Goal: Task Accomplishment & Management: Complete application form

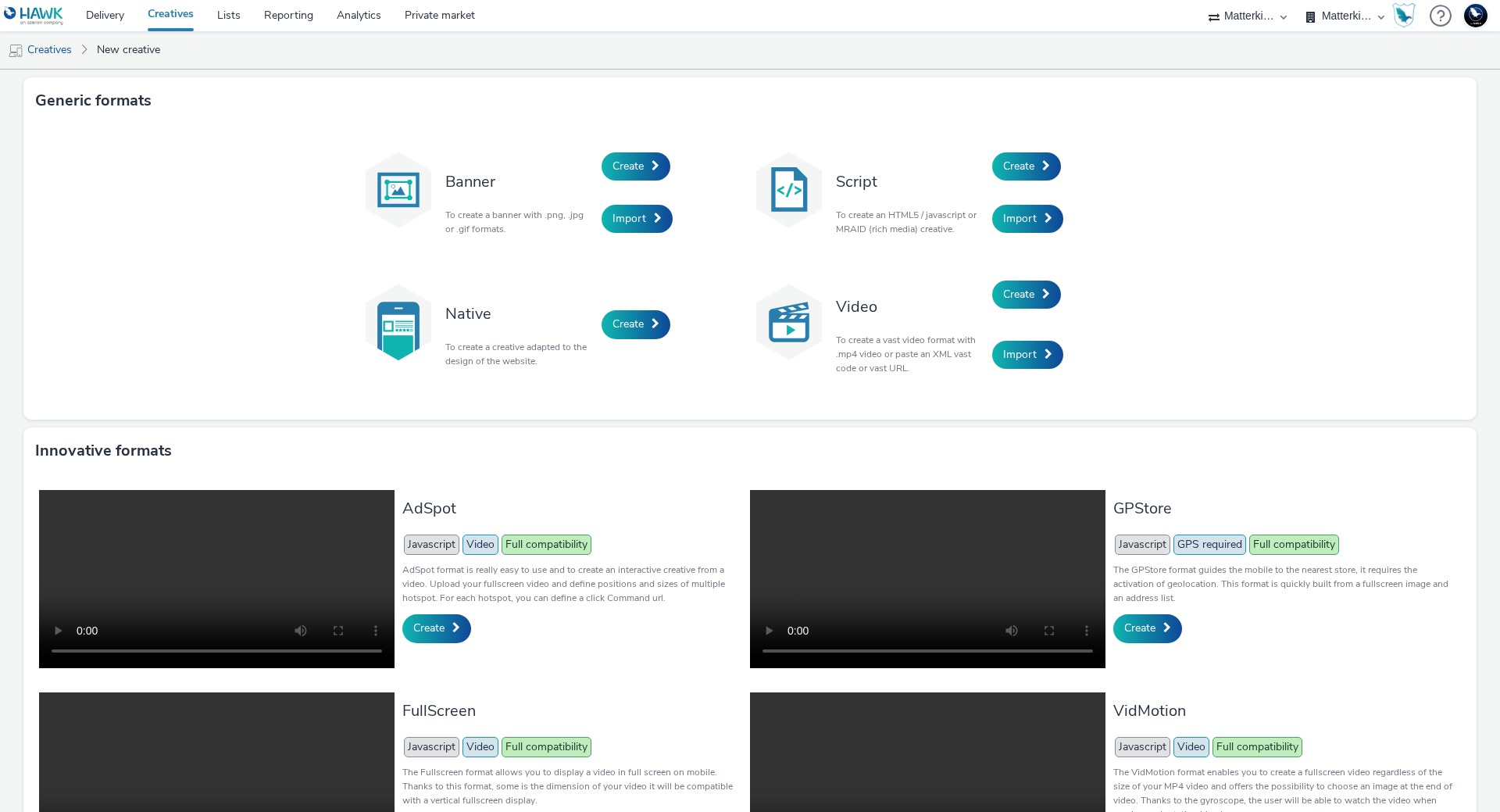
select select "d84d6561-18f3-4a65-9ed0-42618f513f94"
click at [1012, 167] on span "Create" at bounding box center [1019, 165] width 31 height 14
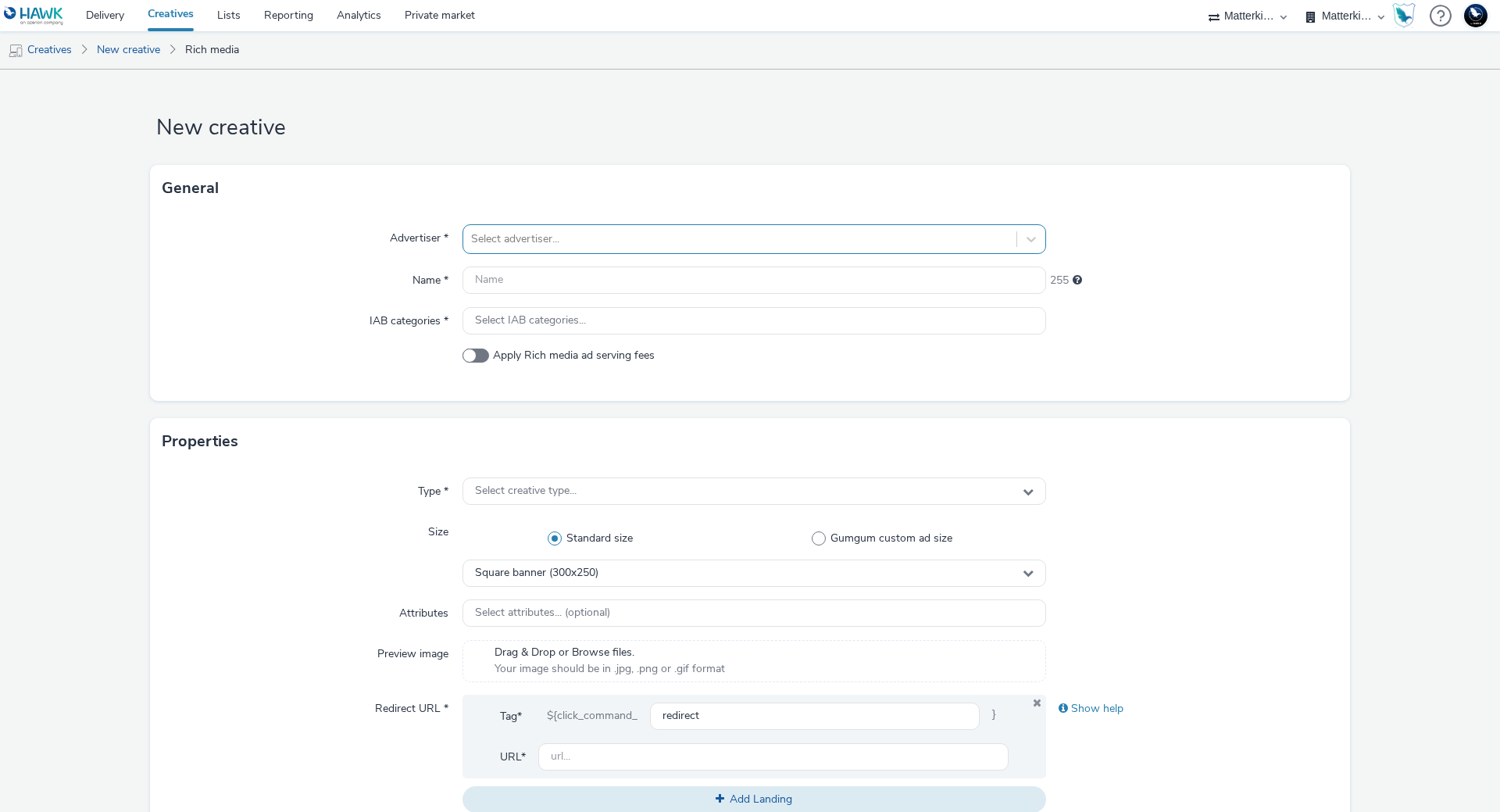
click at [540, 224] on div "Select advertiser..." at bounding box center [754, 238] width 584 height 30
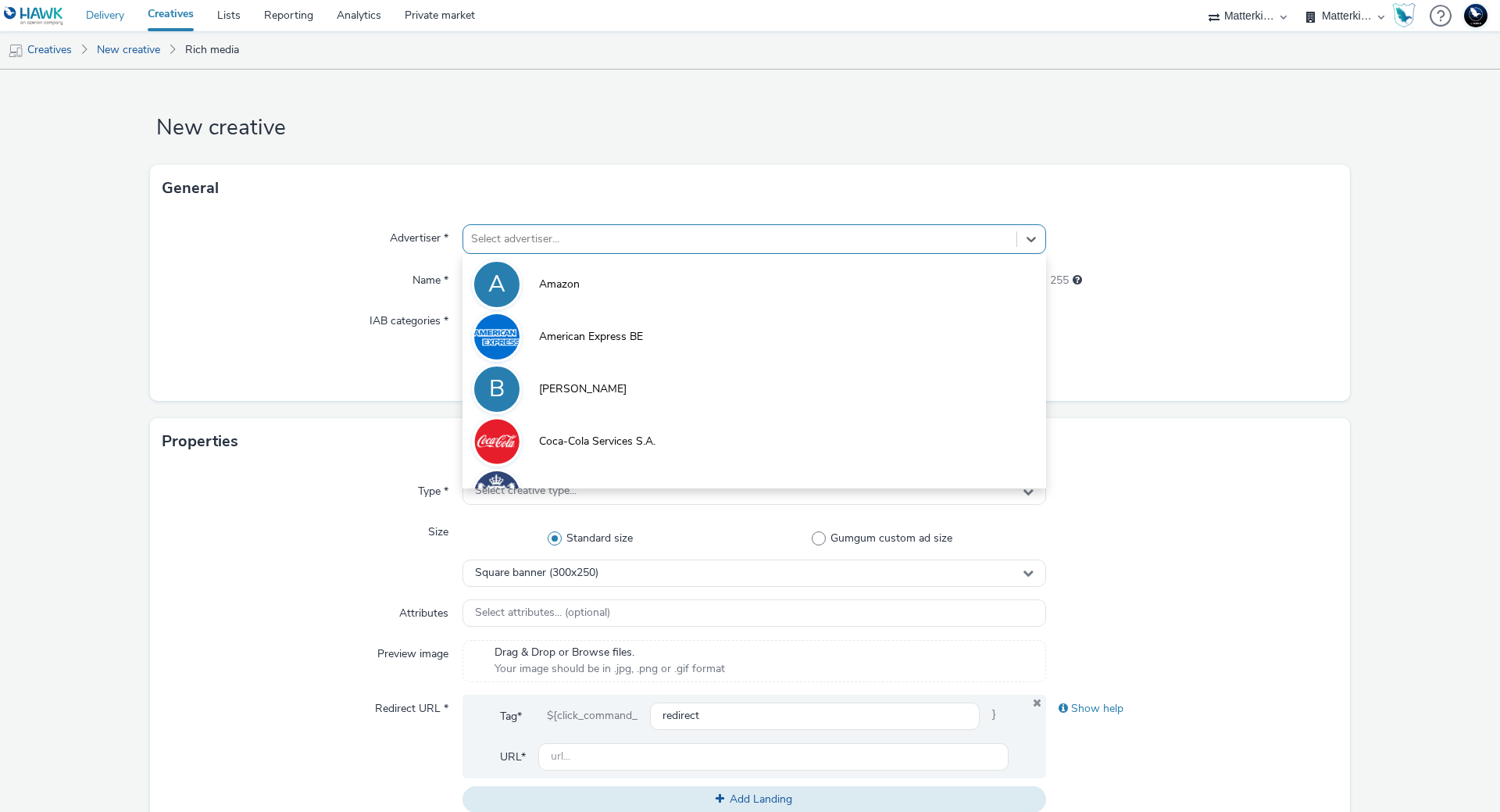
click at [114, 8] on link "Delivery" at bounding box center [105, 15] width 62 height 31
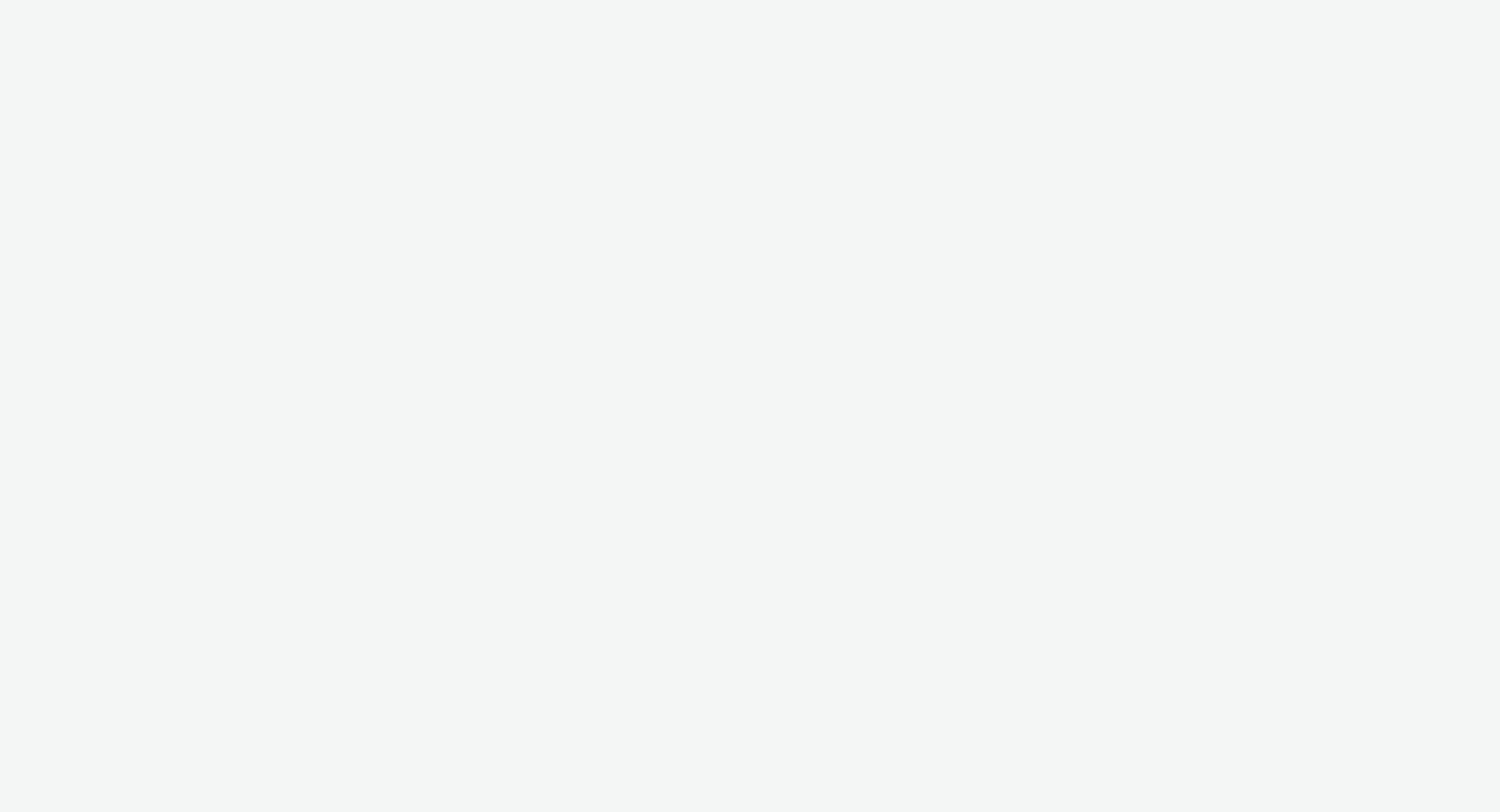
select select "d84d6561-18f3-4a65-9ed0-42618f513f94"
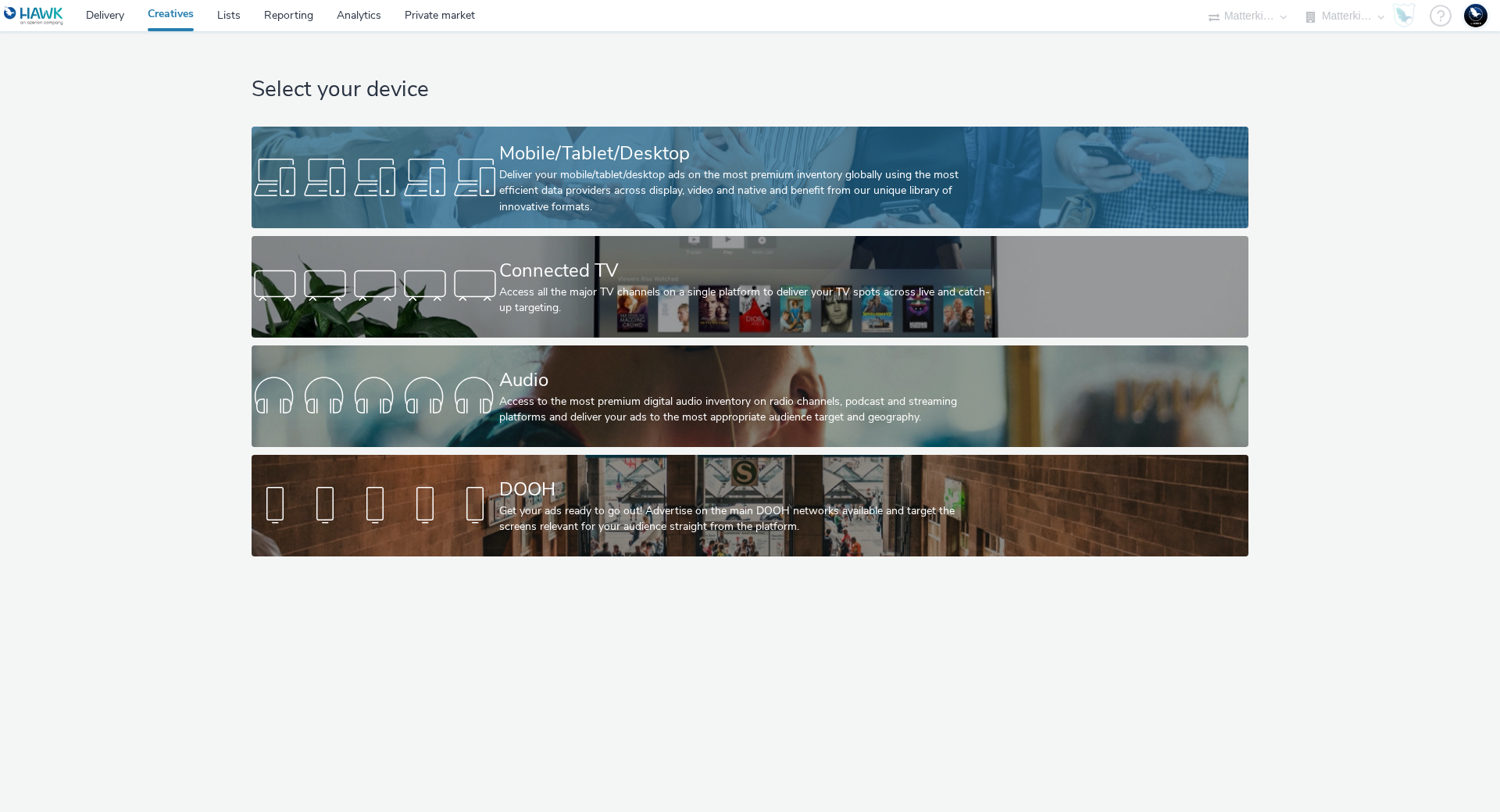
click at [901, 189] on div "Deliver your mobile/tablet/desktop ads on the most premium inventory globally u…" at bounding box center [748, 190] width 496 height 47
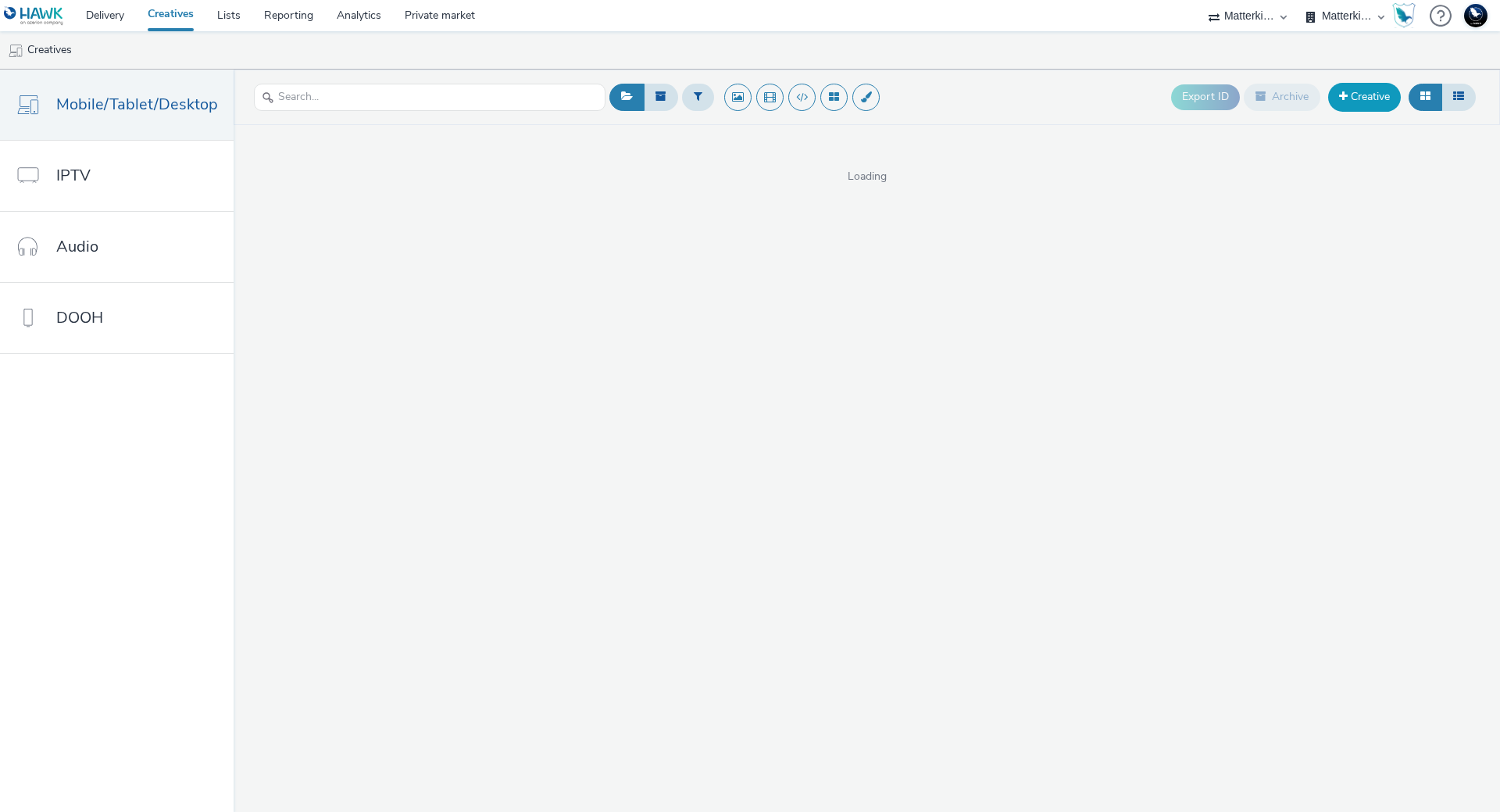
click at [1393, 105] on link "Creative" at bounding box center [1364, 96] width 72 height 28
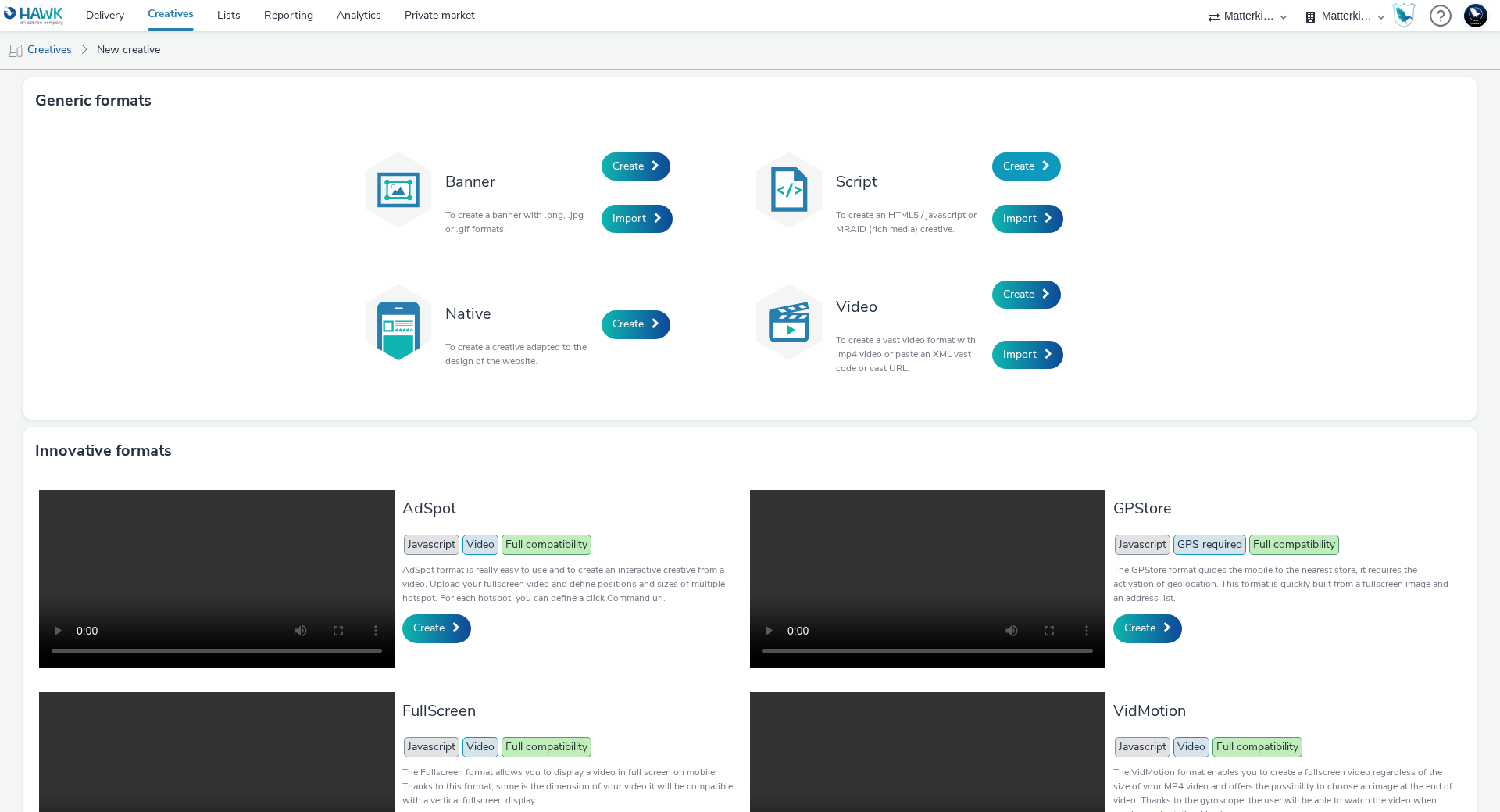
click at [1047, 168] on link "Create" at bounding box center [1026, 166] width 68 height 28
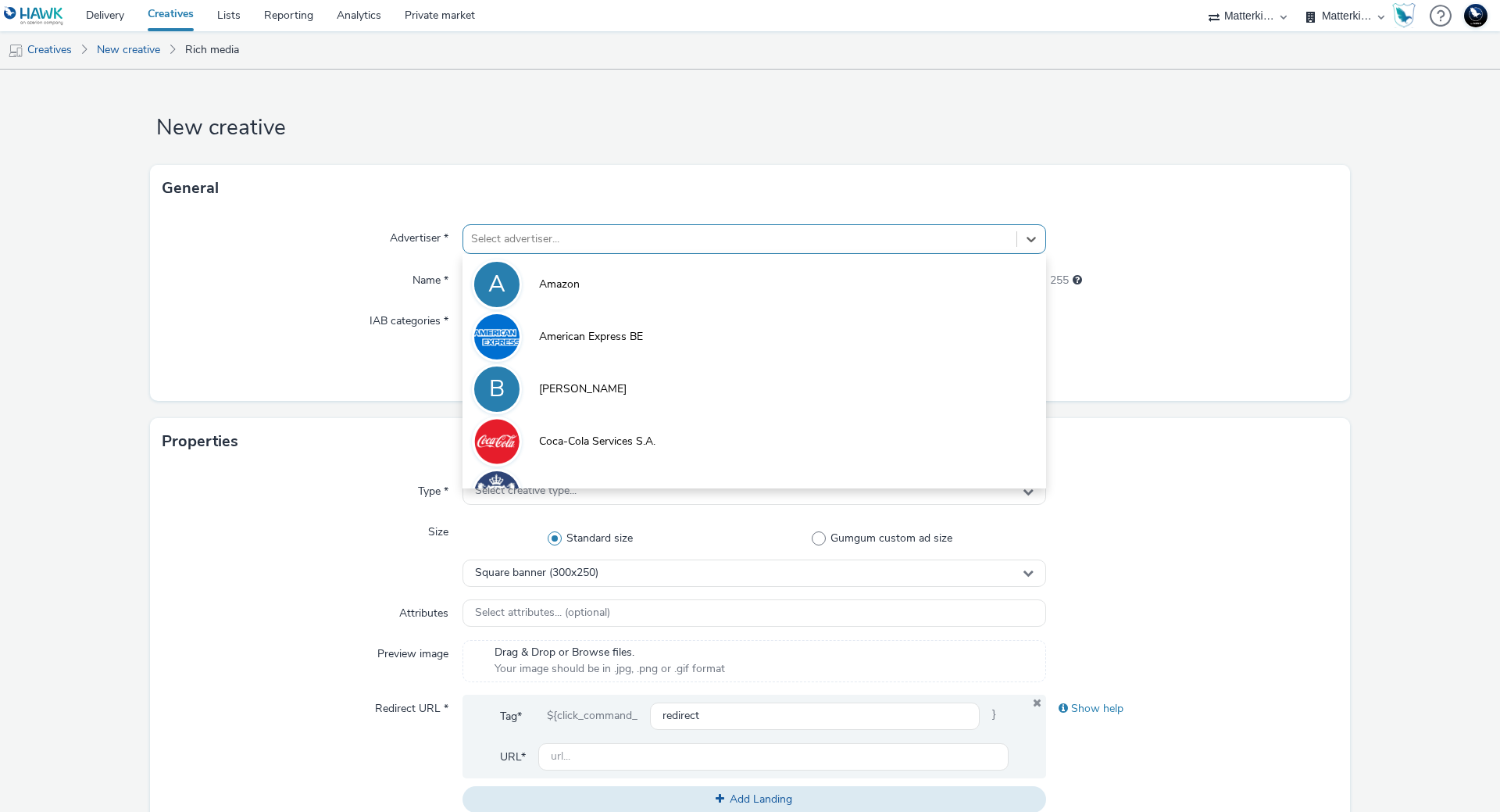
click at [841, 248] on div at bounding box center [739, 238] width 537 height 18
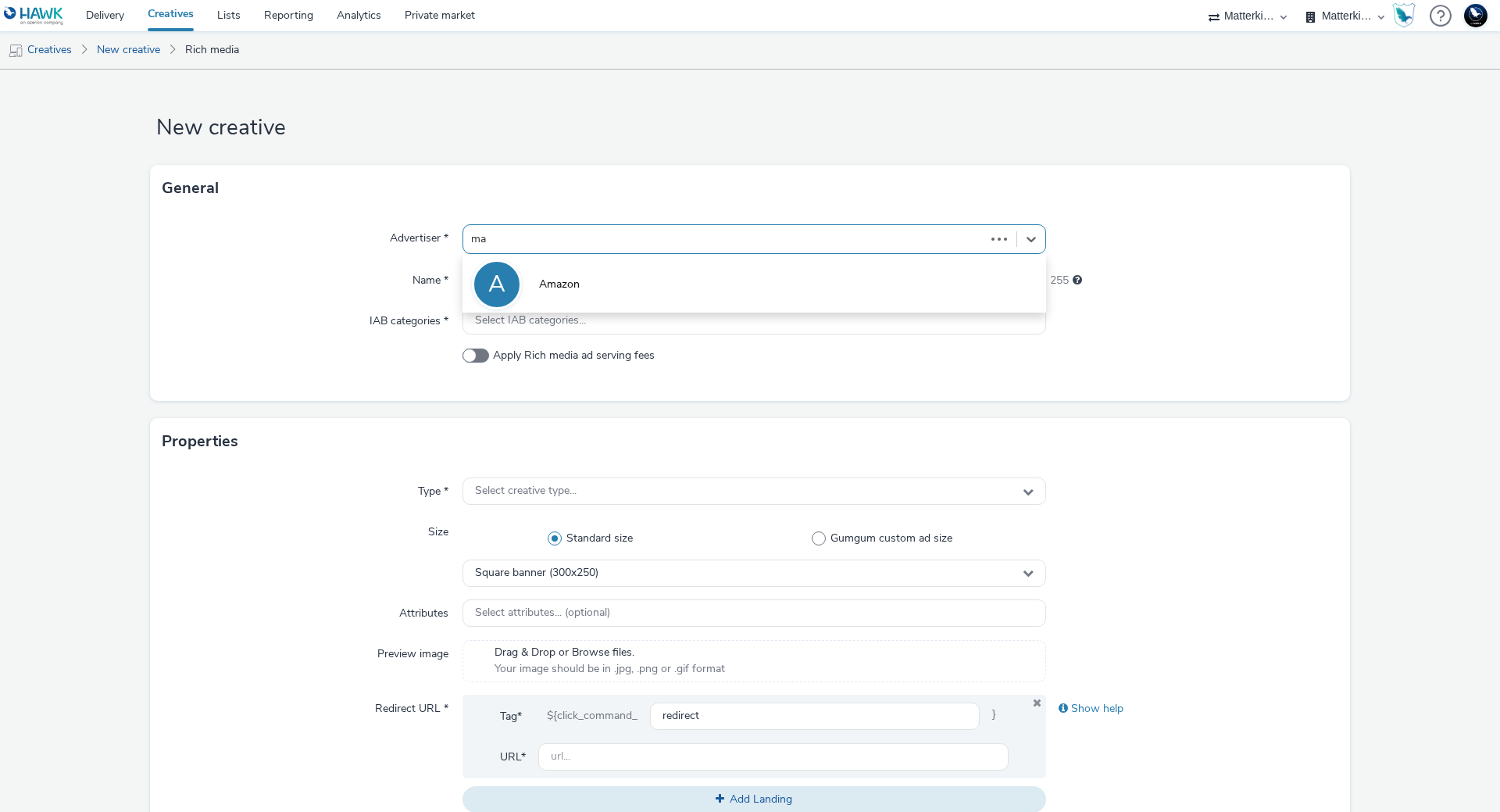
type input "mak"
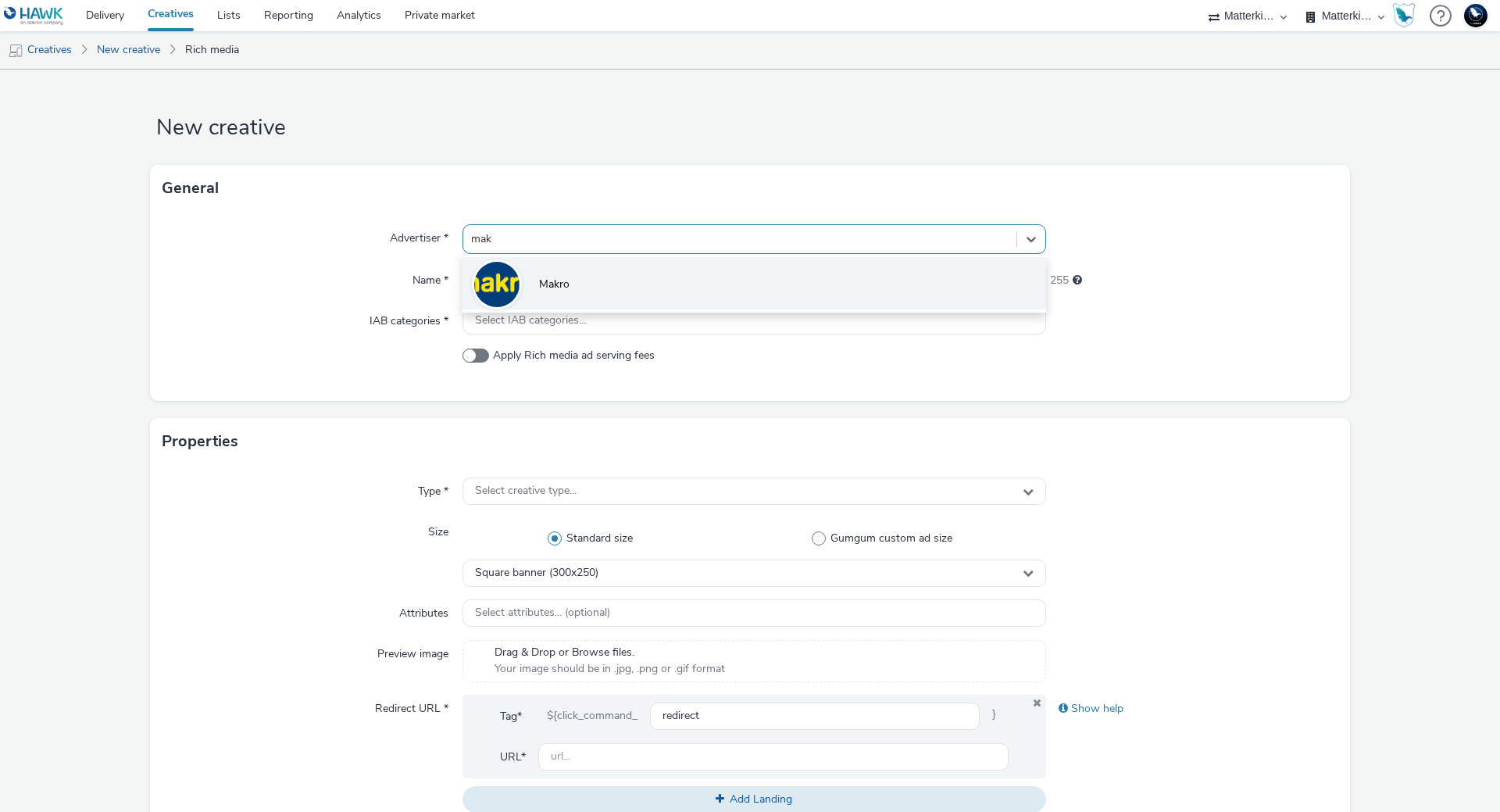
click at [759, 280] on li "Makro" at bounding box center [754, 283] width 584 height 52
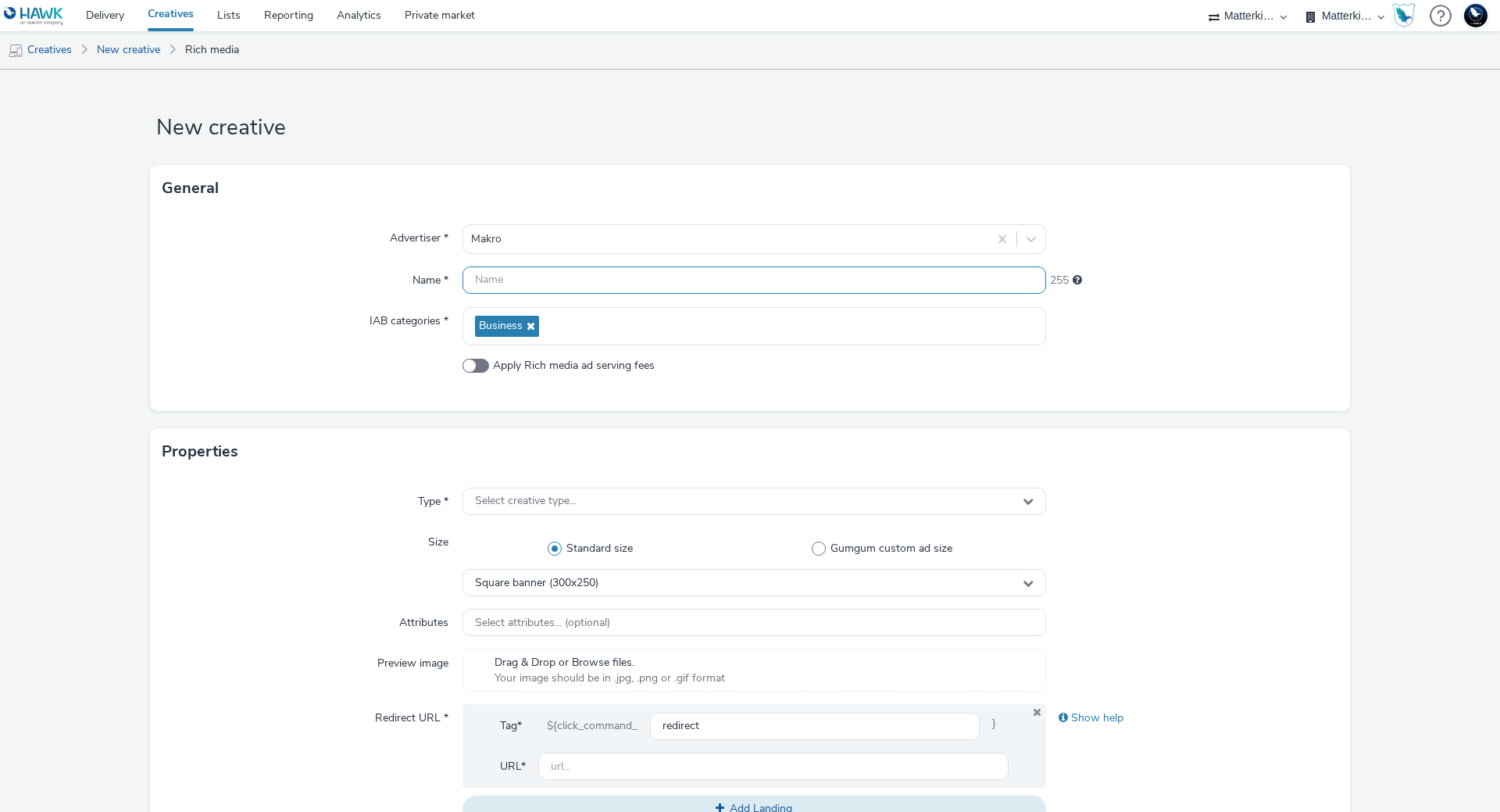
click at [523, 281] on input "text" at bounding box center [754, 280] width 584 height 27
paste input "mb-r6c7wdsn_ini_makro_dis_kinesso_display-do_perf_hrc_970x250_herfst-rodewijn-b…"
type input "mb-r6c7wdsn_ini_makro_dis_kinesso_display-do_perf_hrc_970x250_herfst-rodewijn-b…"
click at [607, 505] on div "Select creative type..." at bounding box center [754, 501] width 584 height 27
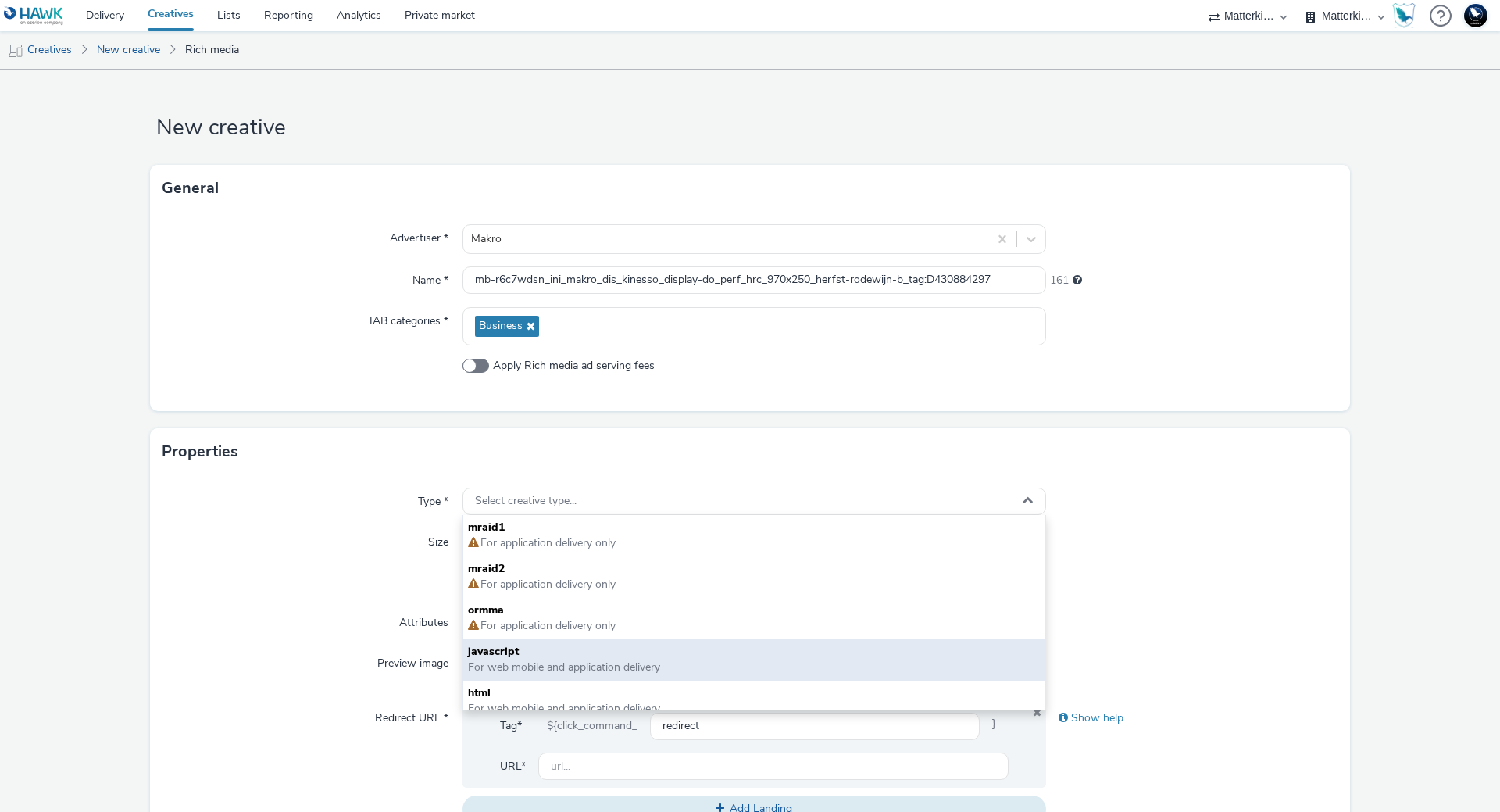
click at [560, 661] on span "For web mobile and application delivery" at bounding box center [563, 666] width 192 height 14
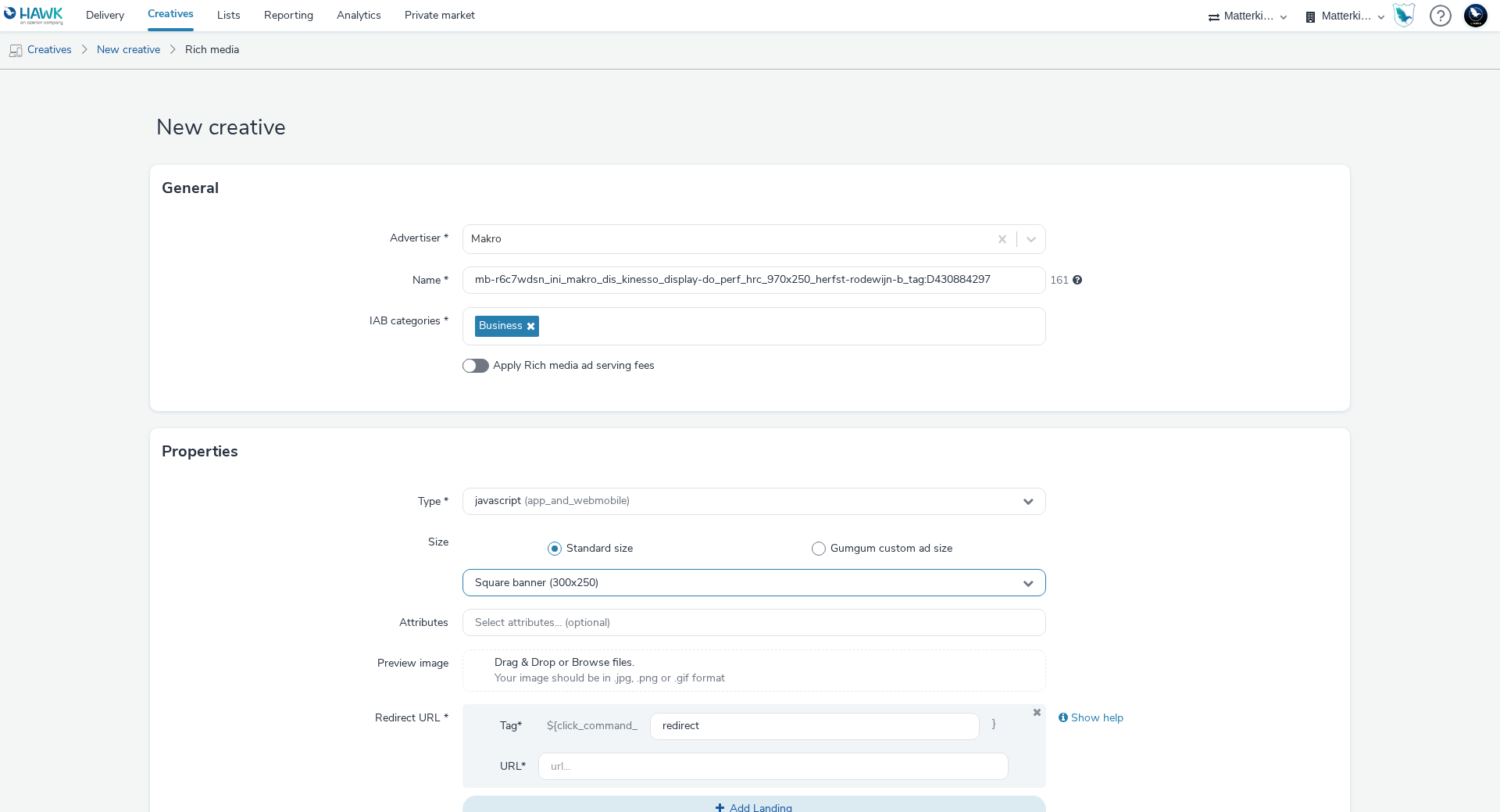
click at [603, 578] on div "Square banner (300x250)" at bounding box center [754, 582] width 584 height 27
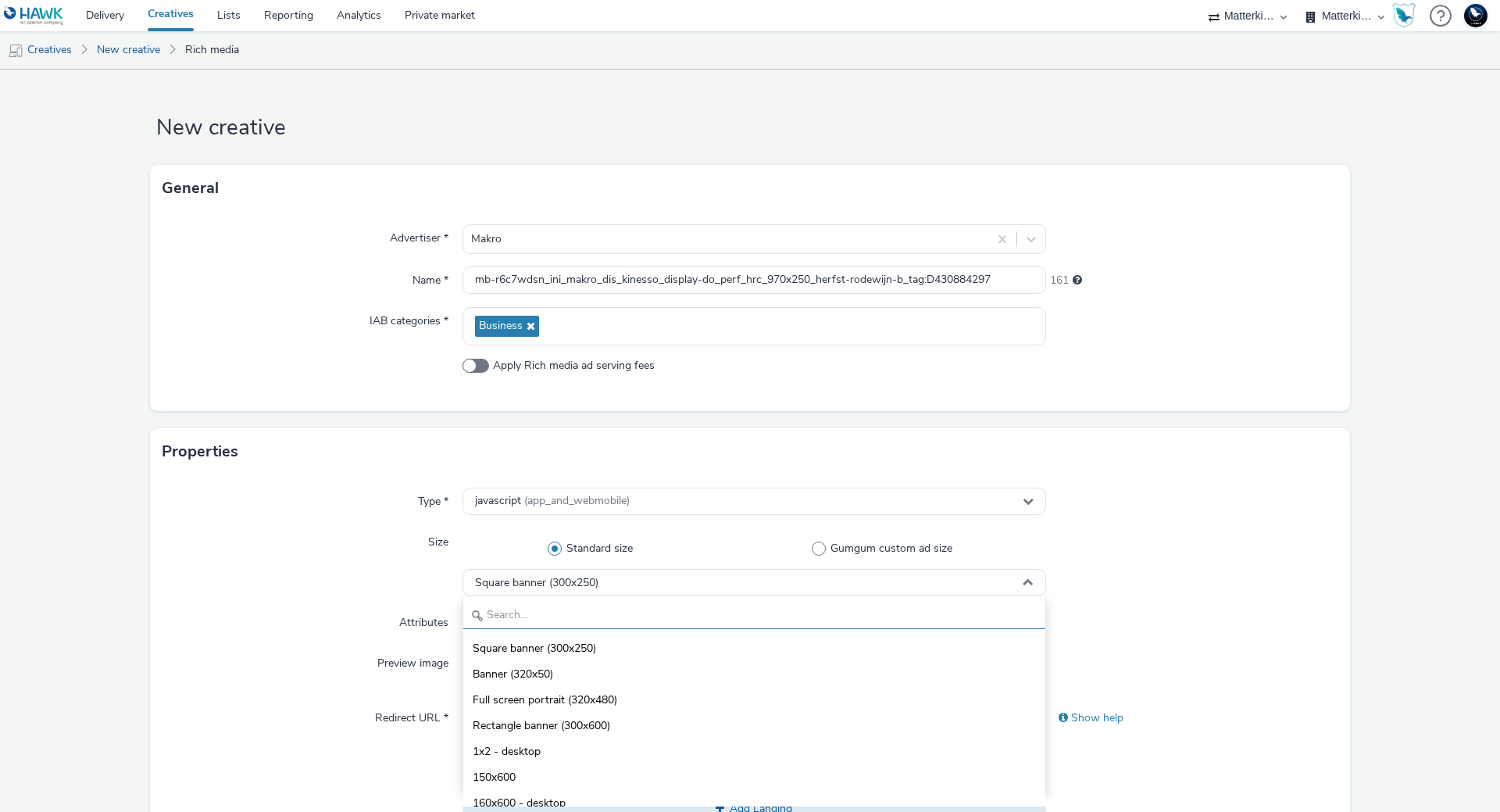
click at [589, 620] on input "text" at bounding box center [753, 615] width 582 height 27
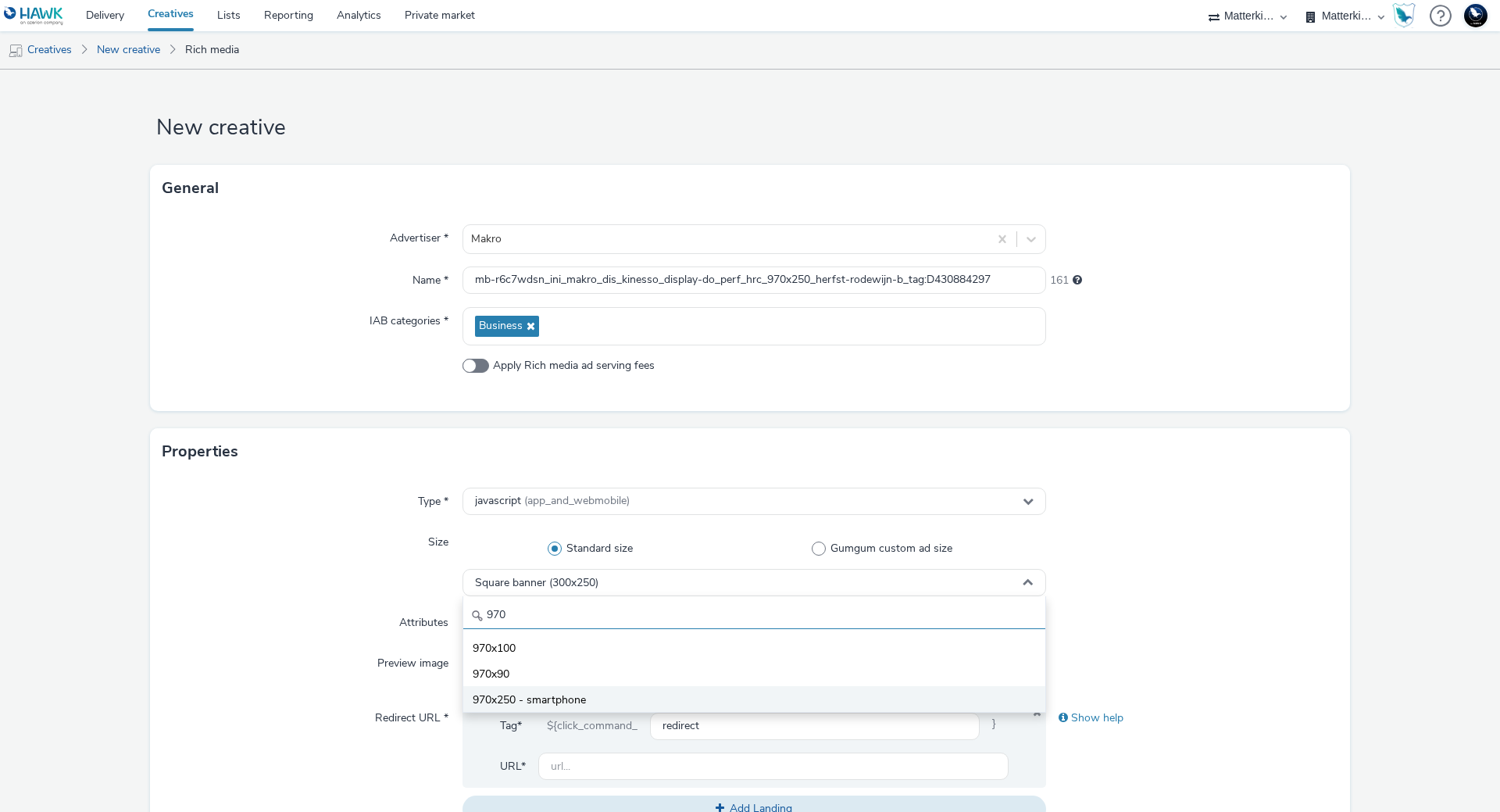
type input "970"
click at [584, 689] on li "970x250 - smartphone" at bounding box center [753, 698] width 582 height 26
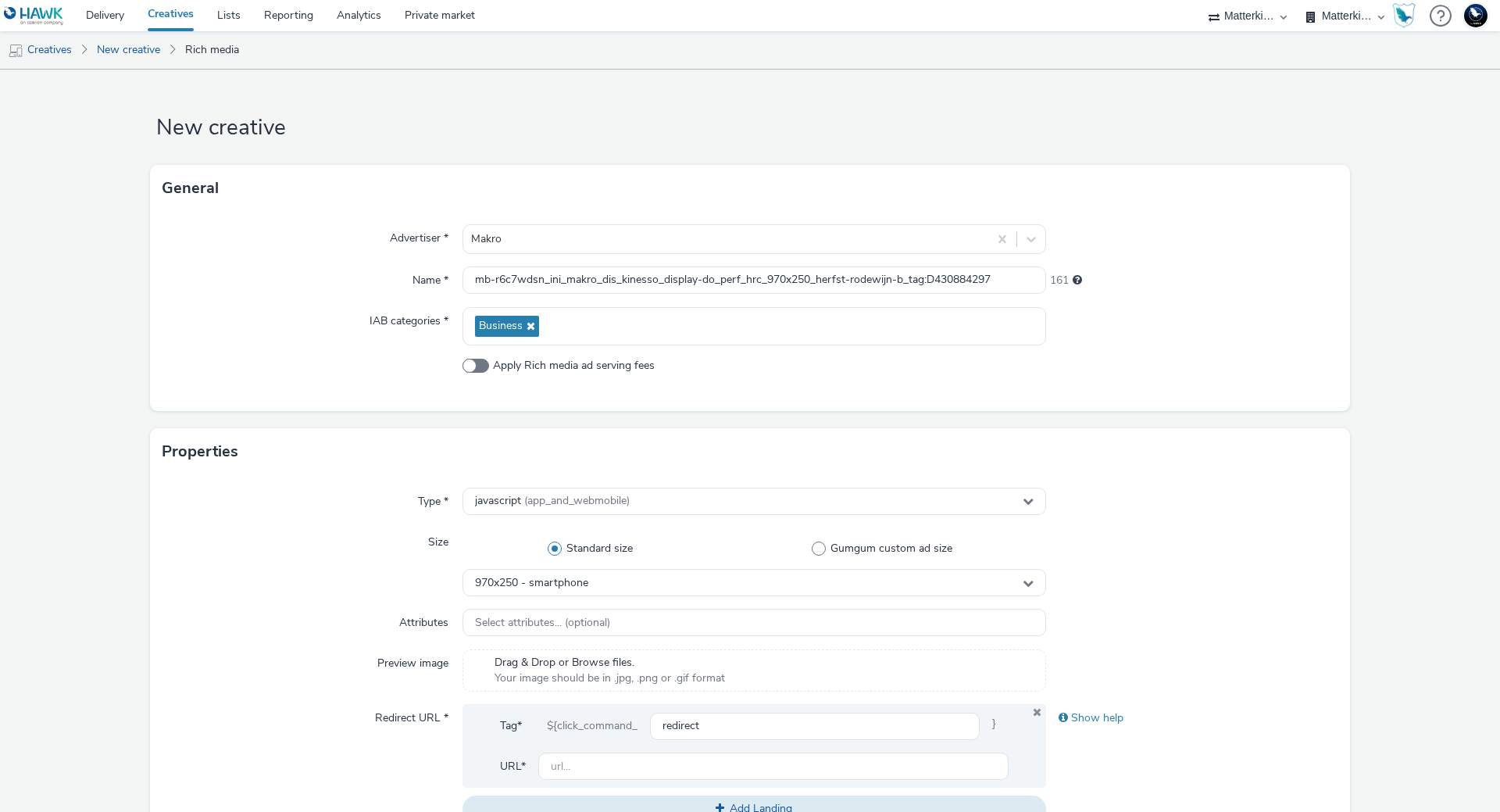
click at [1215, 545] on div at bounding box center [1192, 562] width 292 height 68
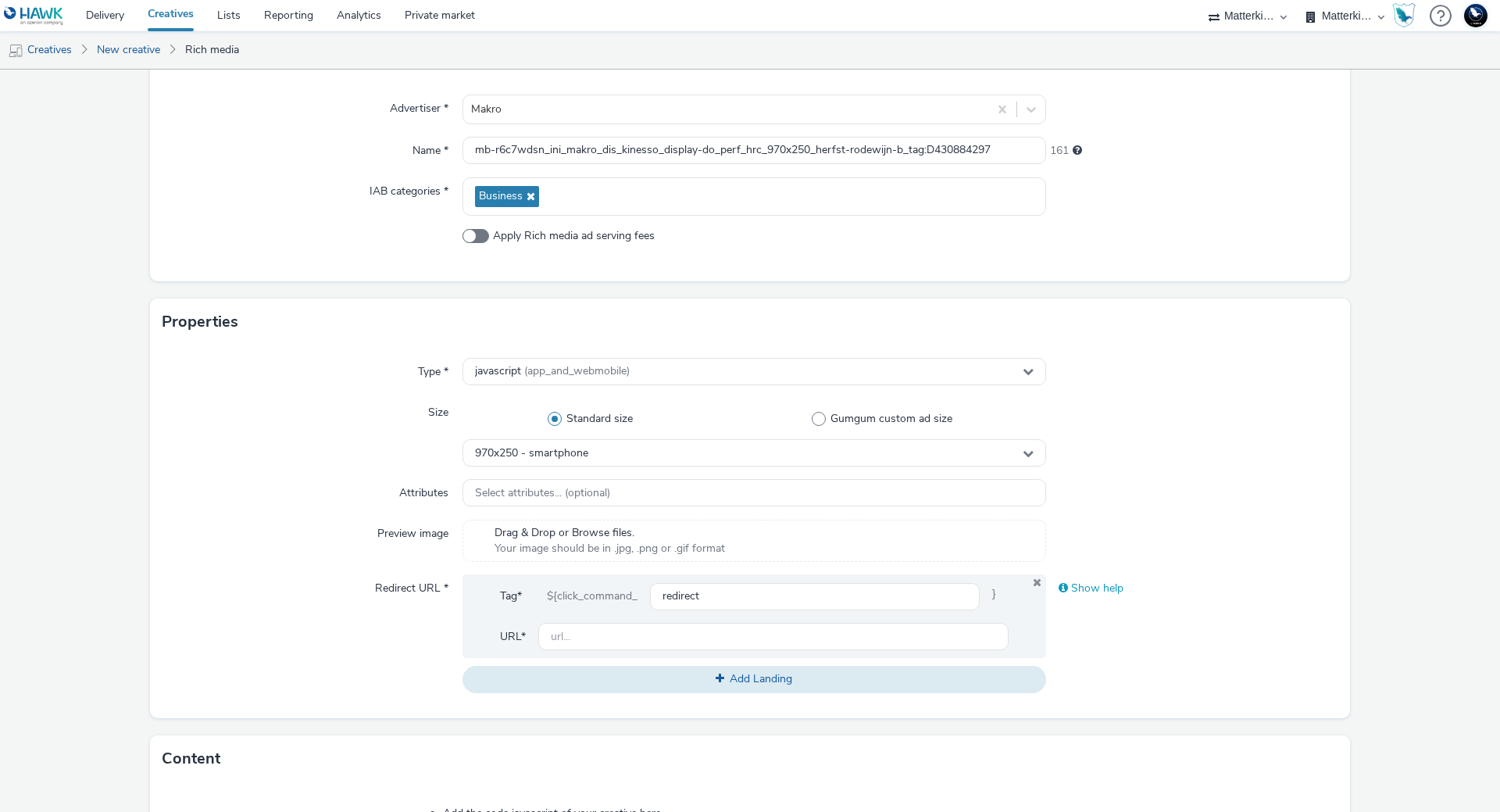
scroll to position [156, 0]
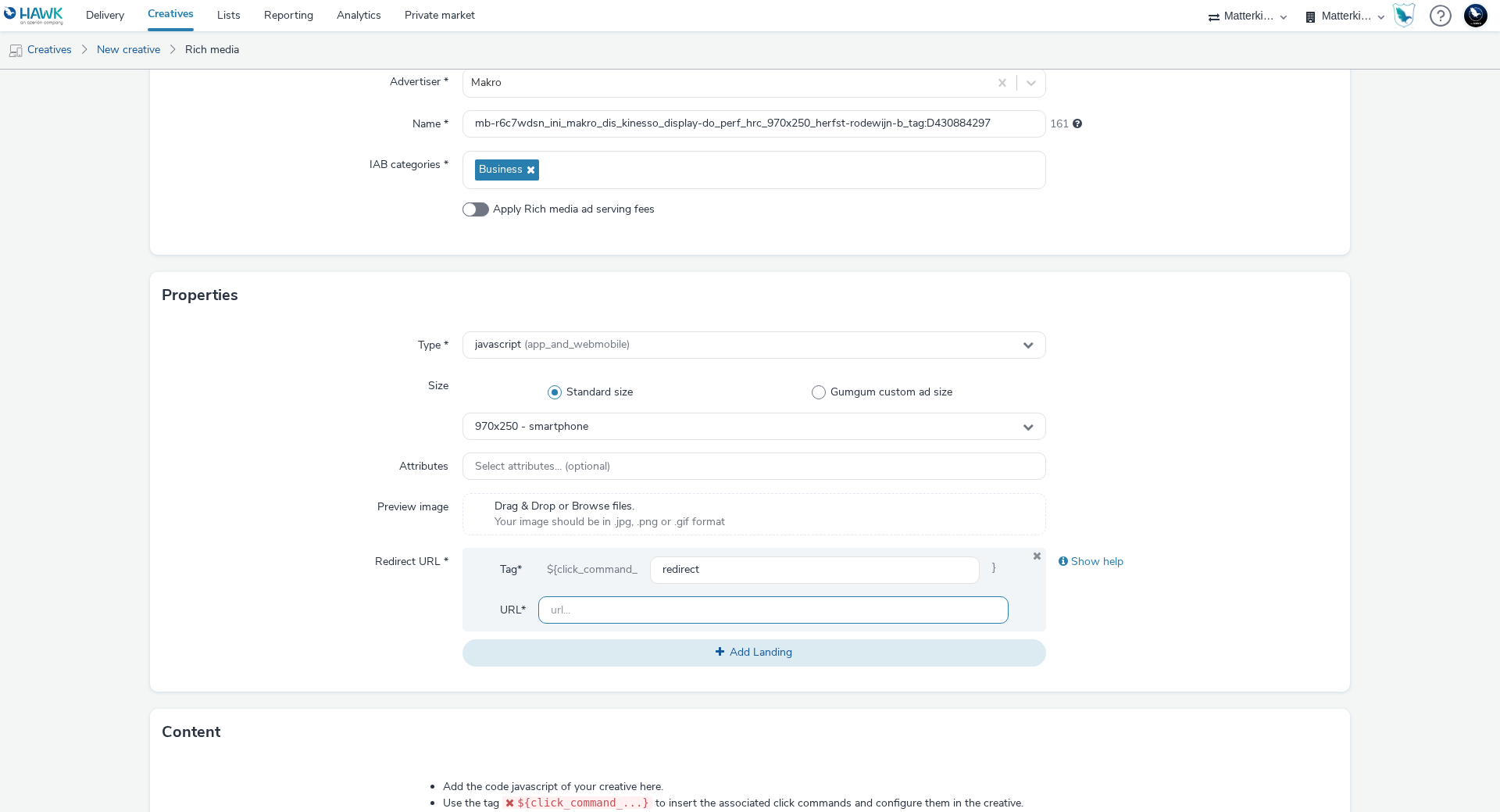
click at [646, 600] on input "text" at bounding box center [774, 609] width 471 height 27
paste input "https://producten.makro.nl/"
type input "https://producten.makro.nl/"
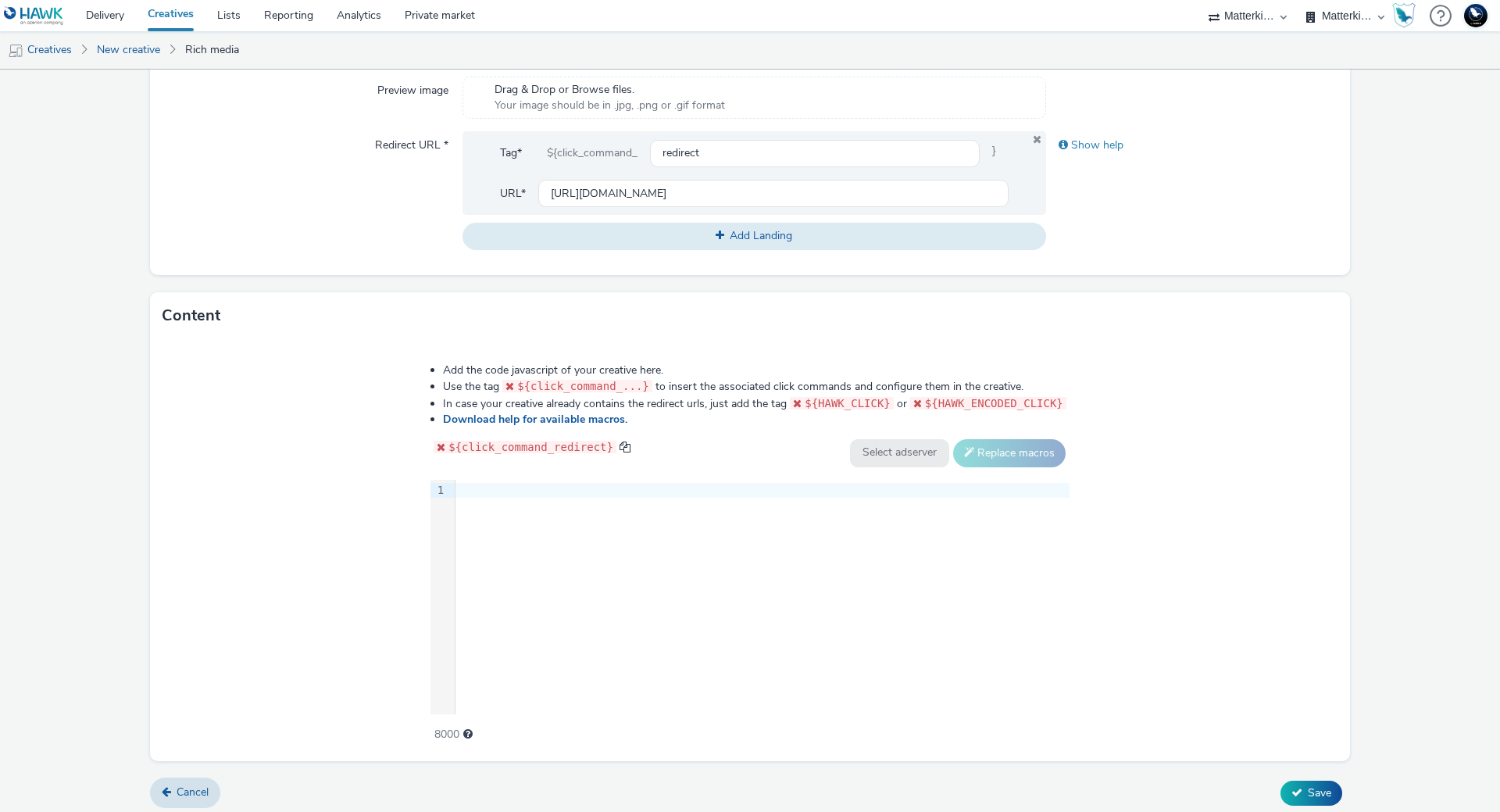
scroll to position [579, 0]
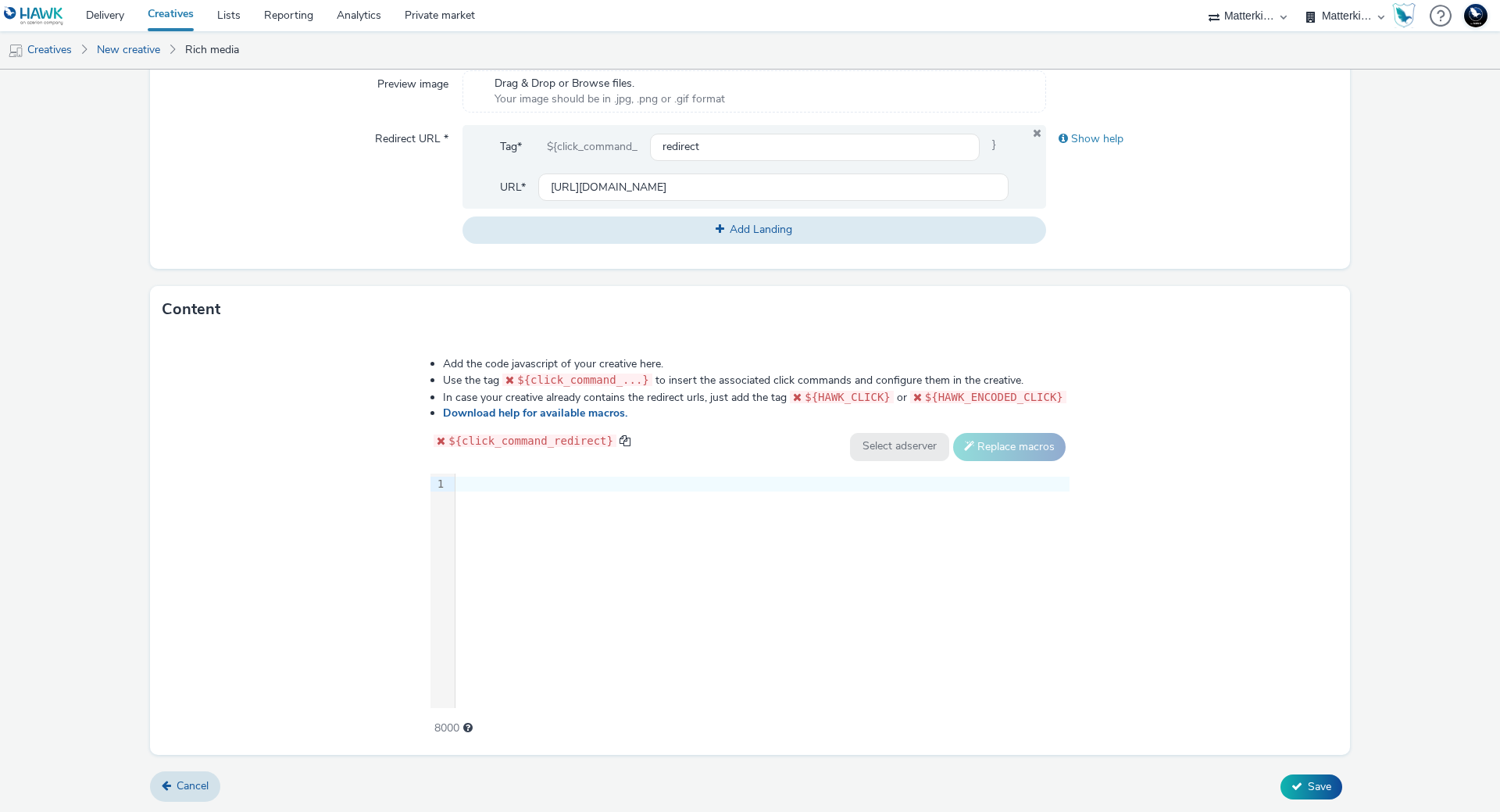
click at [759, 615] on div "9 1 ›" at bounding box center [750, 590] width 640 height 234
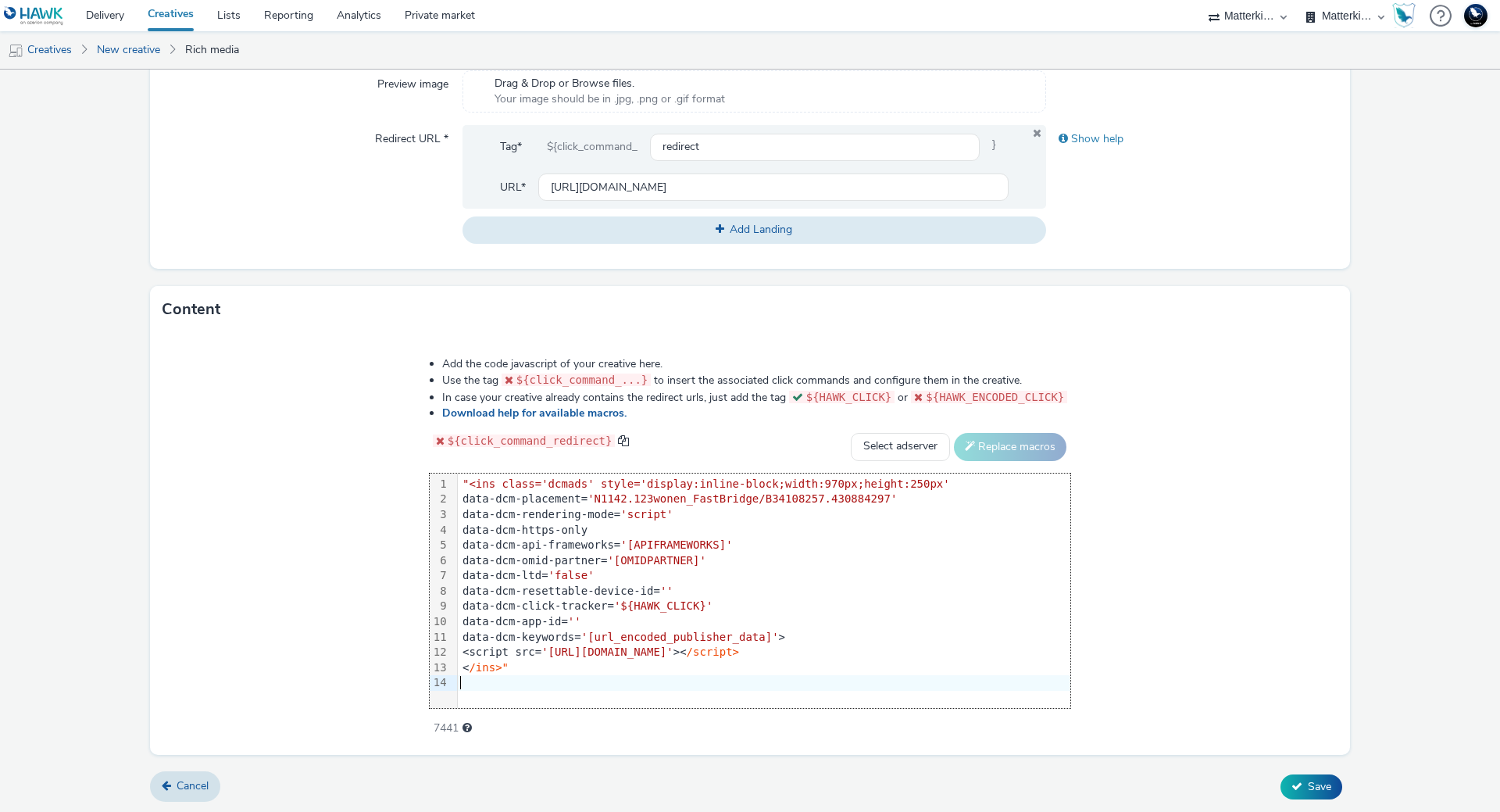
click at [1223, 532] on div "Add the code javascript of your creative here. Use the tag ${click_command_...}…" at bounding box center [750, 543] width 1200 height 421
click at [918, 434] on select "Select adserver Sizmek DCM Adform Sting" at bounding box center [900, 447] width 99 height 28
select select "dcm"
click at [851, 433] on select "Select adserver Sizmek DCM Adform Sting" at bounding box center [900, 447] width 99 height 28
click at [997, 446] on button "Replace macros" at bounding box center [1010, 447] width 113 height 28
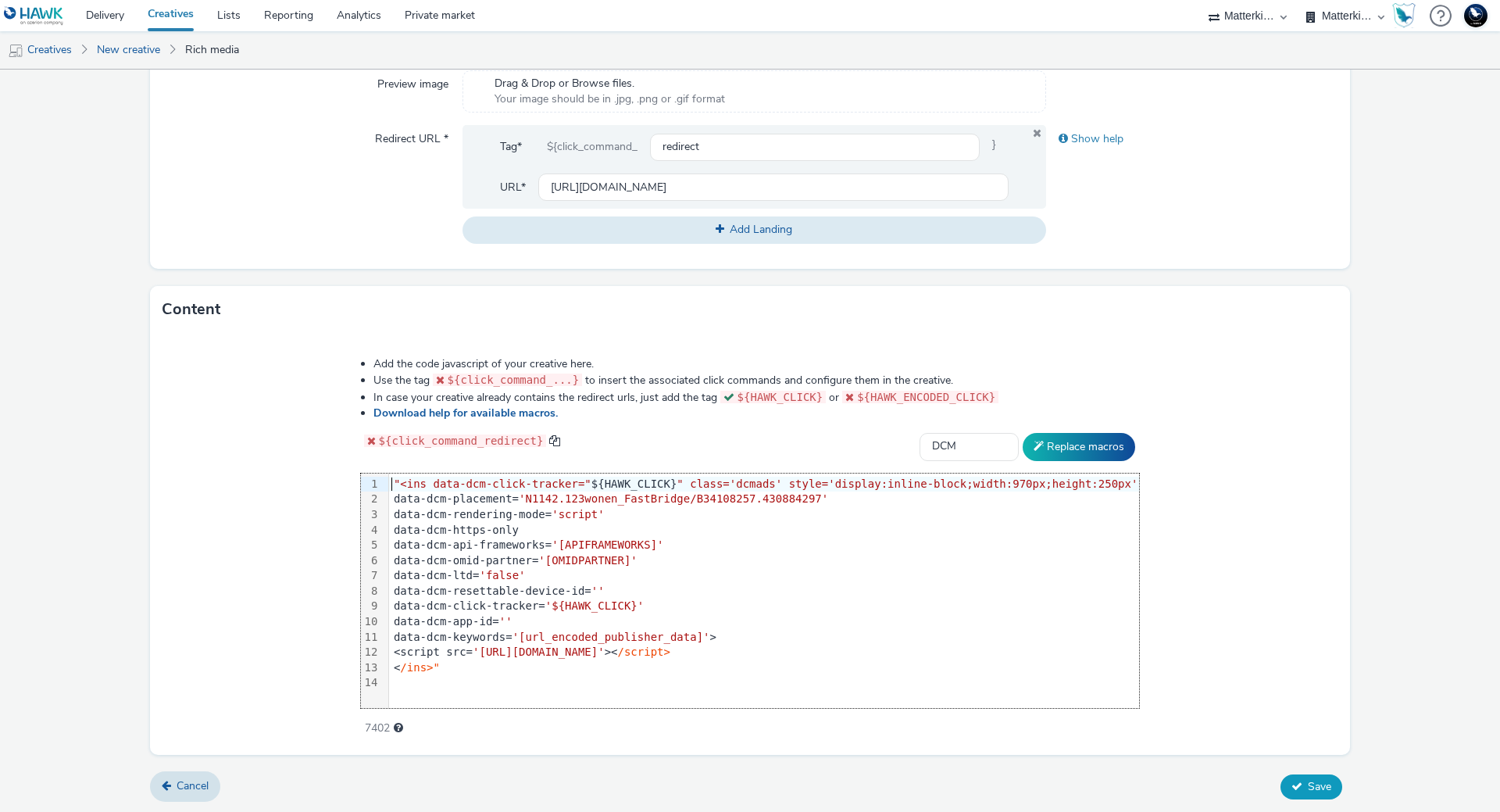
click at [1308, 788] on span "Save" at bounding box center [1320, 786] width 23 height 14
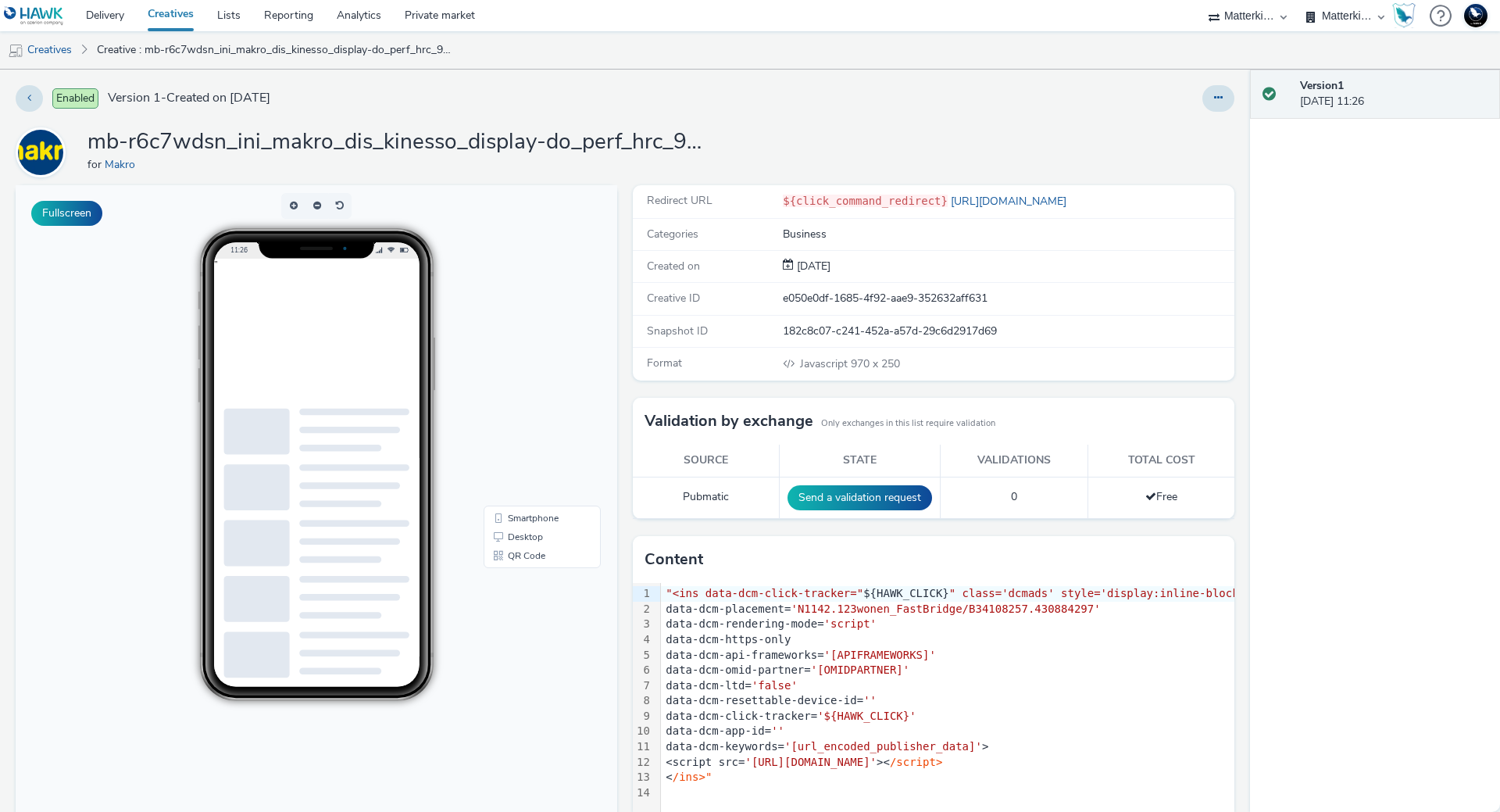
click at [170, 19] on link "Creatives" at bounding box center [171, 15] width 69 height 31
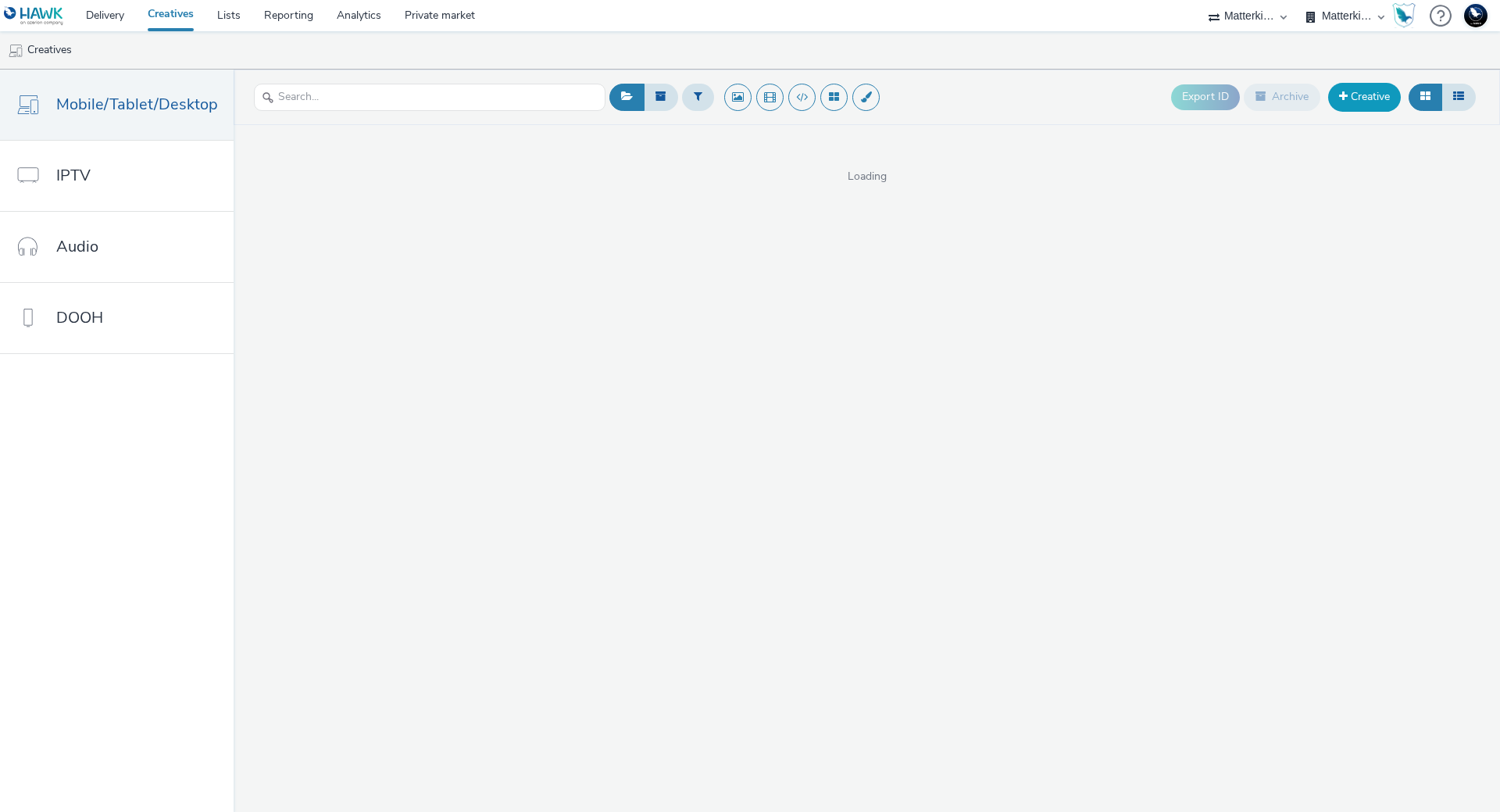
click at [1356, 89] on link "Creative" at bounding box center [1364, 96] width 72 height 28
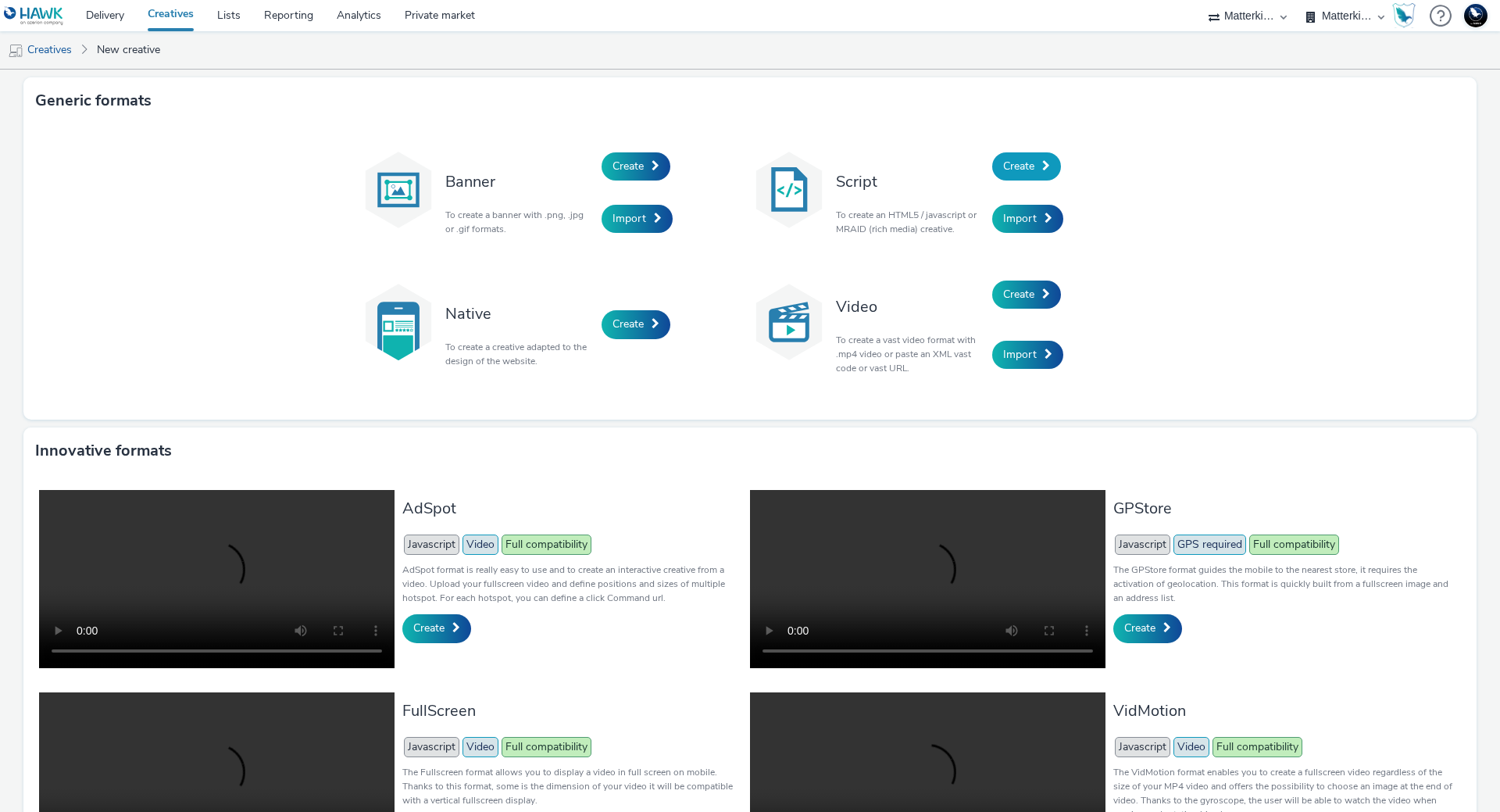
click at [1036, 154] on link "Create" at bounding box center [1026, 166] width 68 height 28
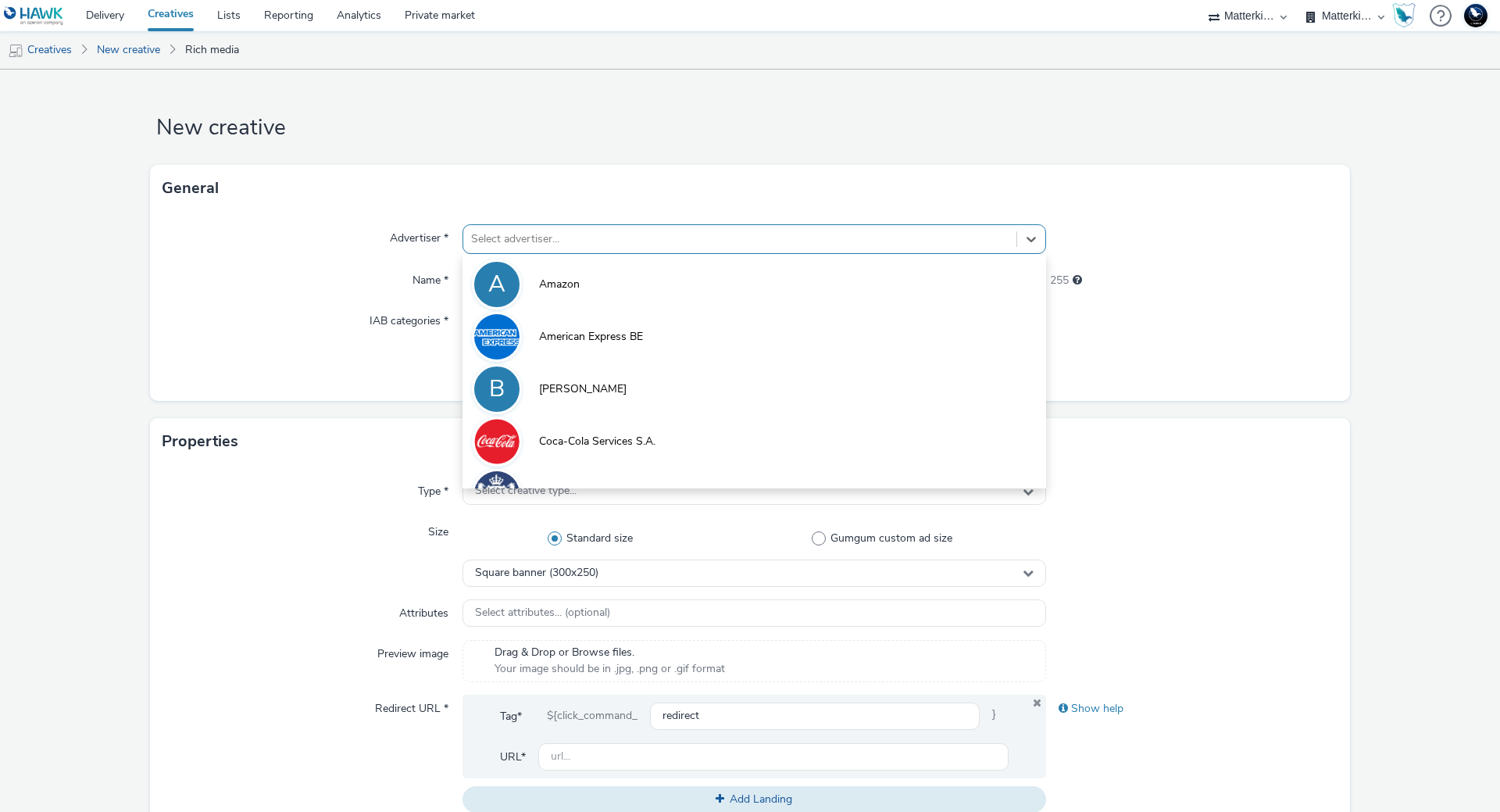
click at [664, 239] on div at bounding box center [739, 238] width 537 height 18
type input "ma"
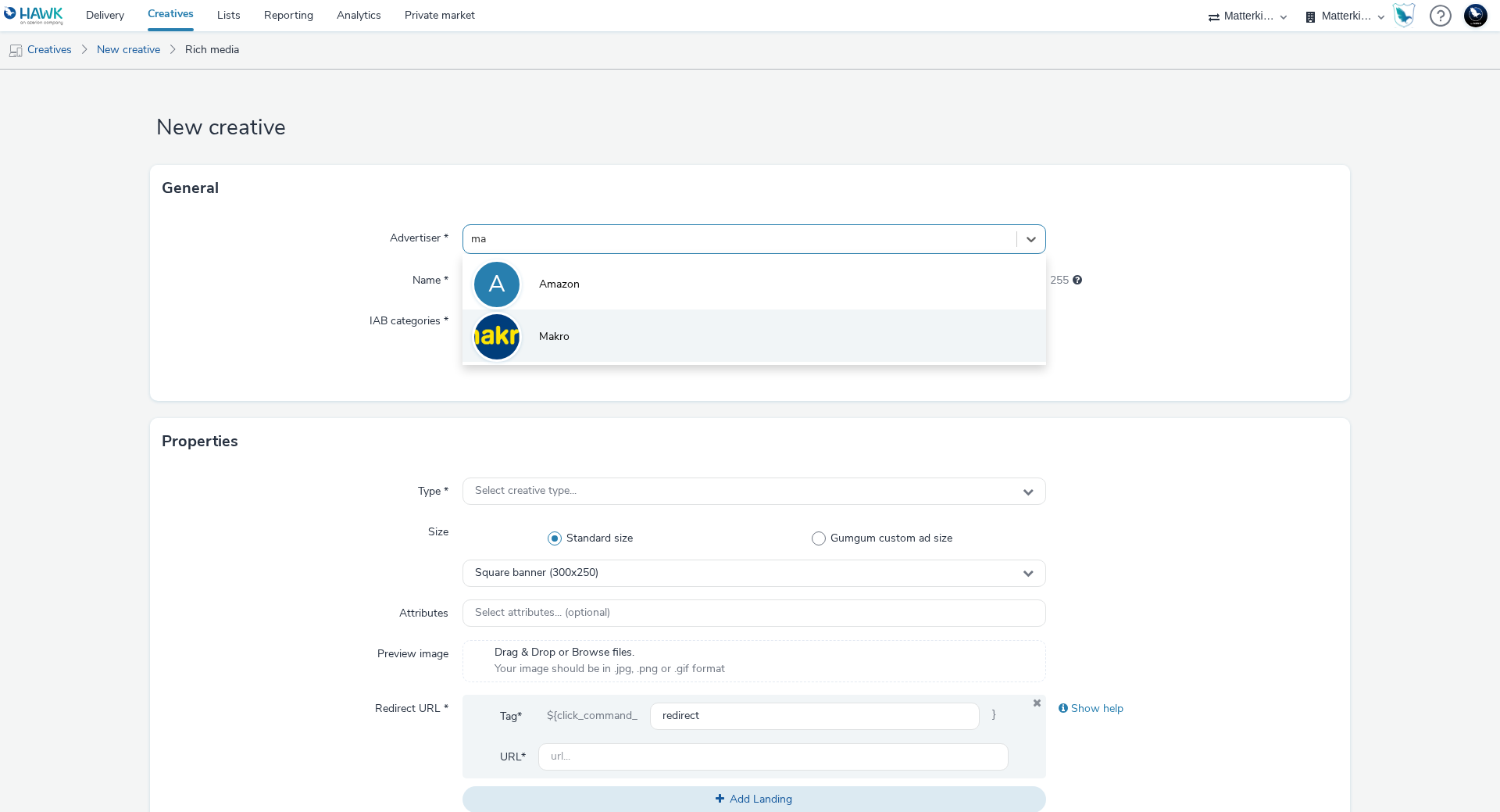
click at [668, 341] on li "Makro" at bounding box center [754, 336] width 584 height 52
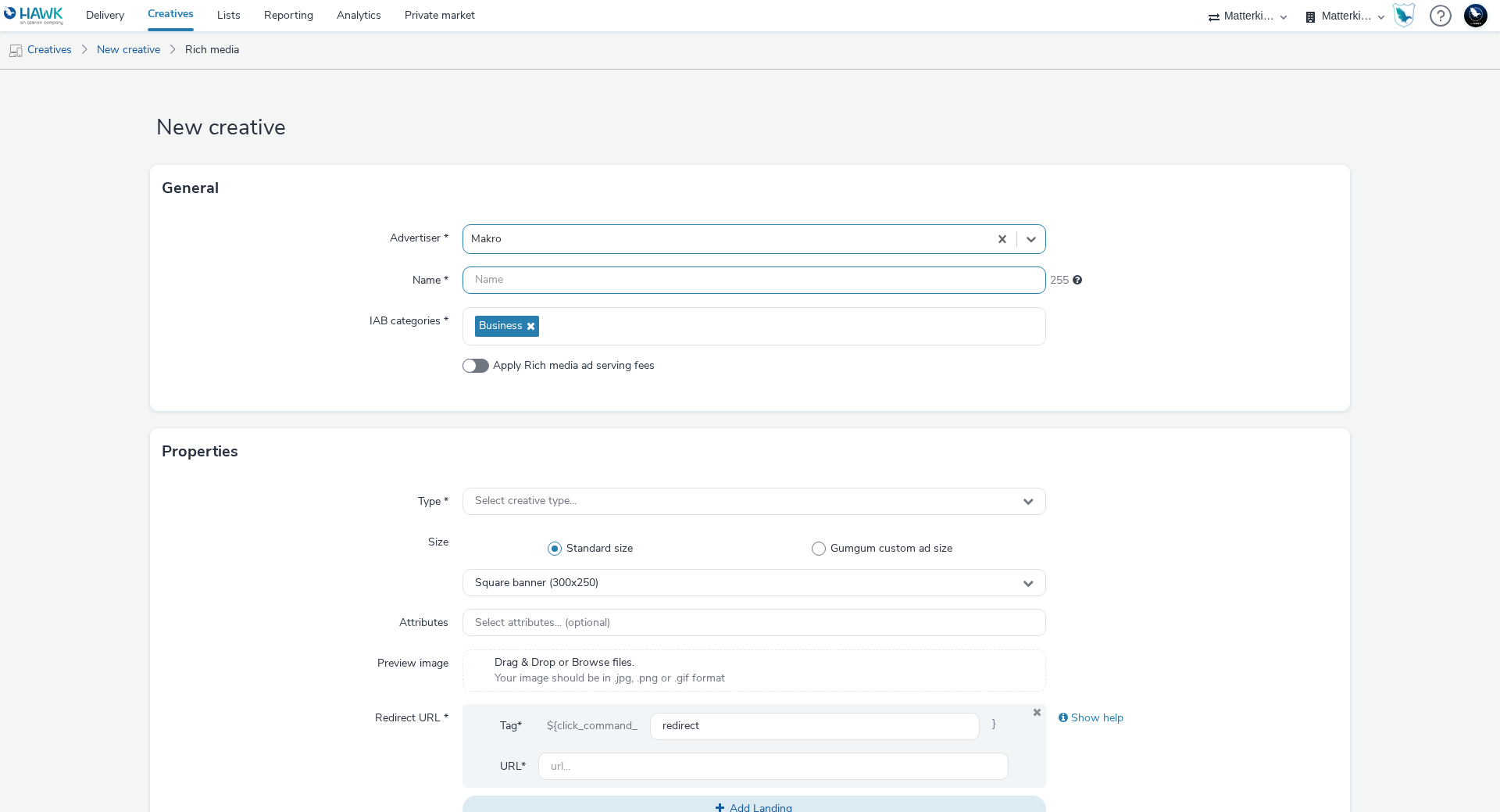
drag, startPoint x: 640, startPoint y: 298, endPoint x: 642, endPoint y: 282, distance: 16.1
click at [641, 294] on div "Advertiser * option Makro, selected. Select is focused ,type to refine list, pr…" at bounding box center [750, 311] width 1200 height 200
click at [642, 282] on input "text" at bounding box center [754, 280] width 584 height 27
paste input "mb-r6c7wdsn_ini_makro_dis_kinesso_display-do_perf_hrc_336x280_herfst-rodewijn-b…"
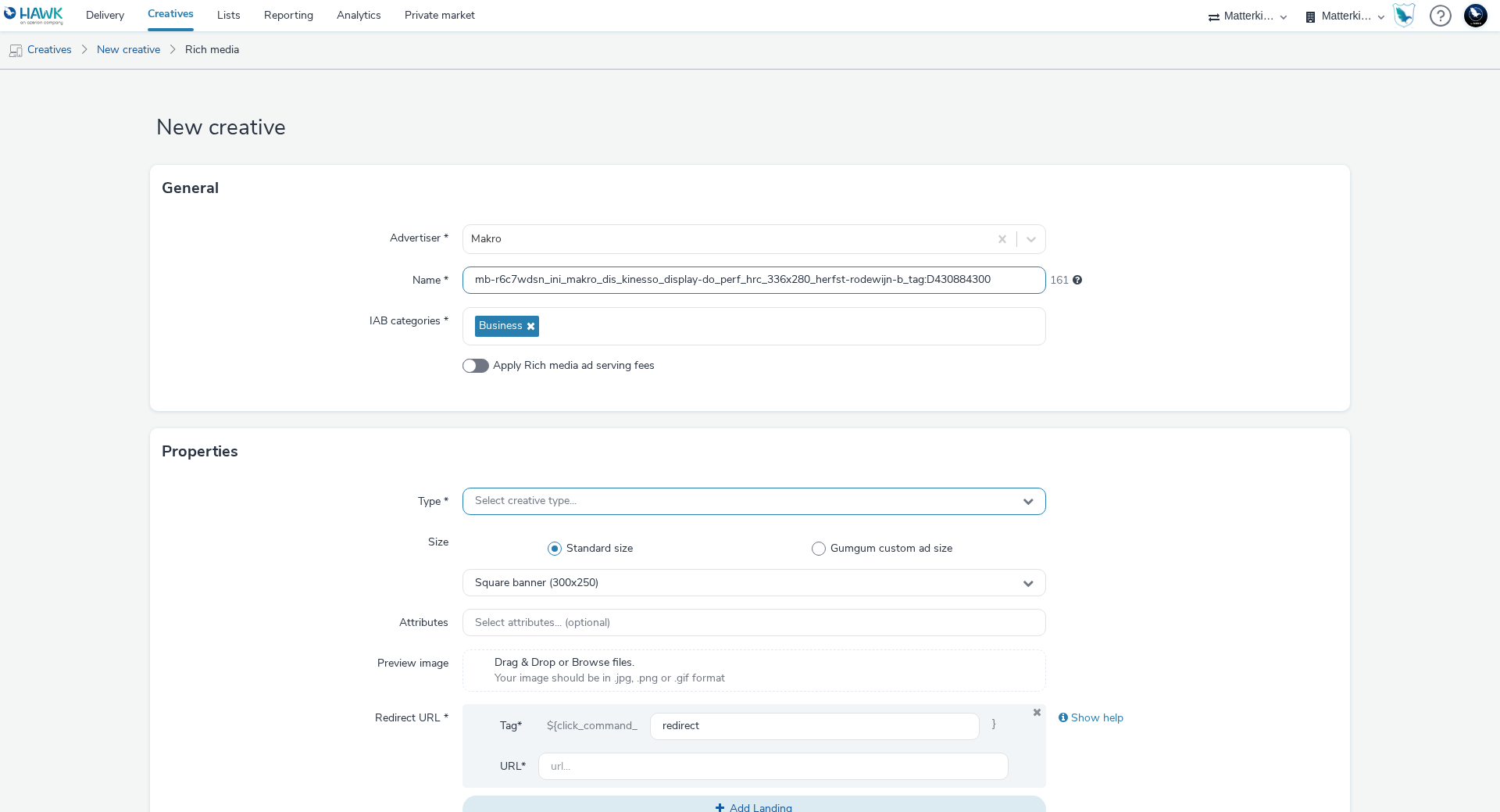
type input "mb-r6c7wdsn_ini_makro_dis_kinesso_display-do_perf_hrc_336x280_herfst-rodewijn-b…"
click at [553, 501] on span "Select creative type..." at bounding box center [525, 501] width 101 height 14
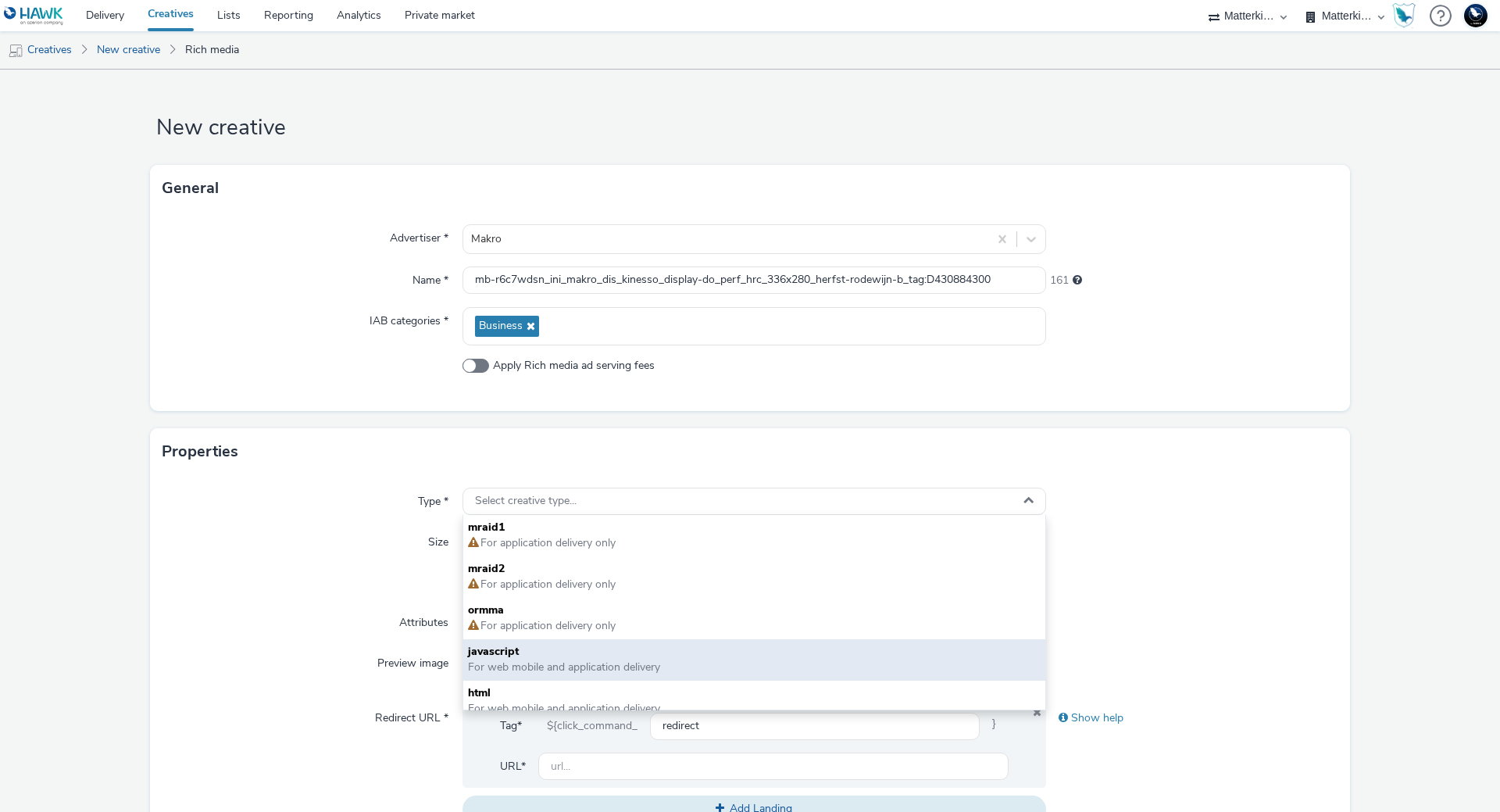
click at [545, 667] on span "For web mobile and application delivery" at bounding box center [563, 666] width 192 height 14
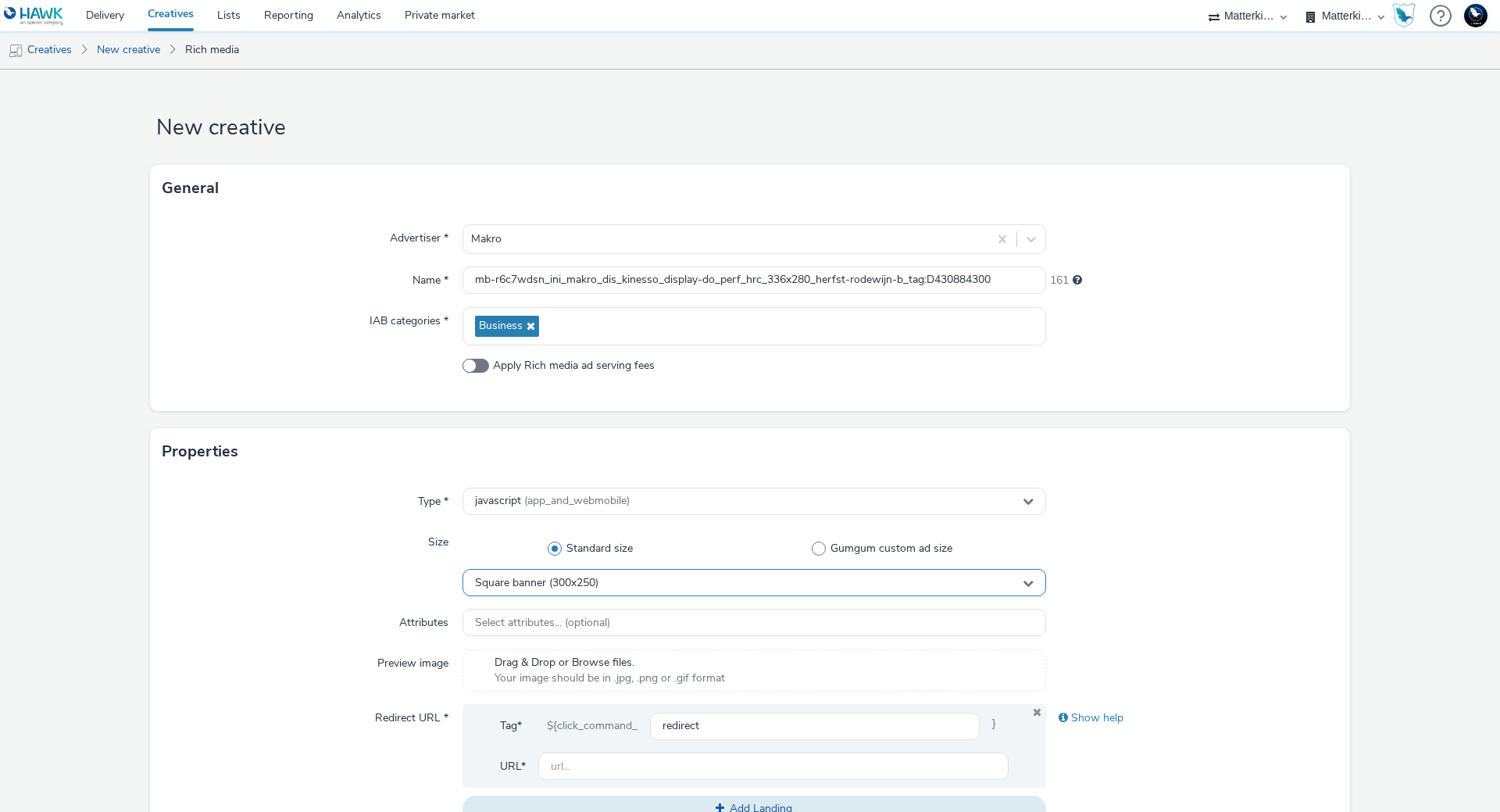
click at [558, 582] on span "Square banner (300x250)" at bounding box center [536, 583] width 123 height 14
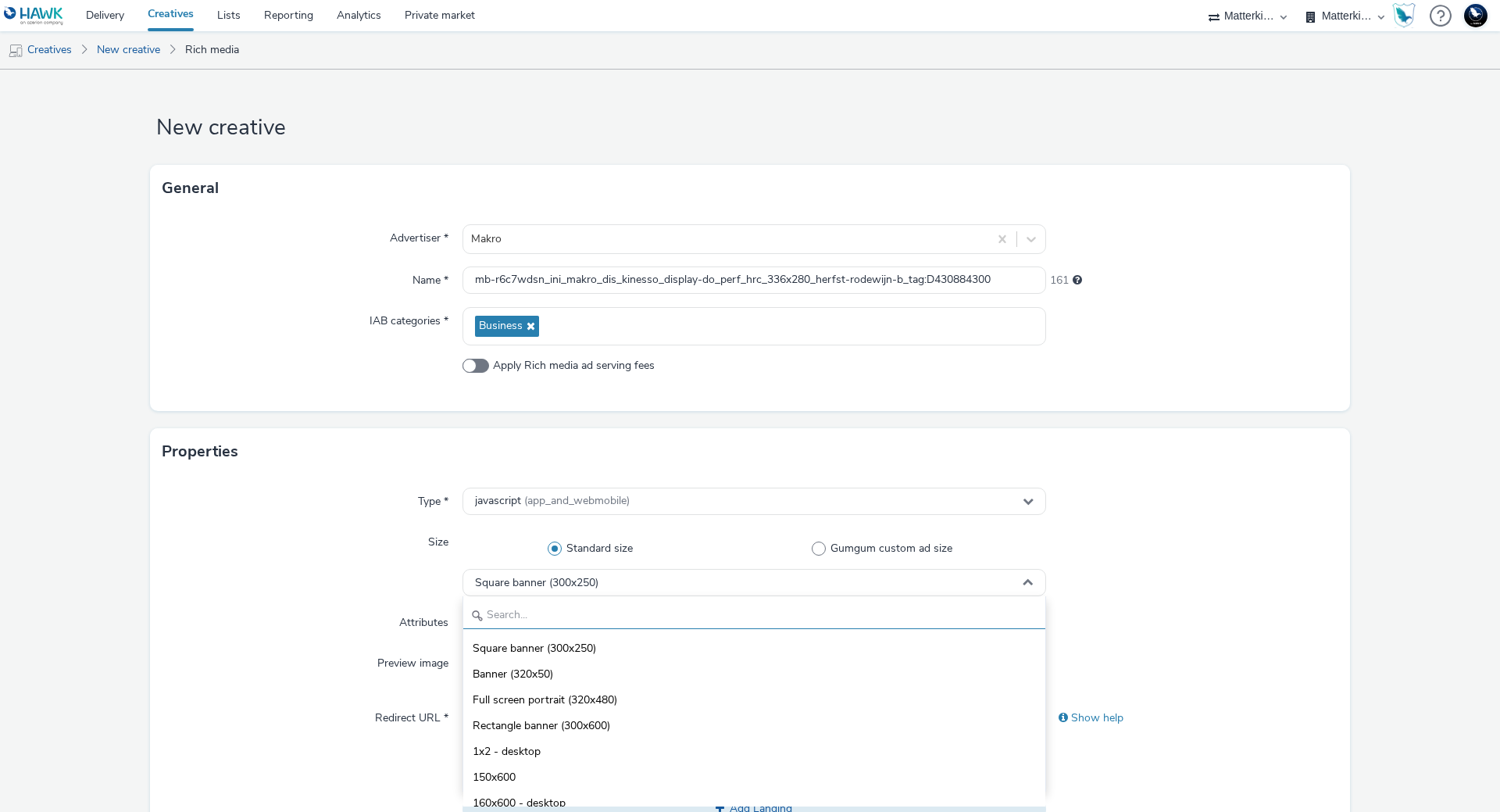
click at [559, 606] on input "text" at bounding box center [753, 615] width 582 height 27
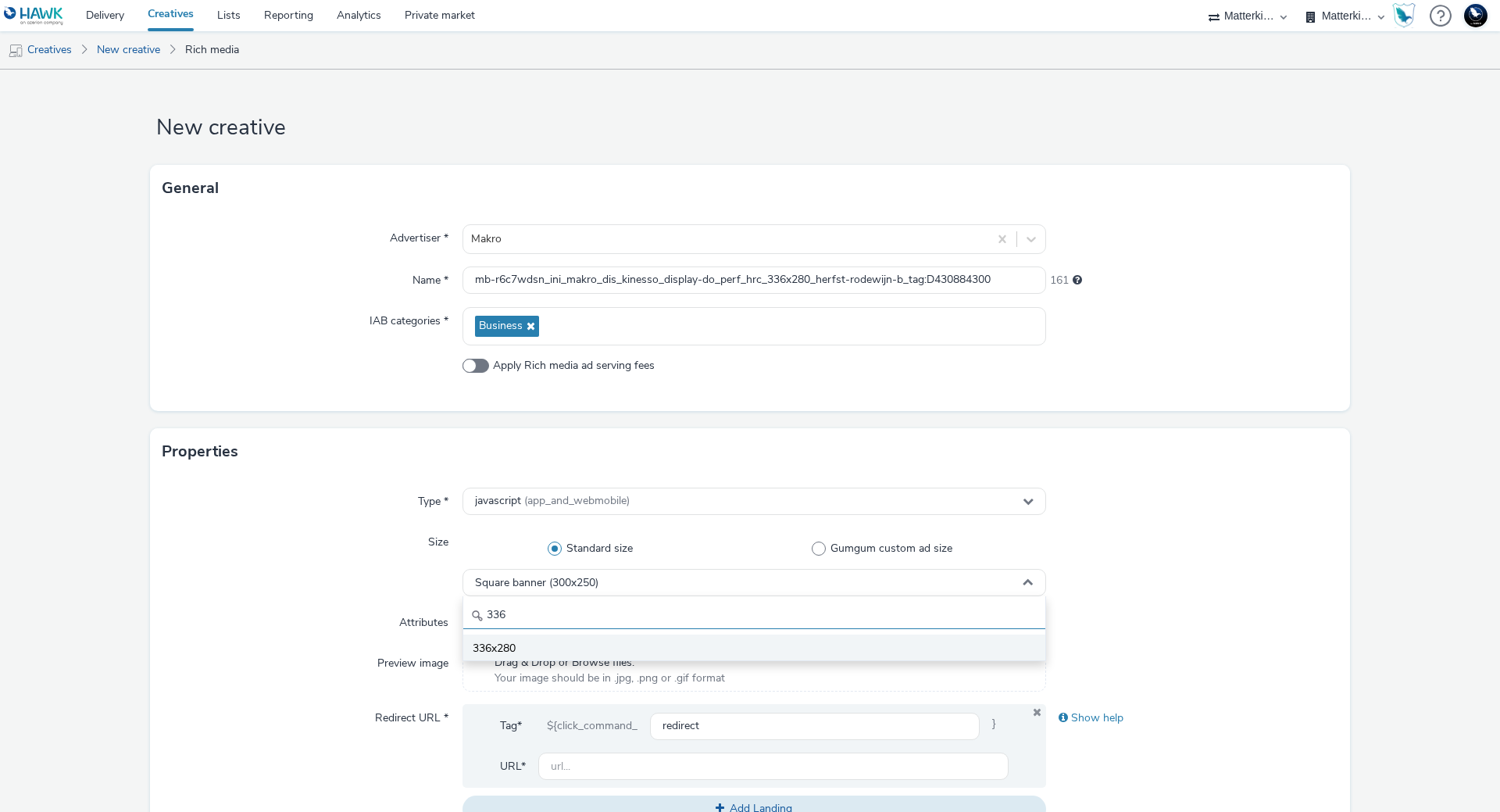
type input "336"
click at [544, 654] on li "336x280" at bounding box center [753, 647] width 582 height 26
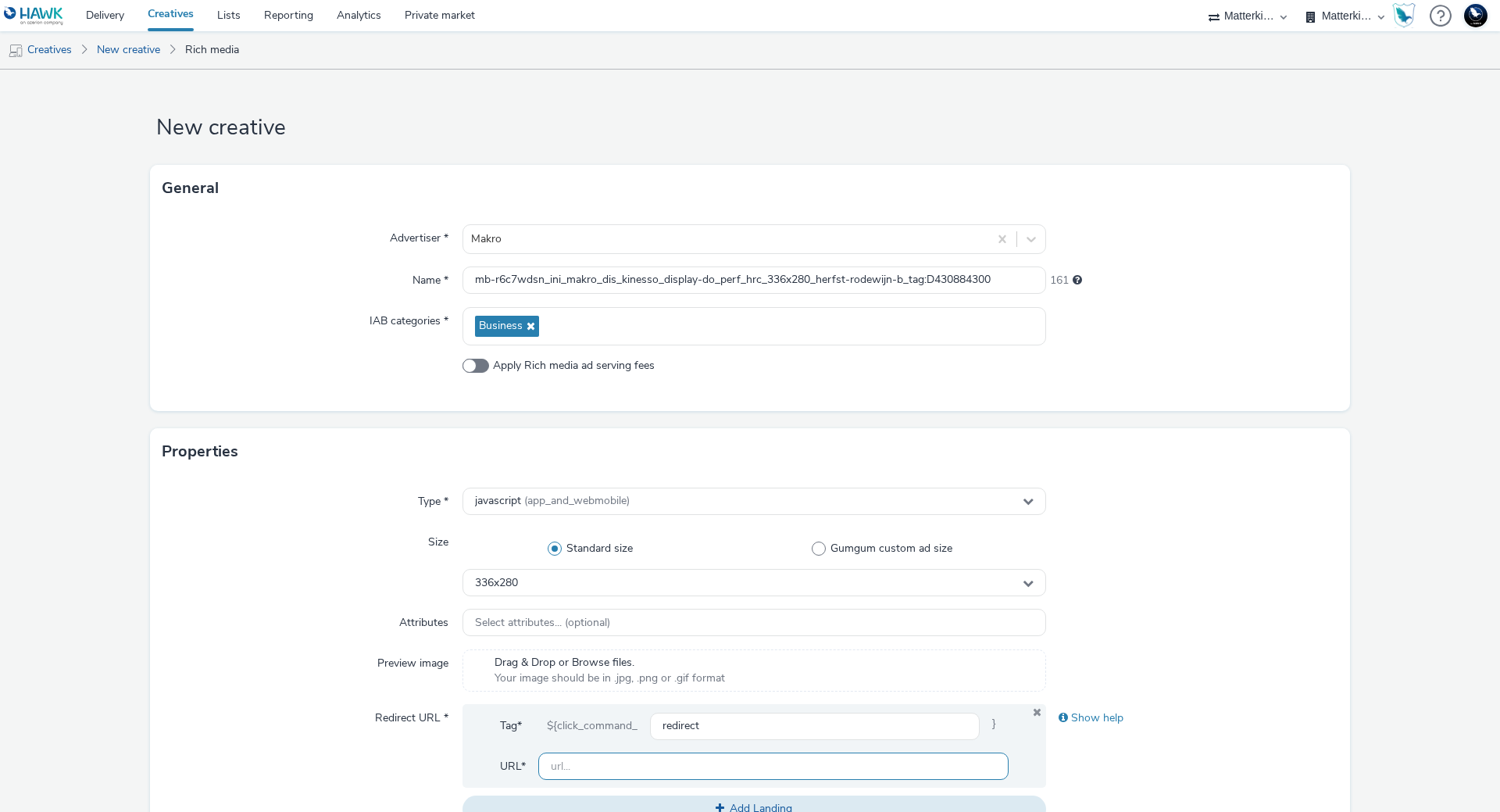
click at [654, 760] on input "text" at bounding box center [774, 766] width 471 height 27
paste input "https://producten.makro.nl/"
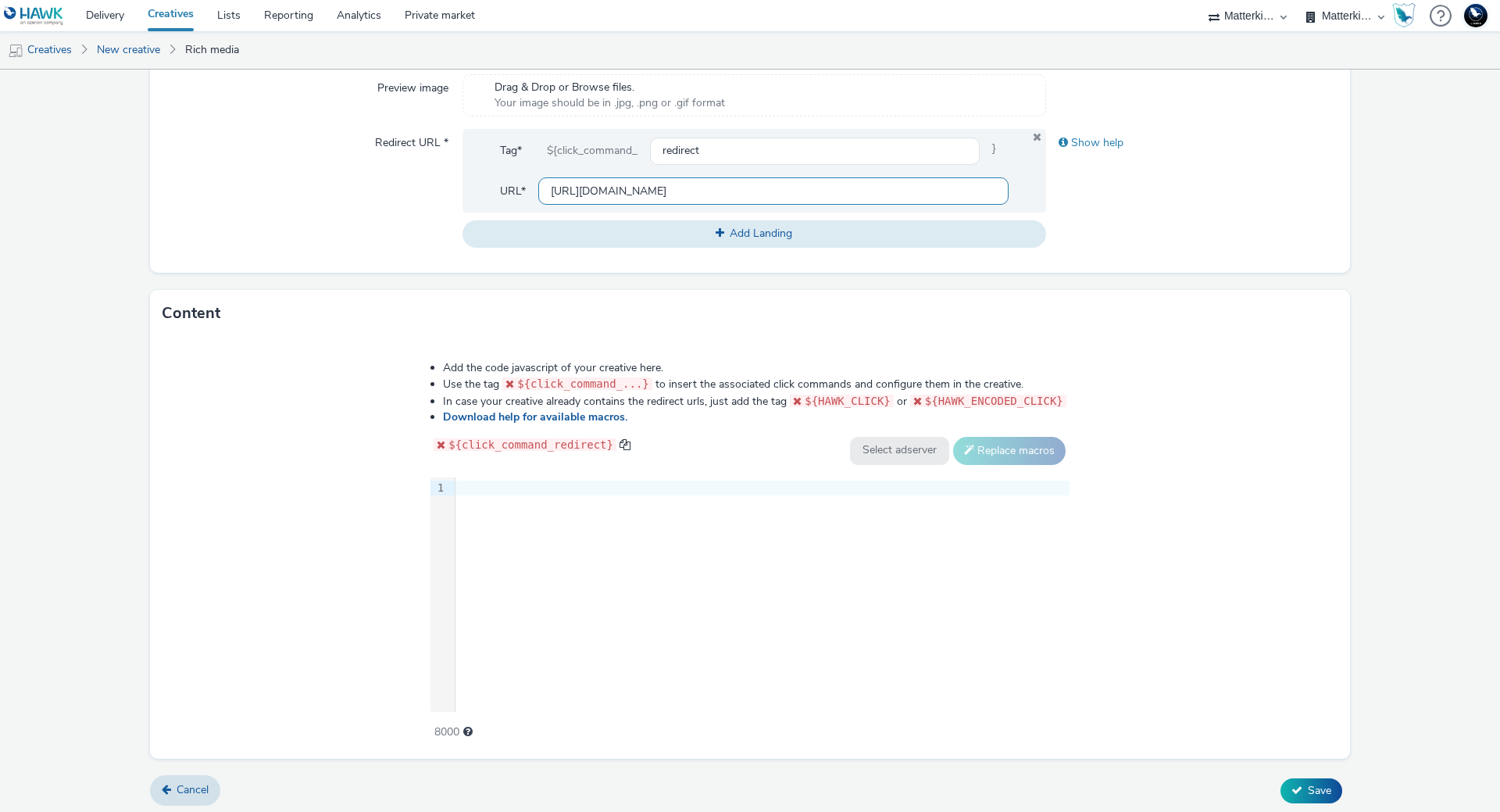
scroll to position [579, 0]
type input "https://producten.makro.nl/"
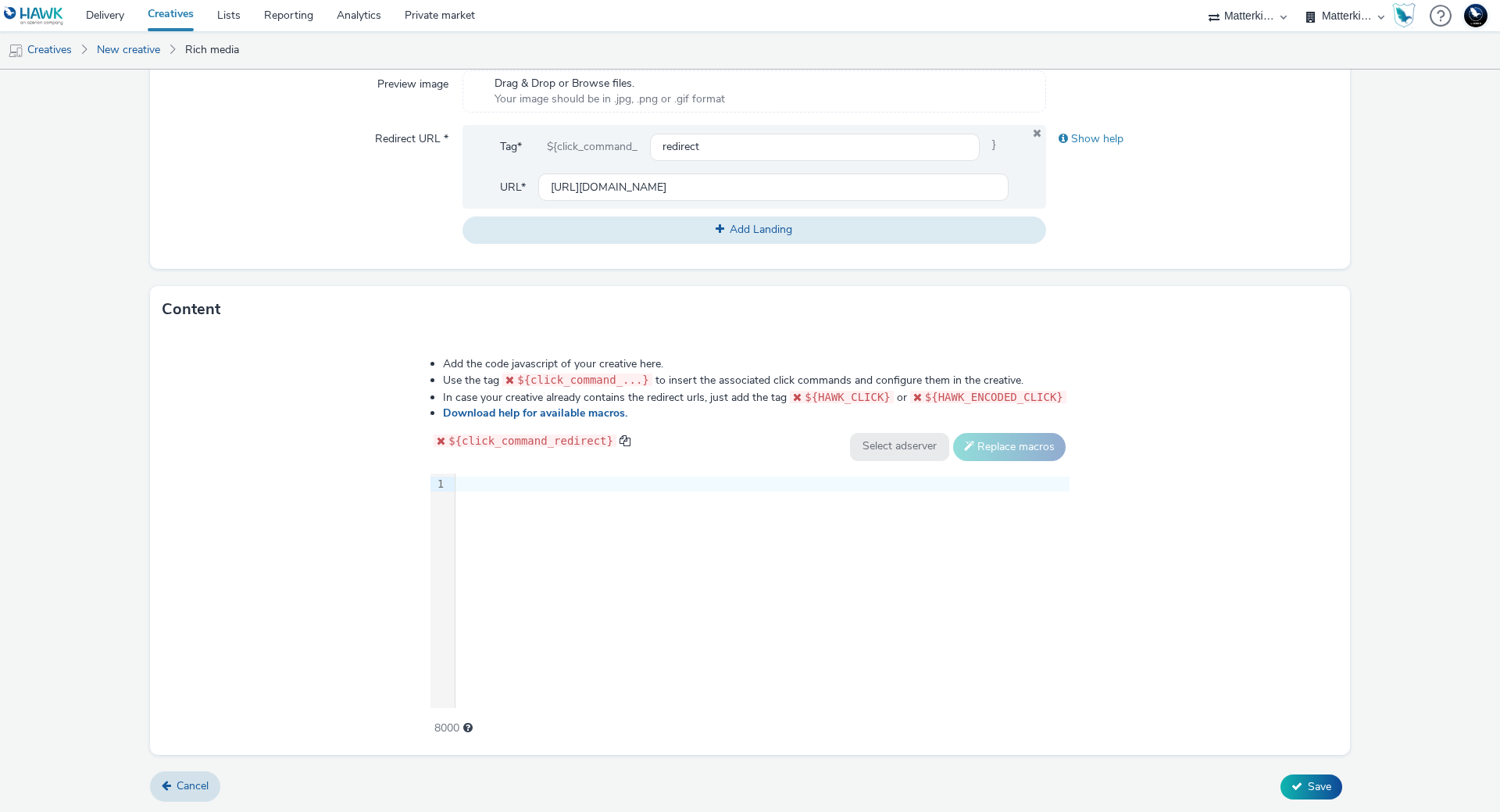
click at [600, 601] on div "9 1 ›" at bounding box center [750, 590] width 640 height 234
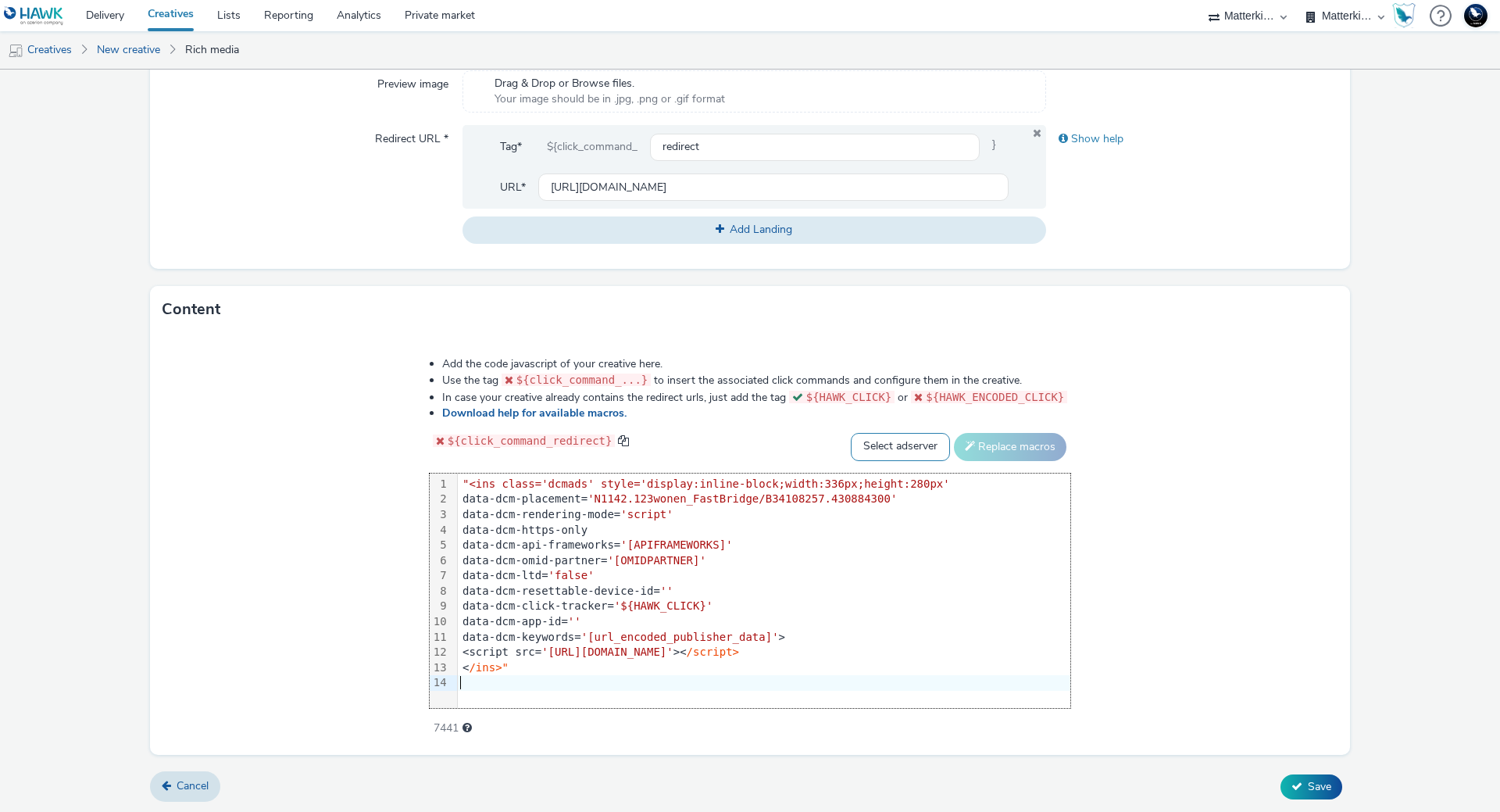
click at [903, 446] on select "Select adserver Sizmek DCM Adform Sting" at bounding box center [900, 447] width 99 height 28
select select "dcm"
click at [851, 433] on select "Select adserver Sizmek DCM Adform Sting" at bounding box center [900, 447] width 99 height 28
click at [1006, 438] on button "Replace macros" at bounding box center [1010, 447] width 113 height 28
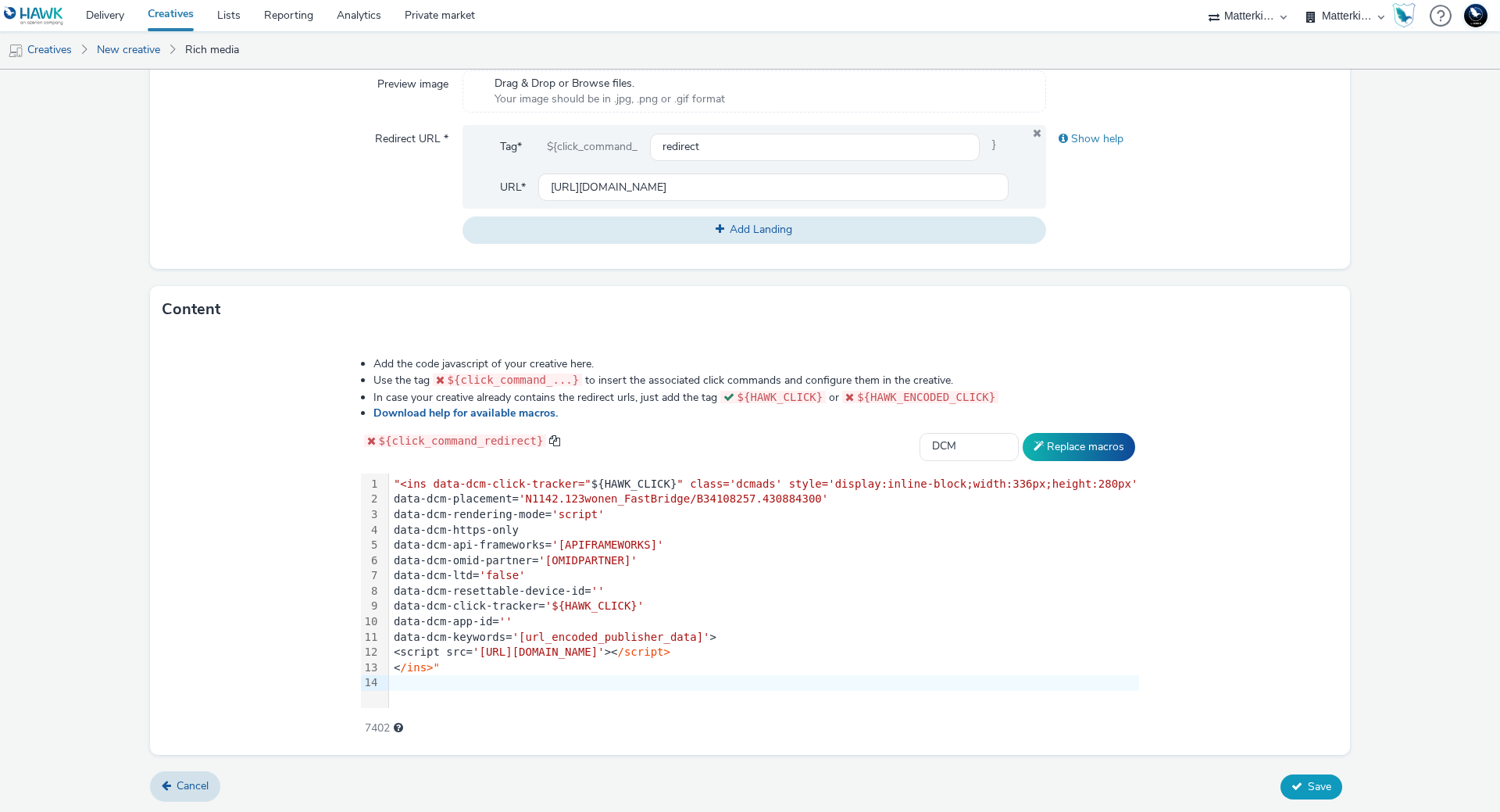
click at [1308, 783] on span "Save" at bounding box center [1320, 786] width 23 height 14
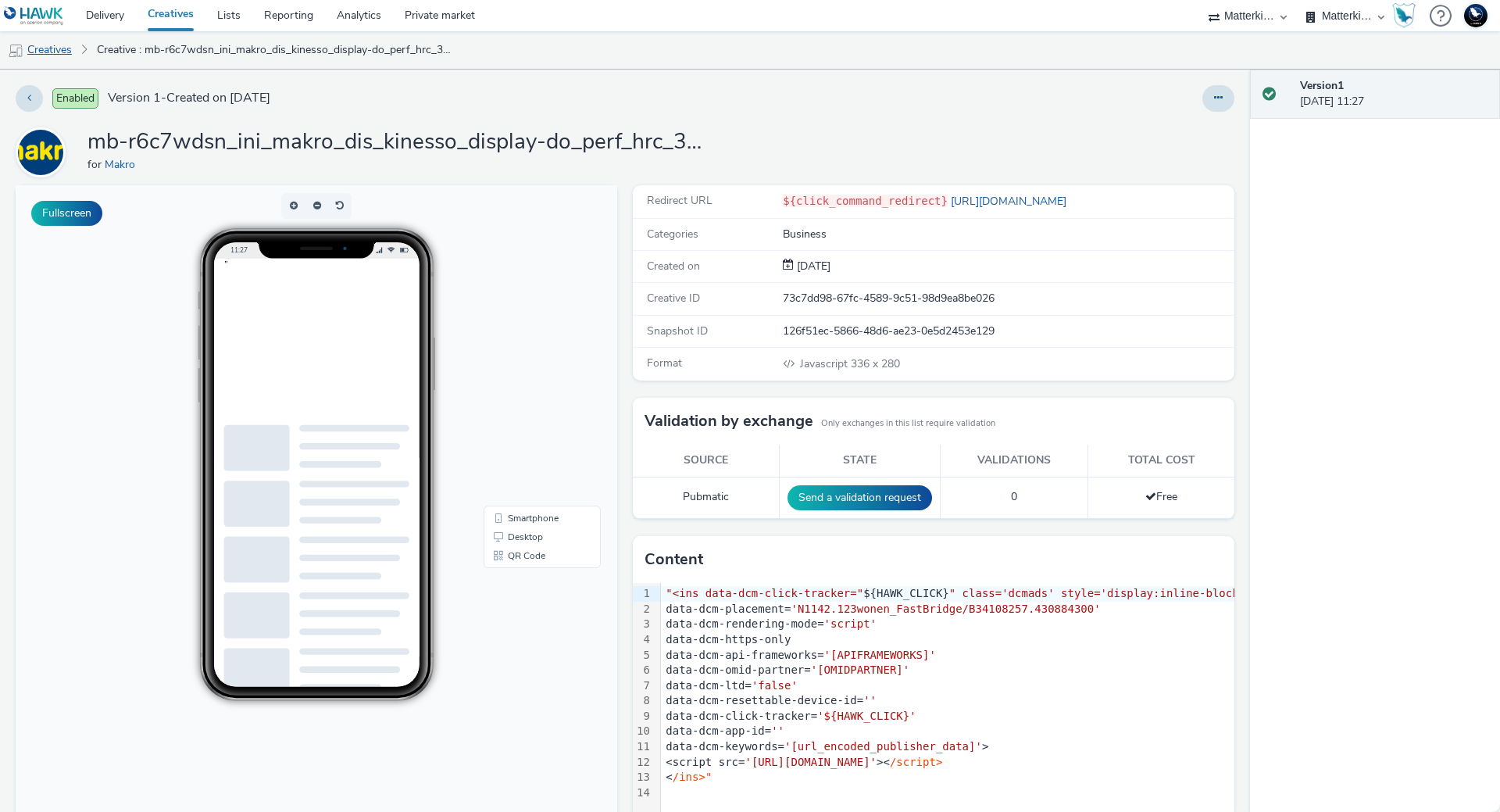
click at [56, 44] on link "Creatives" at bounding box center [40, 49] width 80 height 38
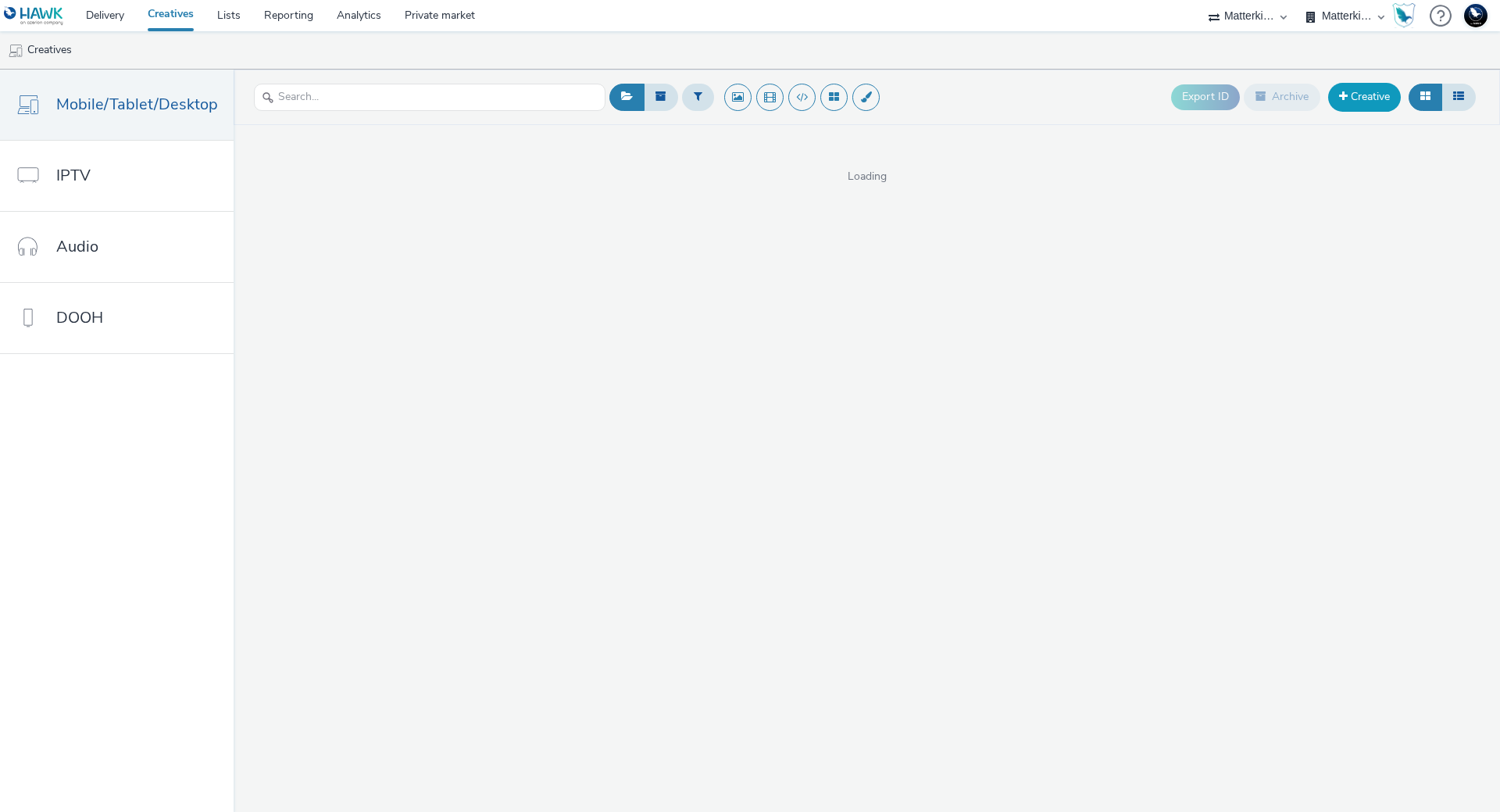
click at [1380, 104] on link "Creative" at bounding box center [1364, 96] width 72 height 28
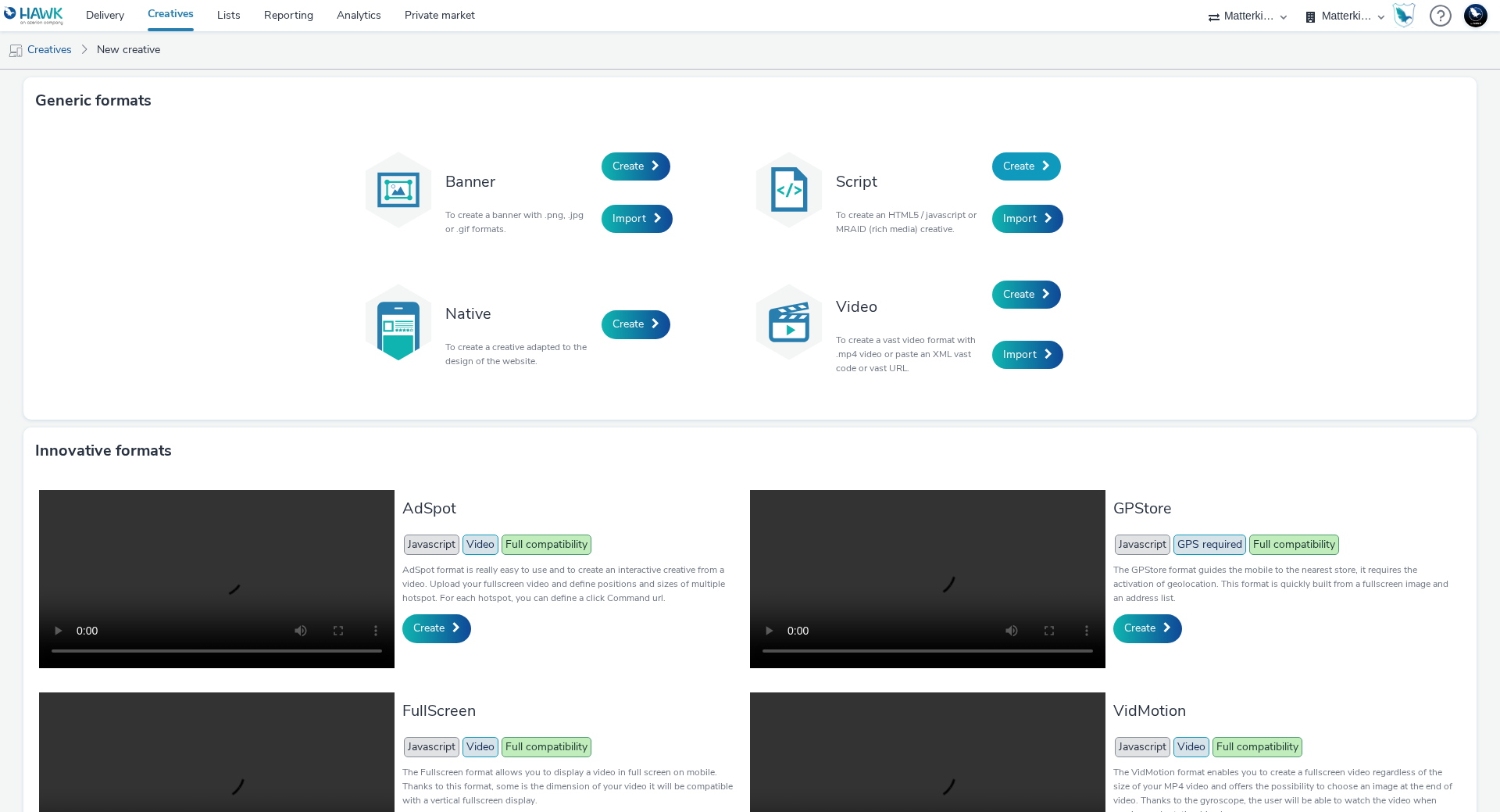
click at [1042, 173] on link "Create" at bounding box center [1026, 166] width 68 height 28
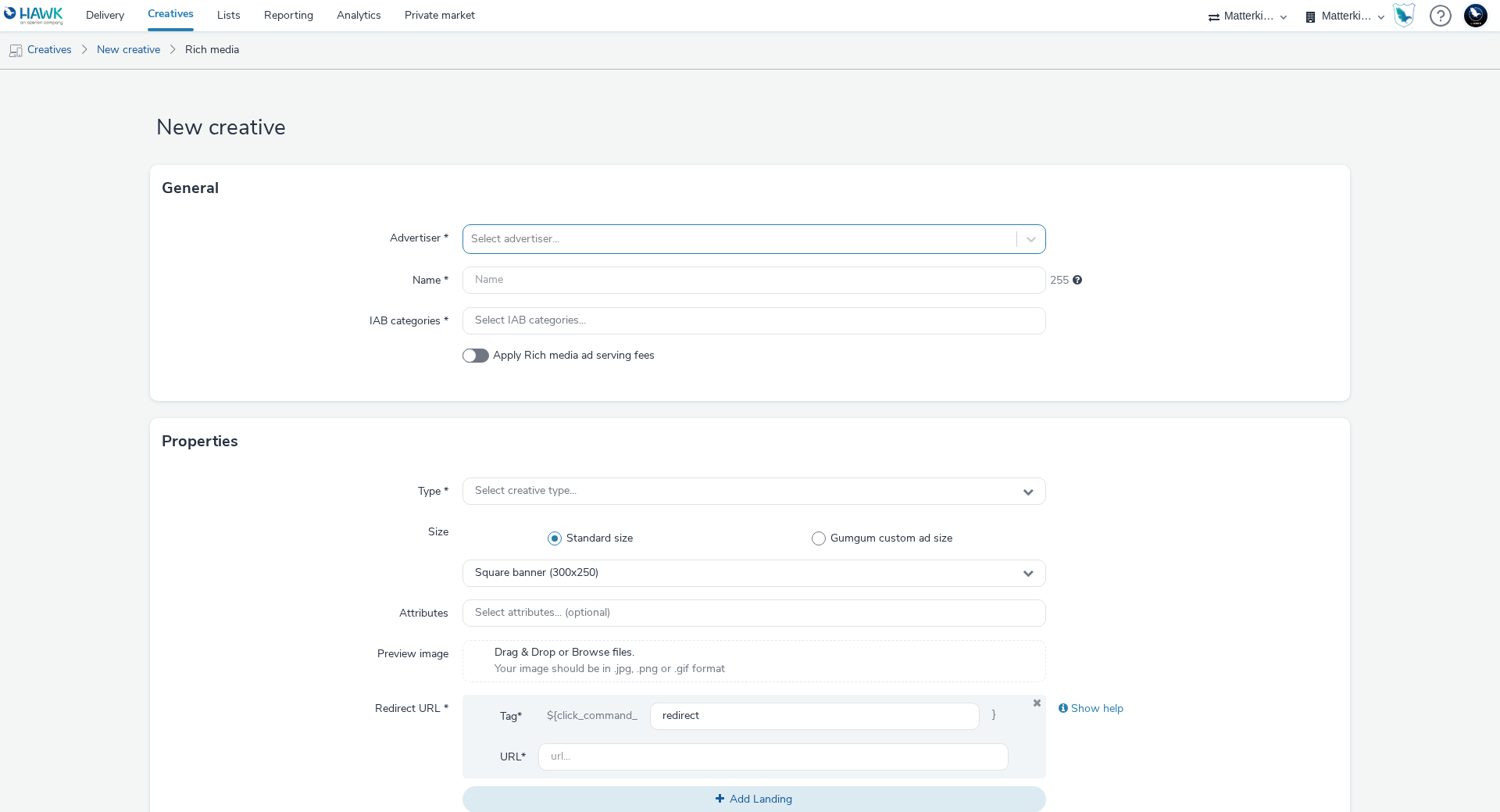
click at [638, 249] on div "Select advertiser..." at bounding box center [739, 239] width 553 height 25
type input "mak"
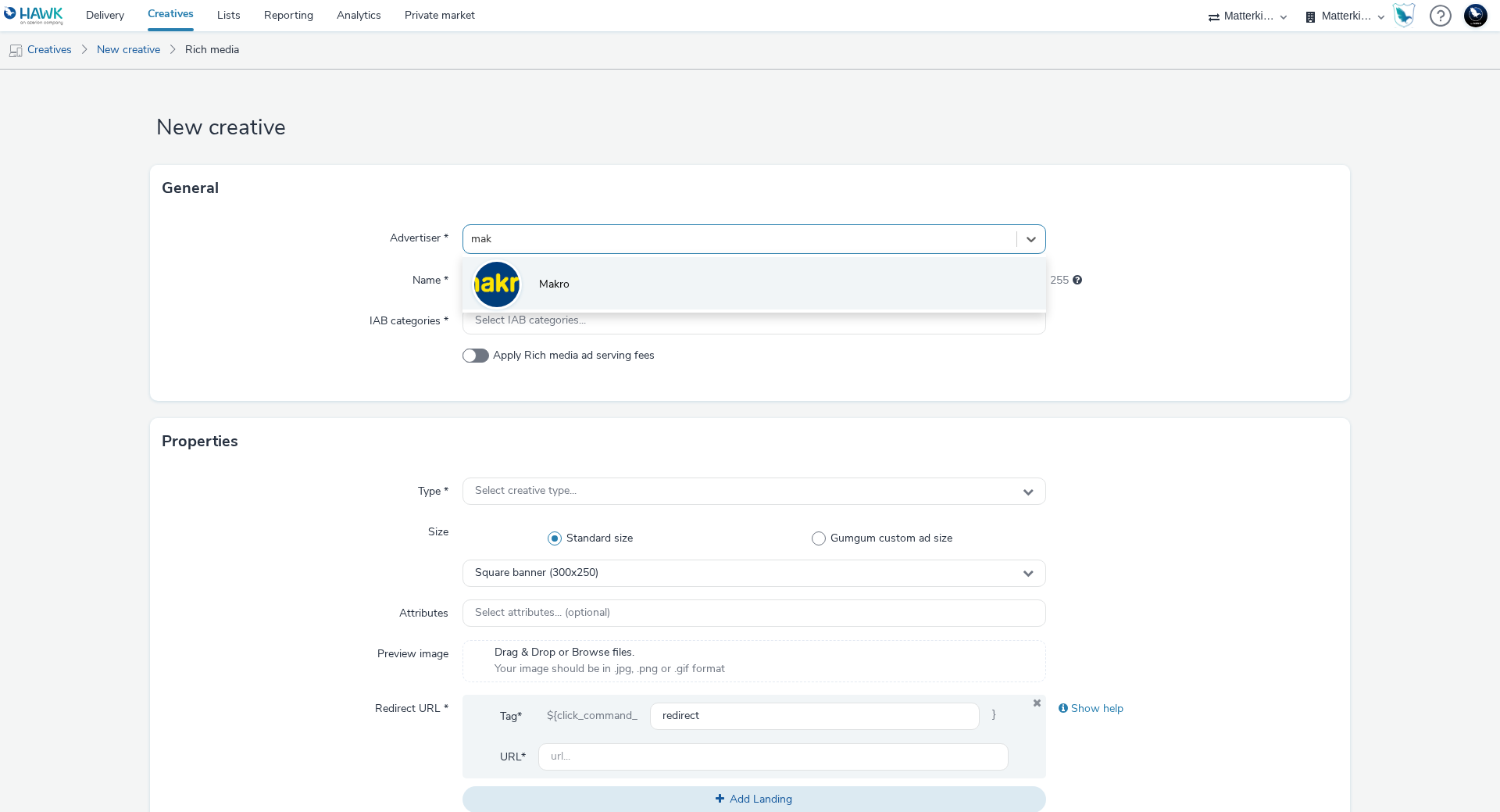
click at [646, 297] on li "Makro" at bounding box center [754, 283] width 584 height 52
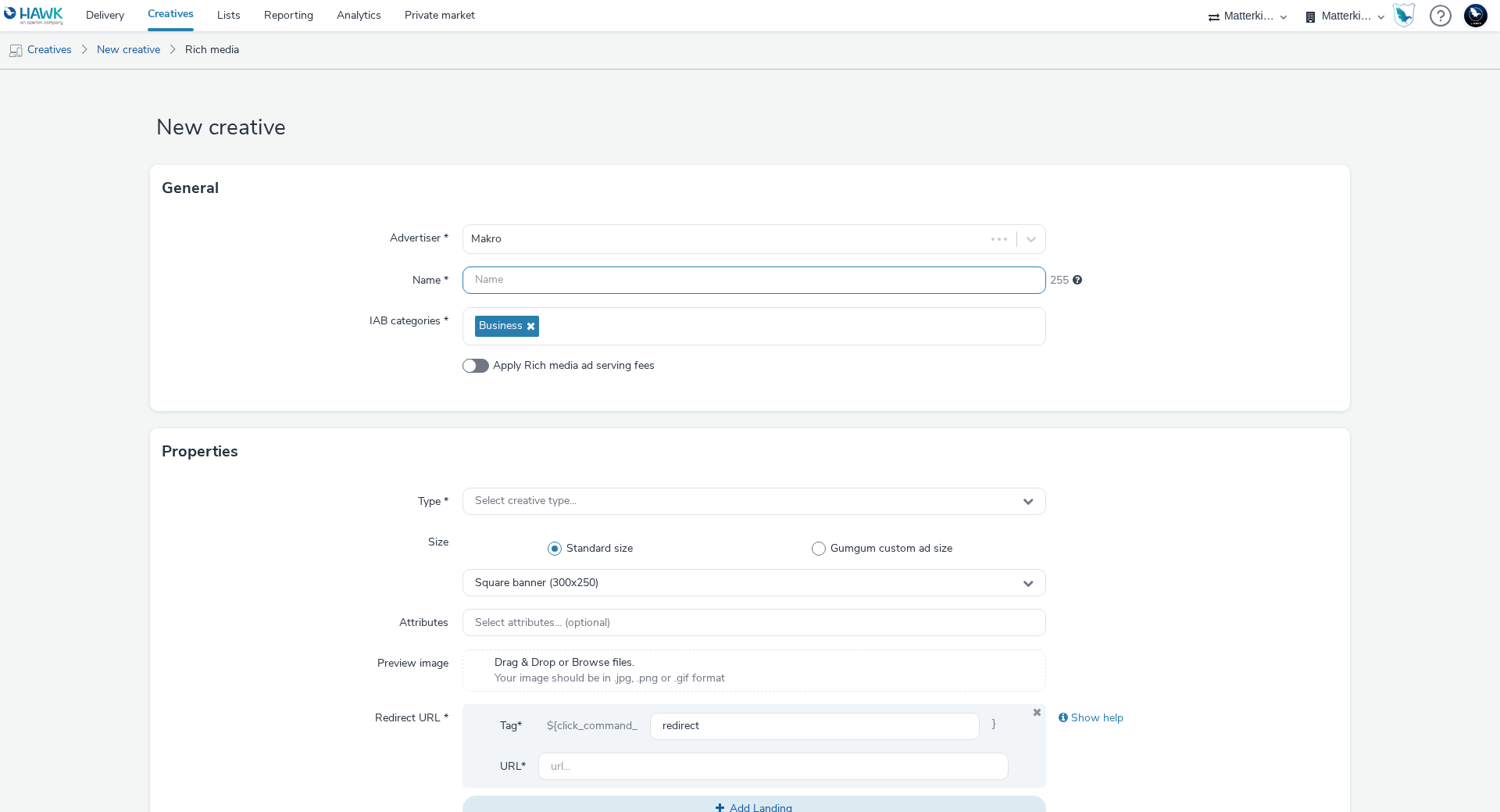
click at [633, 287] on input "text" at bounding box center [754, 280] width 584 height 27
paste input "mb-r6c7wdsn_ini_makro_dis_kinesso_display-do_perf_hrc_970x250_herfst-bavette-b_…"
type input "mb-r6c7wdsn_ini_makro_dis_kinesso_display-do_perf_hrc_970x250_herfst-bavette-b_…"
click at [593, 502] on div "Select creative type..." at bounding box center [754, 501] width 584 height 27
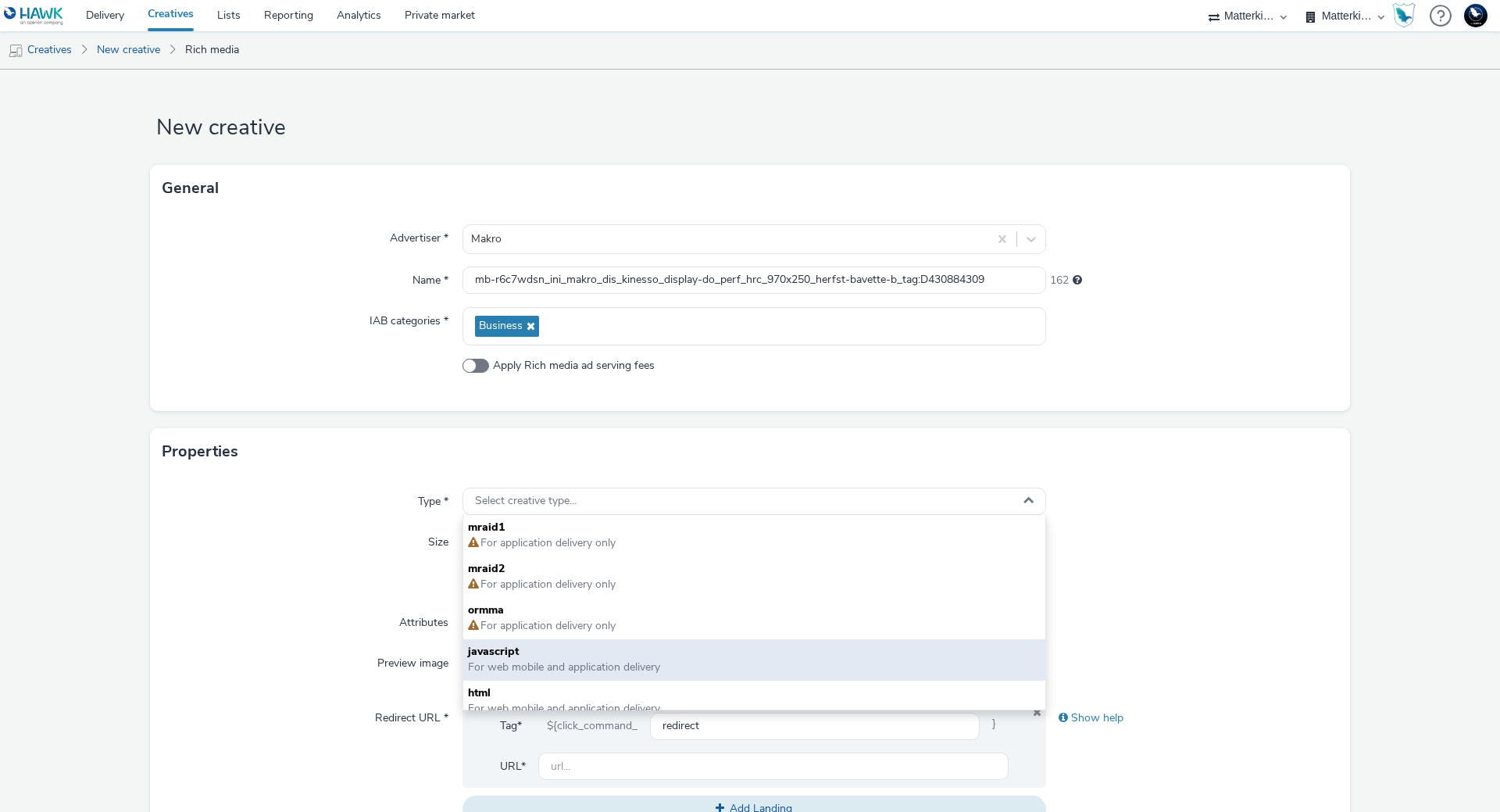
click at [559, 656] on span "javascript" at bounding box center [754, 651] width 573 height 15
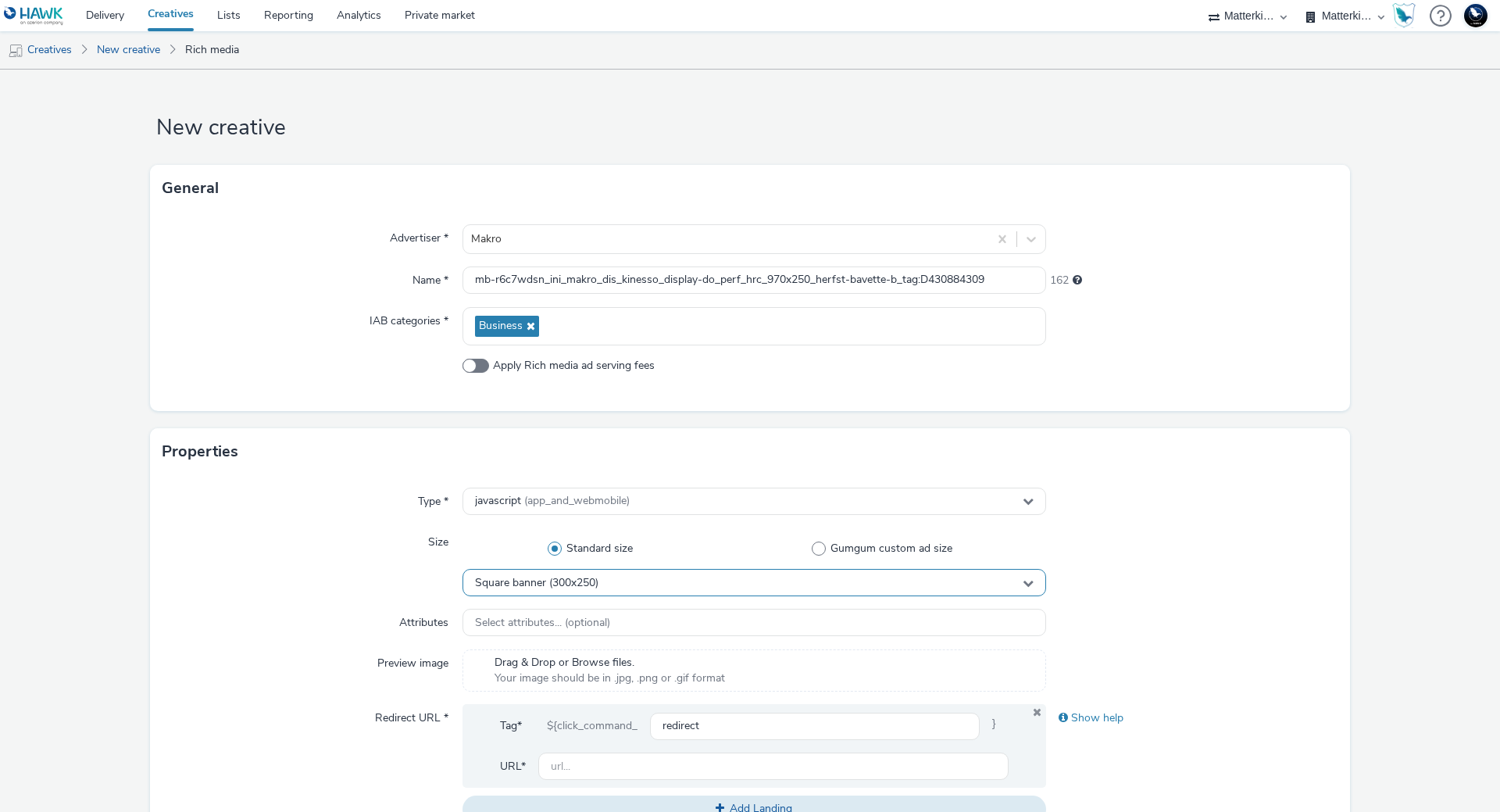
click at [554, 586] on span "Square banner (300x250)" at bounding box center [536, 583] width 123 height 14
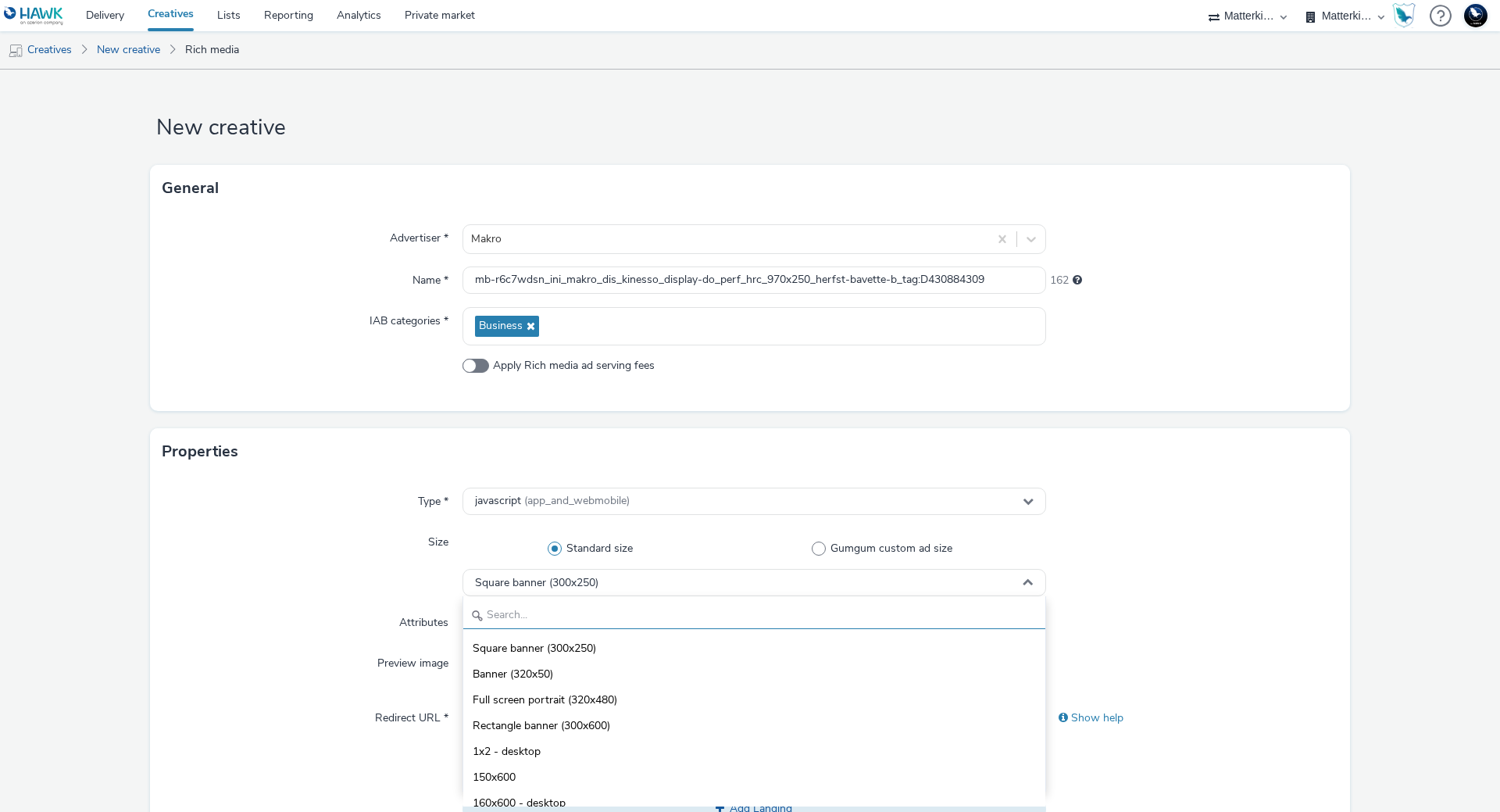
click at [562, 608] on input "text" at bounding box center [753, 615] width 582 height 27
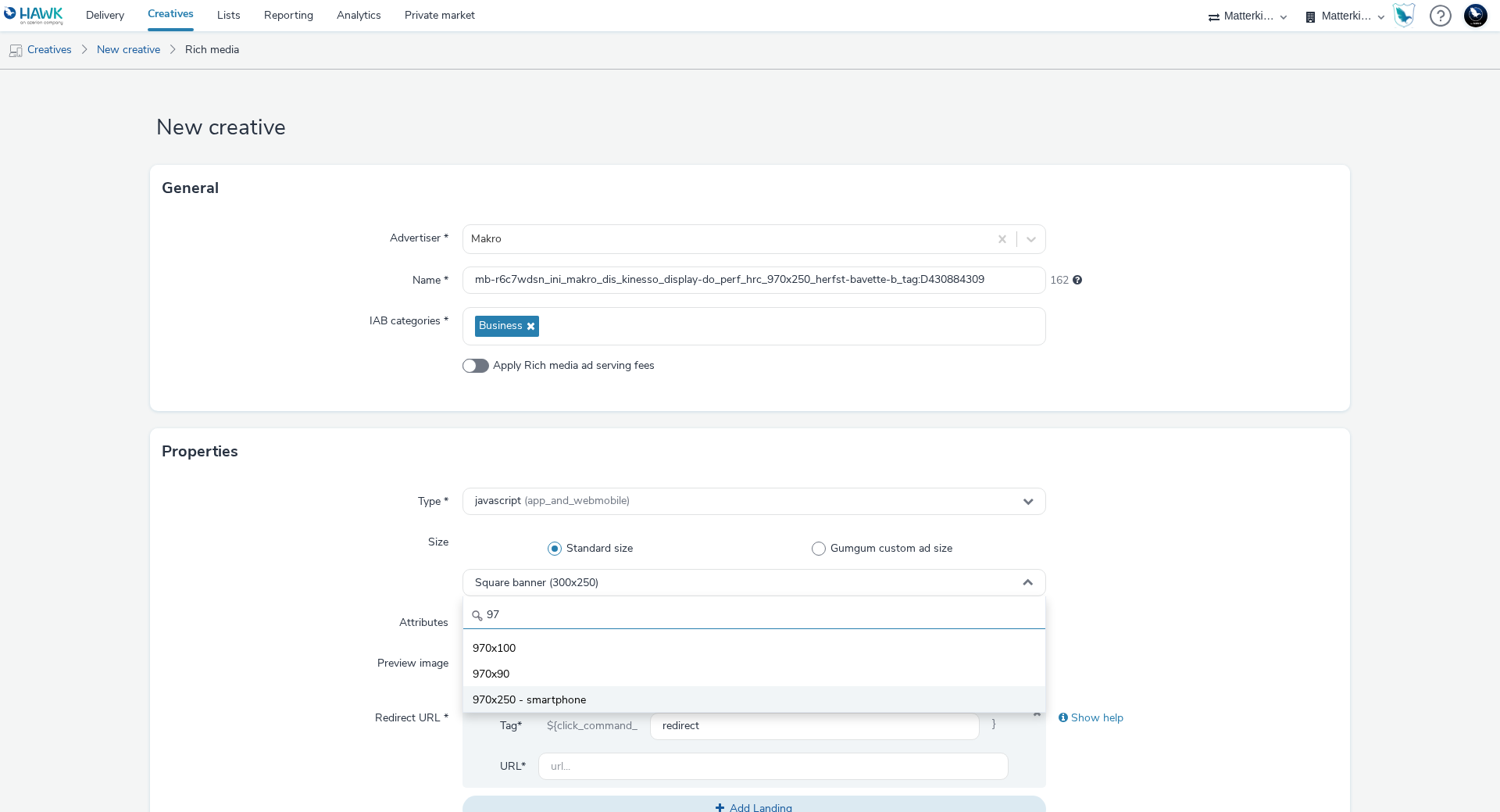
type input "97"
click at [548, 690] on li "970x250 - smartphone" at bounding box center [753, 698] width 582 height 26
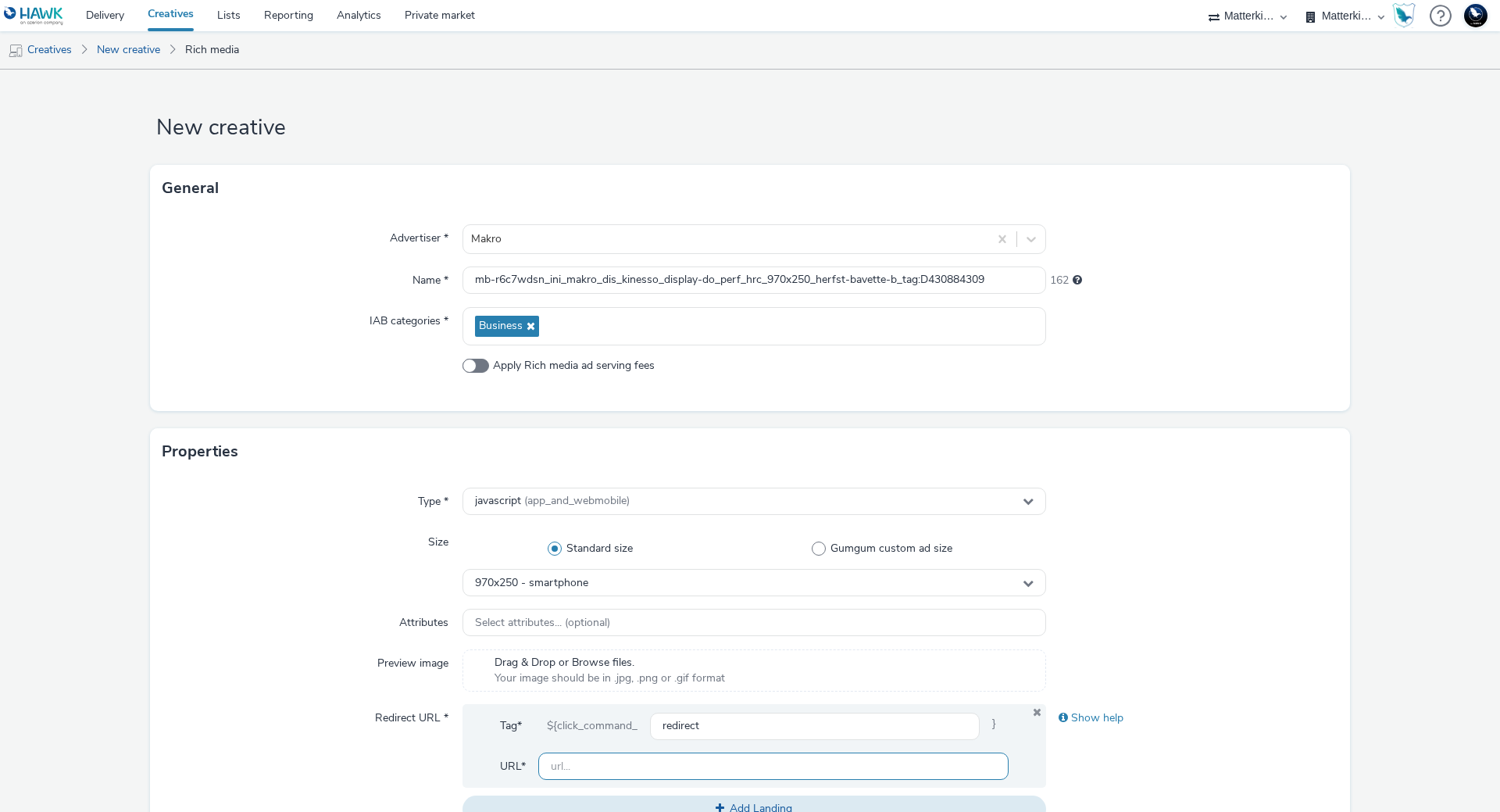
click at [603, 764] on input "text" at bounding box center [774, 766] width 471 height 27
paste input "https://producten.makro.nl/"
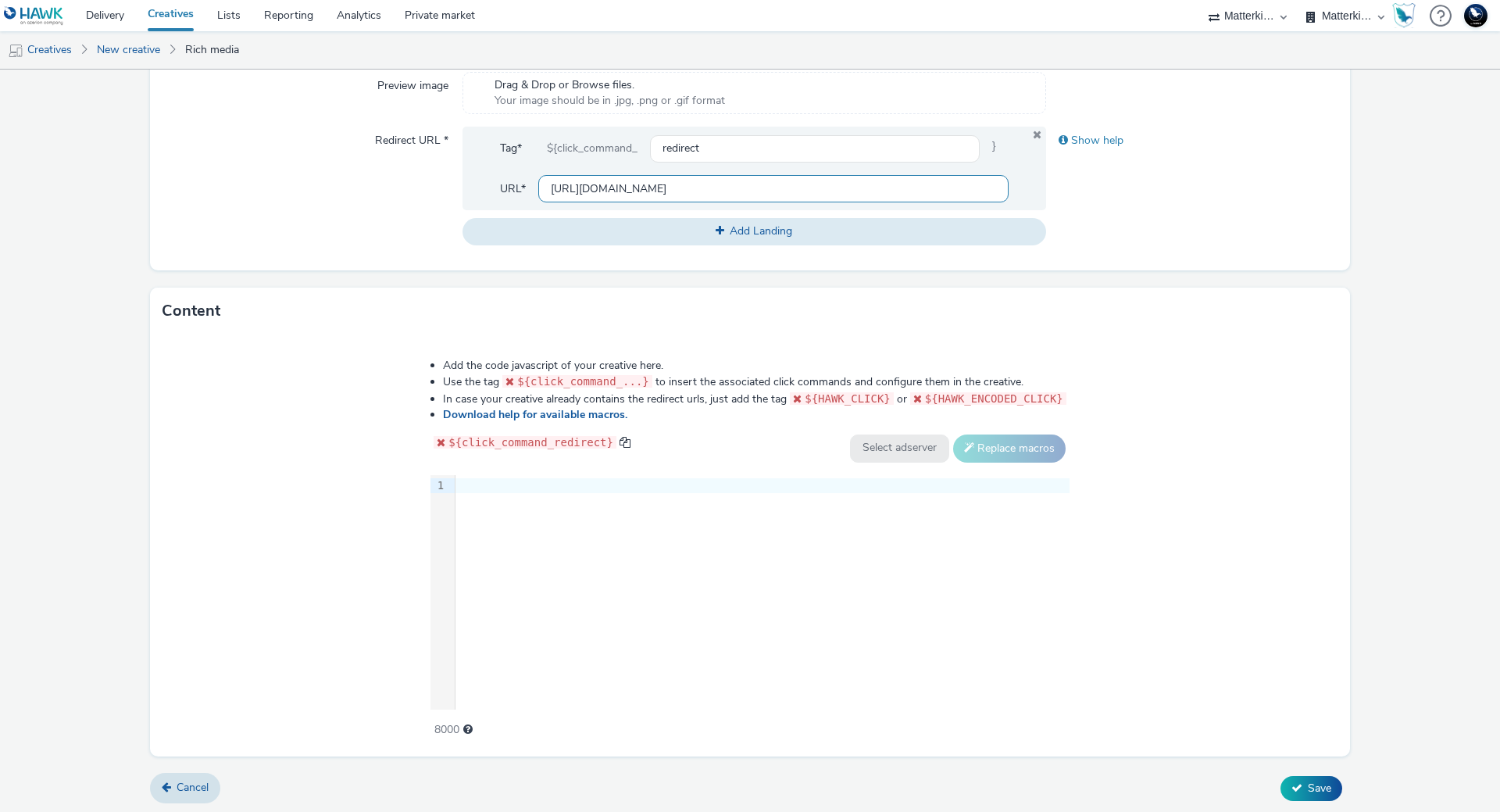
scroll to position [579, 0]
type input "https://producten.makro.nl/"
click at [680, 575] on div "9 1 ›" at bounding box center [750, 590] width 640 height 234
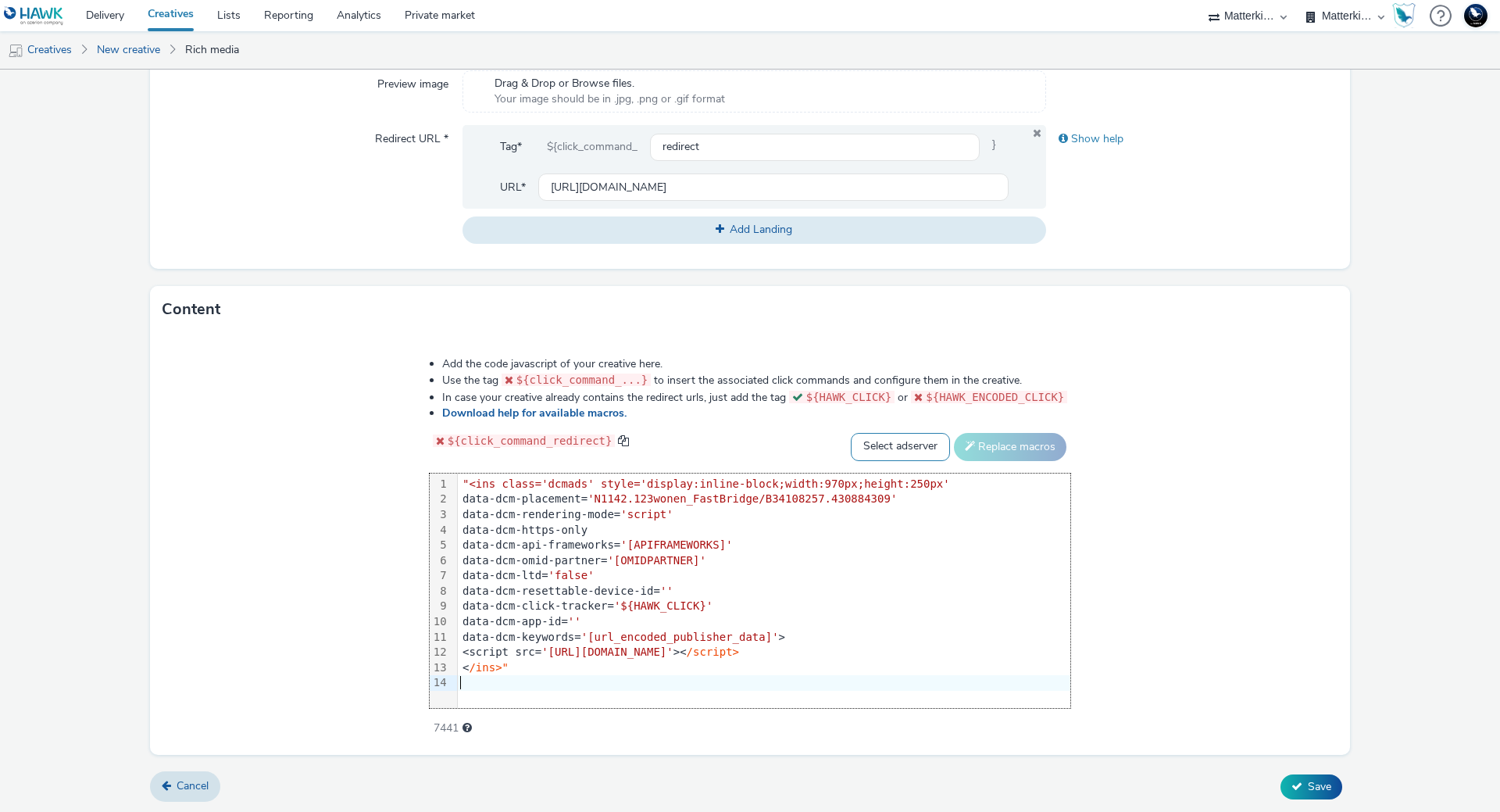
drag, startPoint x: 882, startPoint y: 461, endPoint x: 886, endPoint y: 432, distance: 29.3
click at [884, 455] on div "Add the code javascript of your creative here. Use the tag ${click_command_...}…" at bounding box center [750, 537] width 754 height 385
click at [887, 433] on select "Select adserver Sizmek DCM Adform Sting" at bounding box center [900, 447] width 99 height 28
select select "dcm"
click at [851, 433] on select "Select adserver Sizmek DCM Adform Sting" at bounding box center [900, 447] width 99 height 28
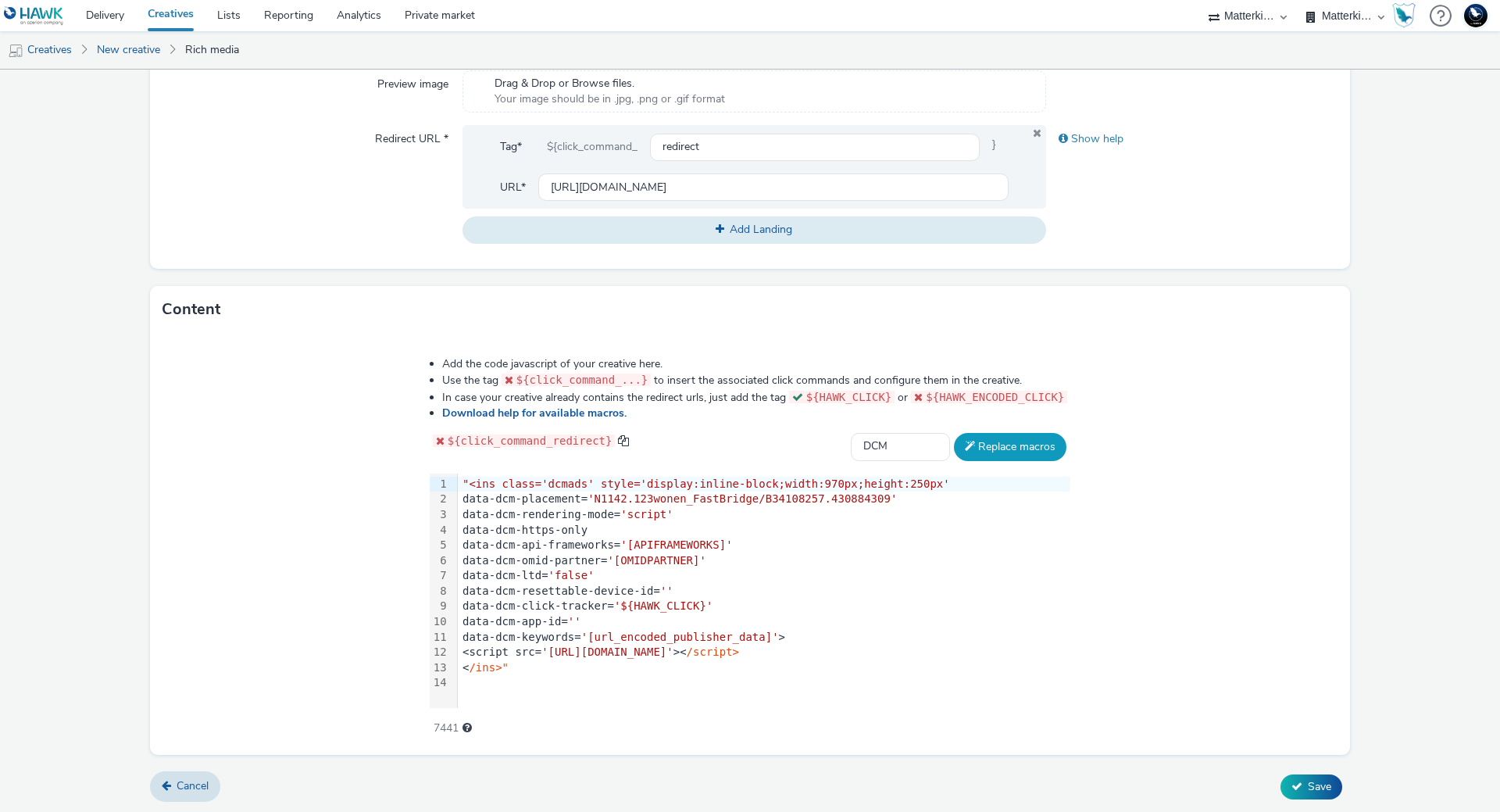
click at [989, 440] on button "Replace macros" at bounding box center [1010, 447] width 113 height 28
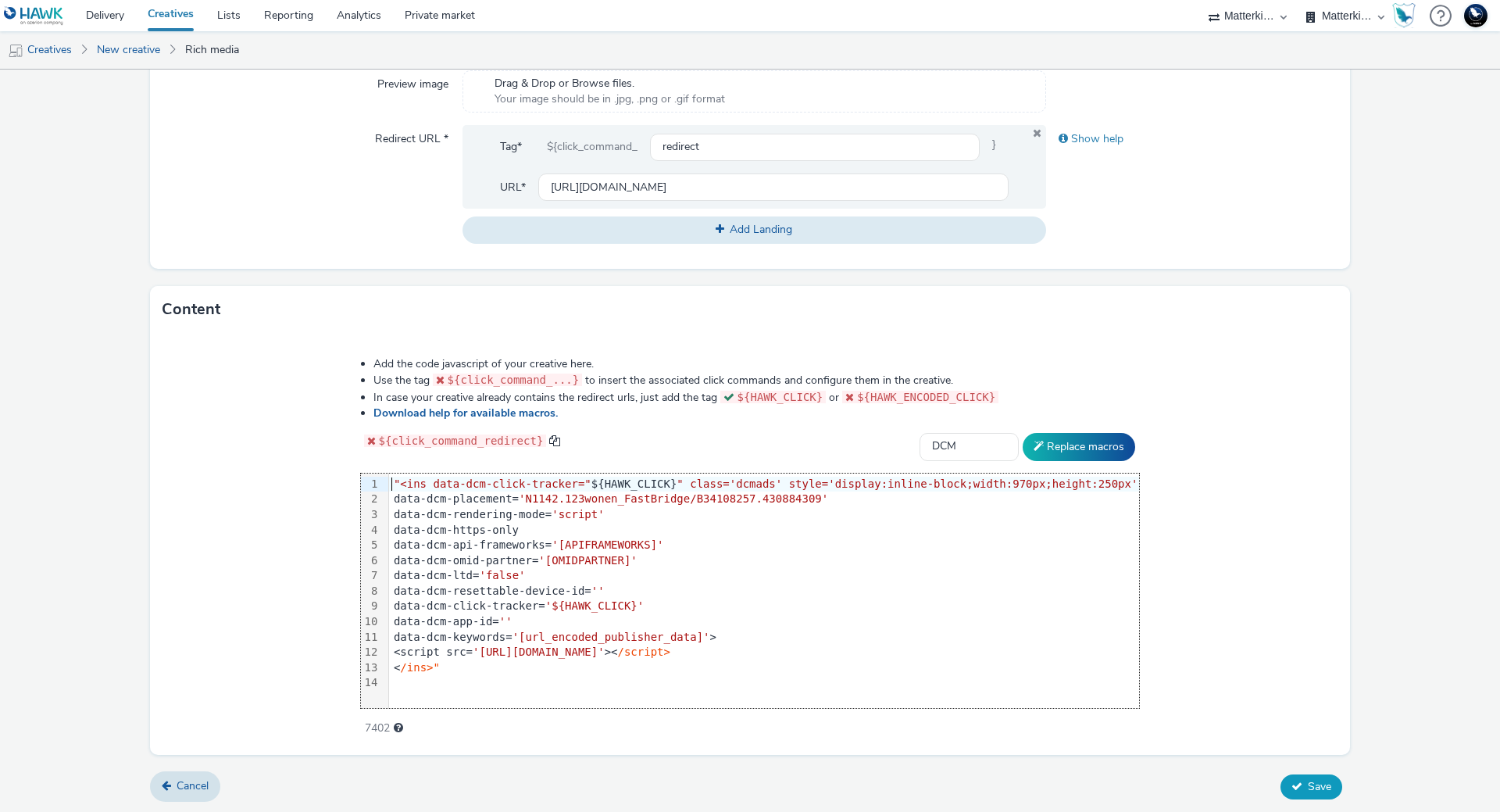
click at [1308, 782] on span "Save" at bounding box center [1320, 786] width 23 height 14
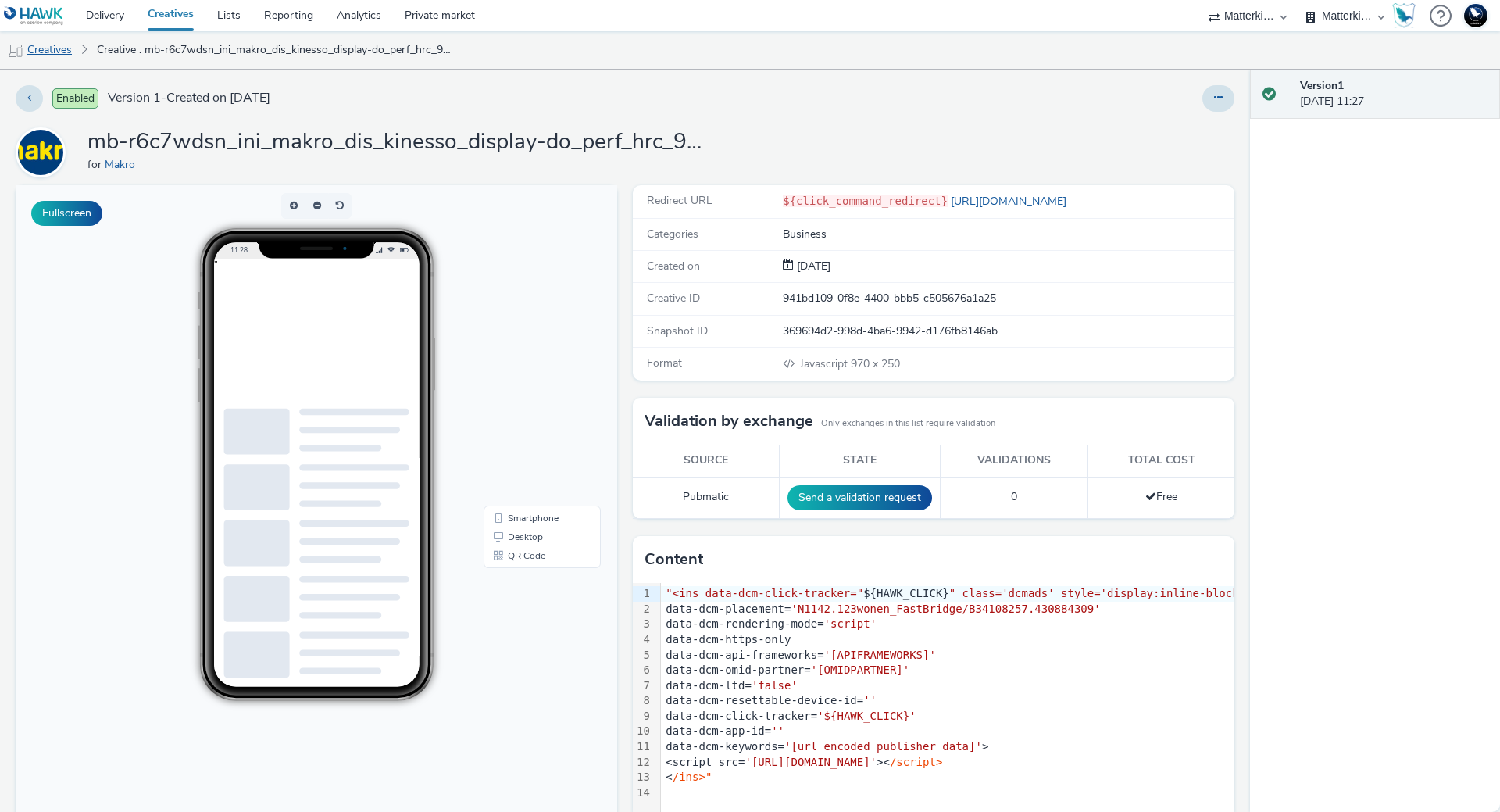
click at [54, 55] on link "Creatives" at bounding box center [40, 49] width 80 height 38
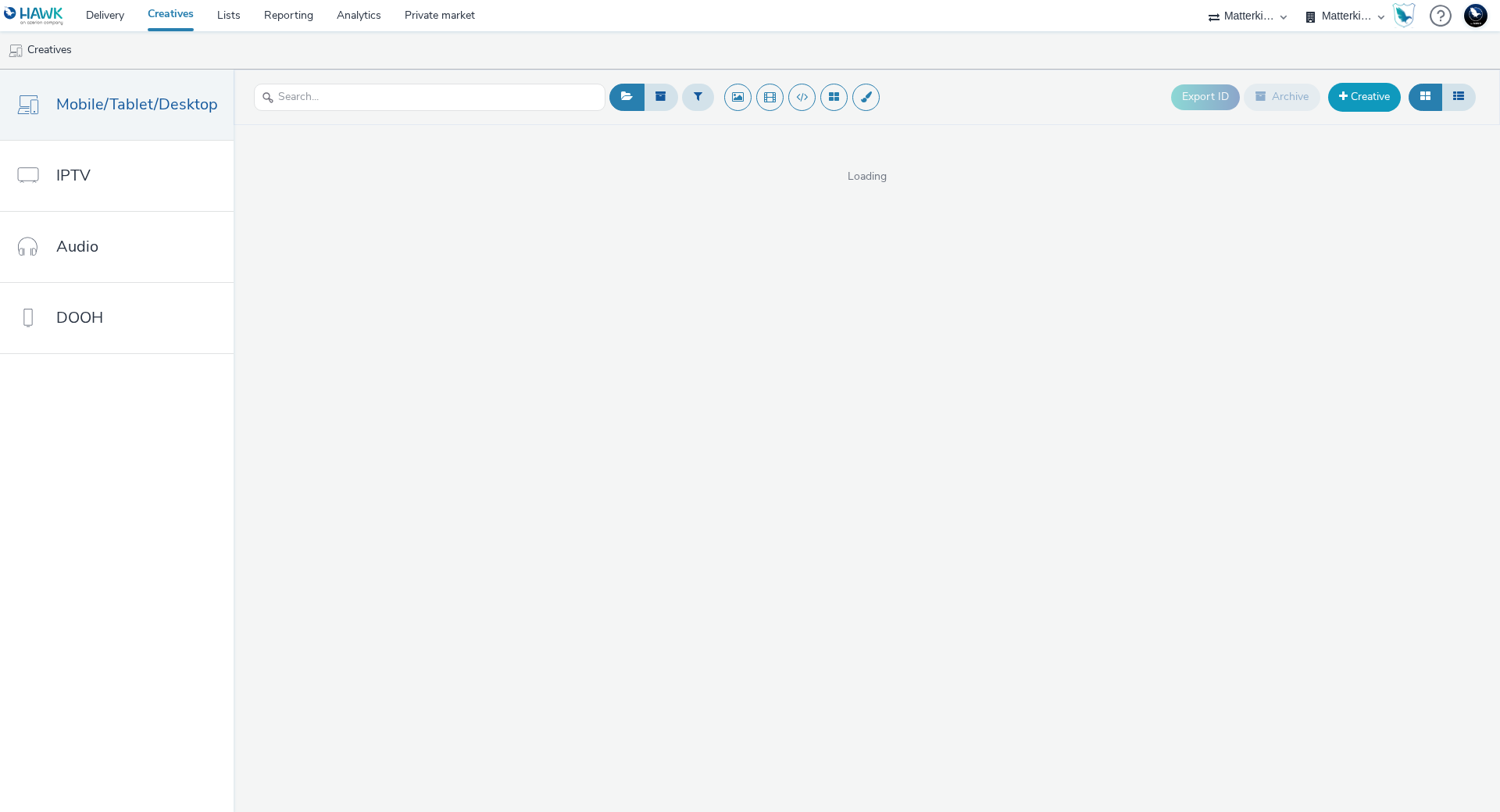
click at [1379, 95] on link "Creative" at bounding box center [1364, 96] width 72 height 28
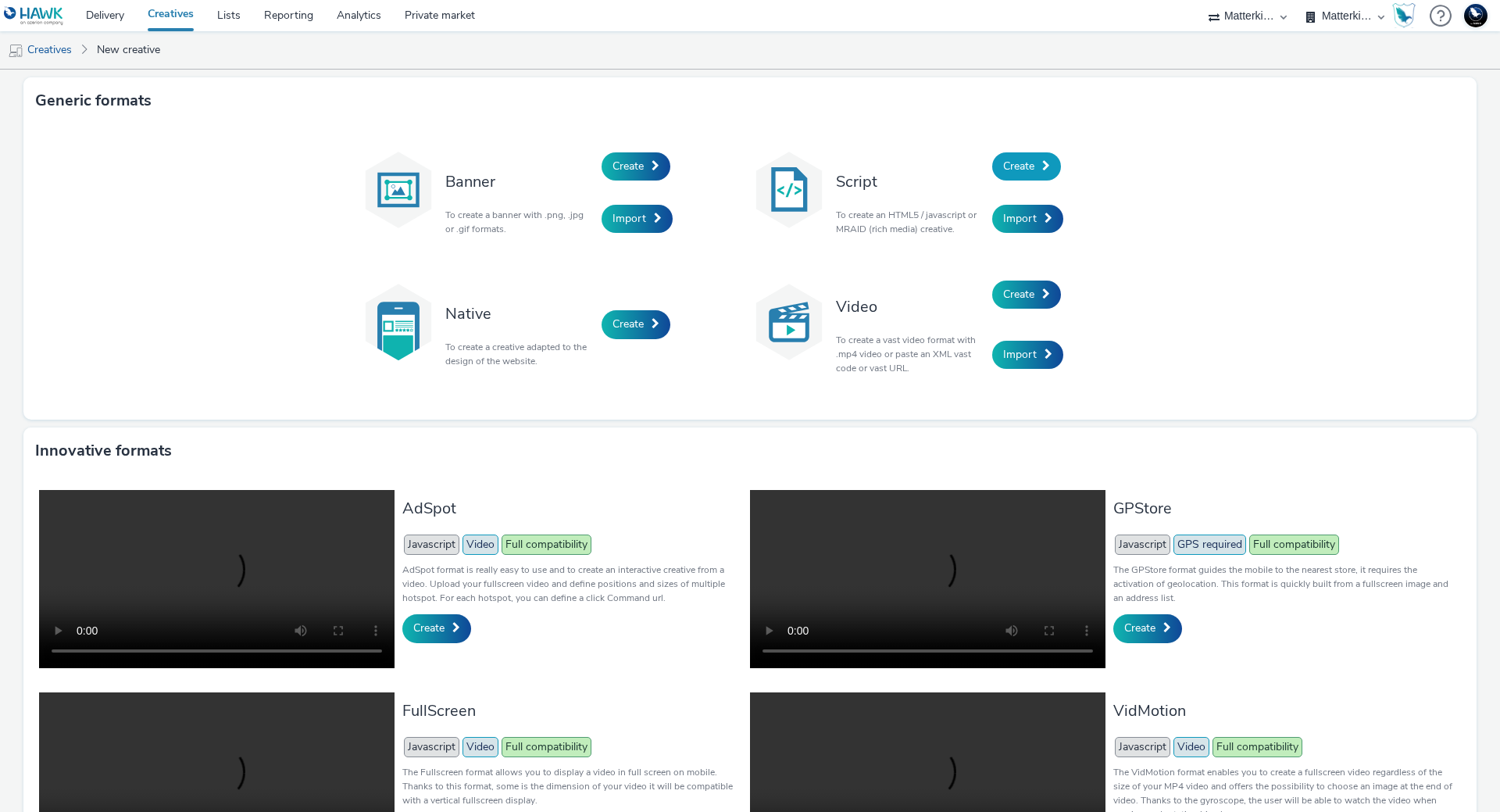
click at [1026, 167] on span "Create" at bounding box center [1019, 165] width 31 height 14
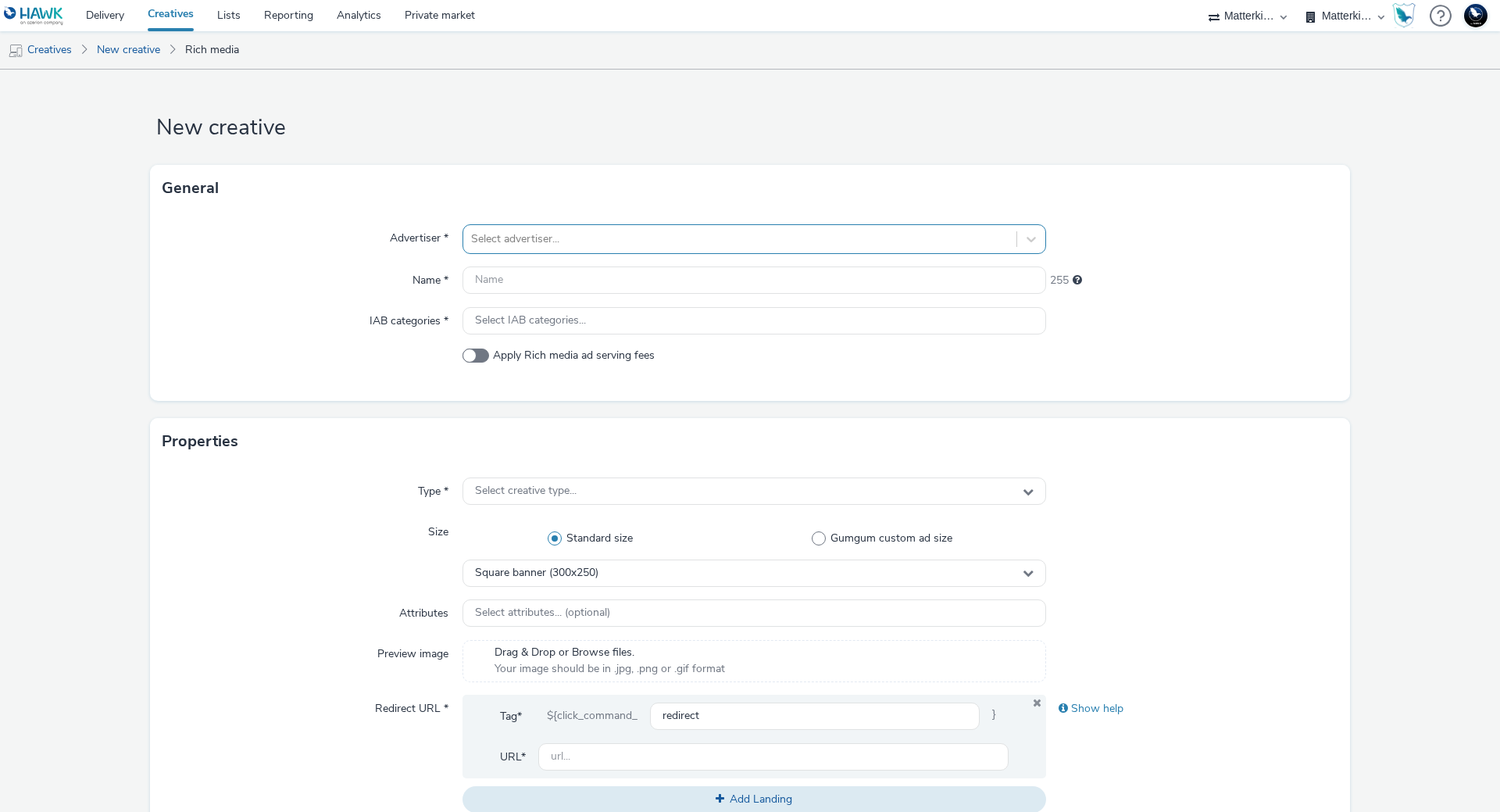
click at [634, 243] on div at bounding box center [739, 238] width 537 height 18
type input "mak"
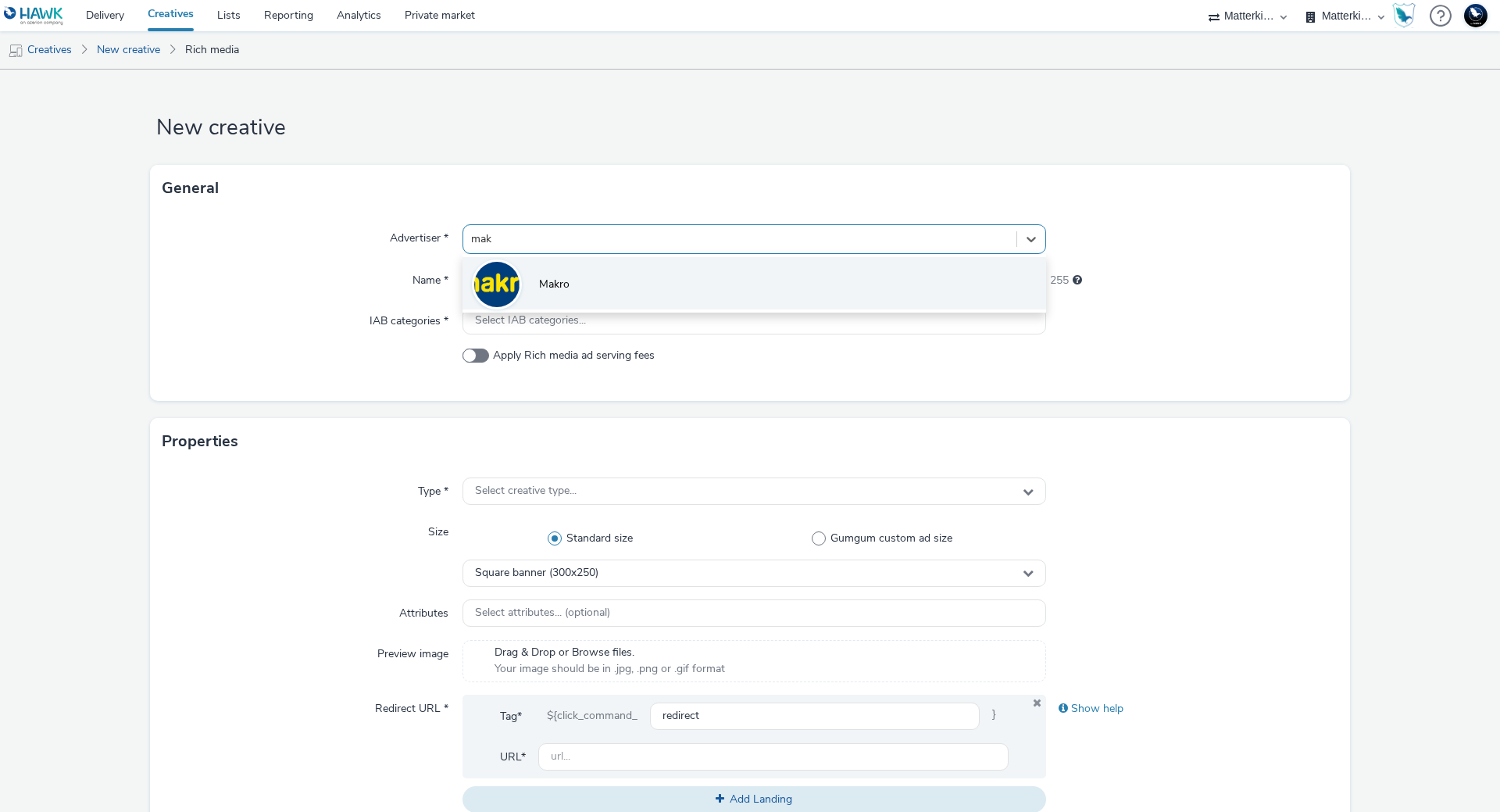
click at [608, 296] on li "Makro" at bounding box center [754, 283] width 584 height 52
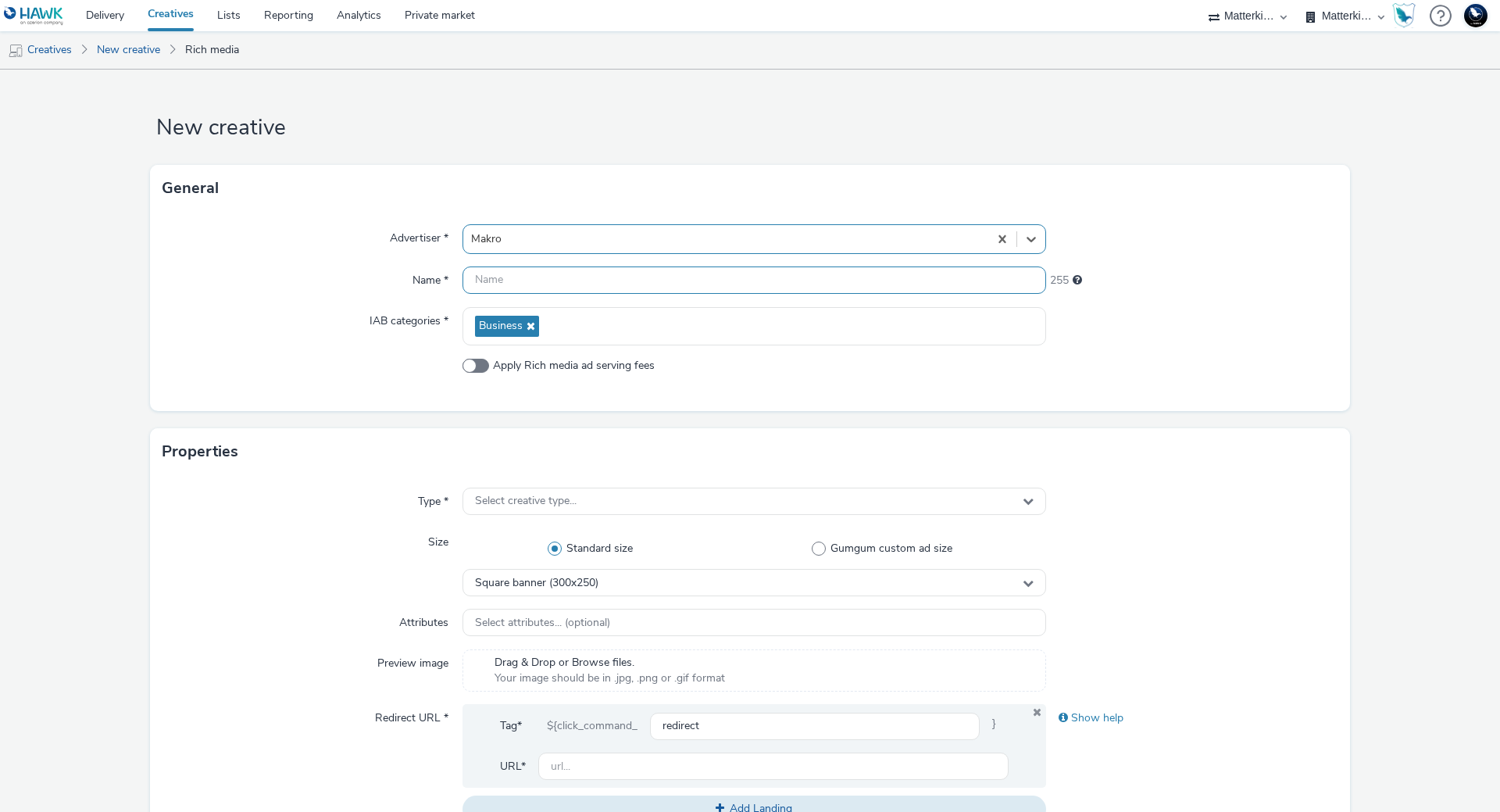
click at [569, 281] on input "text" at bounding box center [754, 280] width 584 height 27
paste input "mb-r6c7wdsn_ini_makro_dis_kinesso_display-do_perf_hrc_336x280_herfst-bavette-b_…"
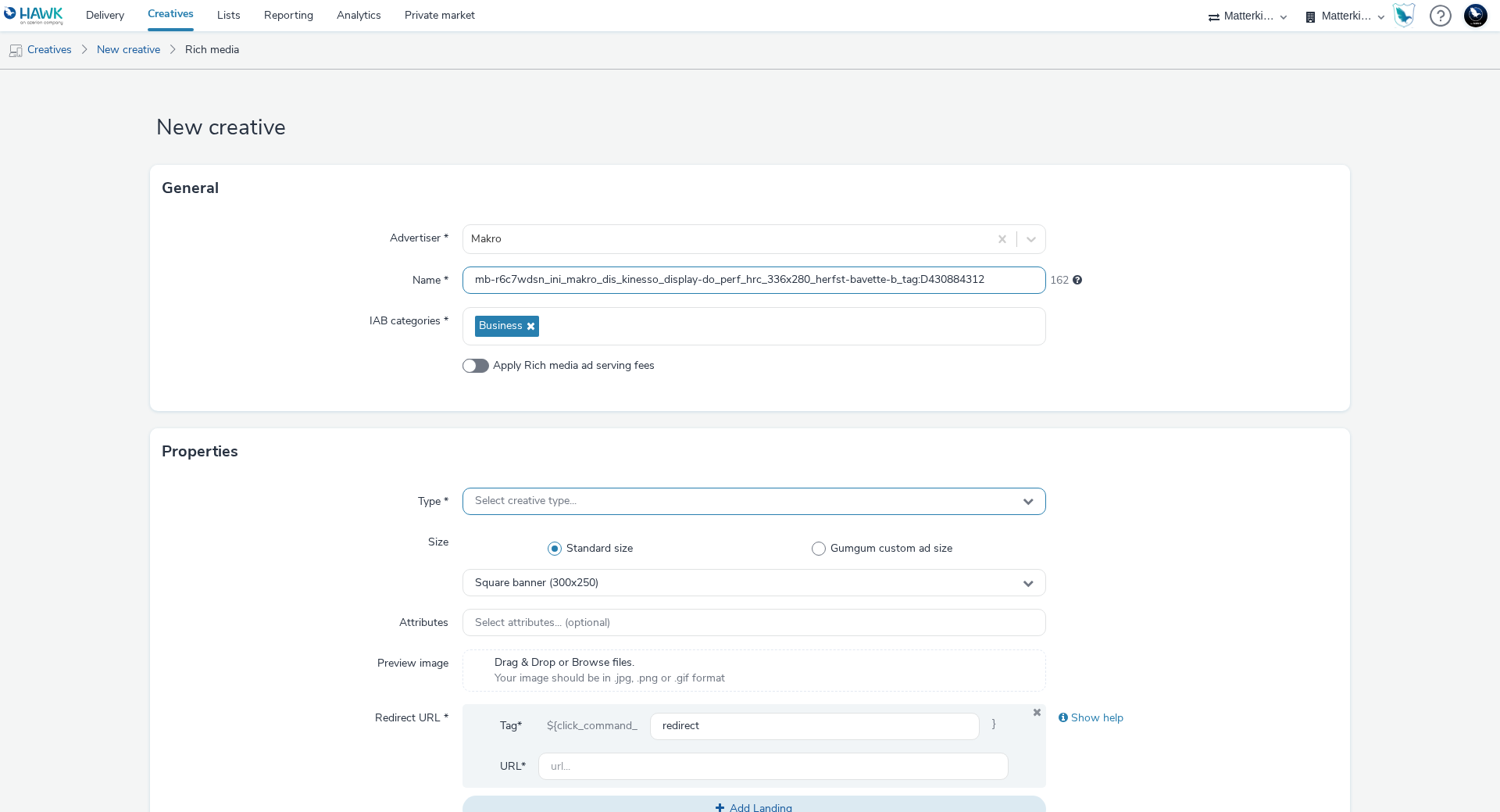
type input "mb-r6c7wdsn_ini_makro_dis_kinesso_display-do_perf_hrc_336x280_herfst-bavette-b_…"
click at [559, 495] on span "Select creative type..." at bounding box center [525, 501] width 101 height 14
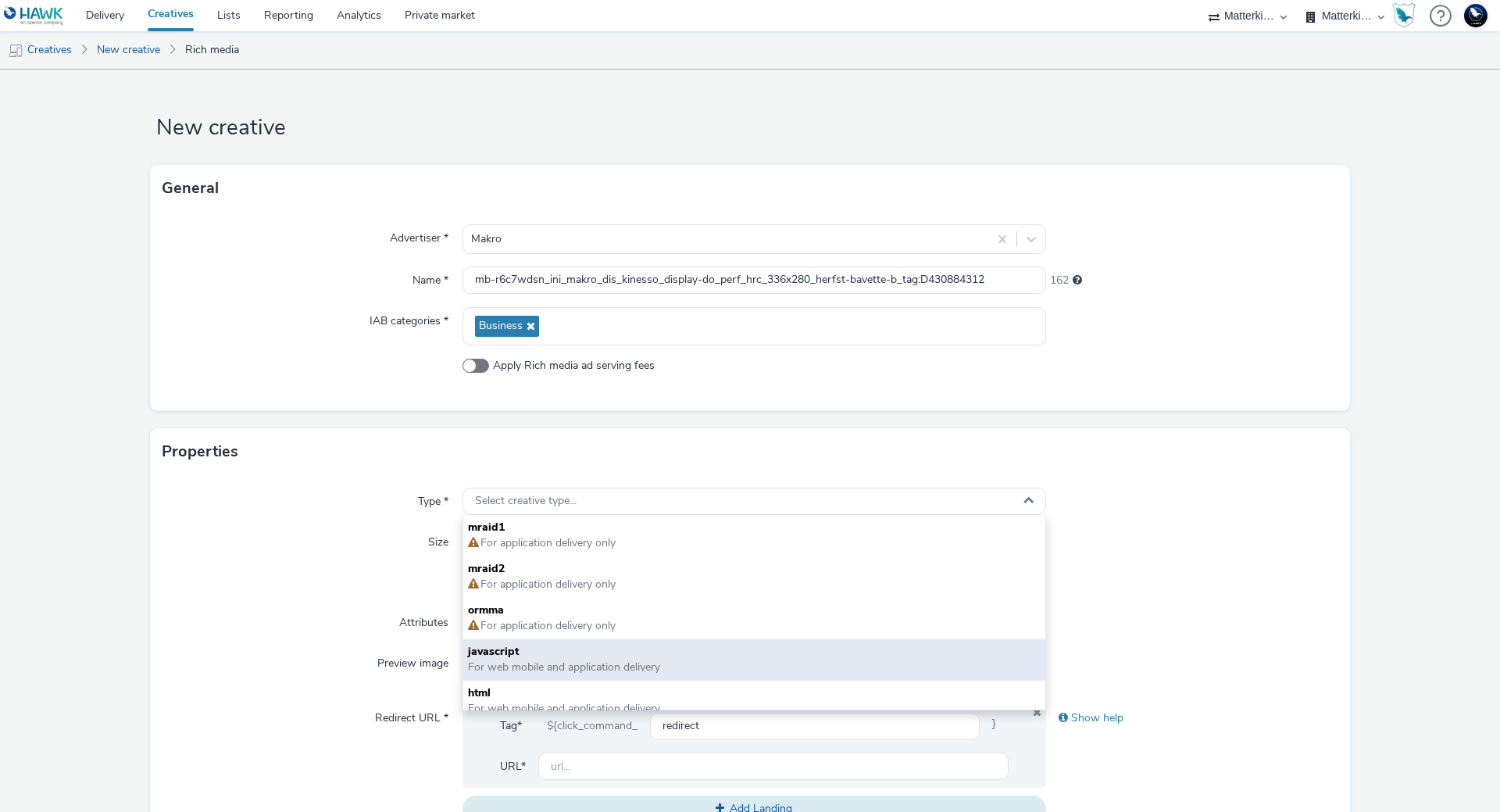
click at [536, 652] on span "javascript" at bounding box center [754, 651] width 573 height 15
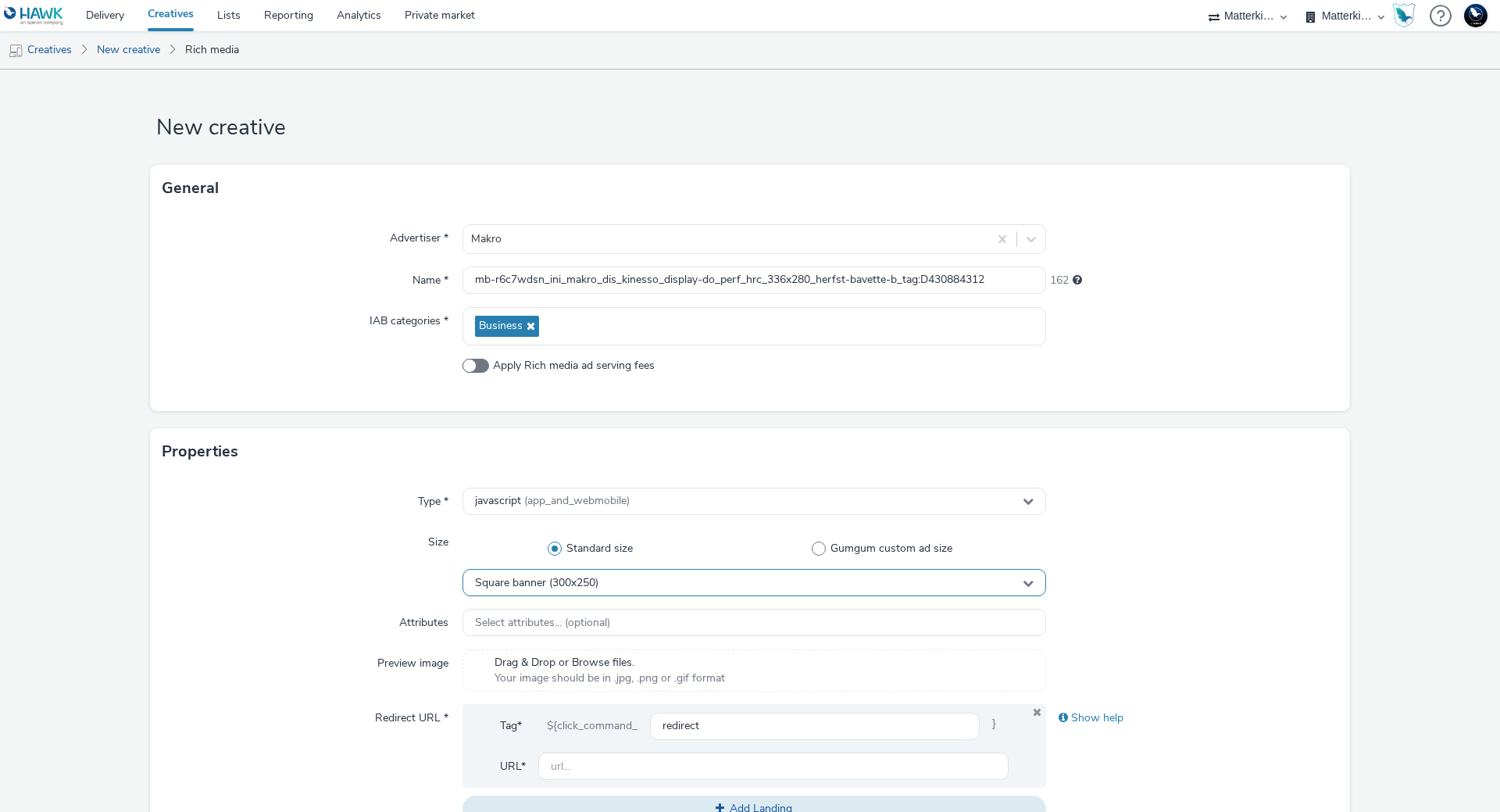
click at [550, 586] on span "Square banner (300x250)" at bounding box center [536, 583] width 123 height 14
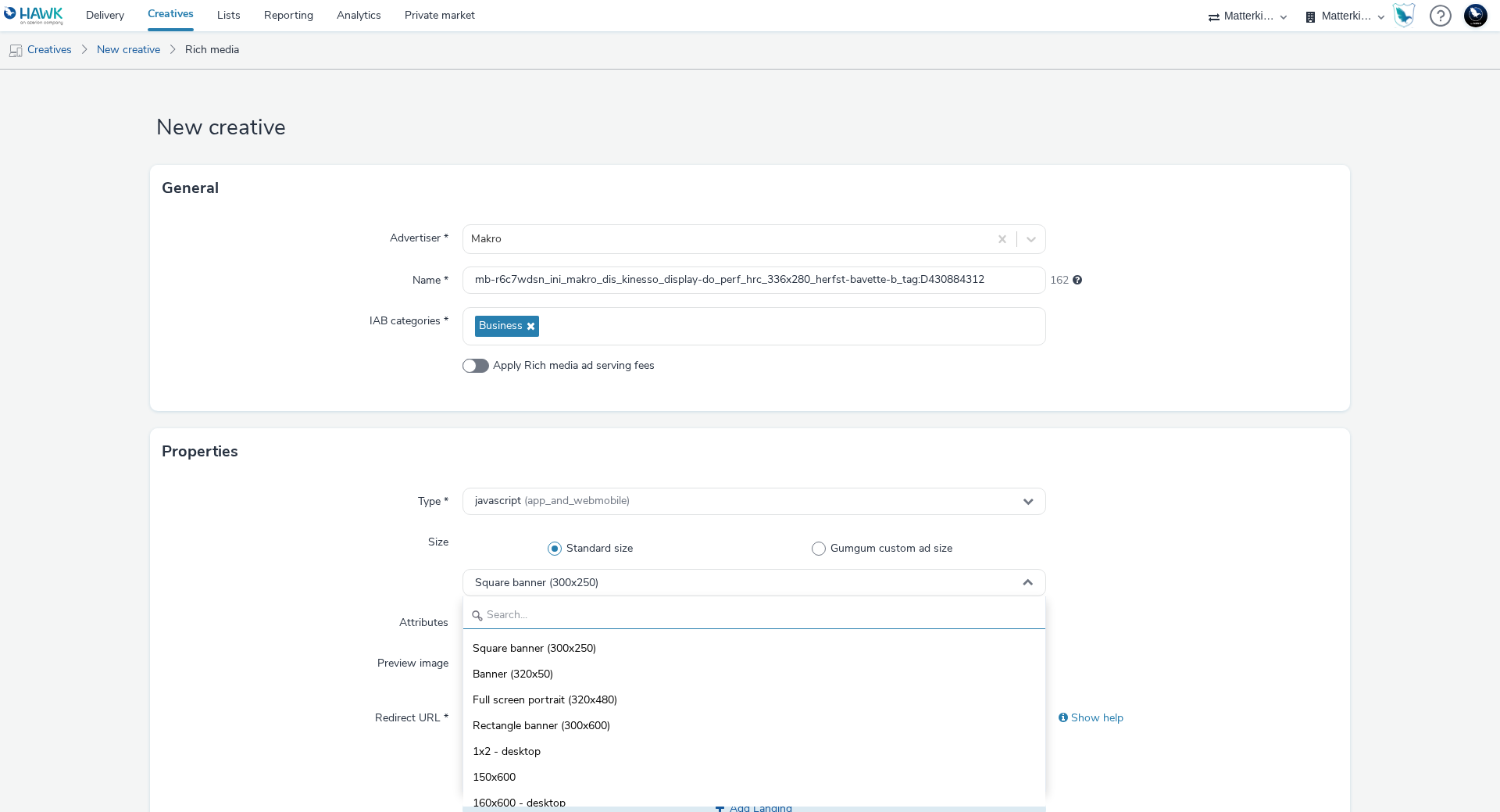
click at [556, 607] on input "text" at bounding box center [753, 615] width 582 height 27
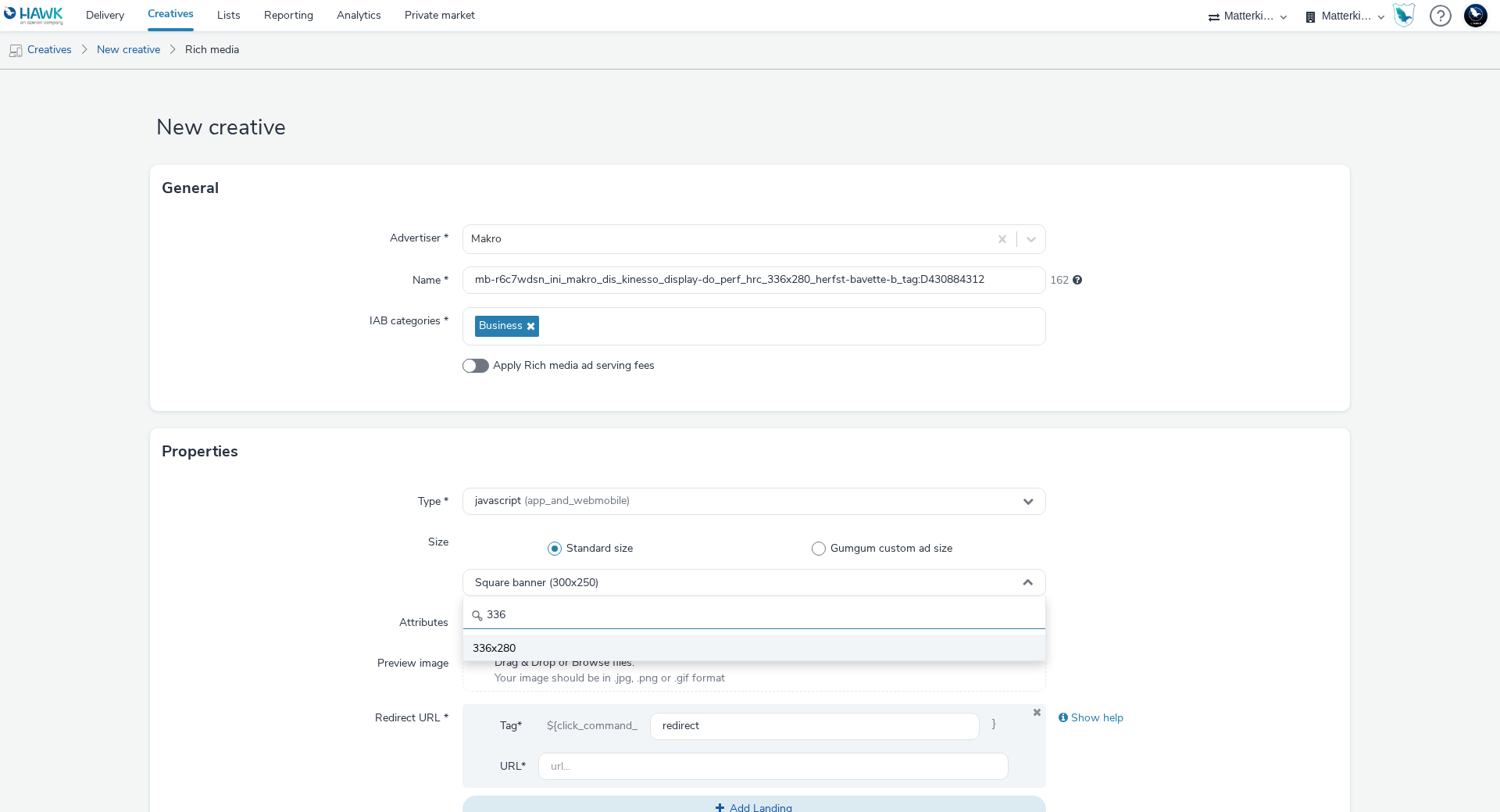
type input "336"
click at [550, 641] on li "336x280" at bounding box center [753, 647] width 582 height 26
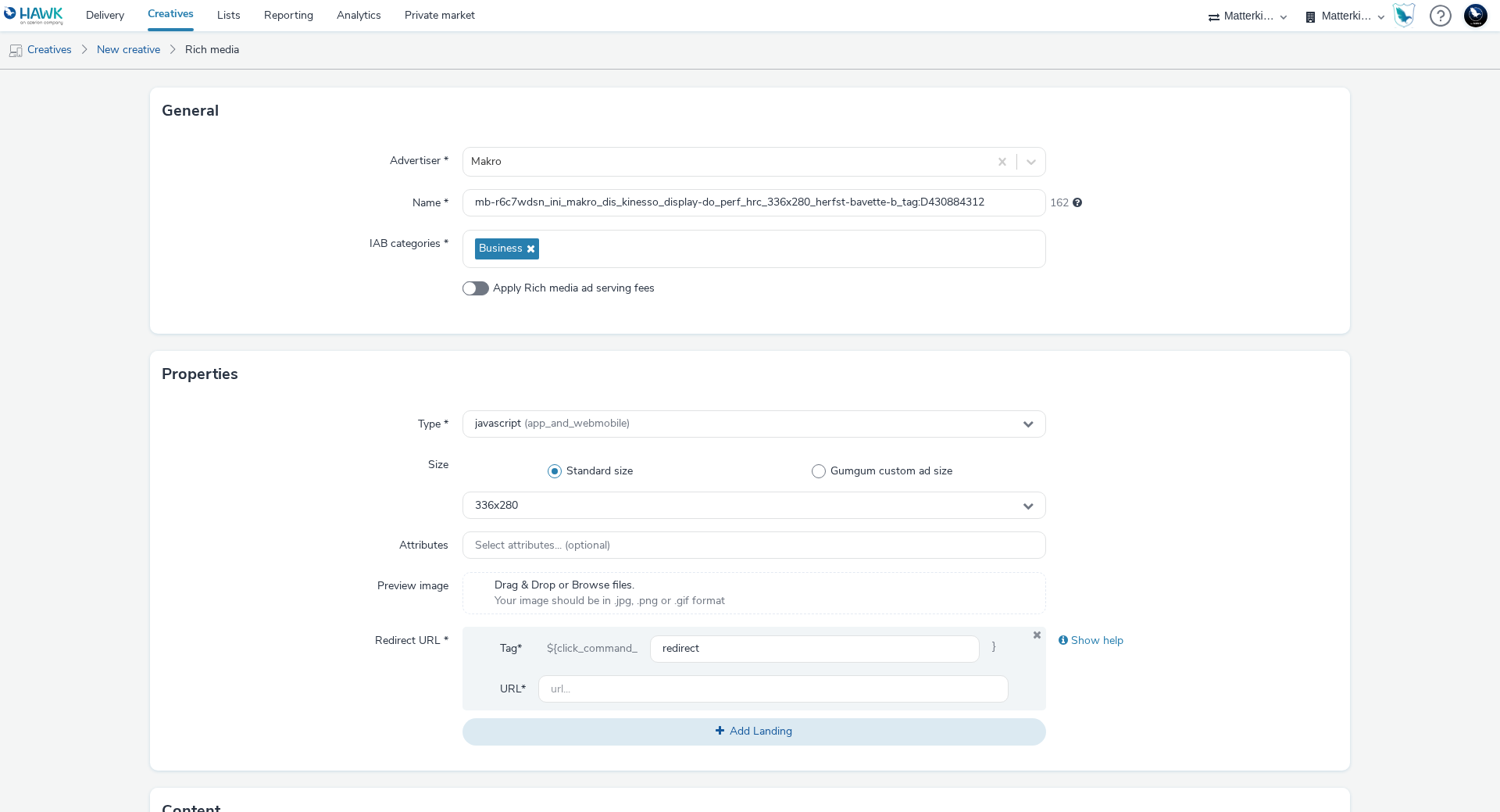
scroll to position [312, 0]
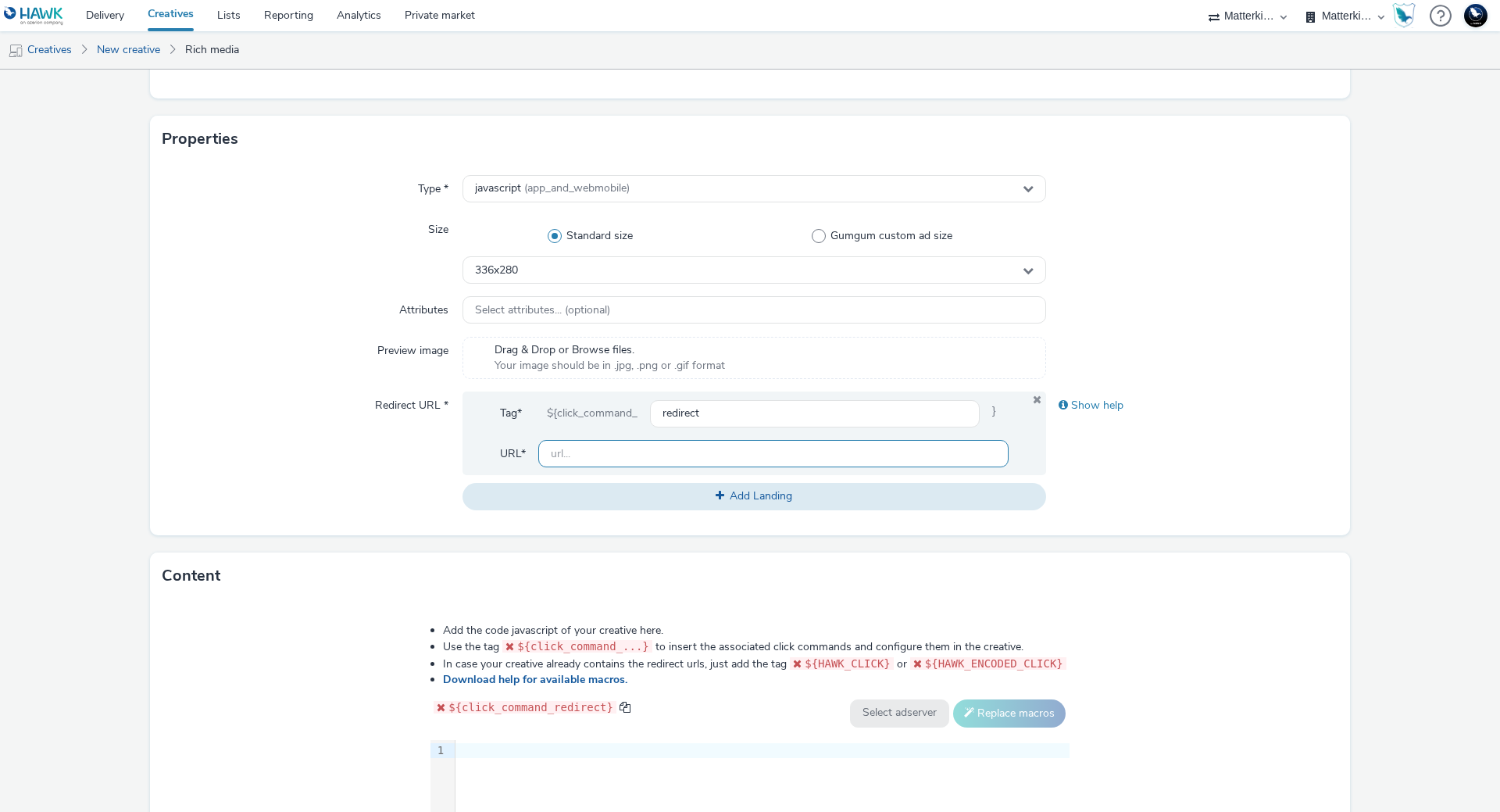
click at [586, 442] on input "text" at bounding box center [774, 453] width 471 height 27
paste input "https://producten.makro.nl/"
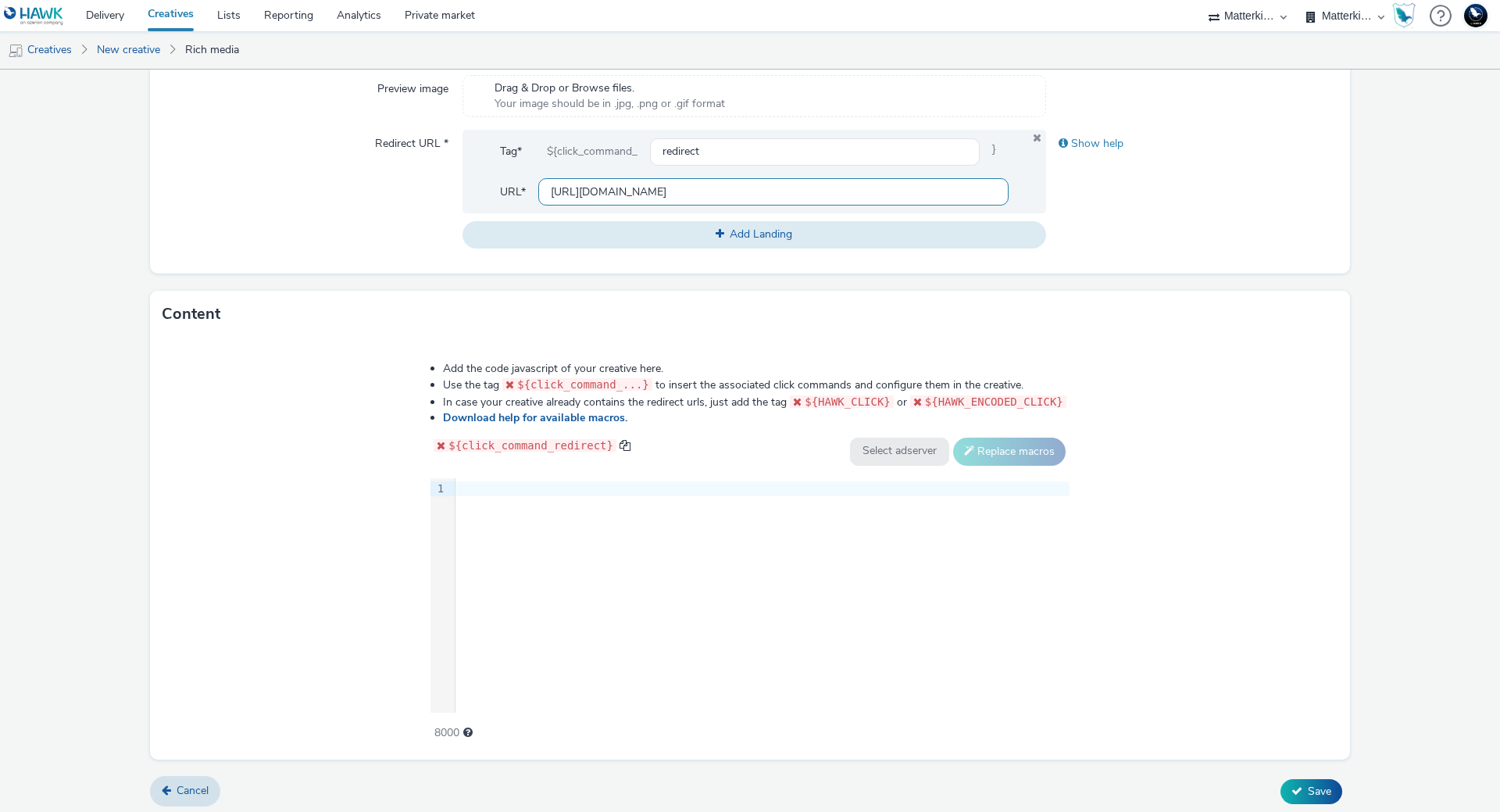
scroll to position [579, 0]
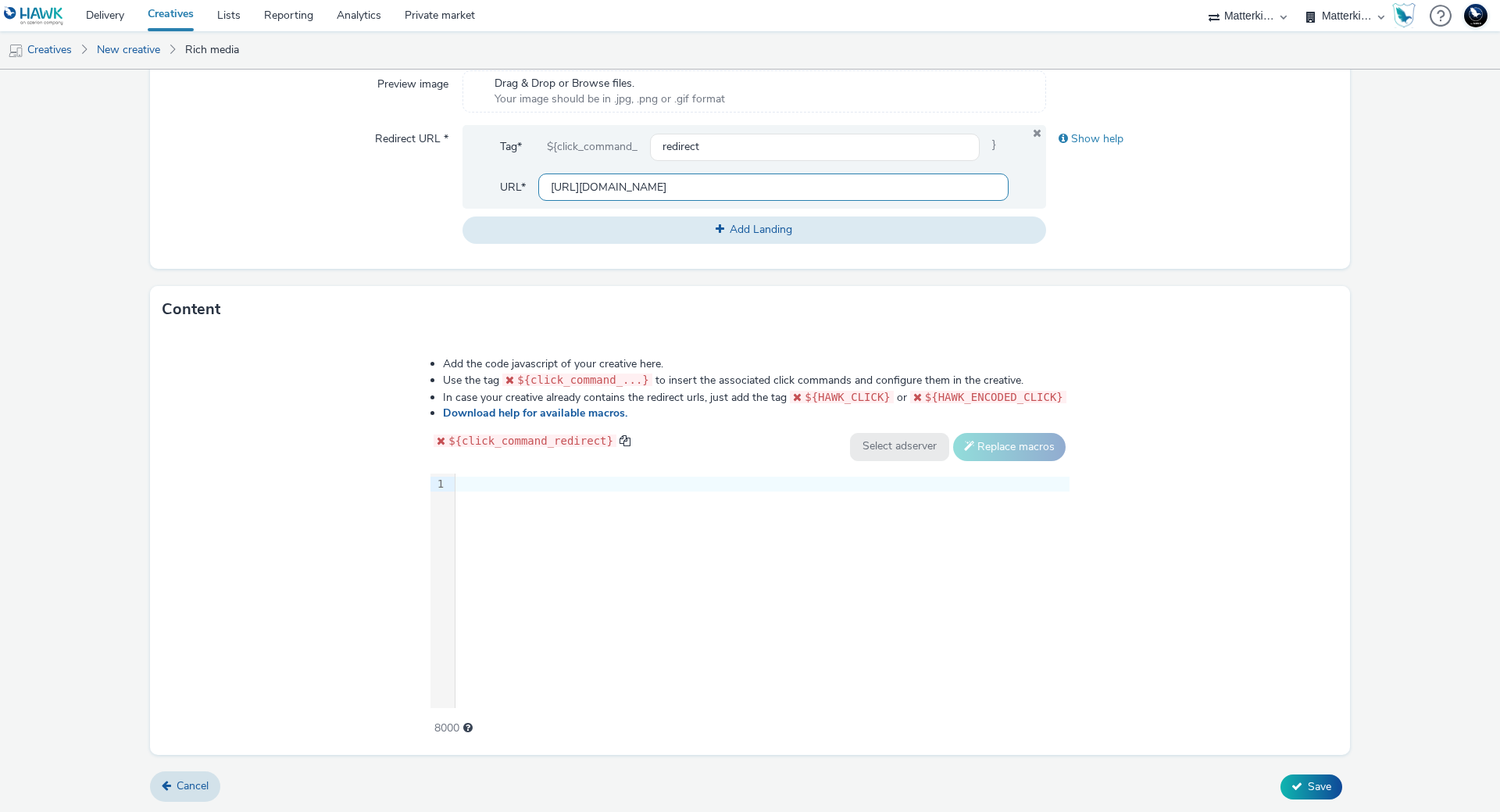
type input "https://producten.makro.nl/"
click at [681, 532] on div "9 1 ›" at bounding box center [750, 590] width 640 height 234
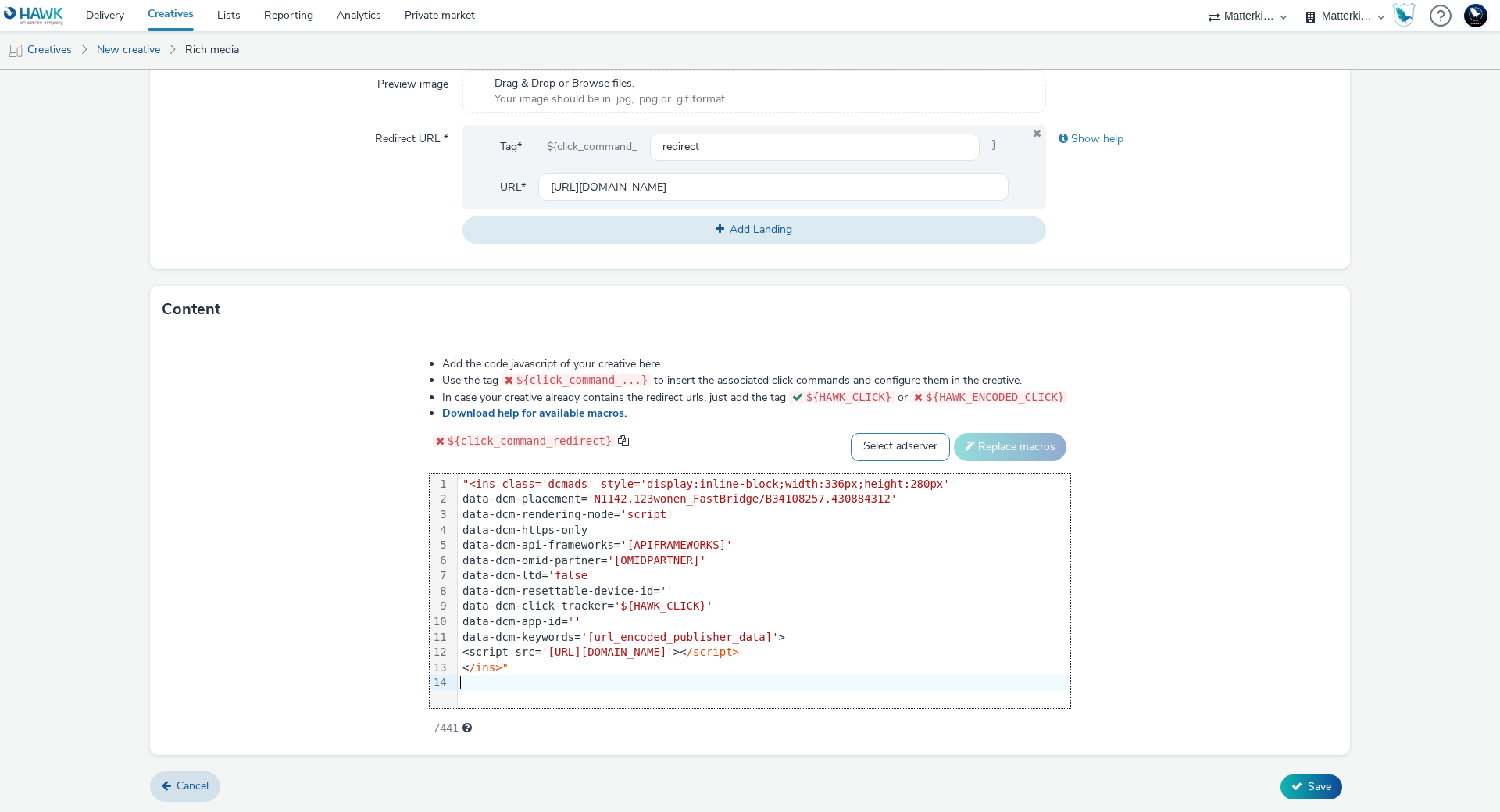
click at [869, 450] on select "Select adserver Sizmek DCM Adform Sting" at bounding box center [900, 447] width 99 height 28
select select "dcm"
click at [851, 433] on select "Select adserver Sizmek DCM Adform Sting" at bounding box center [900, 447] width 99 height 28
click at [983, 458] on button "Replace macros" at bounding box center [1010, 447] width 113 height 28
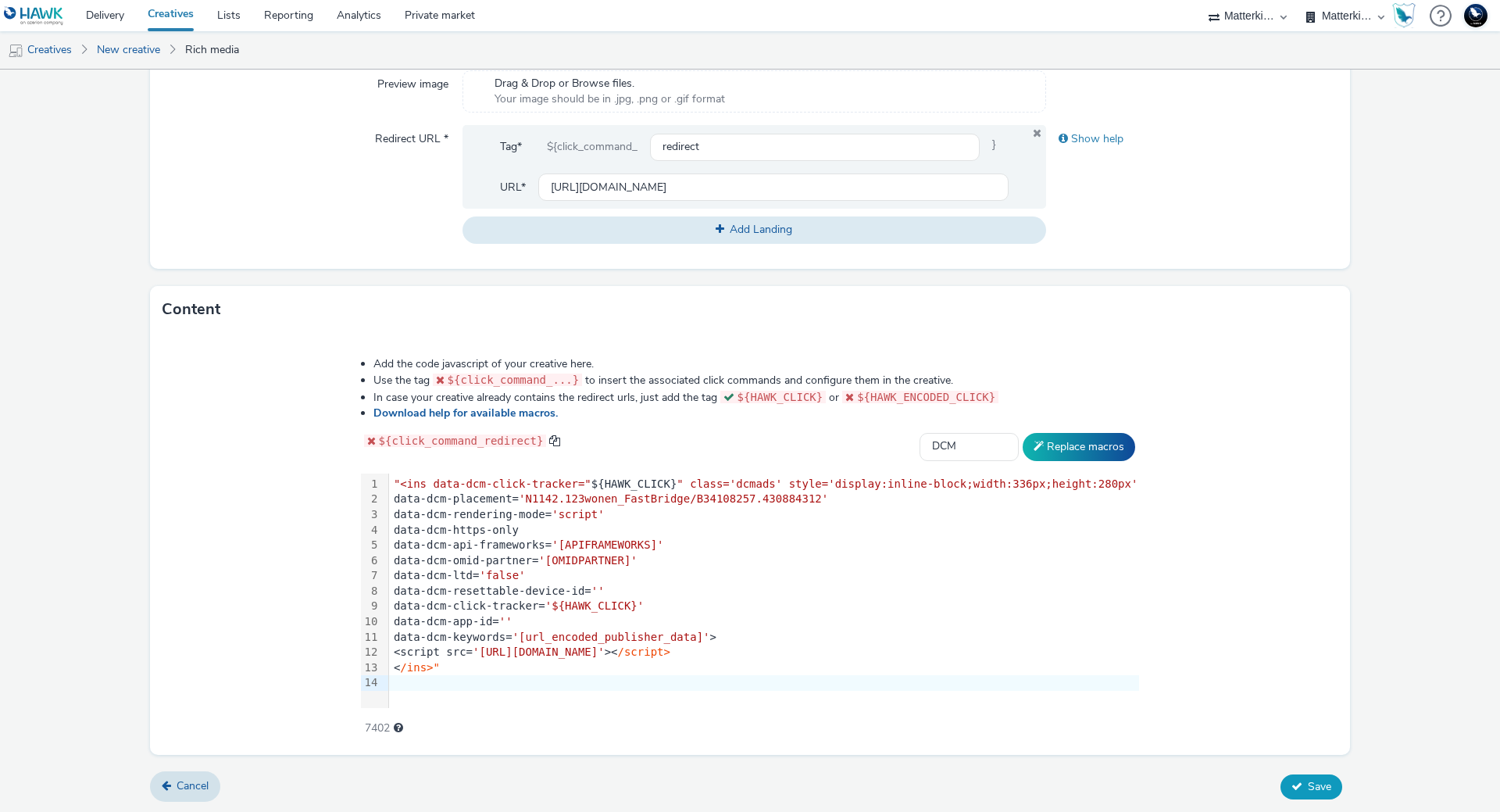
click at [1295, 785] on button "Save" at bounding box center [1312, 787] width 62 height 25
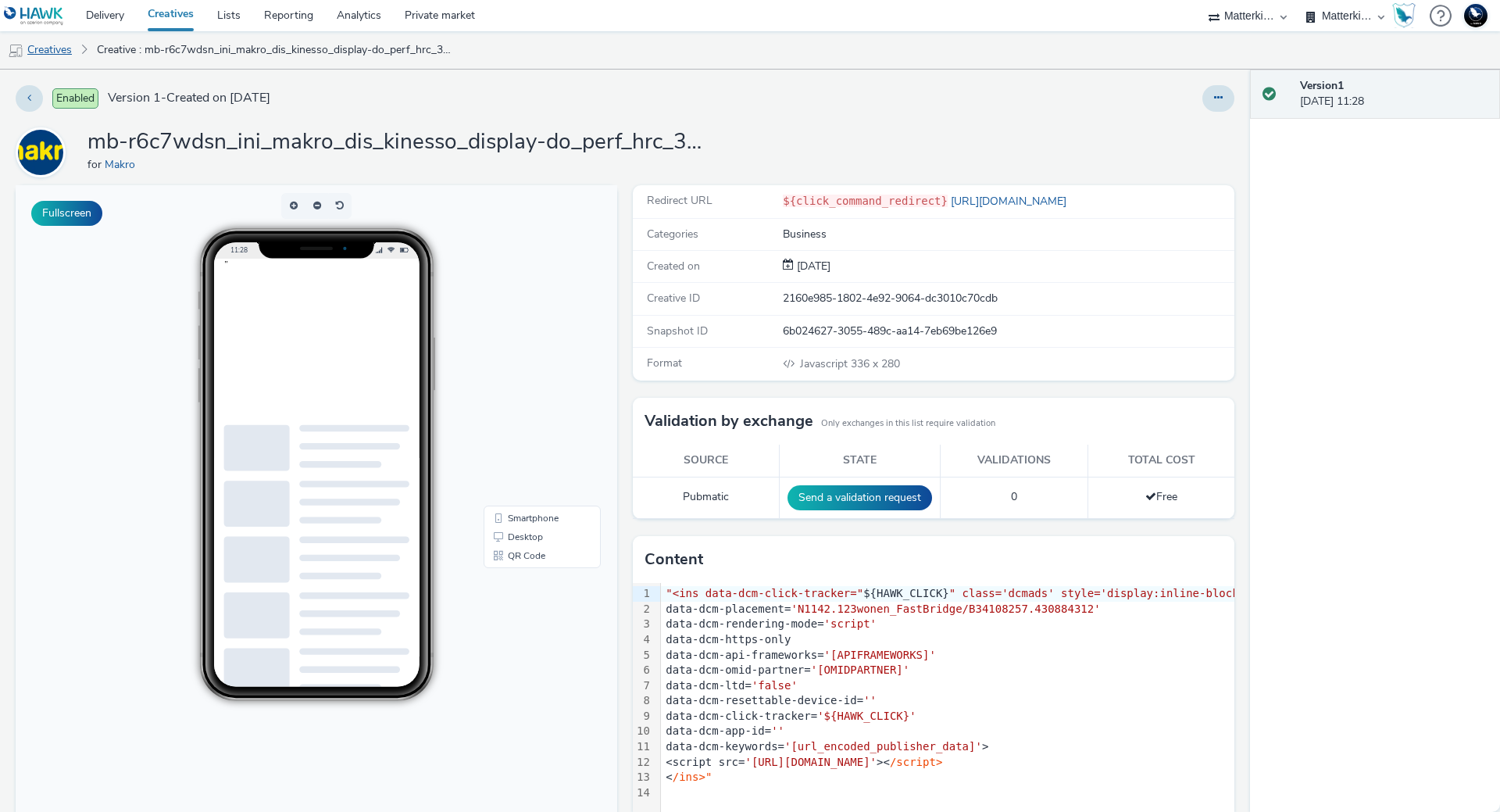
click at [74, 45] on link "Creatives" at bounding box center [40, 49] width 80 height 38
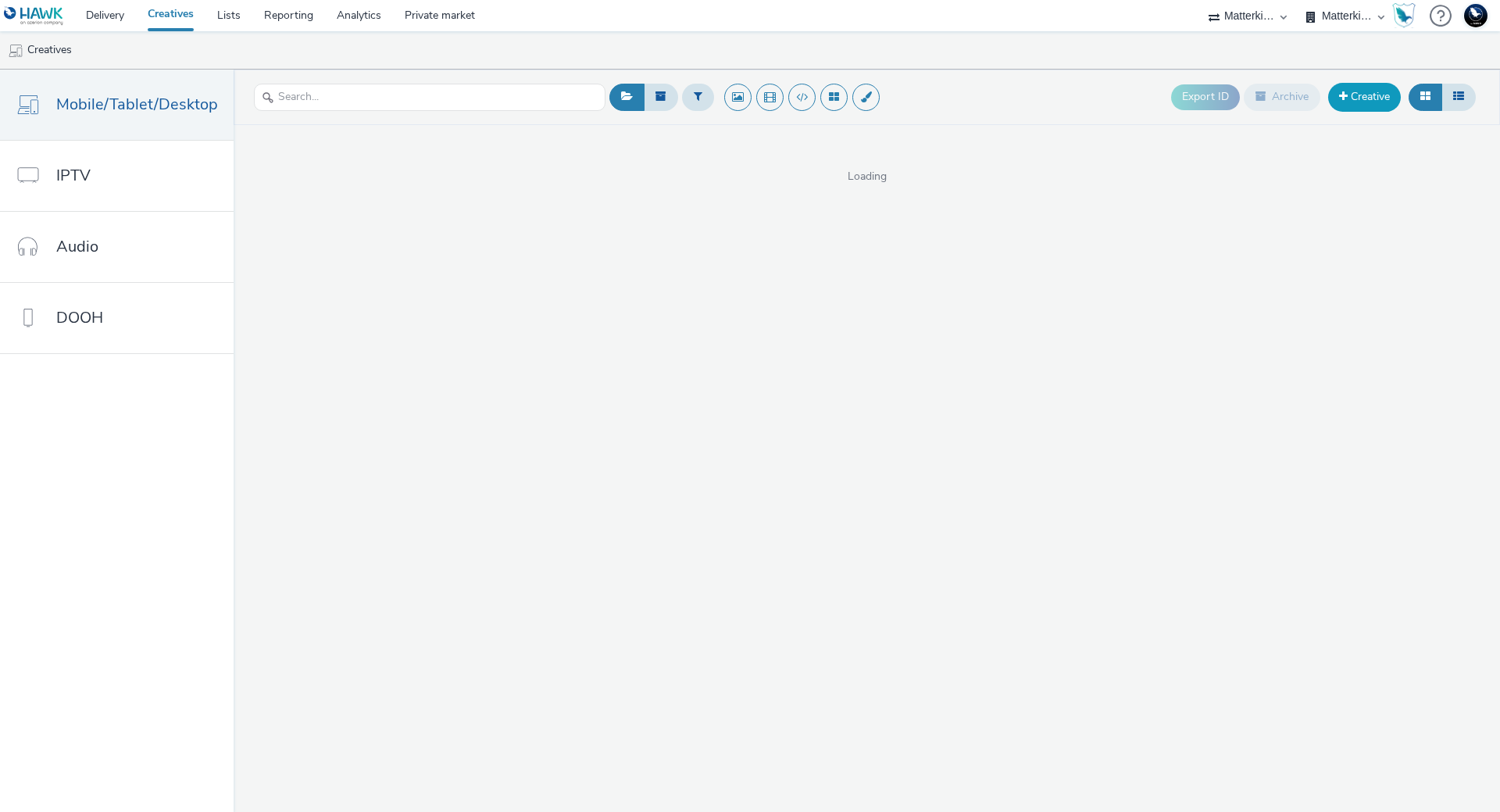
click at [1374, 106] on link "Creative" at bounding box center [1364, 96] width 72 height 28
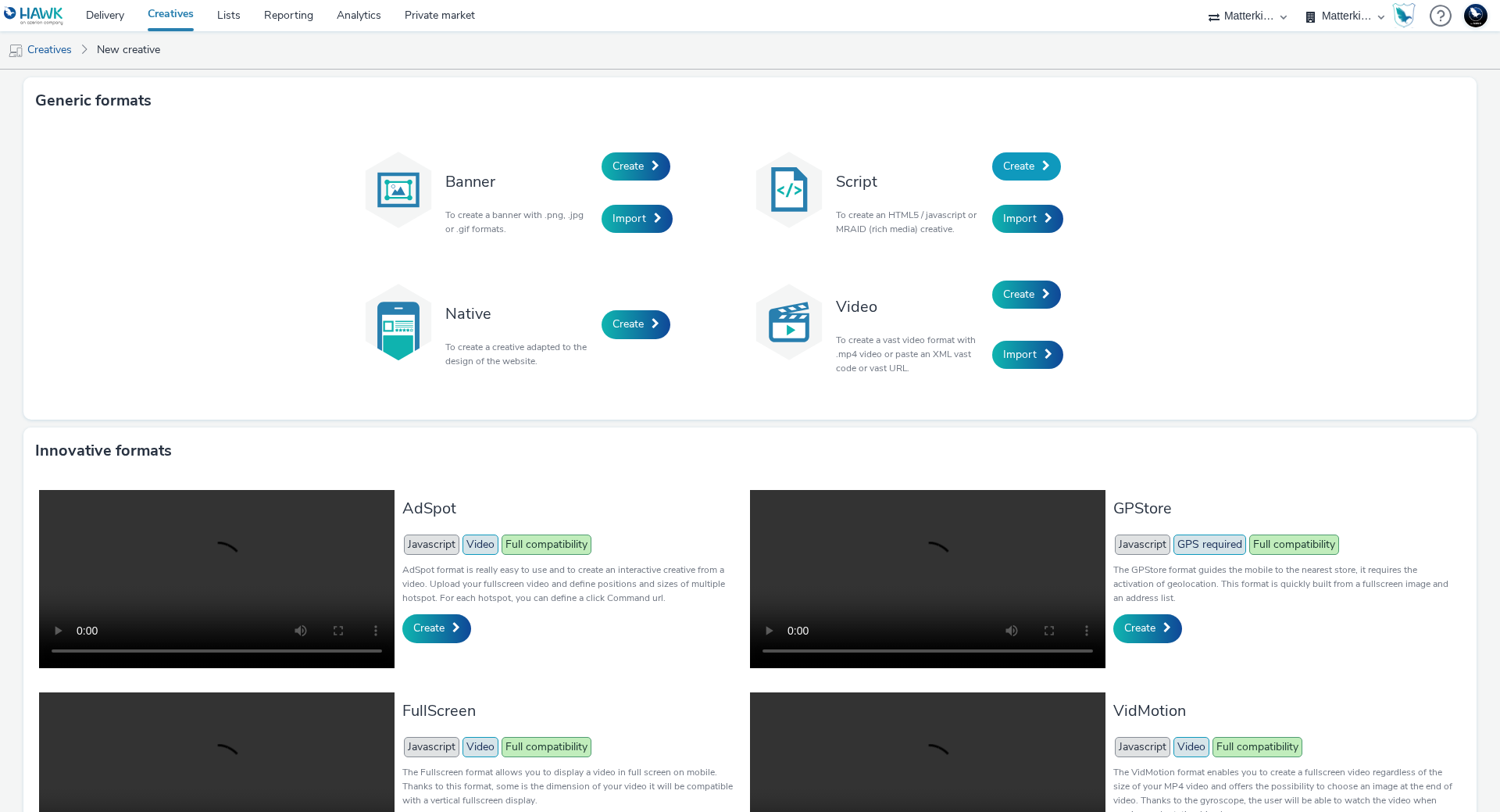
click at [1016, 168] on span "Create" at bounding box center [1019, 165] width 31 height 14
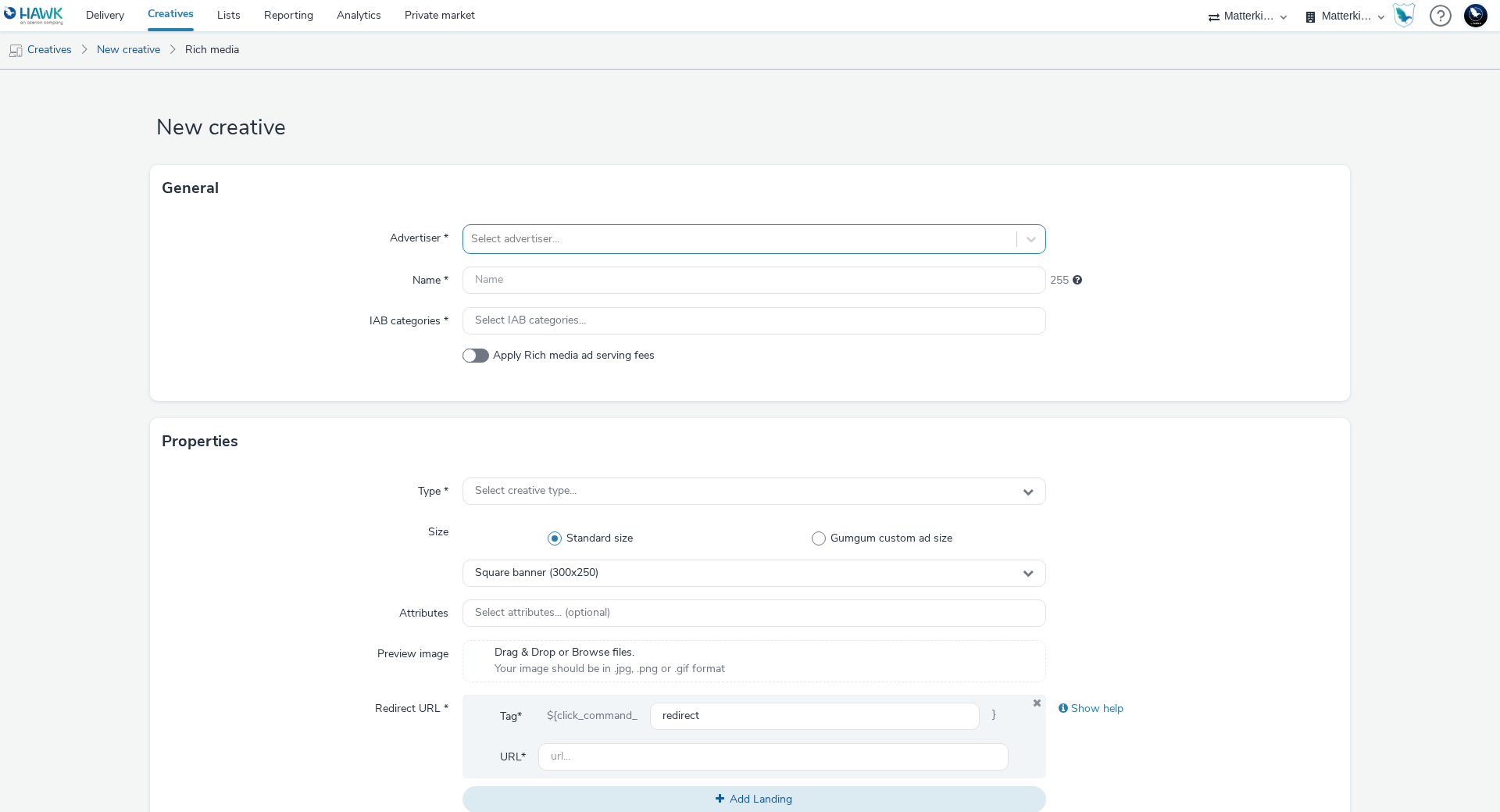
click at [626, 244] on div at bounding box center [739, 238] width 537 height 18
type input "mak"
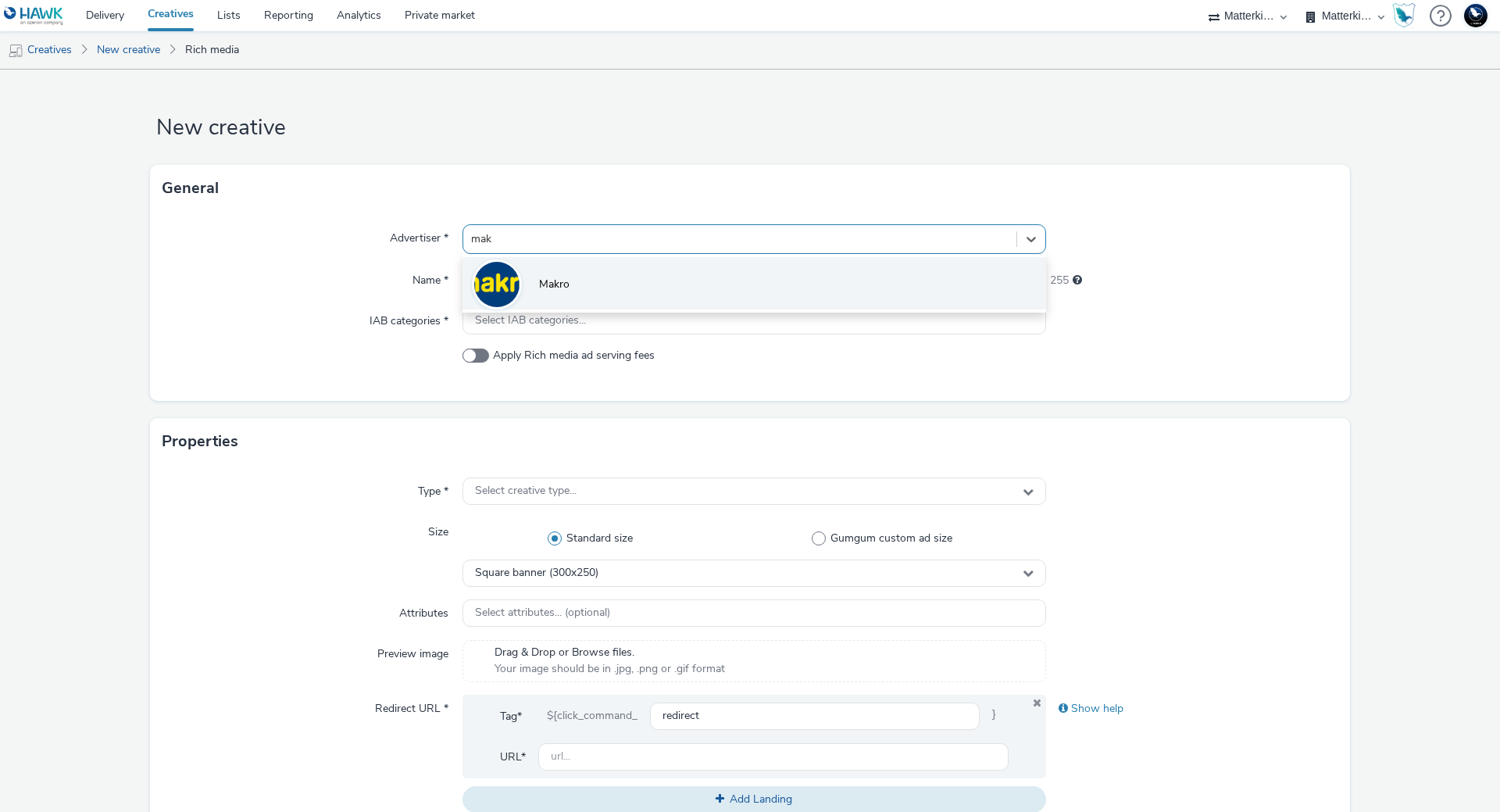
click at [616, 290] on li "Makro" at bounding box center [754, 283] width 584 height 52
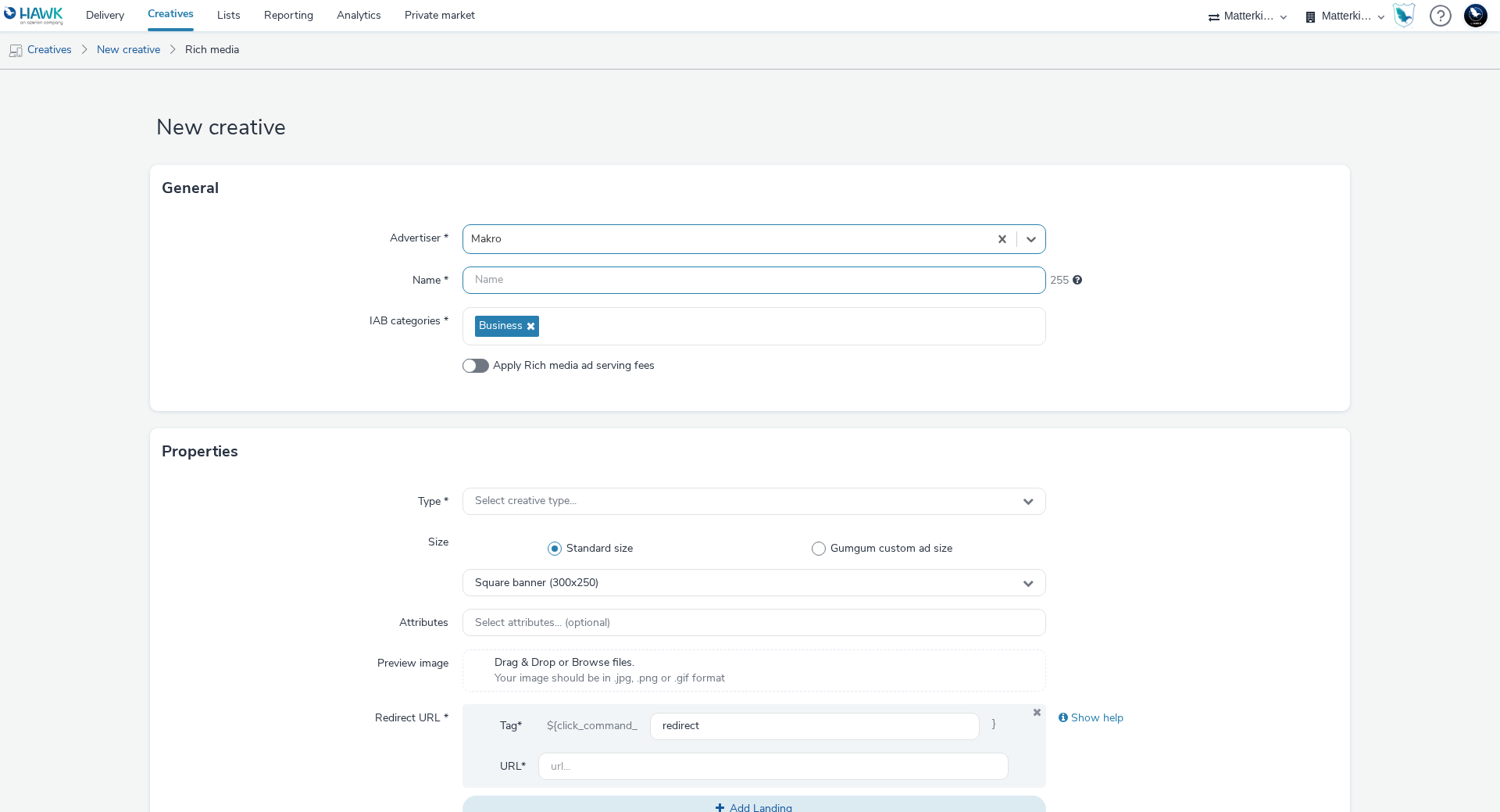
click at [570, 282] on input "text" at bounding box center [754, 280] width 584 height 27
paste input "mb-r6c7wdsn_ini_makro_dis_kinesso_display-do_perf_hrc_970x250_herfst-wild_tag:D…"
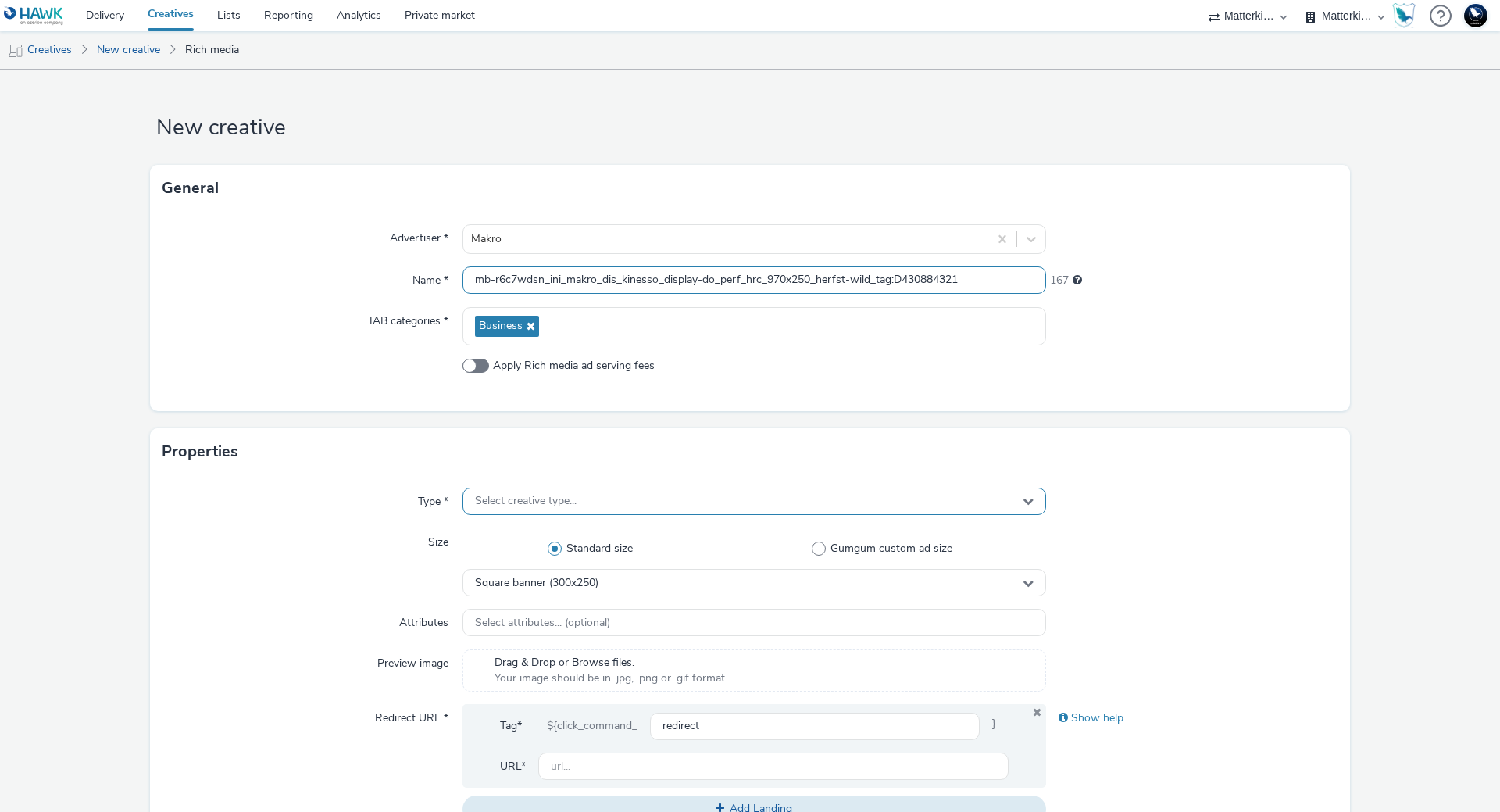
type input "mb-r6c7wdsn_ini_makro_dis_kinesso_display-do_perf_hrc_970x250_herfst-wild_tag:D…"
click at [578, 503] on div "Select creative type..." at bounding box center [754, 501] width 584 height 27
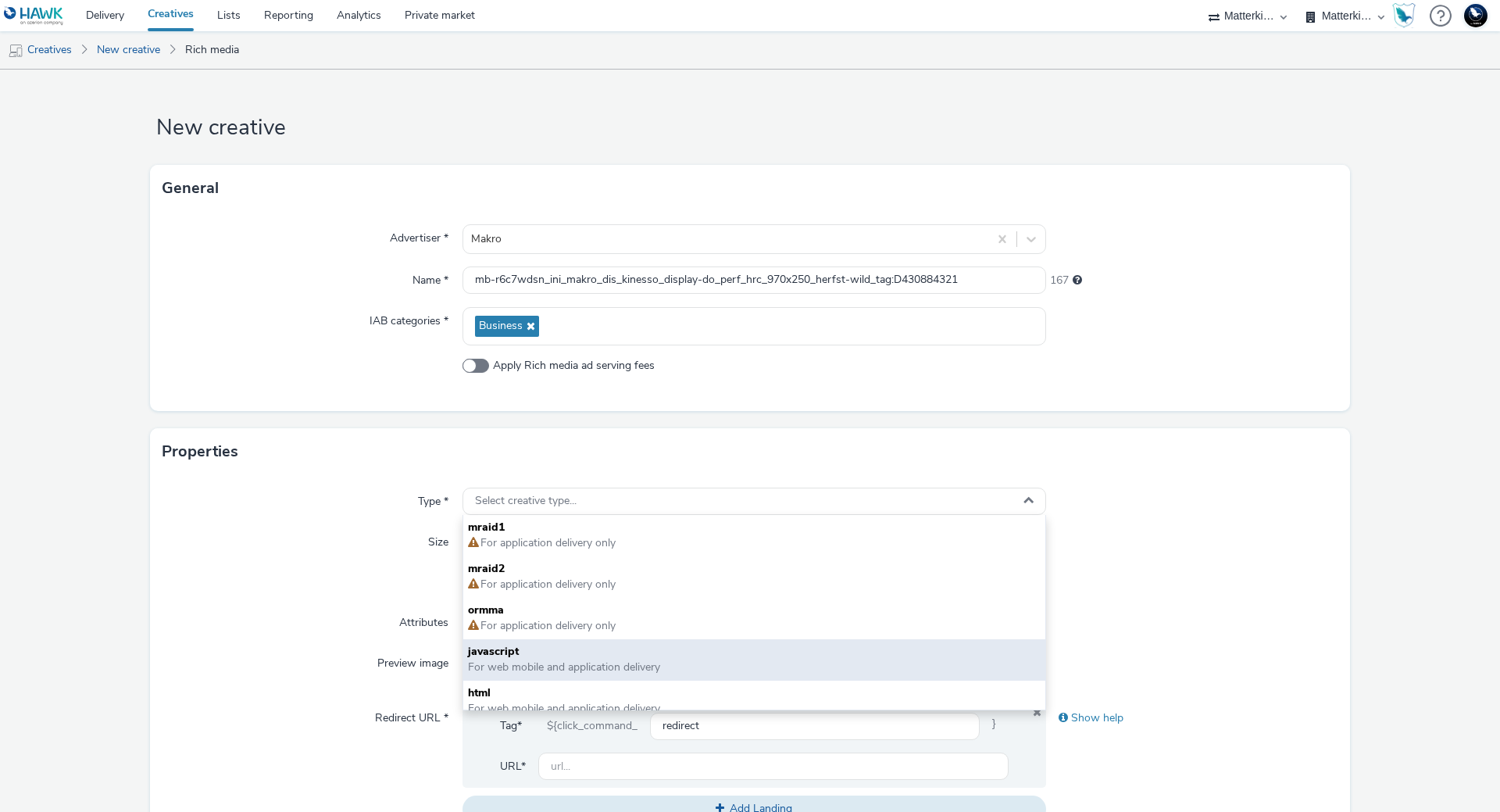
click at [535, 648] on span "javascript" at bounding box center [754, 651] width 573 height 15
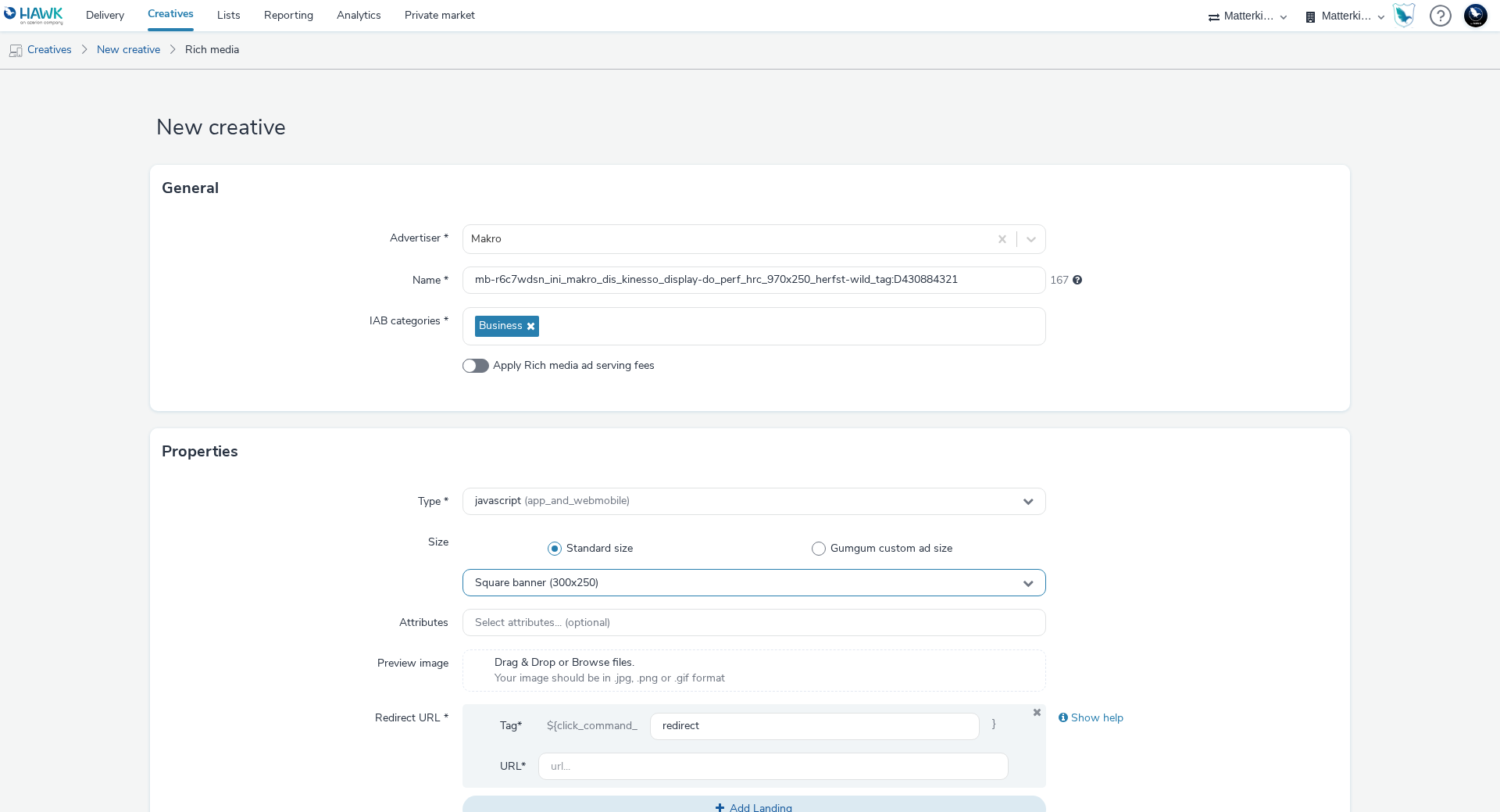
click at [532, 578] on span "Square banner (300x250)" at bounding box center [536, 583] width 123 height 14
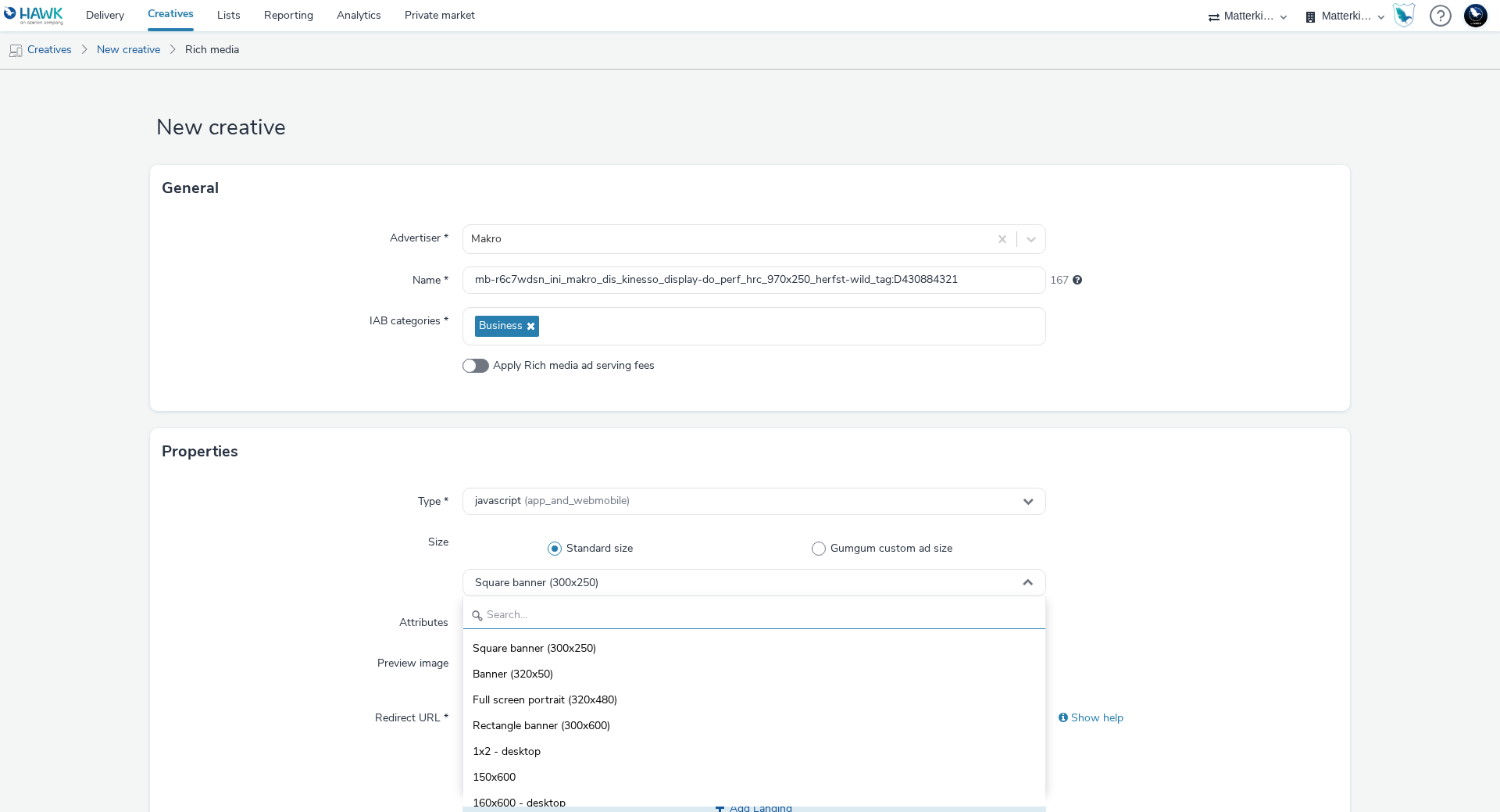
click at [530, 610] on input "text" at bounding box center [753, 615] width 582 height 27
type input "8"
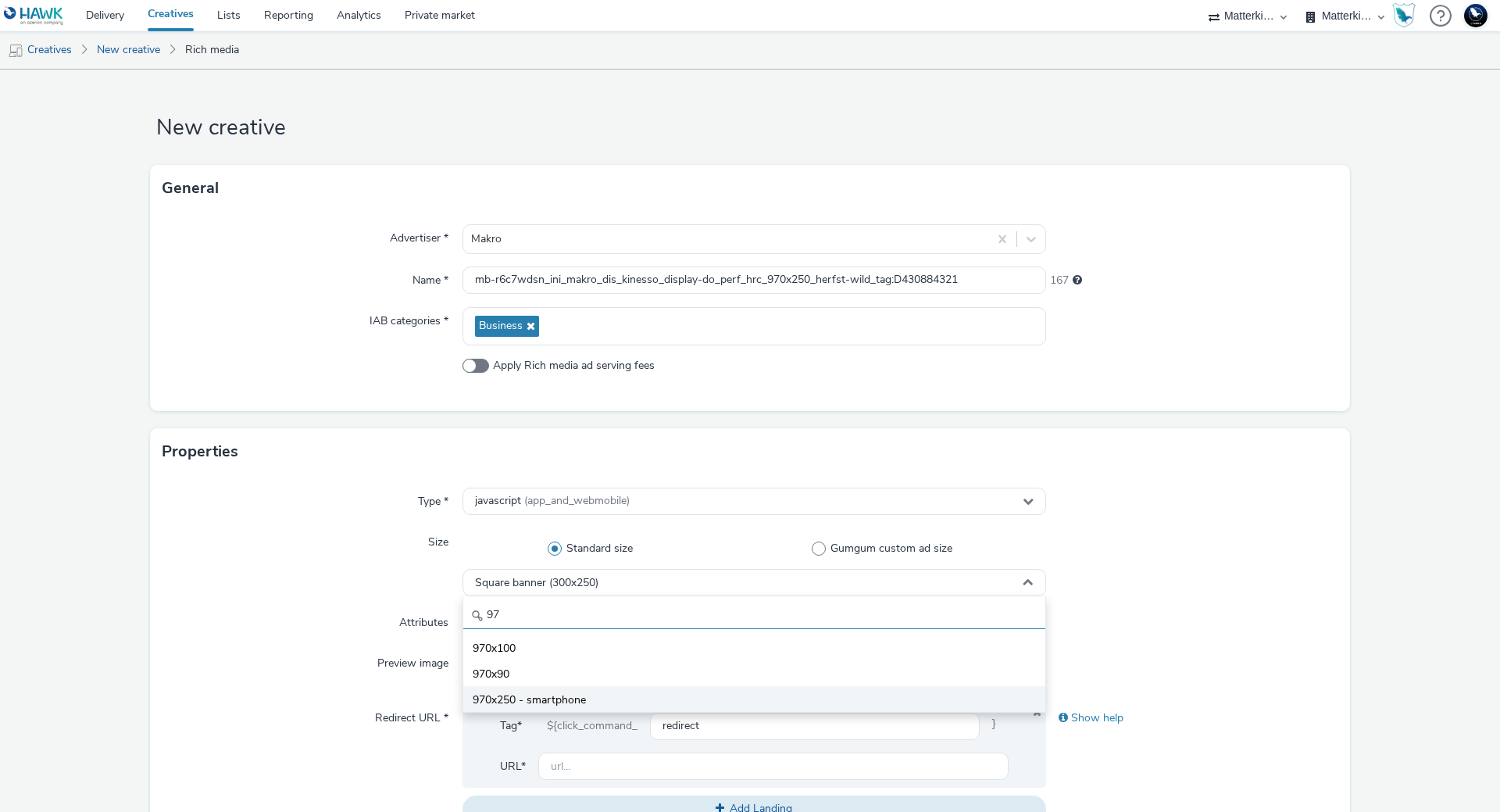
type input "97"
click at [546, 707] on span "970x250 - smartphone" at bounding box center [529, 700] width 113 height 15
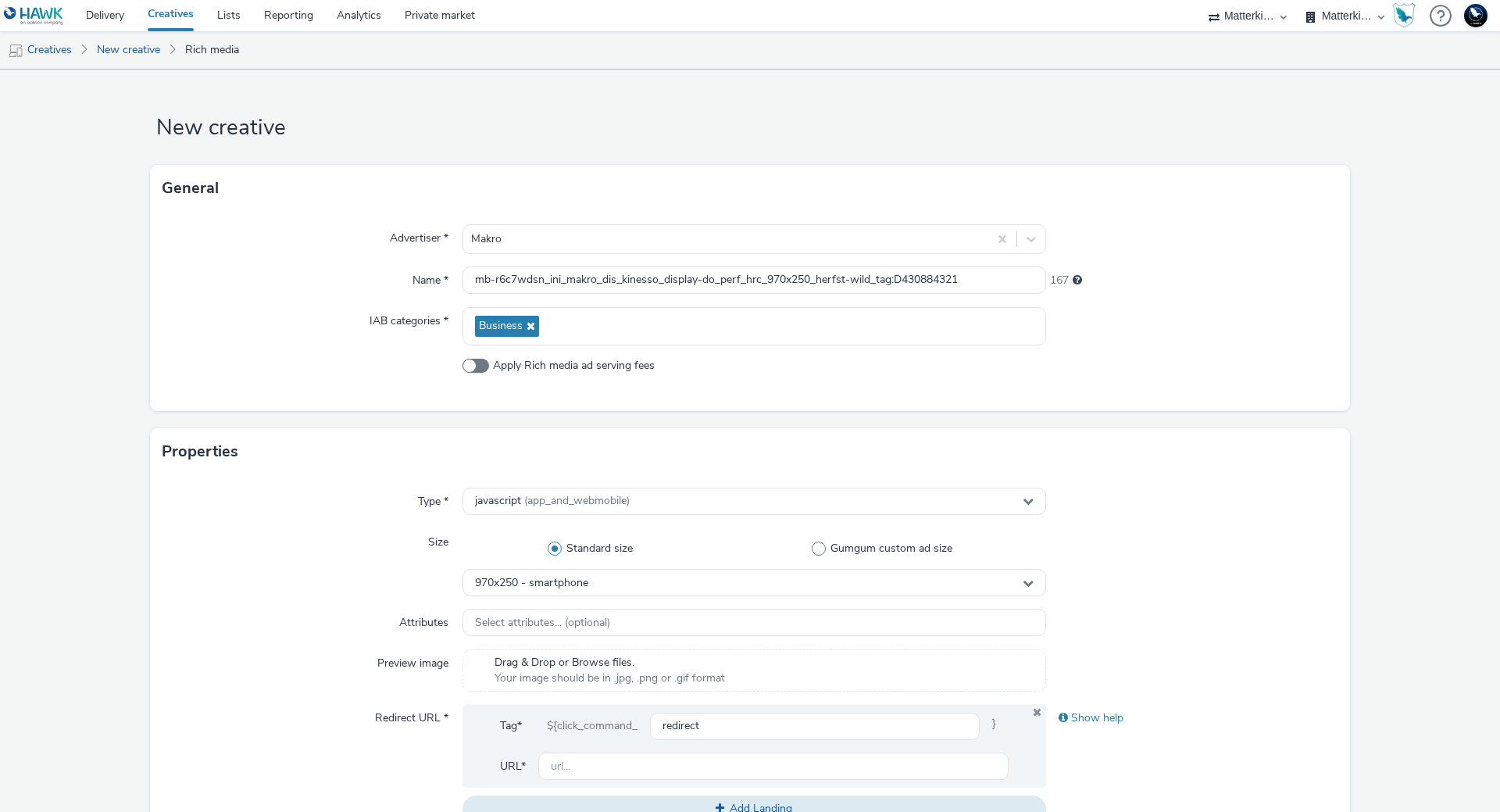
click at [571, 748] on div "Tag* ${click_command_ redirect }" at bounding box center [753, 732] width 508 height 41
click at [580, 769] on input "text" at bounding box center [774, 766] width 471 height 27
paste input "https://producten.makro.nl/"
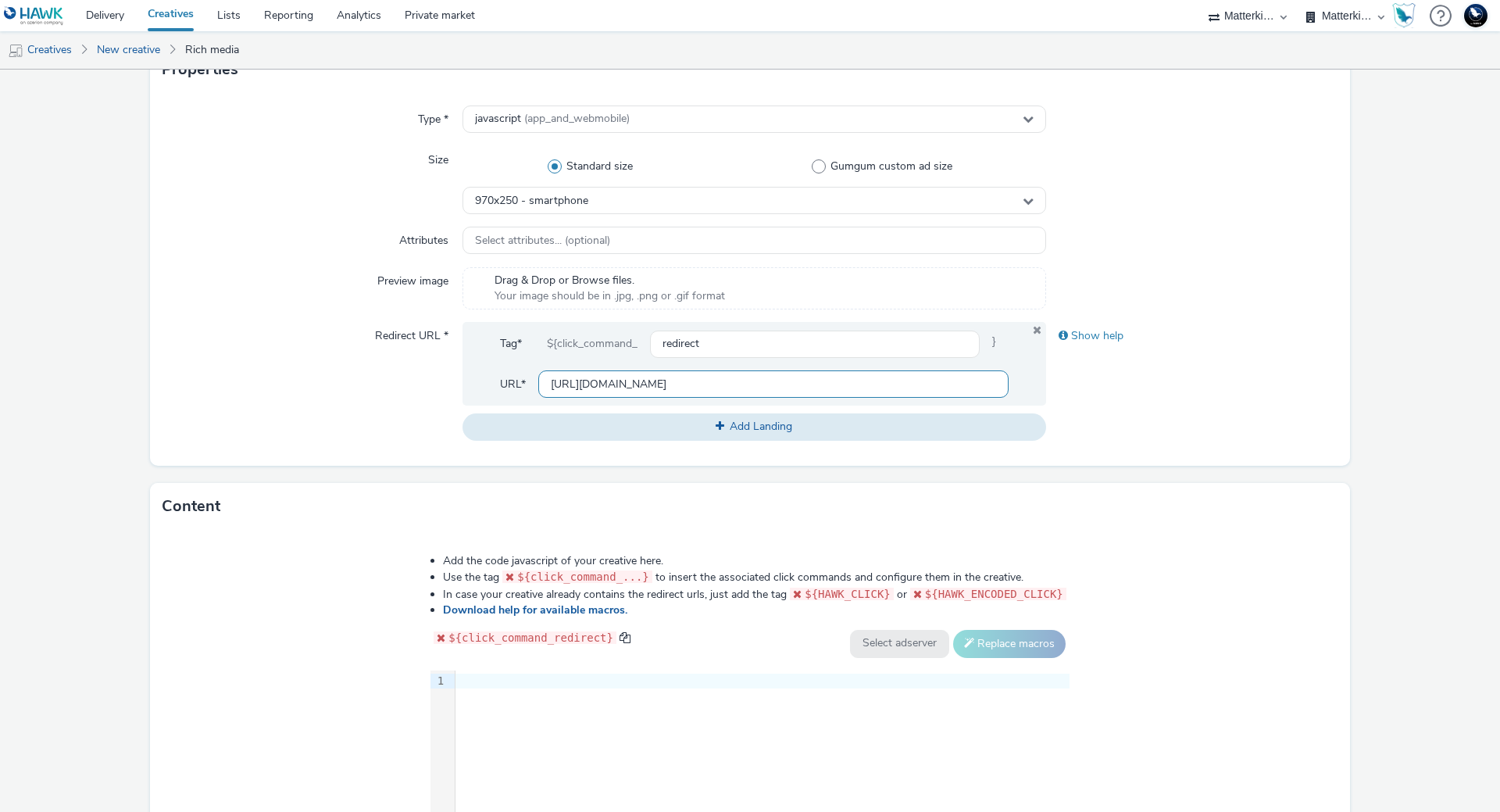
scroll to position [469, 0]
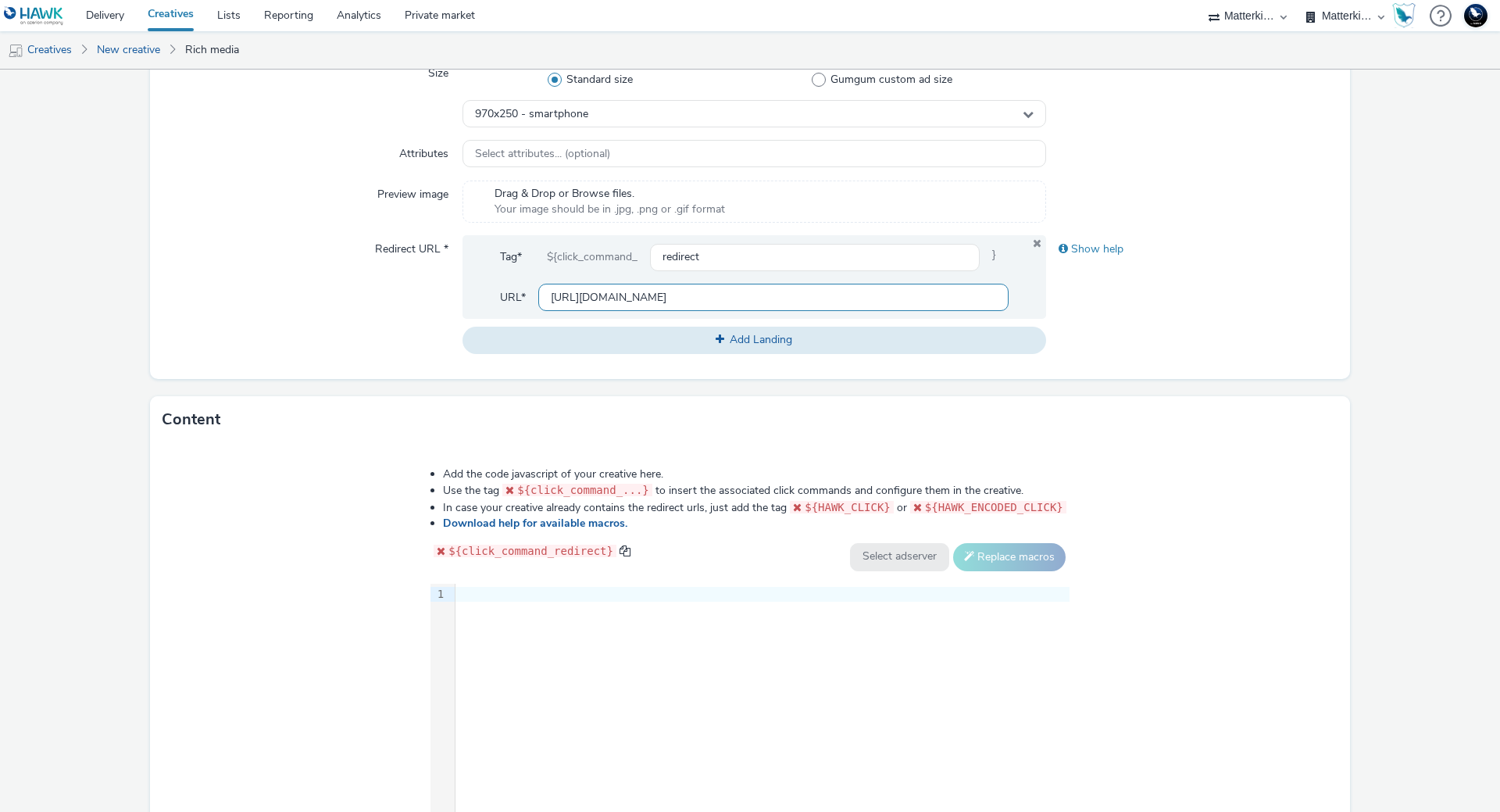
type input "https://producten.makro.nl/"
click at [649, 656] on div "9 1 ›" at bounding box center [750, 700] width 640 height 234
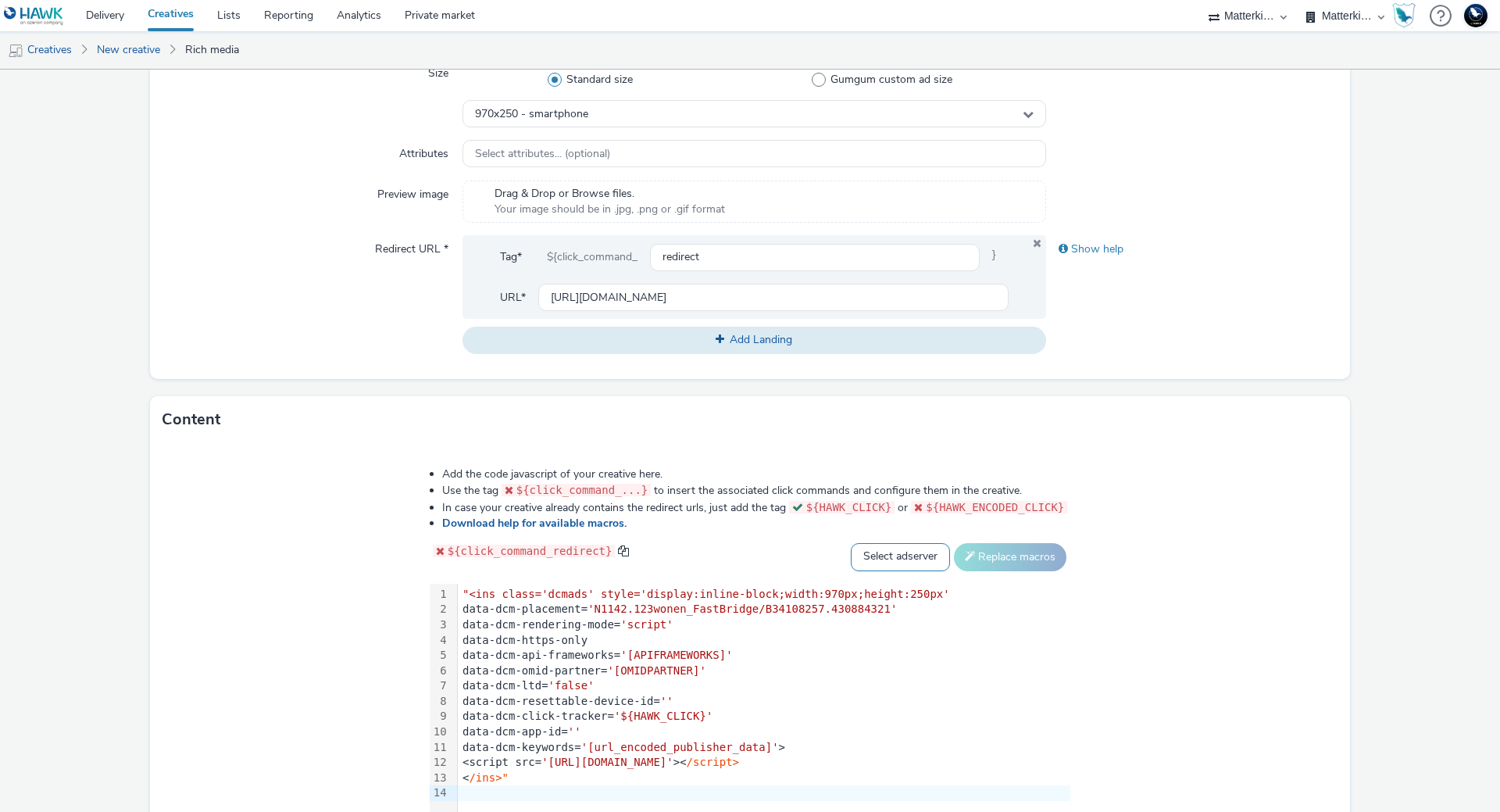
click at [874, 563] on select "Select adserver Sizmek DCM Adform Sting" at bounding box center [900, 556] width 99 height 28
select select "dcm"
click at [851, 543] on select "Select adserver Sizmek DCM Adform Sting" at bounding box center [900, 556] width 99 height 28
click at [966, 559] on button "Replace macros" at bounding box center [1010, 556] width 113 height 28
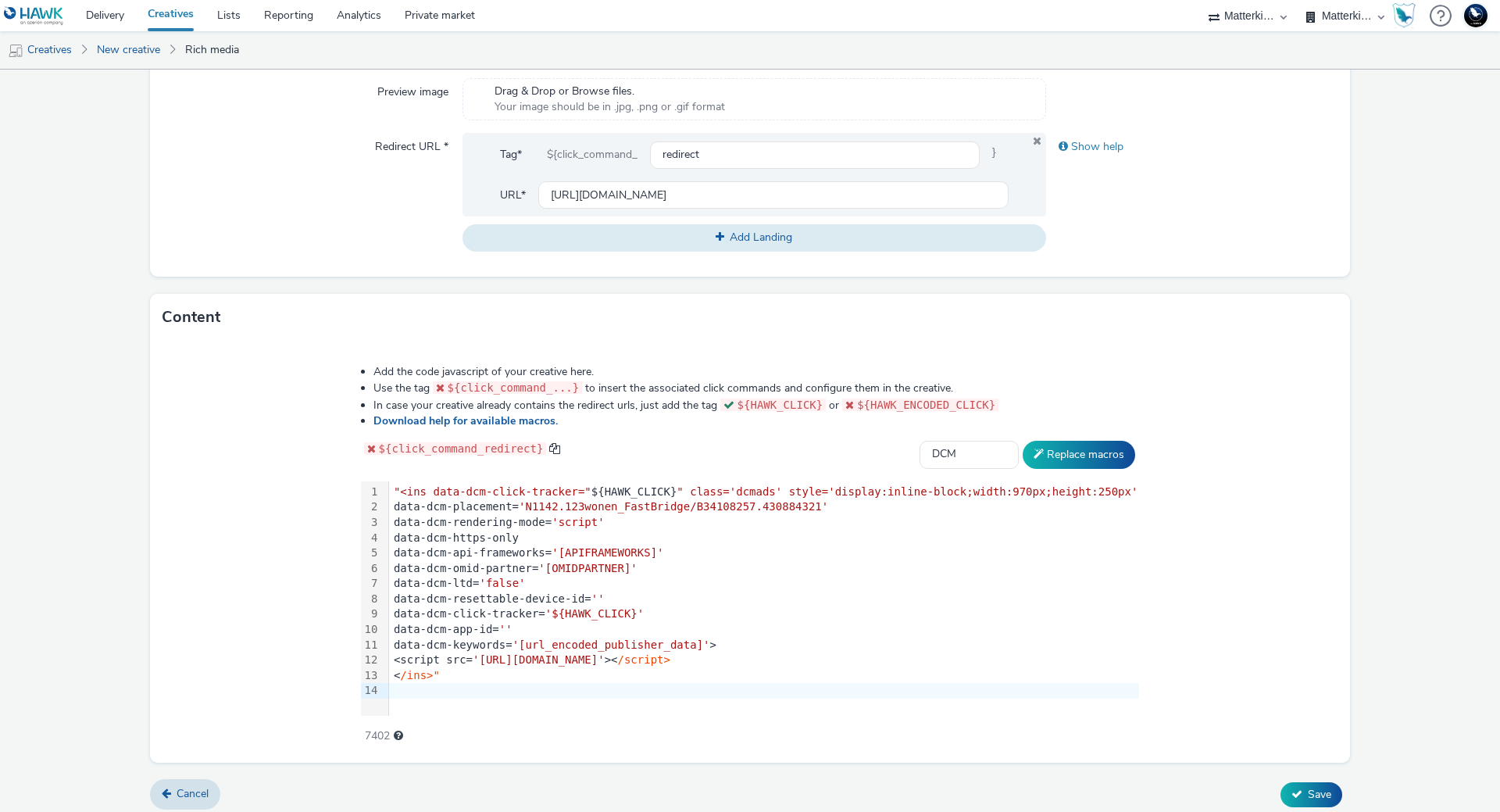
scroll to position [579, 0]
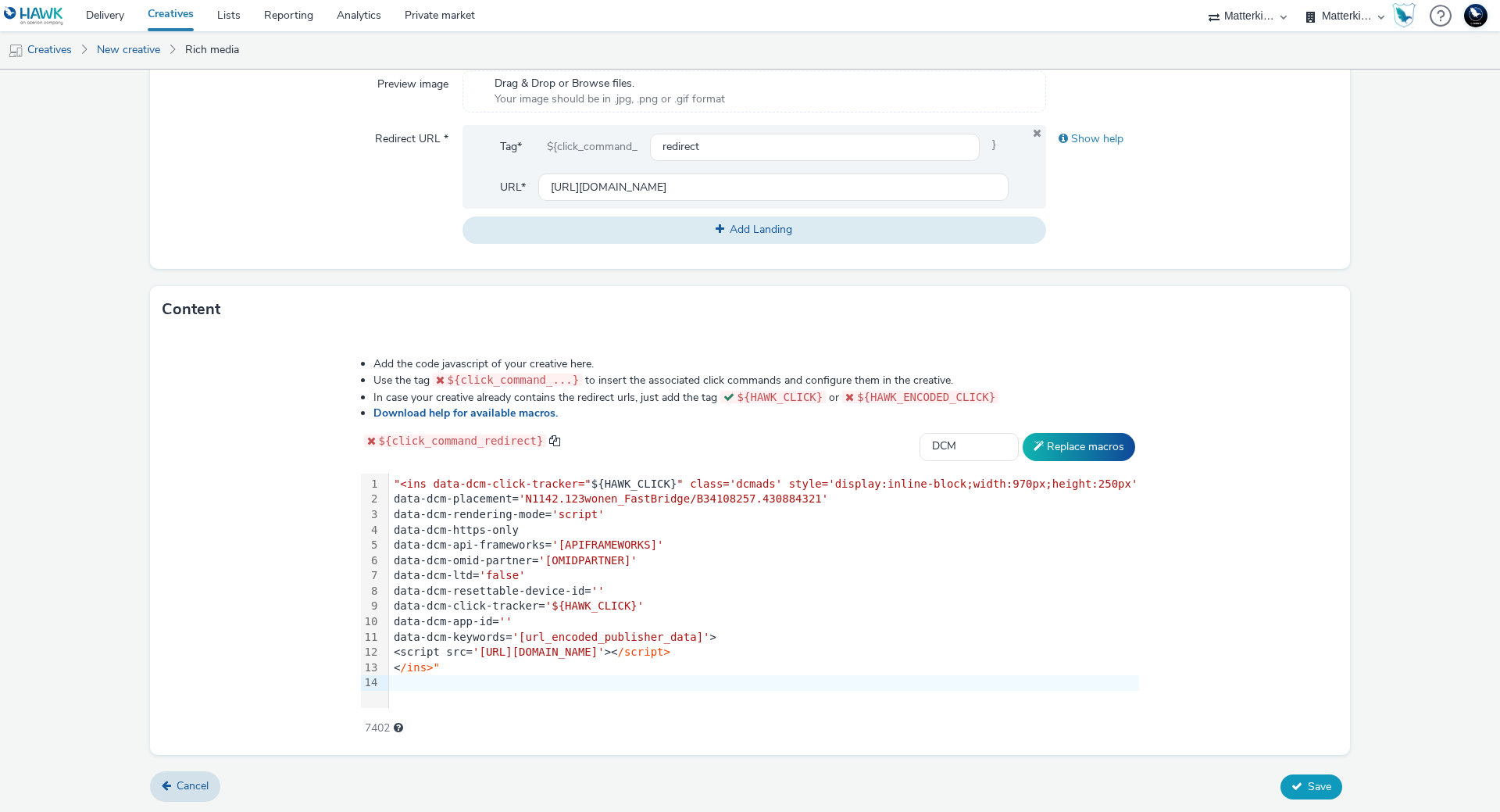
click at [1293, 774] on button "Save" at bounding box center [1312, 787] width 62 height 25
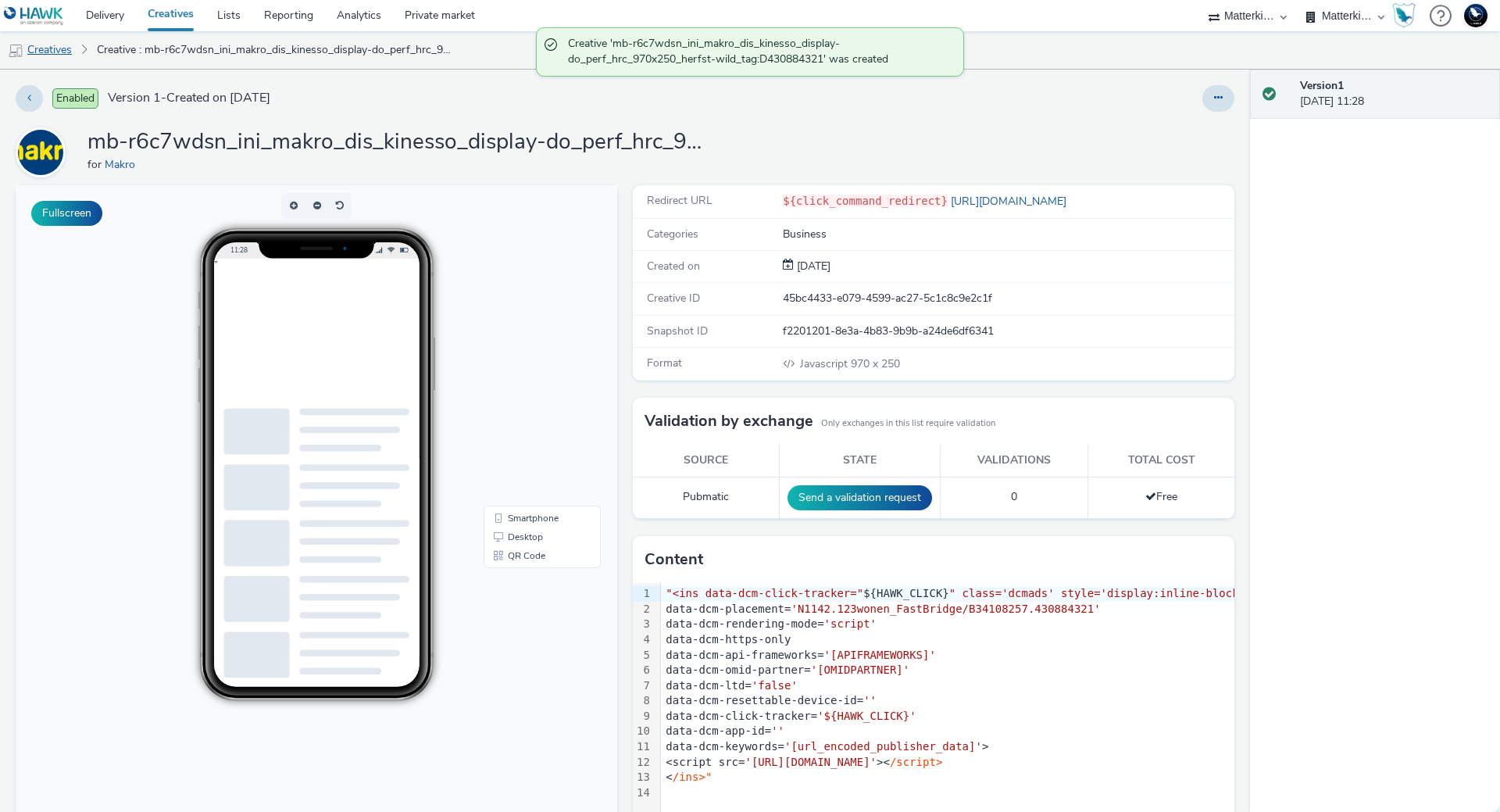
drag, startPoint x: 59, startPoint y: 52, endPoint x: 74, endPoint y: 51, distance: 15.0
click at [59, 52] on link "Creatives" at bounding box center [40, 49] width 80 height 38
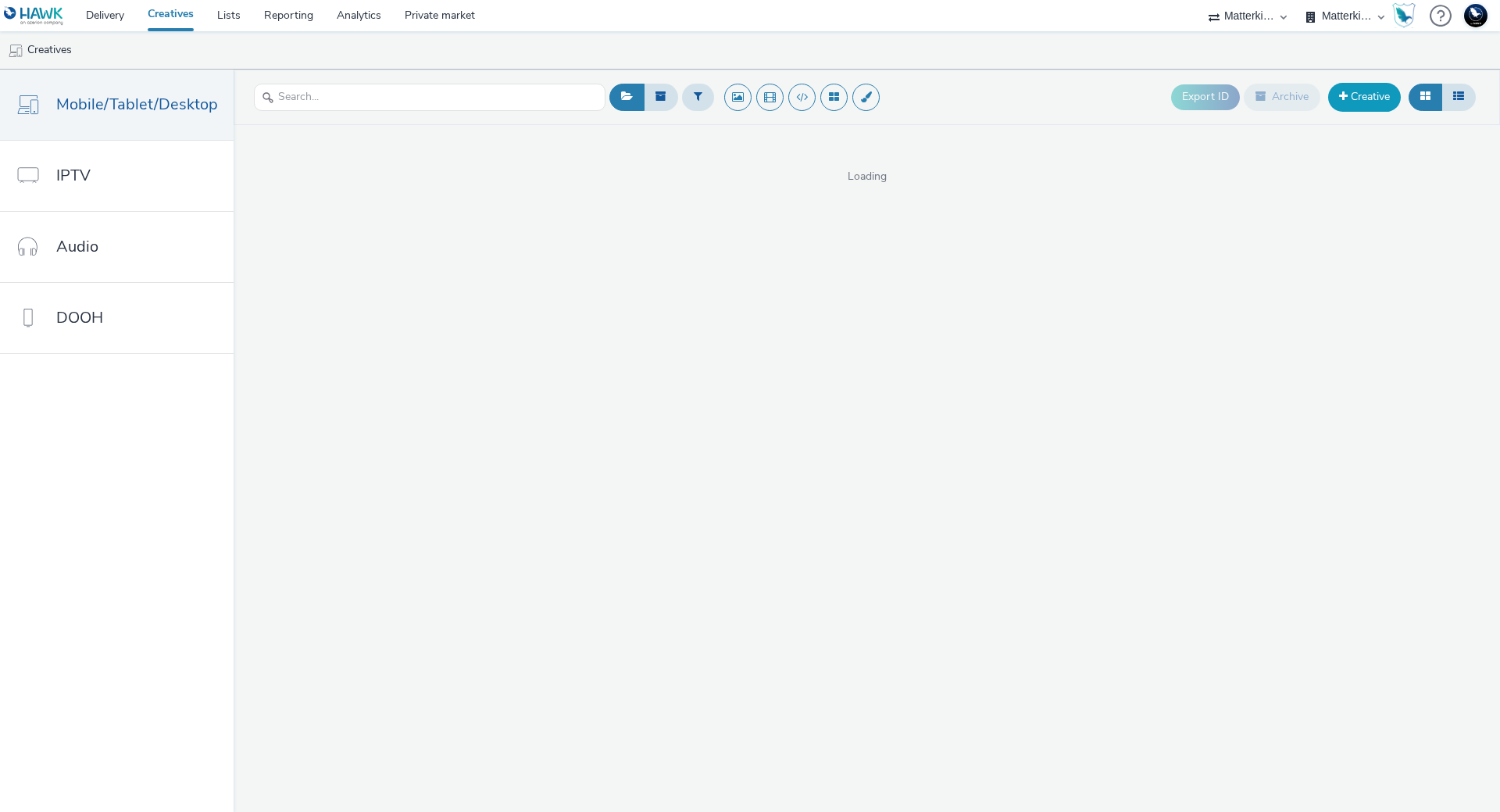
click at [1387, 104] on link "Creative" at bounding box center [1364, 96] width 72 height 28
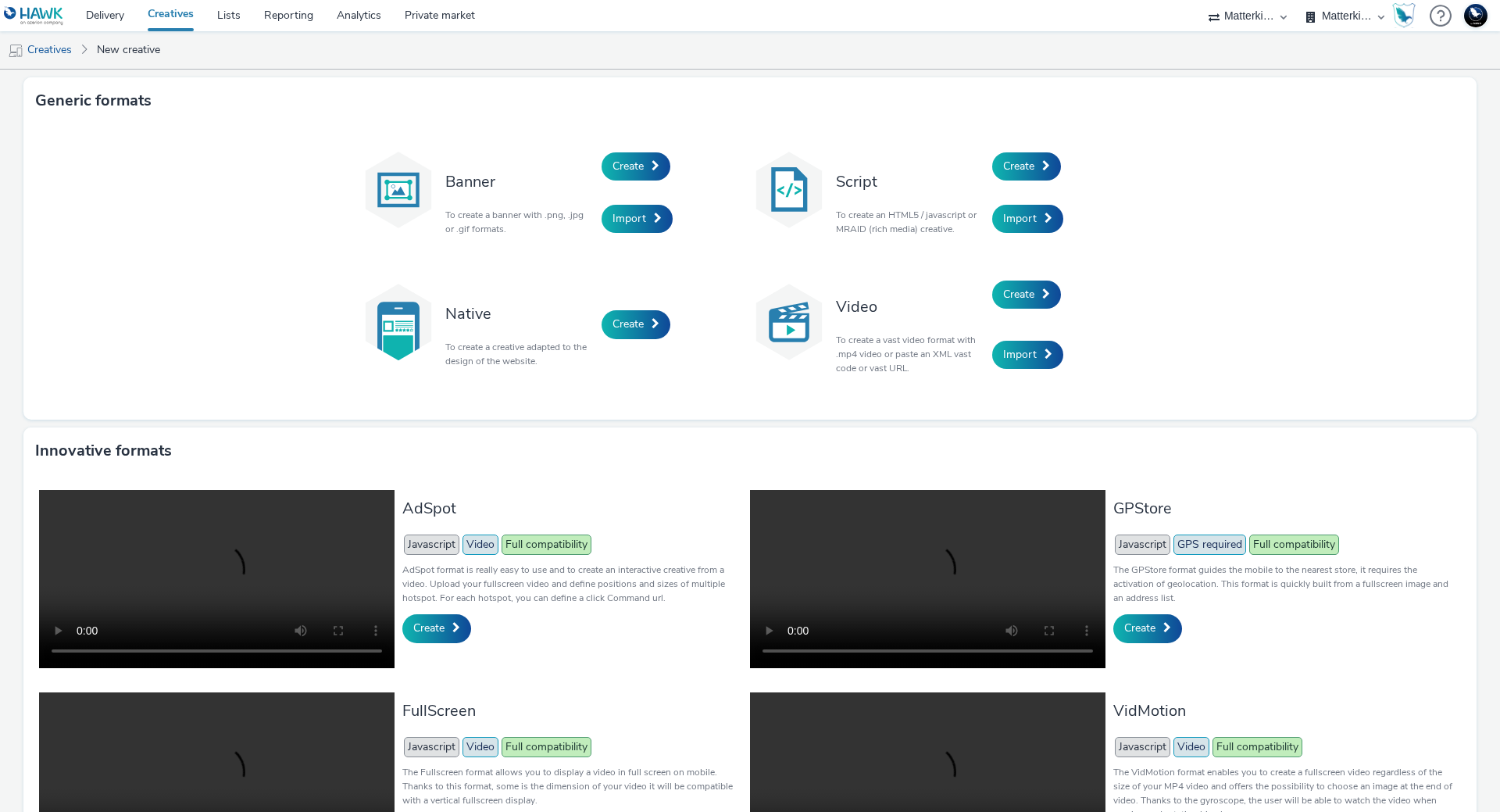
click at [981, 174] on div "Script To create an HTML5 / javascript or MRAID (rich media) creative." at bounding box center [911, 192] width 164 height 105
click at [1010, 174] on link "Create" at bounding box center [1026, 166] width 68 height 28
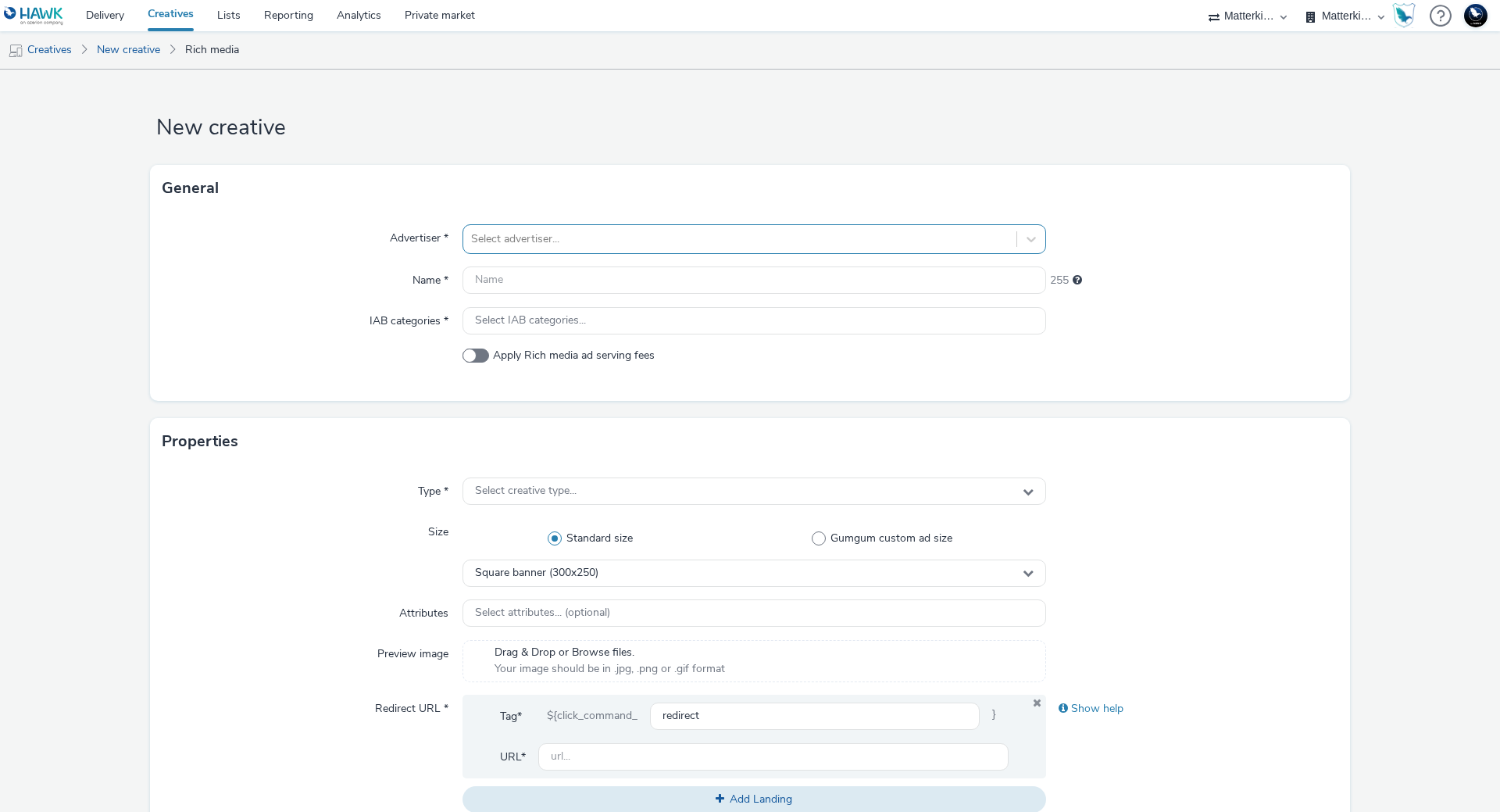
click at [571, 245] on div at bounding box center [739, 238] width 537 height 18
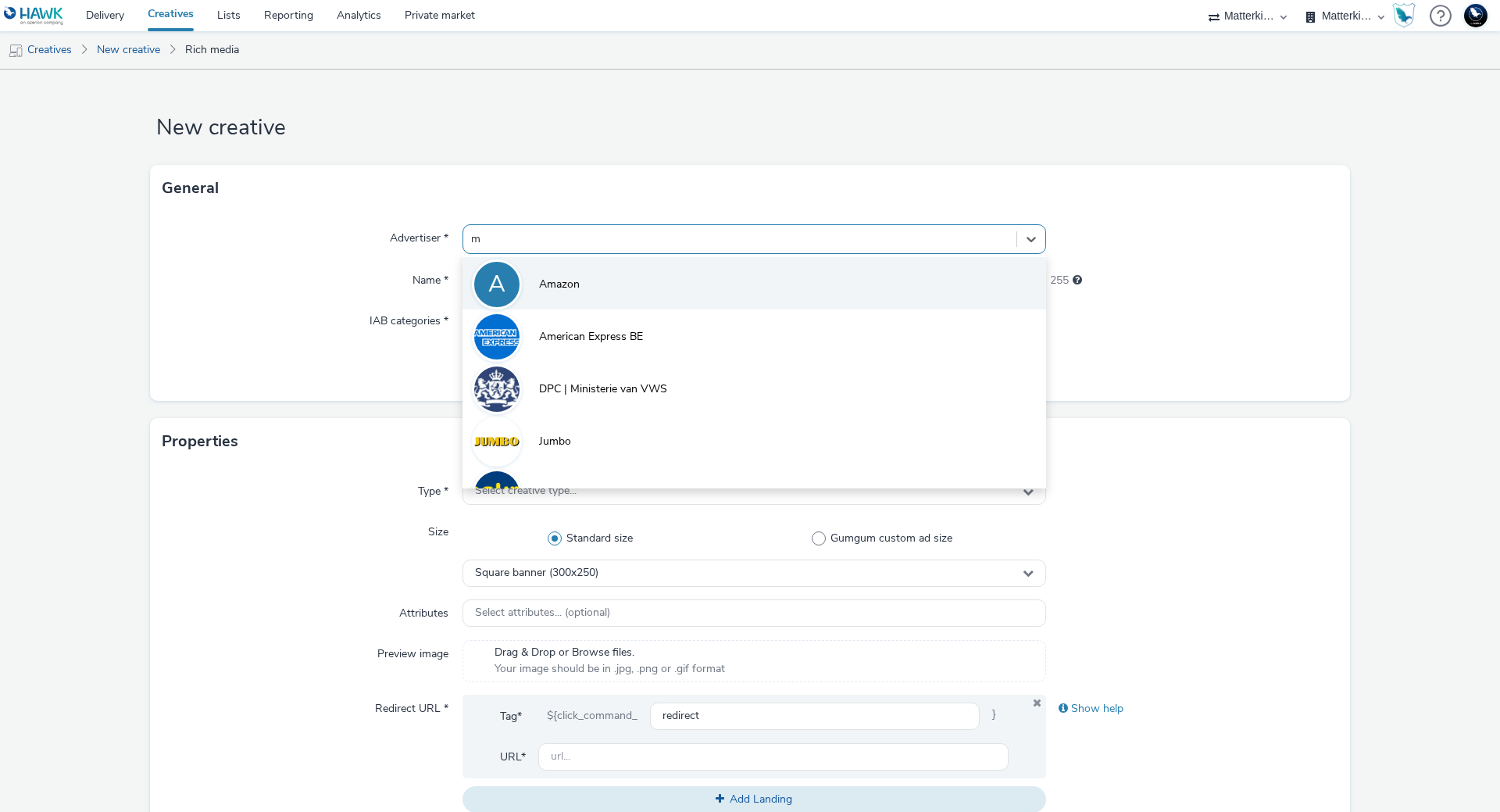
type input "ma"
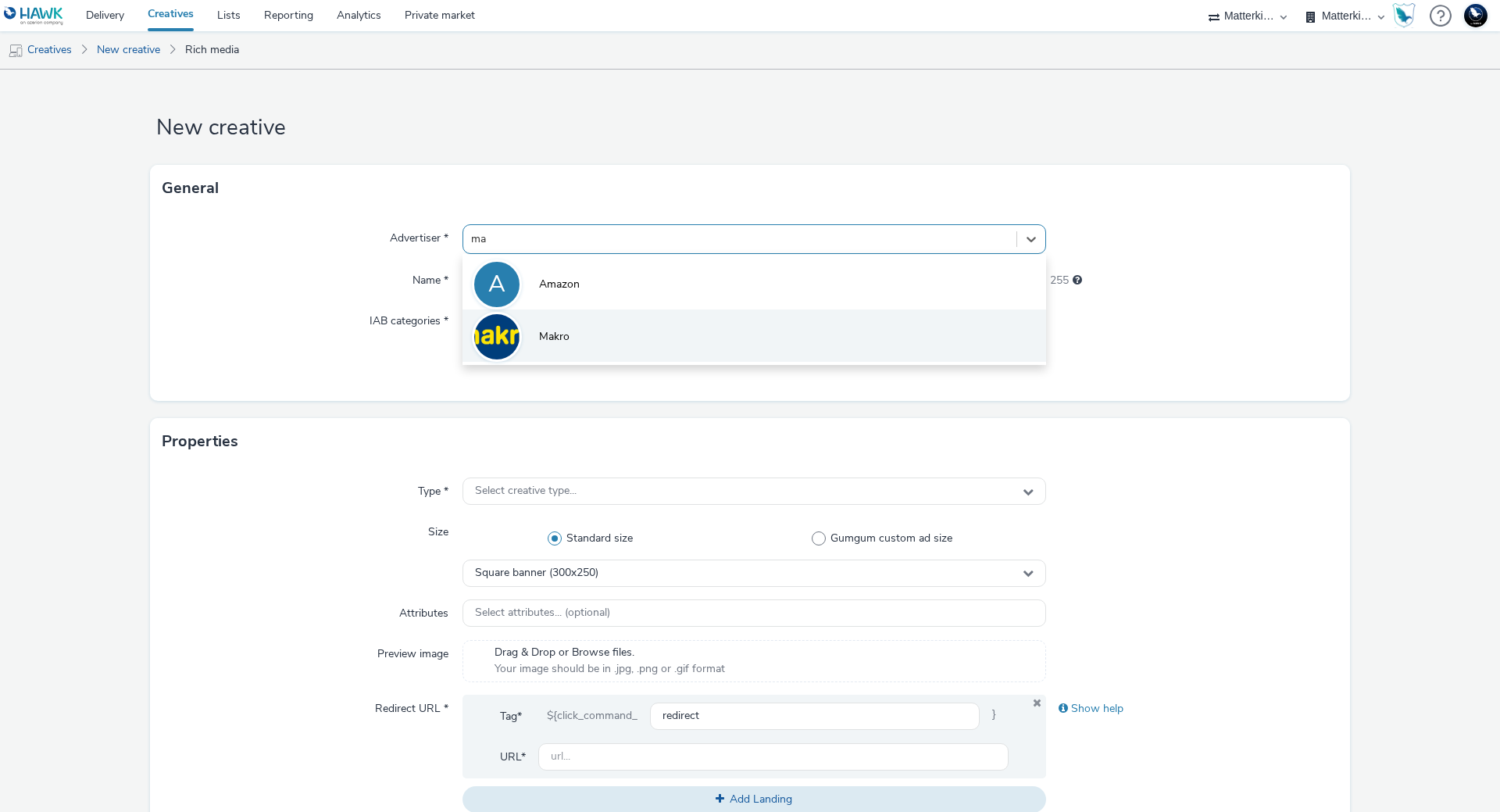
click at [599, 325] on li "Makro" at bounding box center [754, 336] width 584 height 52
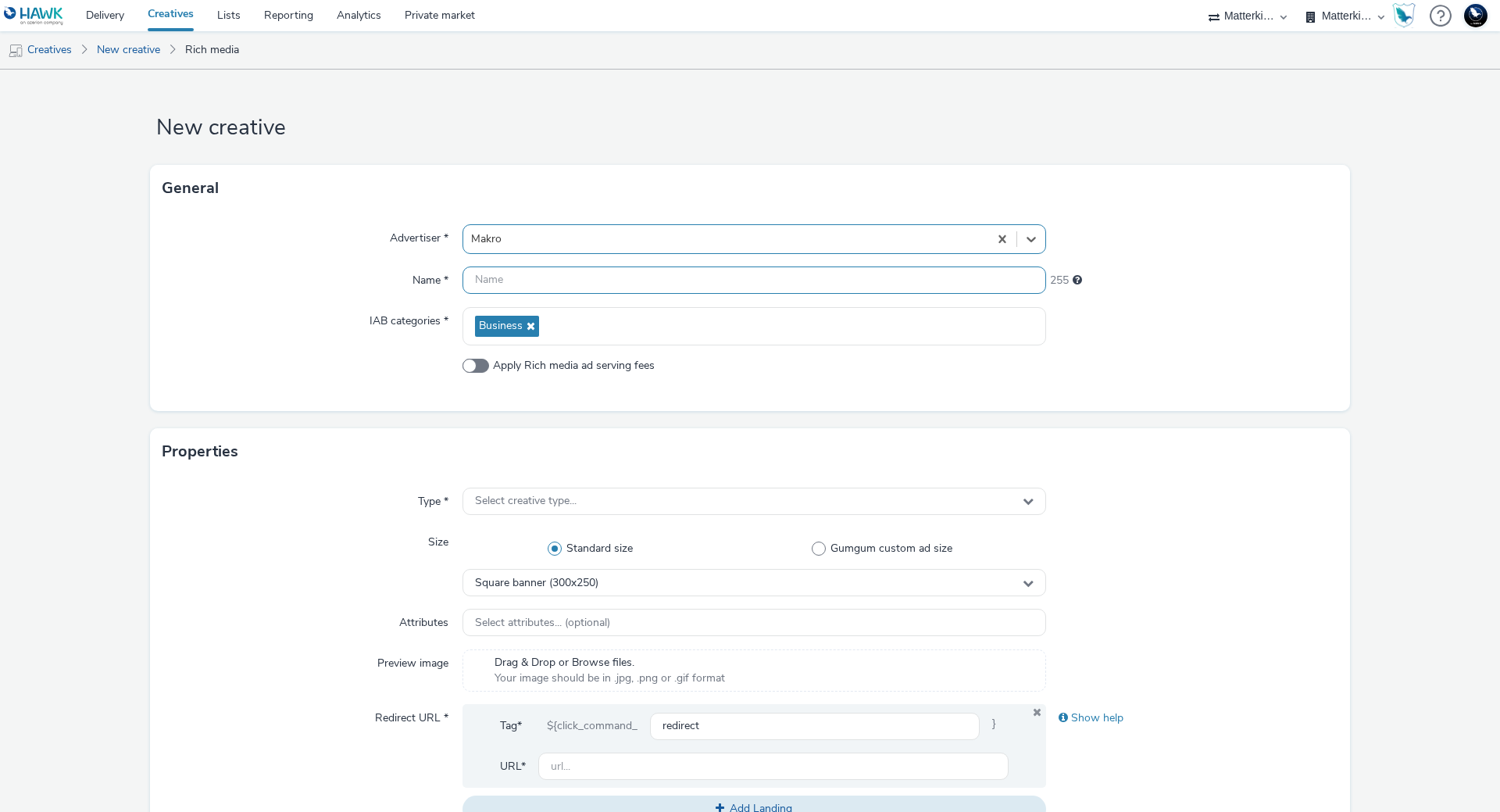
click at [561, 290] on input "text" at bounding box center [754, 280] width 584 height 27
paste input "mb-r6c7wdsn_ini_makro_dis_kinesso_display-do_perf_hrc_336x280_herfst-wild_tag:D…"
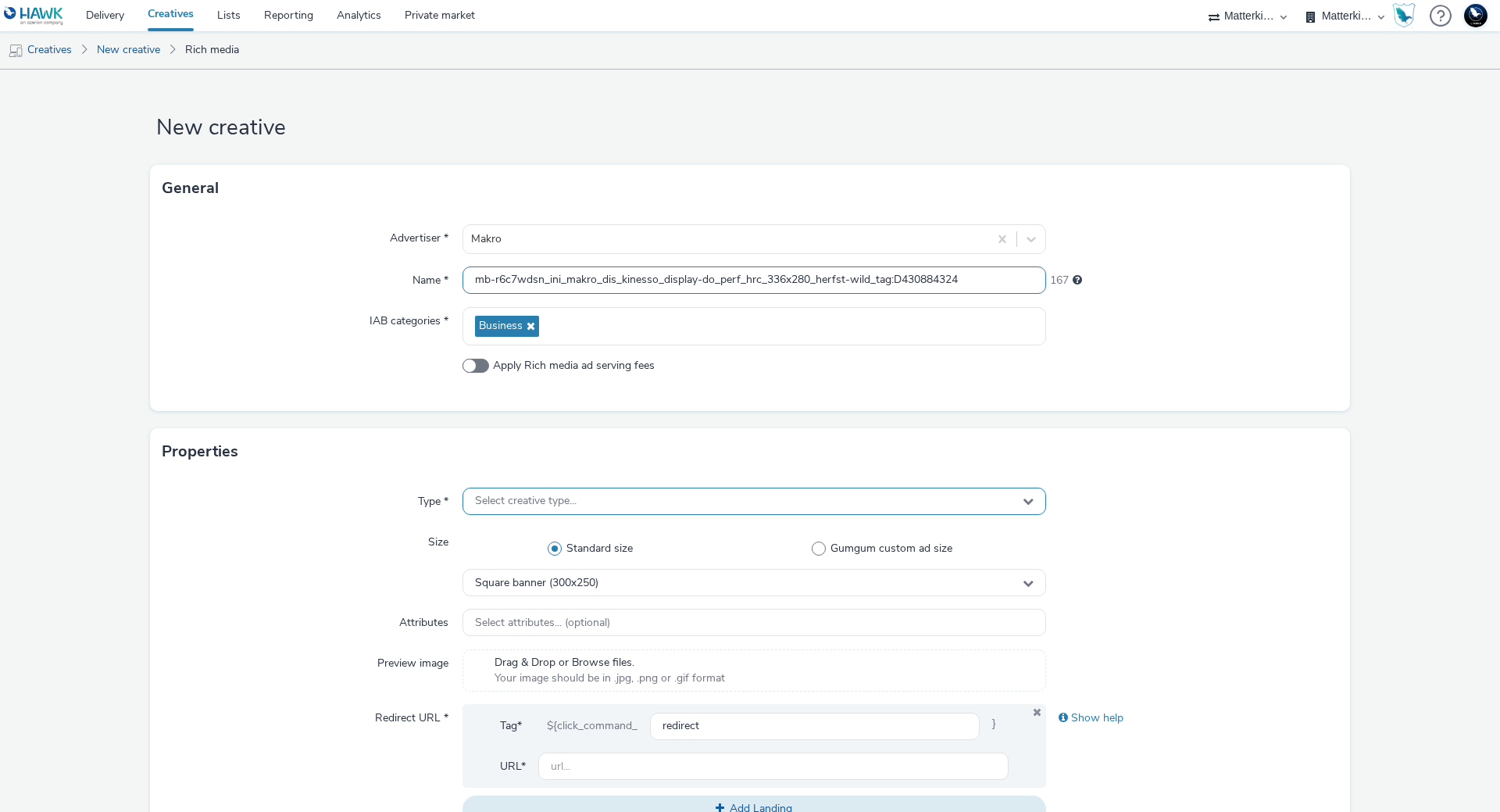
type input "mb-r6c7wdsn_ini_makro_dis_kinesso_display-do_perf_hrc_336x280_herfst-wild_tag:D…"
click at [546, 502] on span "Select creative type..." at bounding box center [525, 501] width 101 height 14
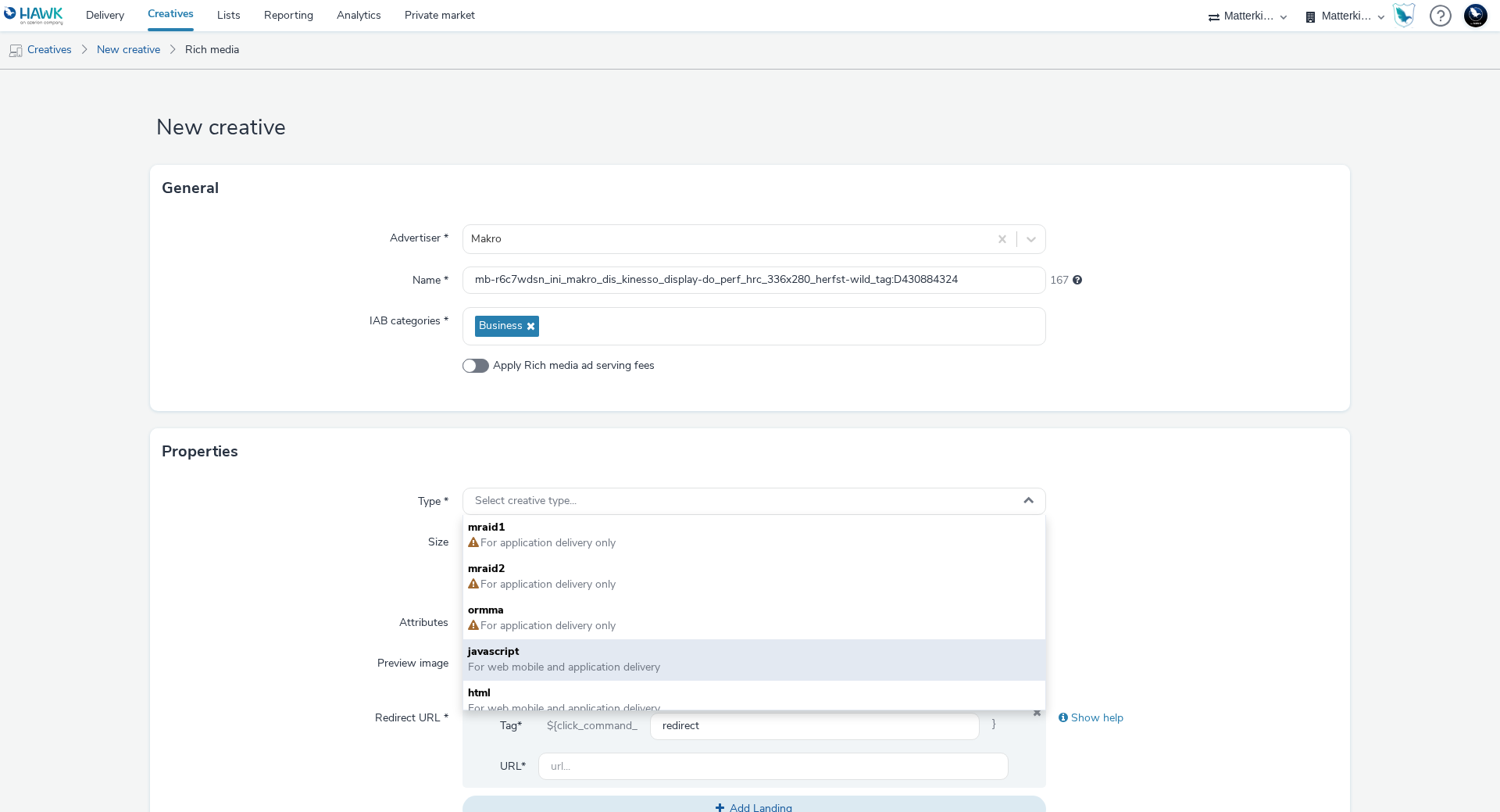
click at [556, 655] on span "javascript" at bounding box center [754, 651] width 573 height 15
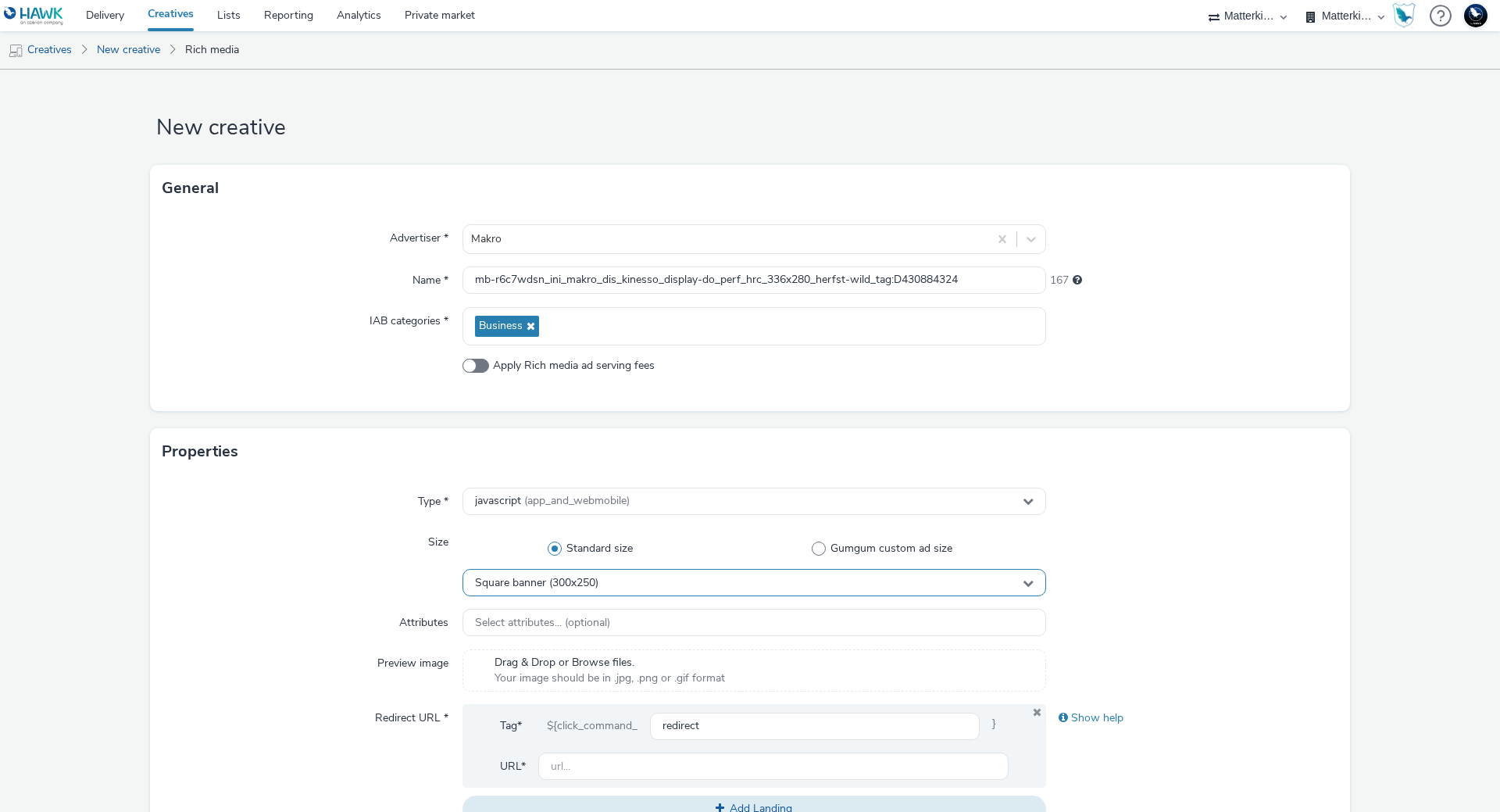
click at [563, 589] on span "Square banner (300x250)" at bounding box center [536, 583] width 123 height 14
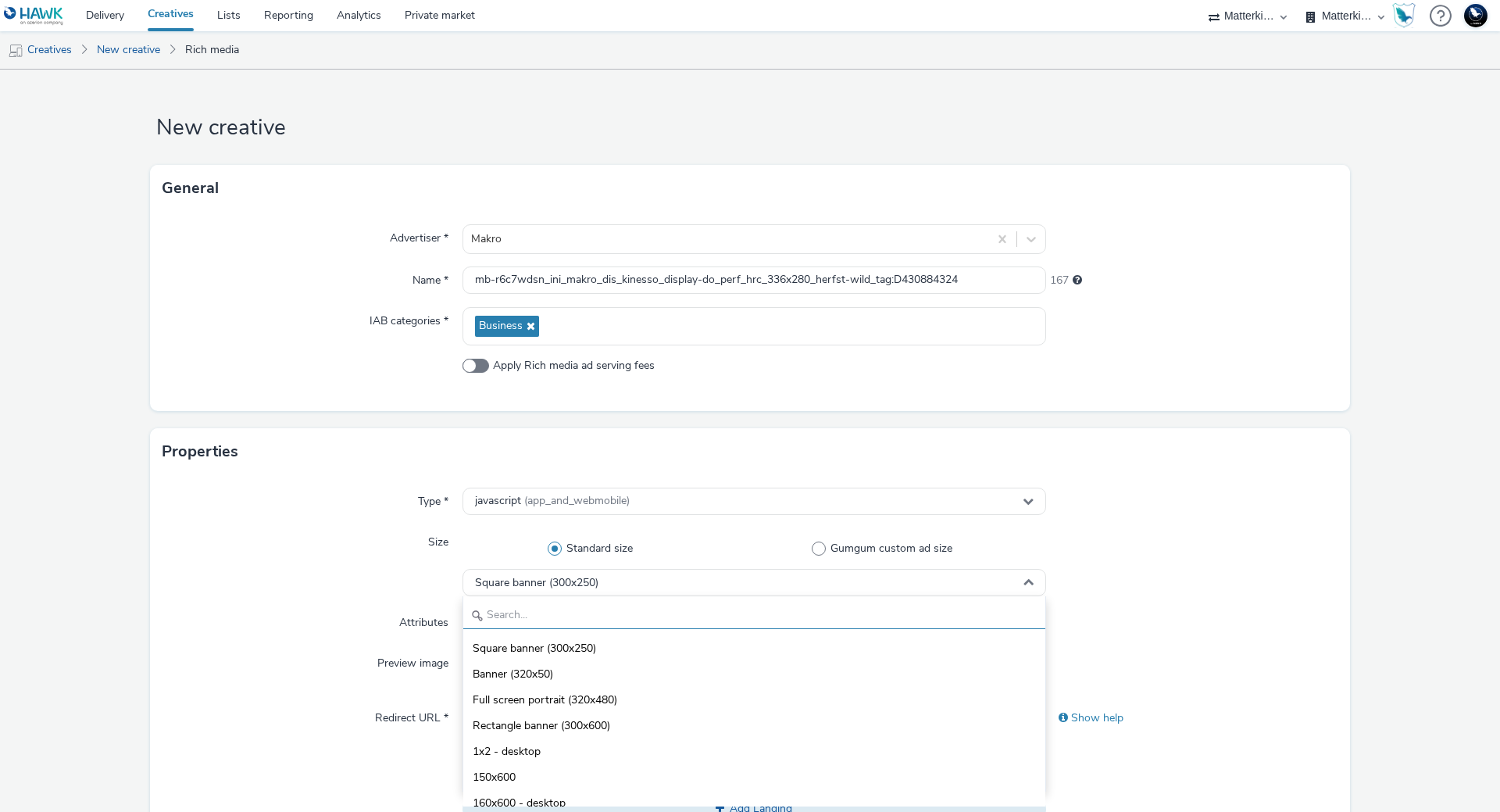
click at [570, 615] on input "text" at bounding box center [753, 615] width 582 height 27
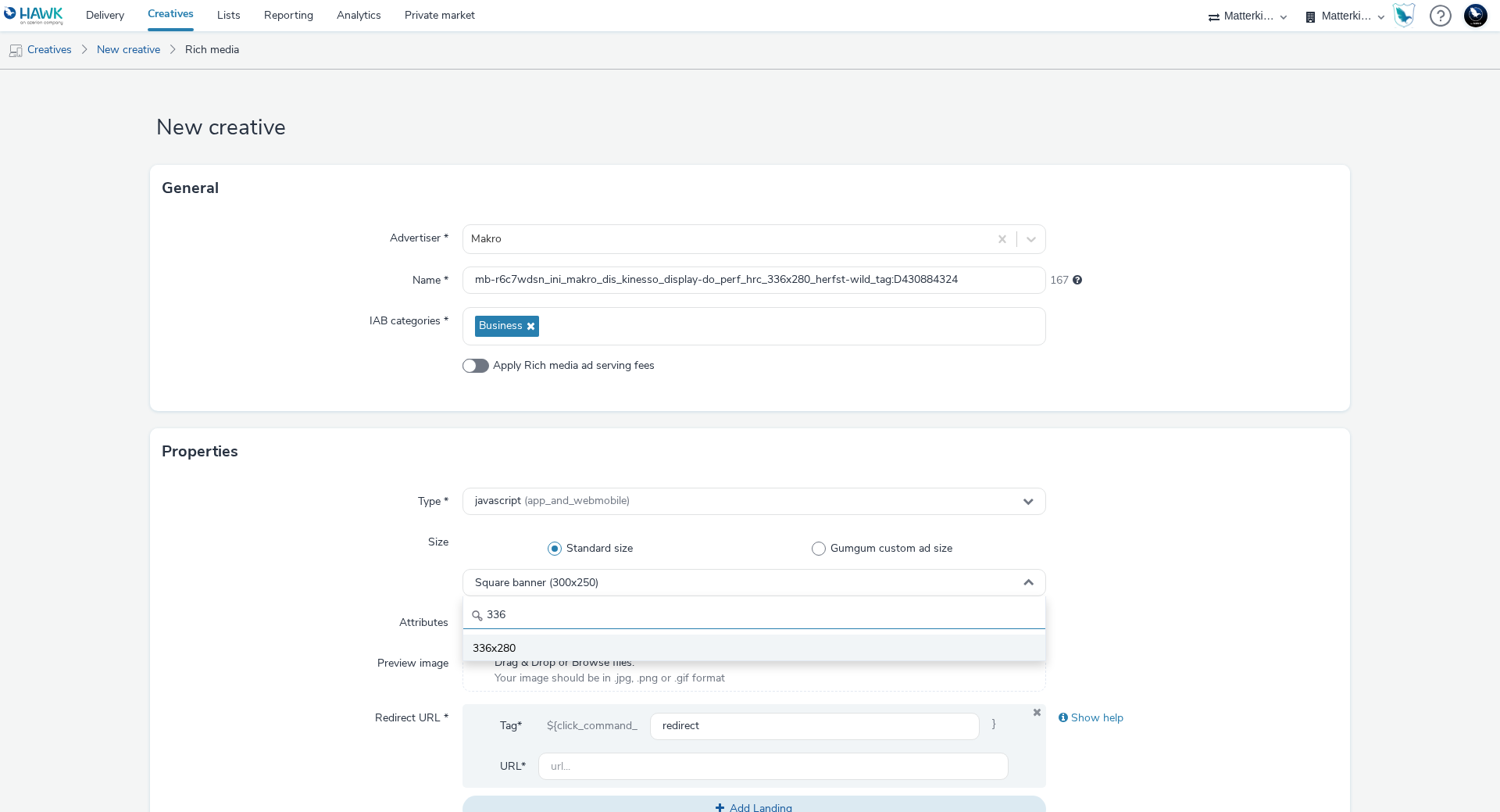
type input "336"
click at [570, 641] on li "336x280" at bounding box center [753, 647] width 582 height 26
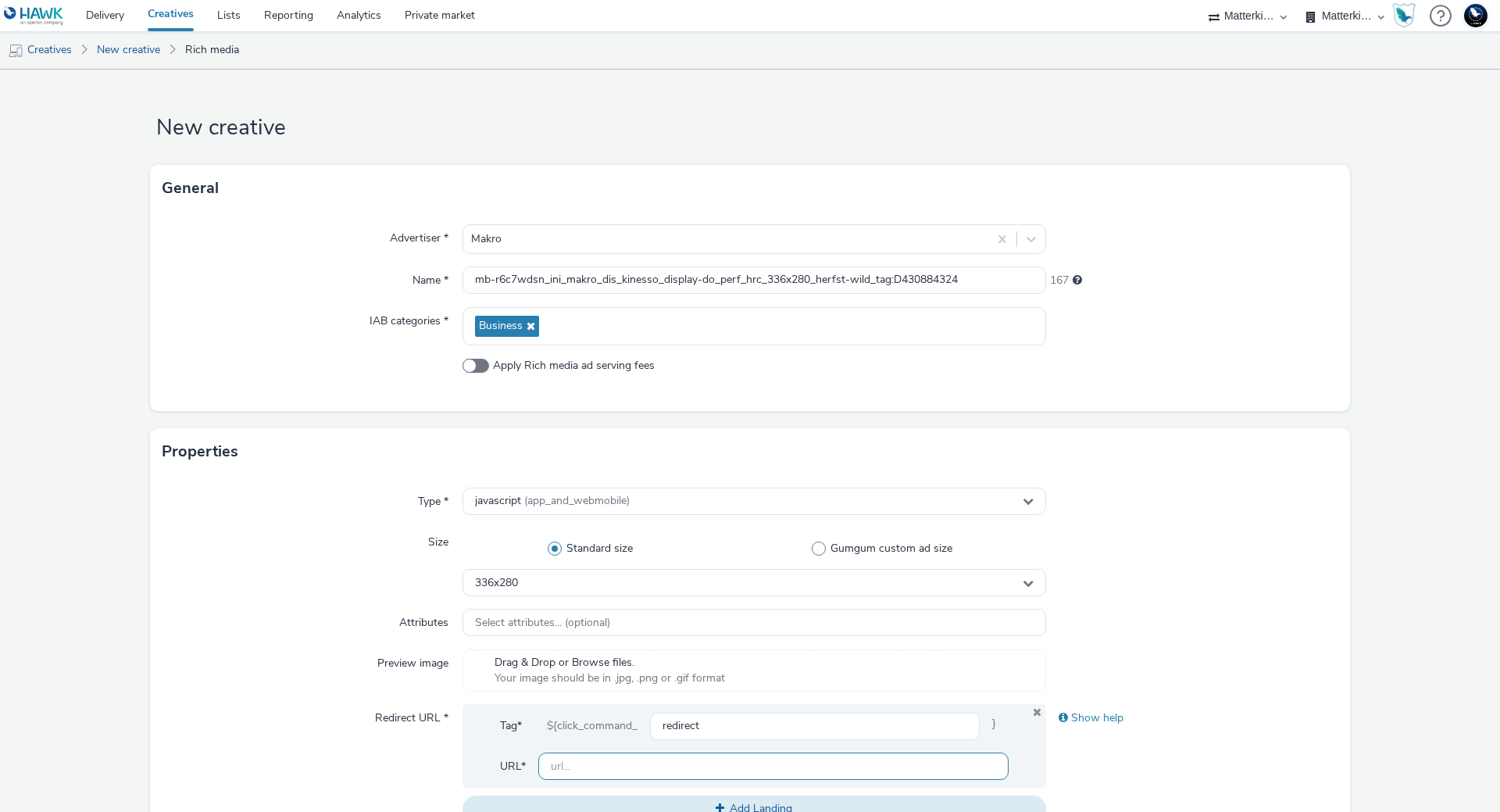
click at [665, 764] on input "text" at bounding box center [774, 766] width 471 height 27
paste input "https://producten.makro.nl/"
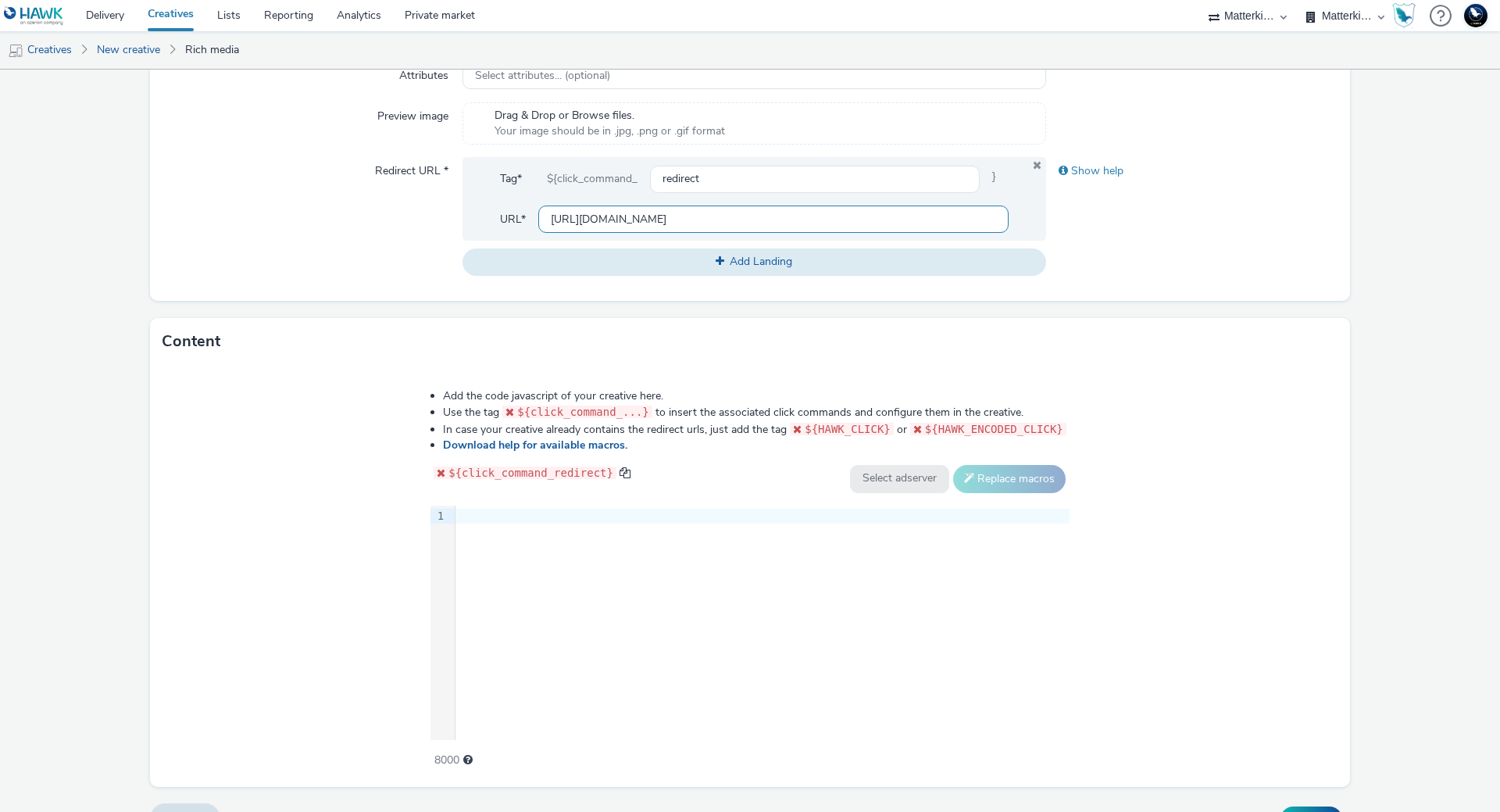
type input "https://producten.makro.nl/"
click at [795, 570] on div "9 1 ›" at bounding box center [750, 622] width 640 height 234
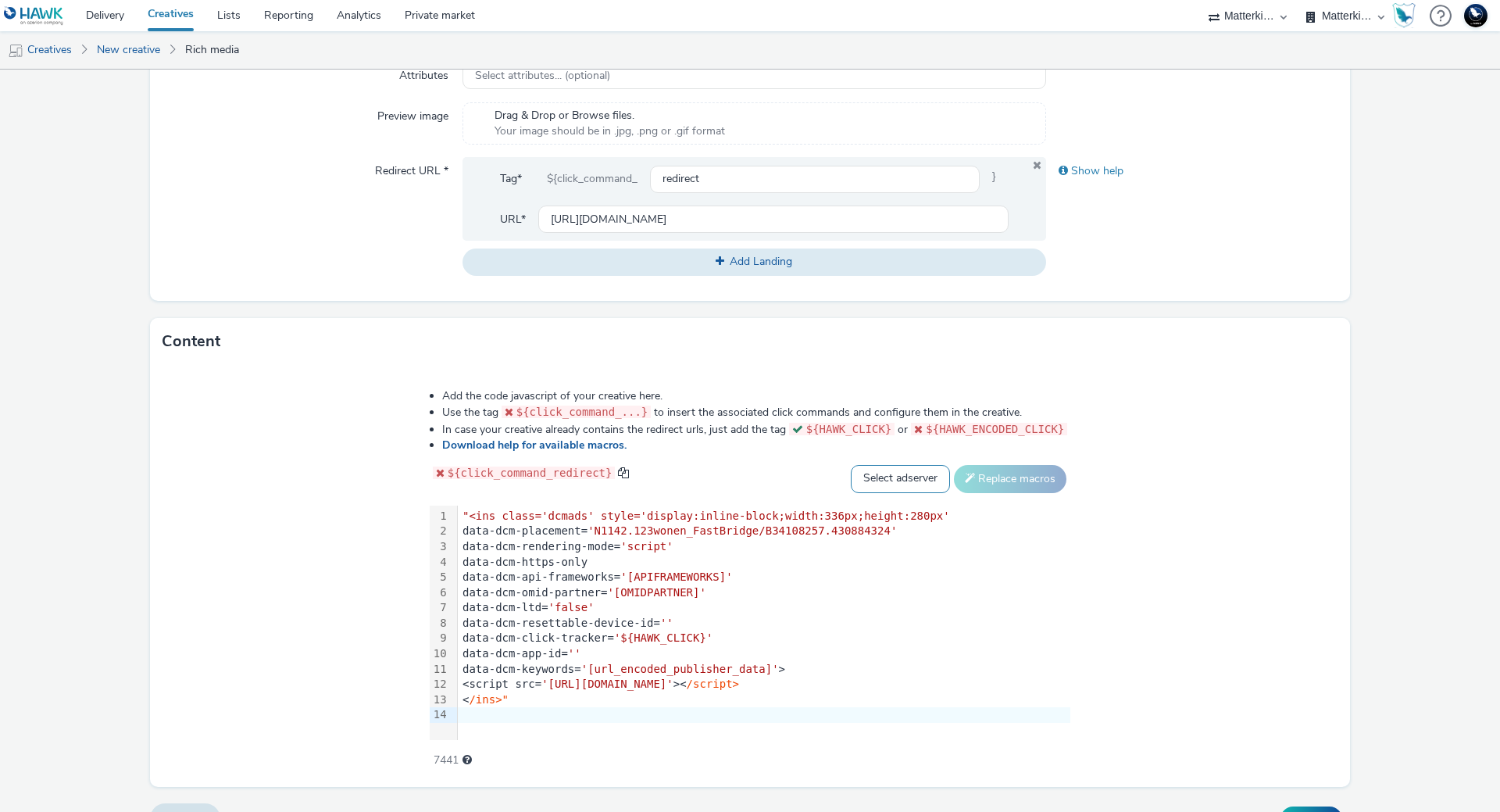
click at [901, 482] on select "Select adserver Sizmek DCM Adform Sting" at bounding box center [900, 478] width 99 height 28
select select "dcm"
click at [851, 465] on select "Select adserver Sizmek DCM Adform Sting" at bounding box center [900, 478] width 99 height 28
click at [981, 483] on button "Replace macros" at bounding box center [1010, 478] width 113 height 28
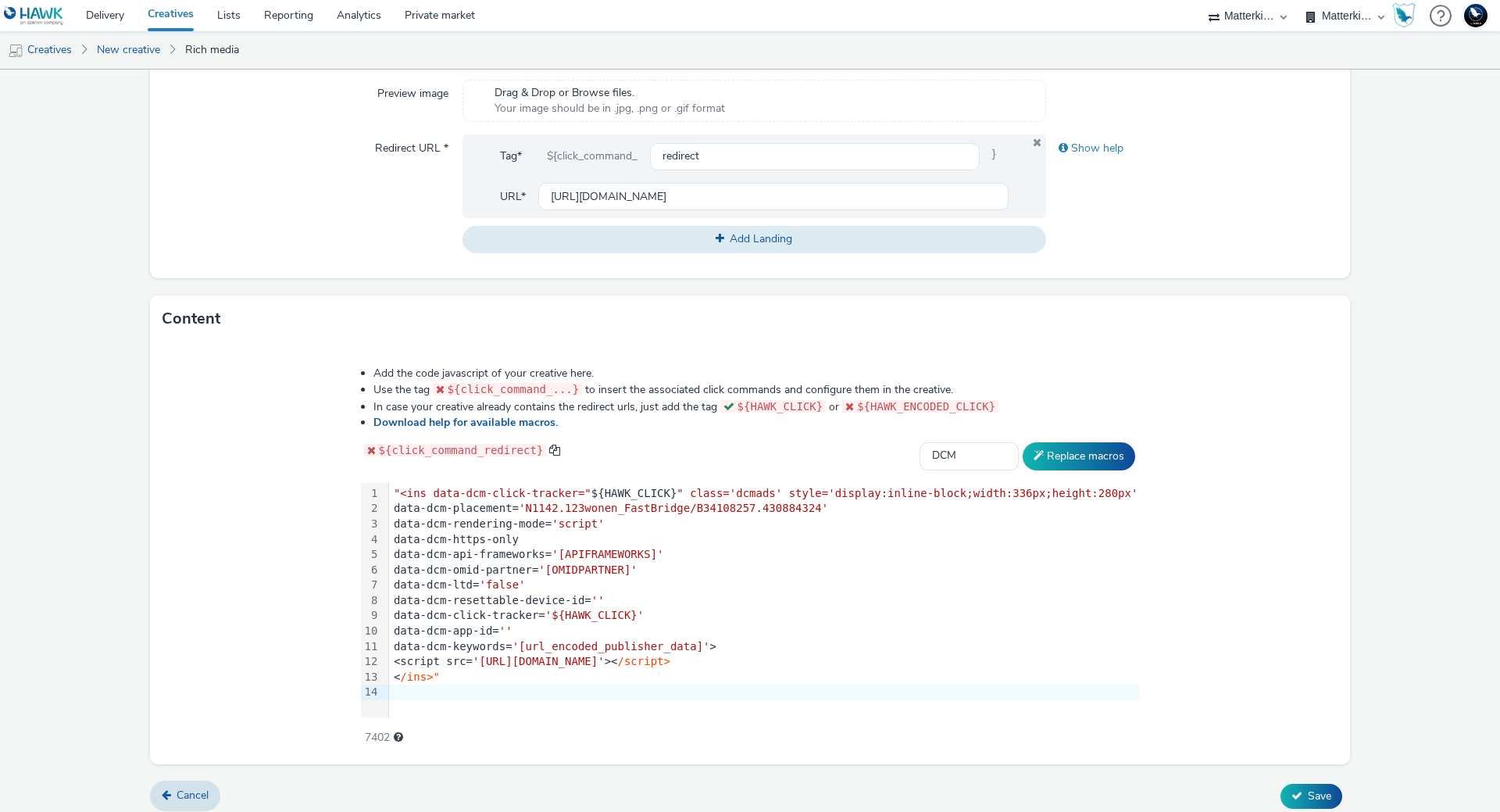
scroll to position [579, 0]
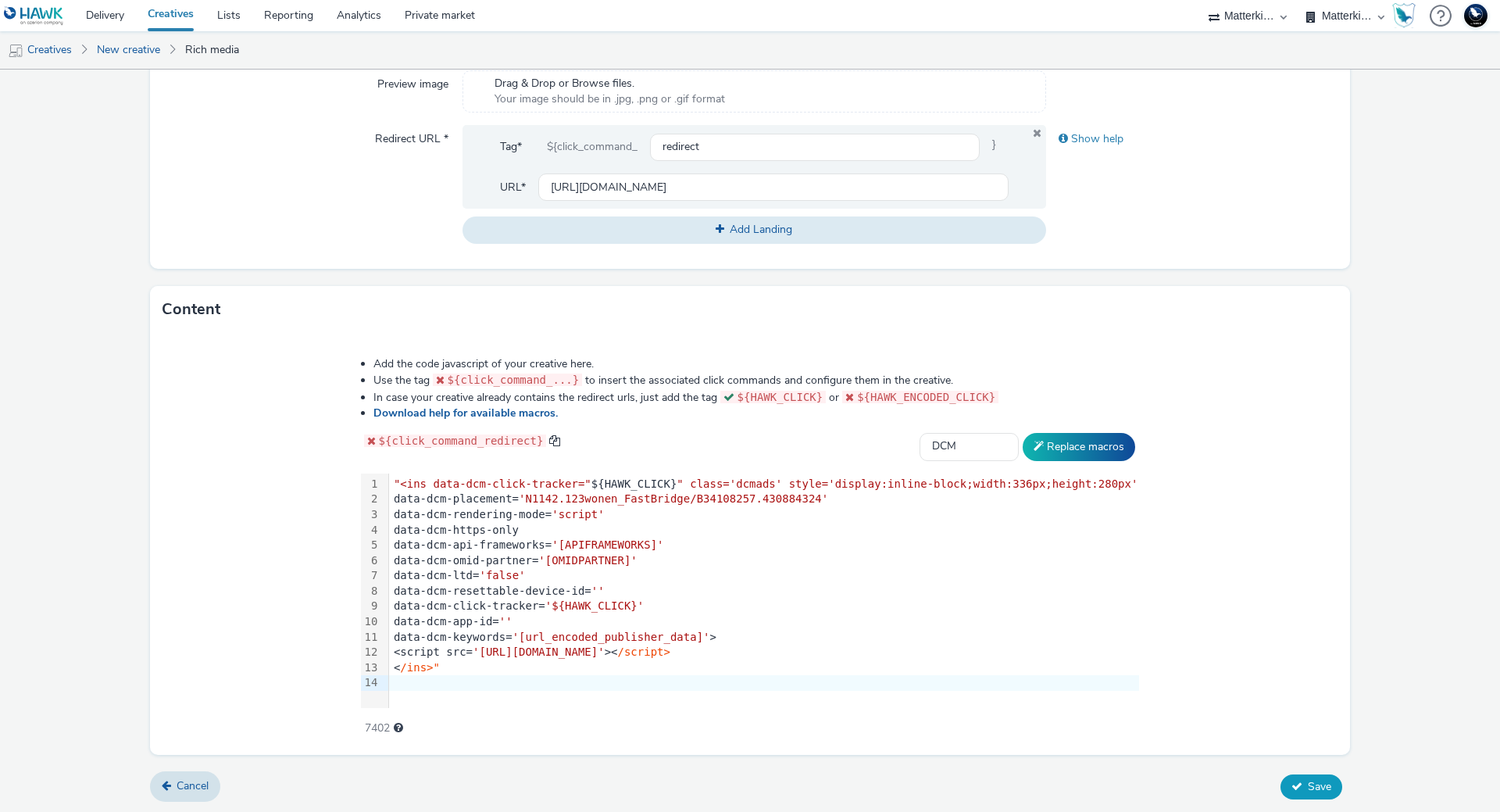
click at [1310, 779] on span "Save" at bounding box center [1320, 786] width 23 height 14
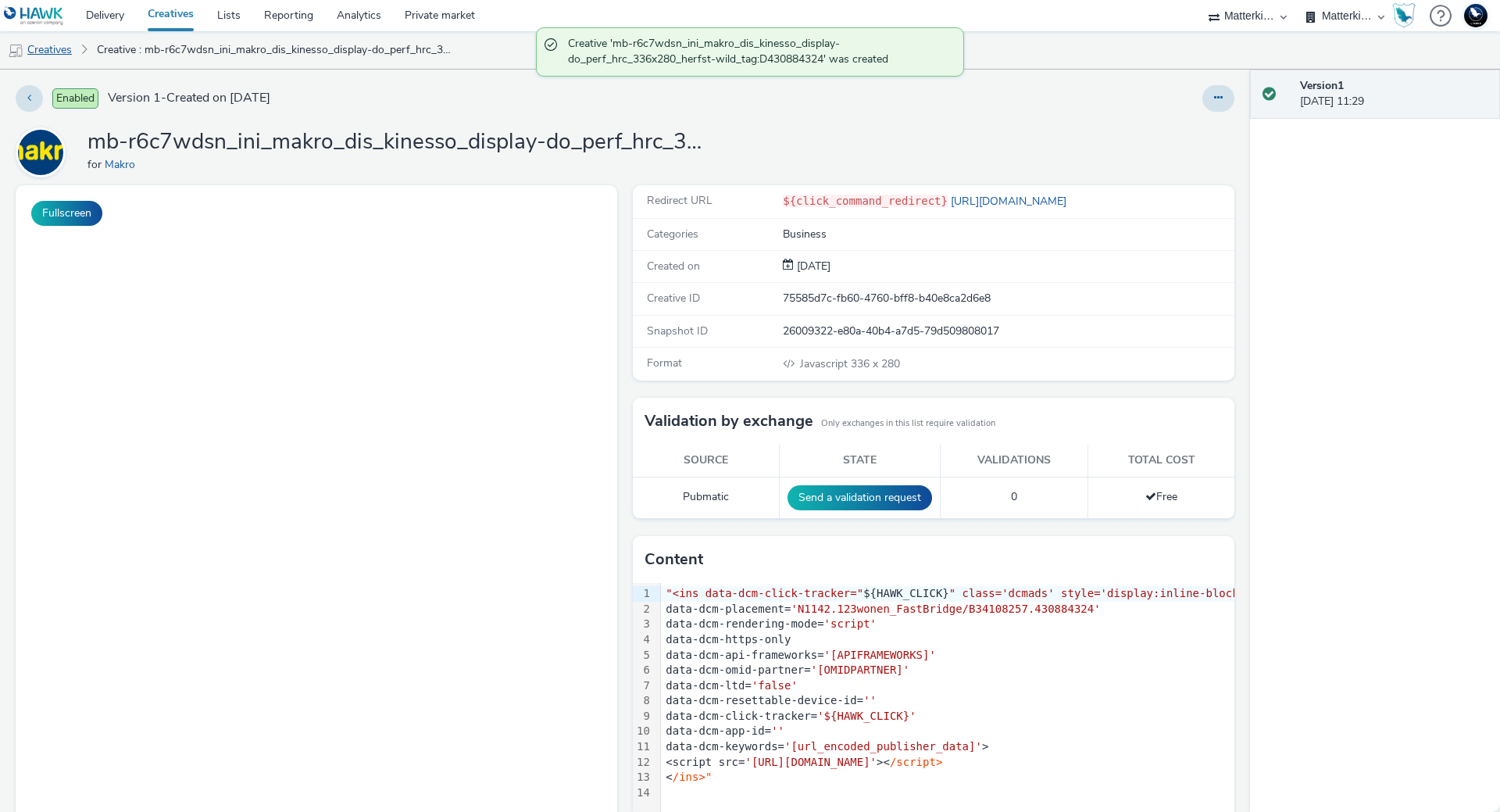
click at [55, 50] on link "Creatives" at bounding box center [40, 49] width 80 height 38
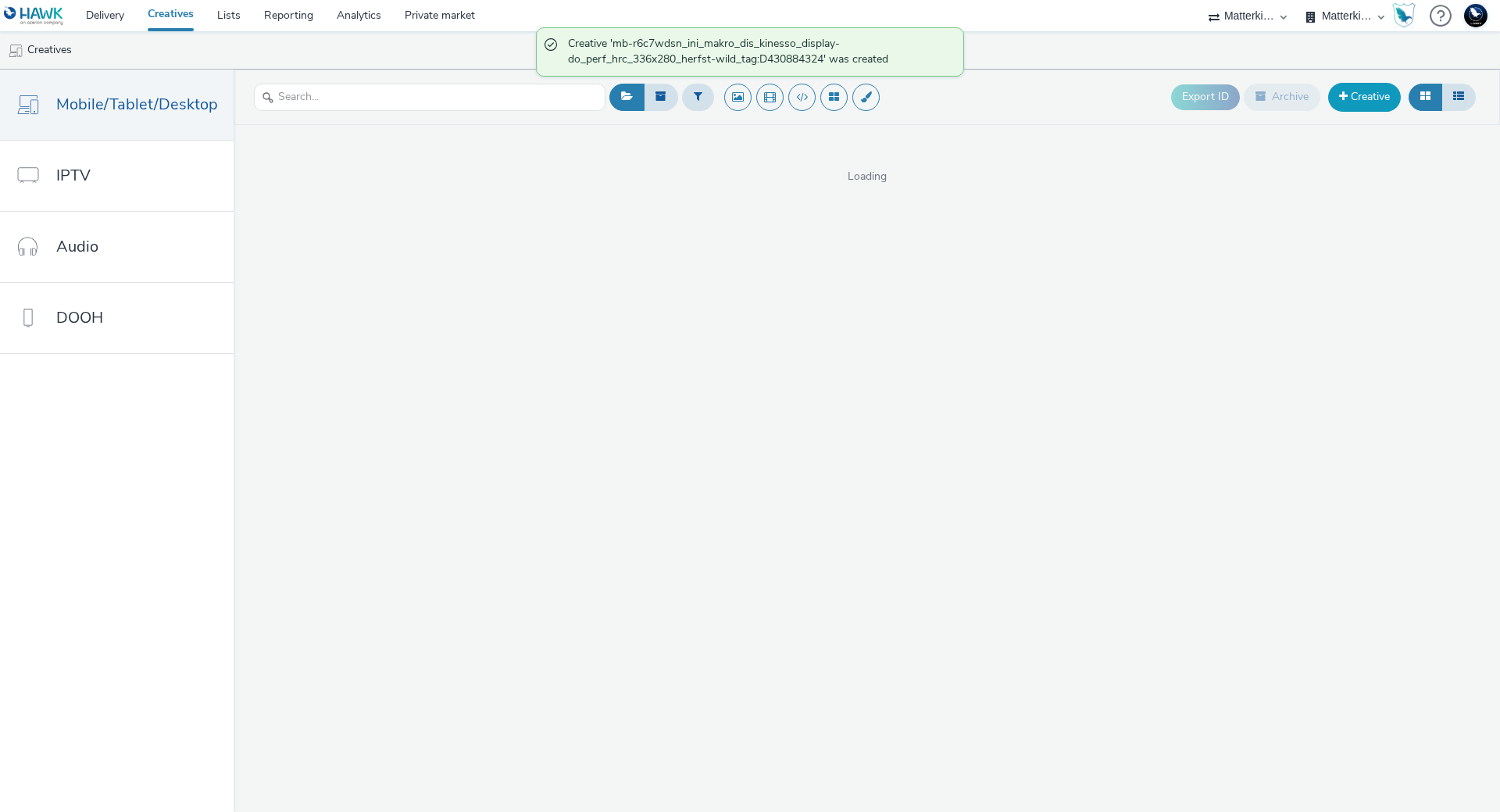
click at [1392, 93] on link "Creative" at bounding box center [1364, 96] width 72 height 28
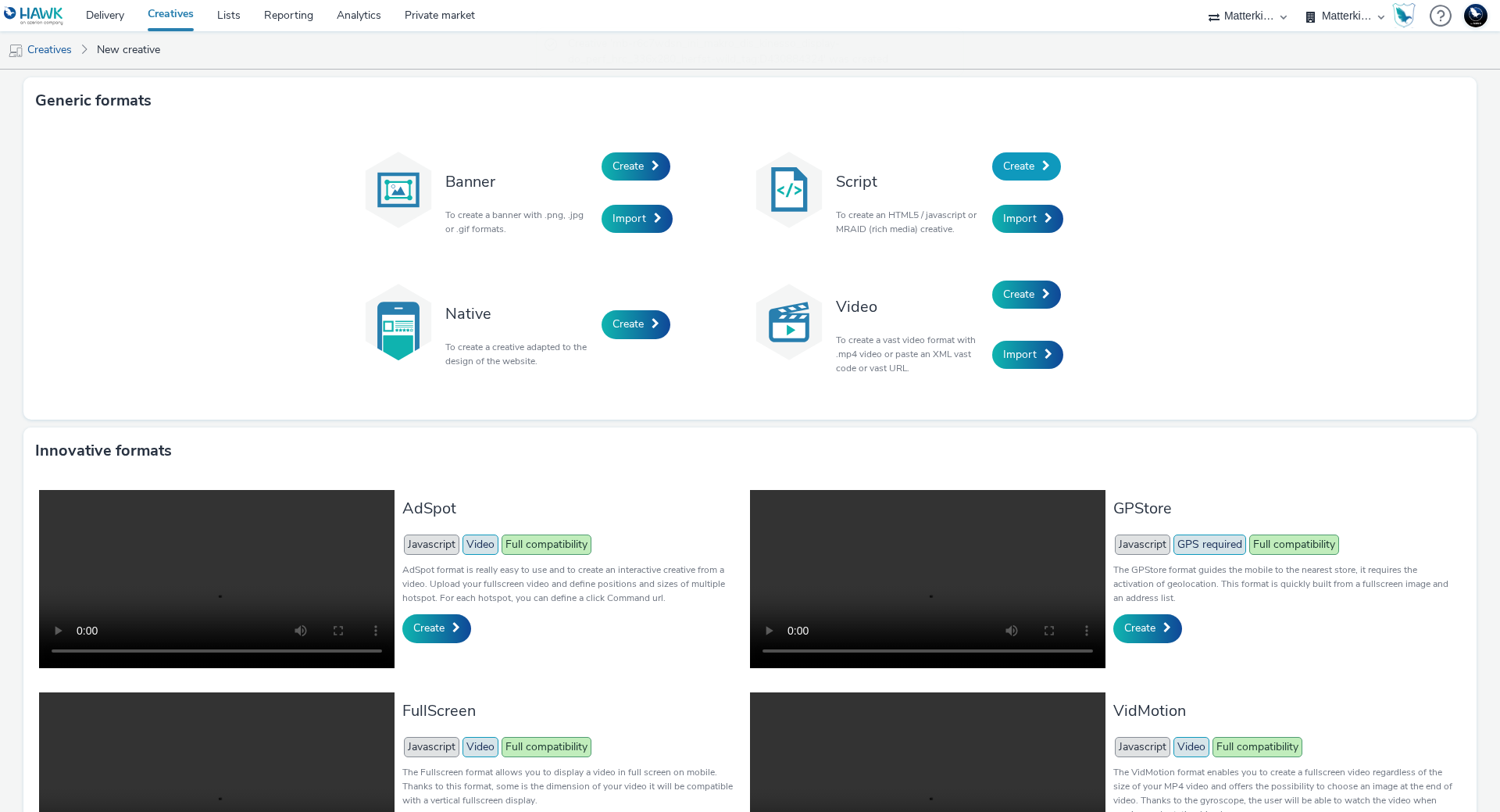
click at [1038, 154] on link "Create" at bounding box center [1026, 166] width 68 height 28
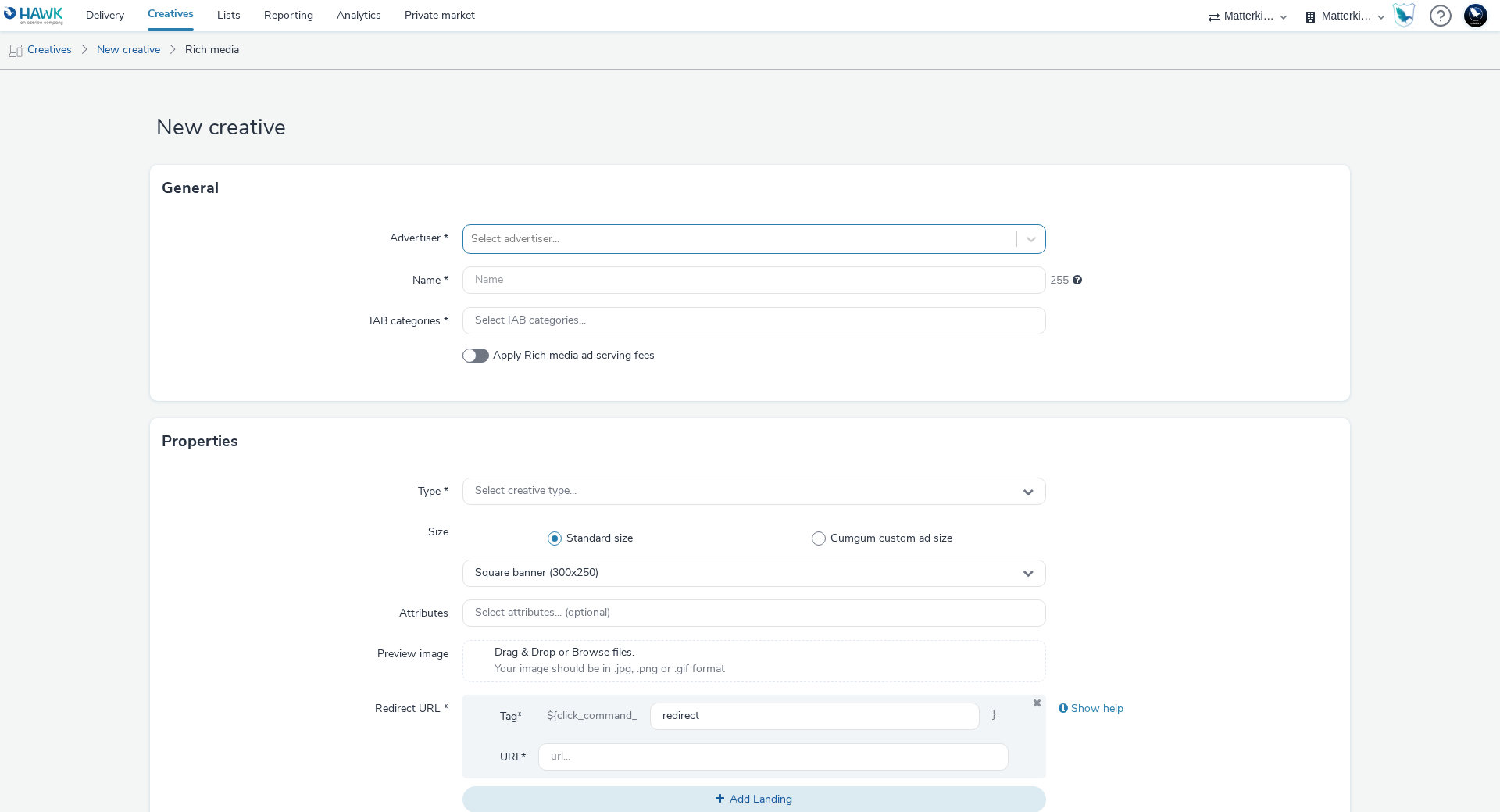
click at [741, 245] on div at bounding box center [739, 238] width 537 height 18
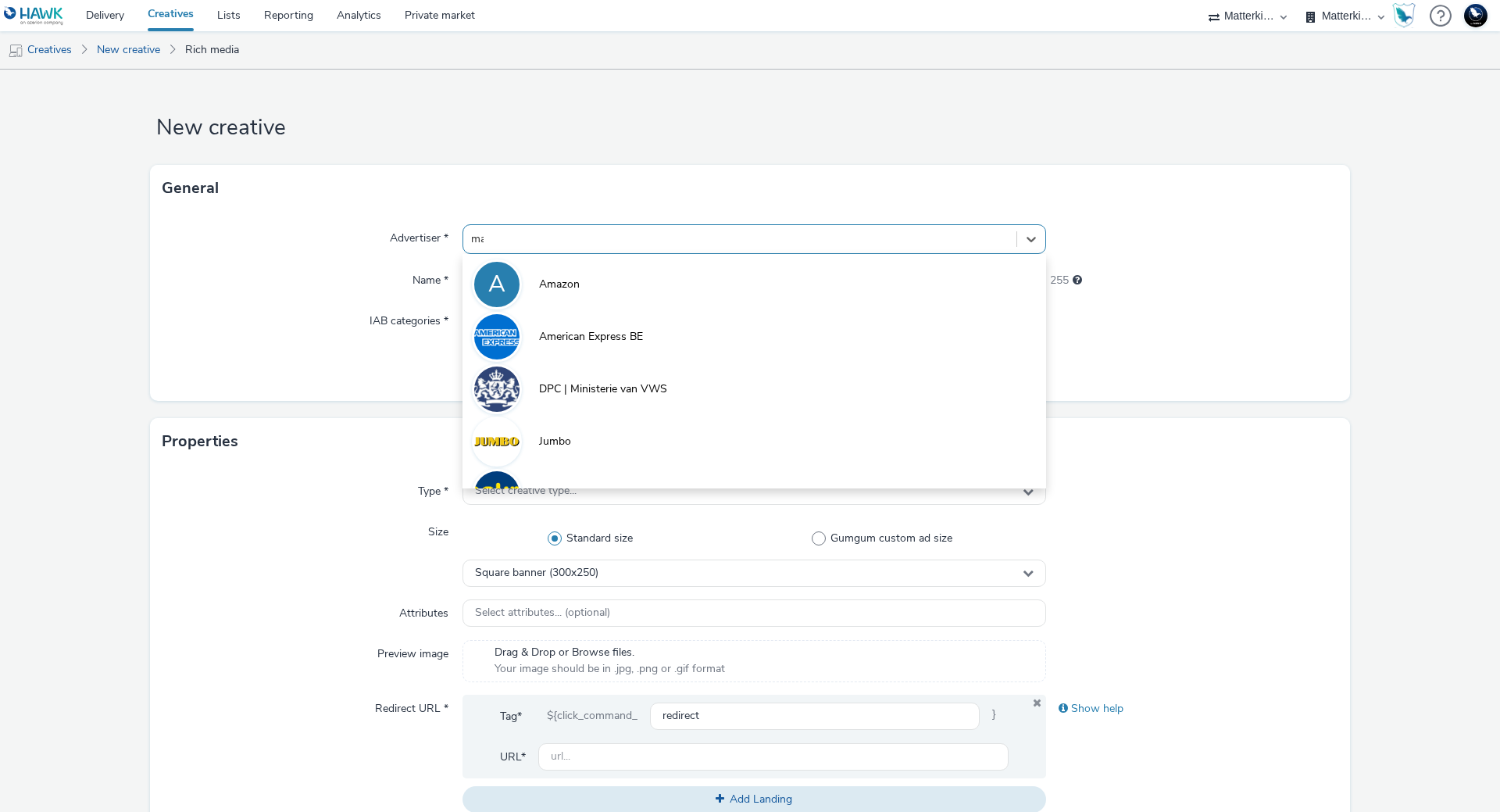
type input "mak"
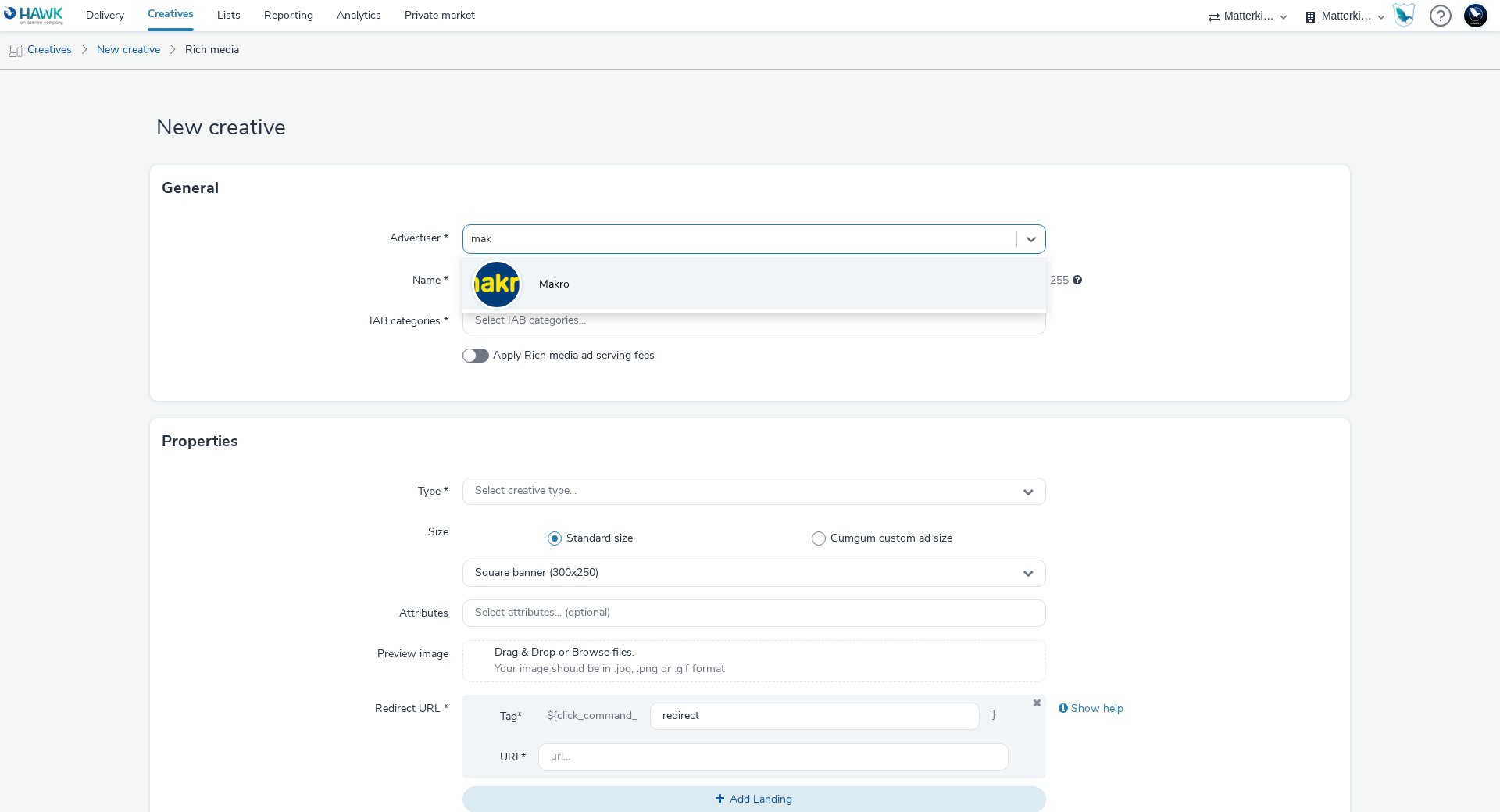
click at [660, 297] on li "Makro" at bounding box center [754, 283] width 584 height 52
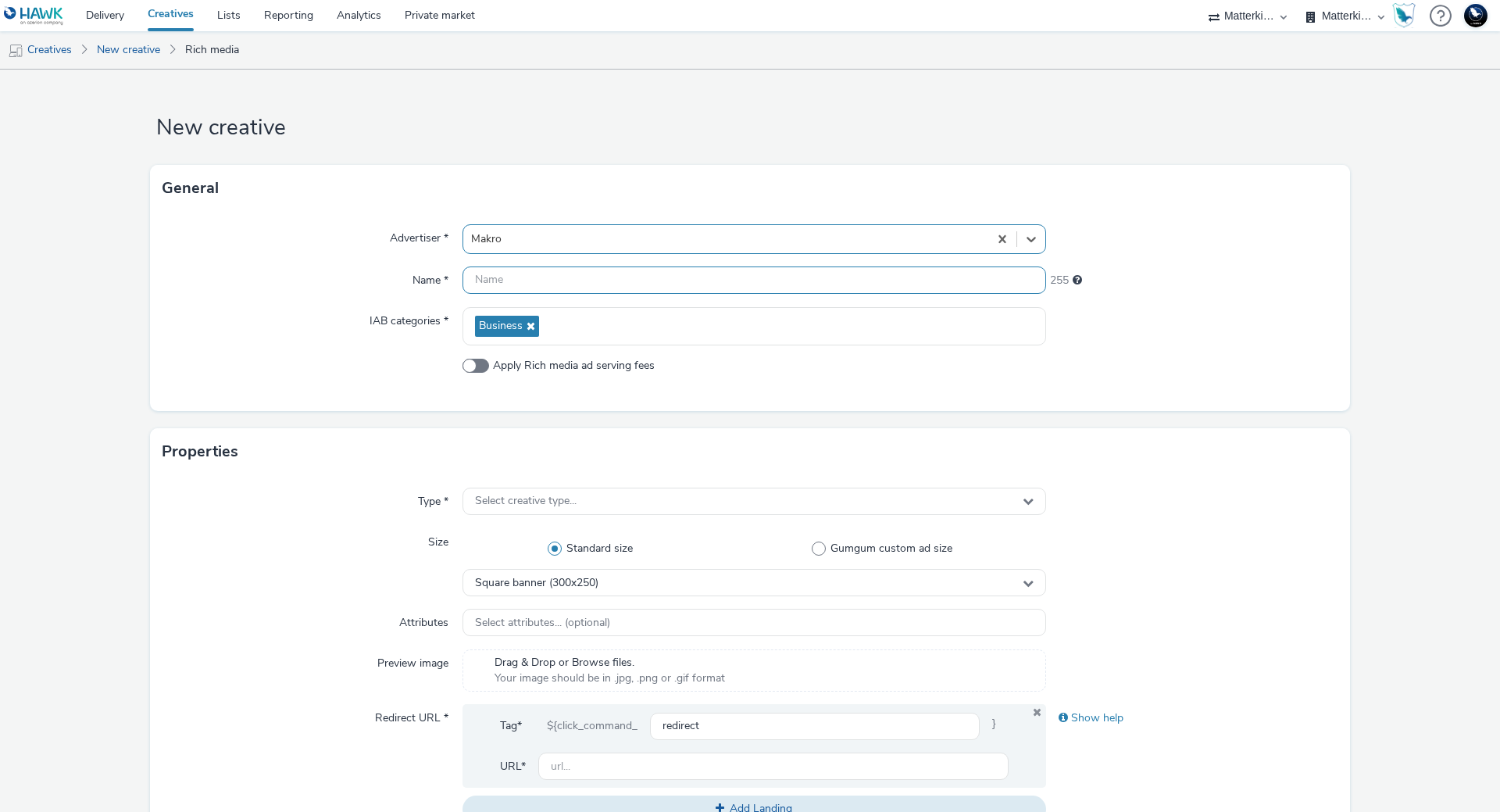
click at [532, 274] on input "text" at bounding box center [754, 280] width 584 height 27
paste input "mb-r6c7wdsn_ini_makro_dis_kinesso_display-do_perf_hrc_970x250_herfst-seizoensgr…"
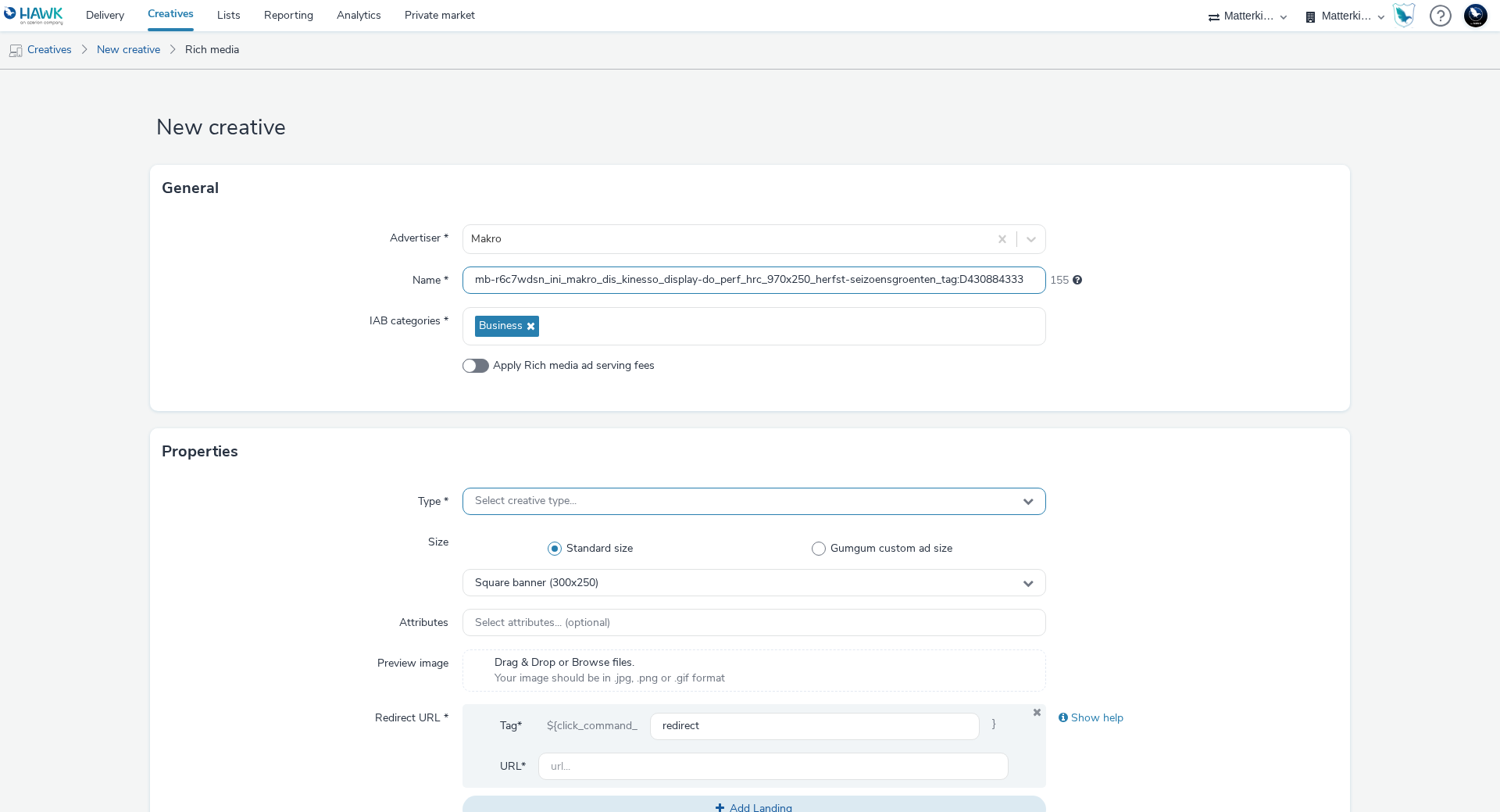
type input "mb-r6c7wdsn_ini_makro_dis_kinesso_display-do_perf_hrc_970x250_herfst-seizoensgr…"
click at [553, 501] on span "Select creative type..." at bounding box center [525, 501] width 101 height 14
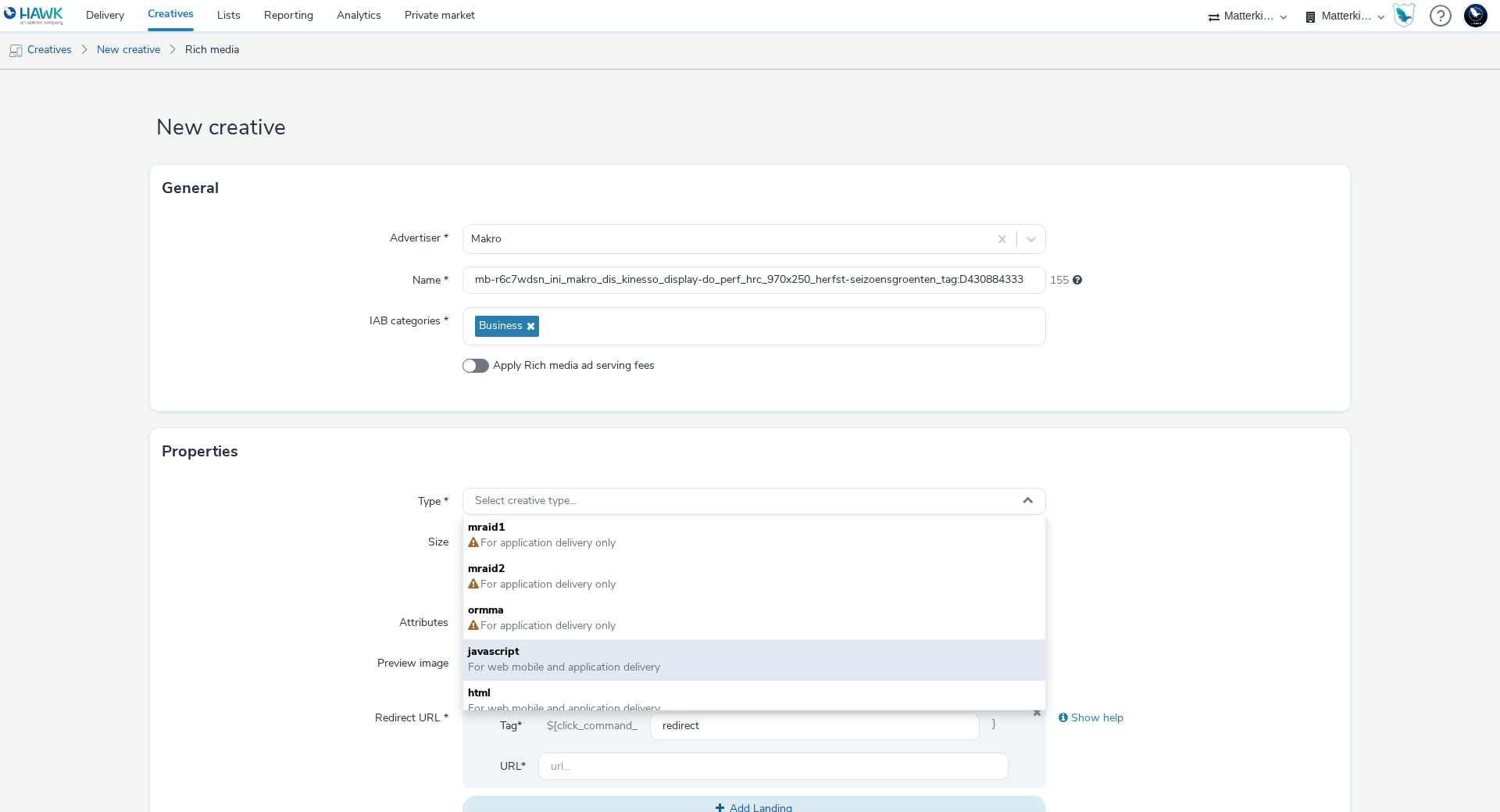
click at [531, 659] on span "javascript" at bounding box center [754, 651] width 573 height 15
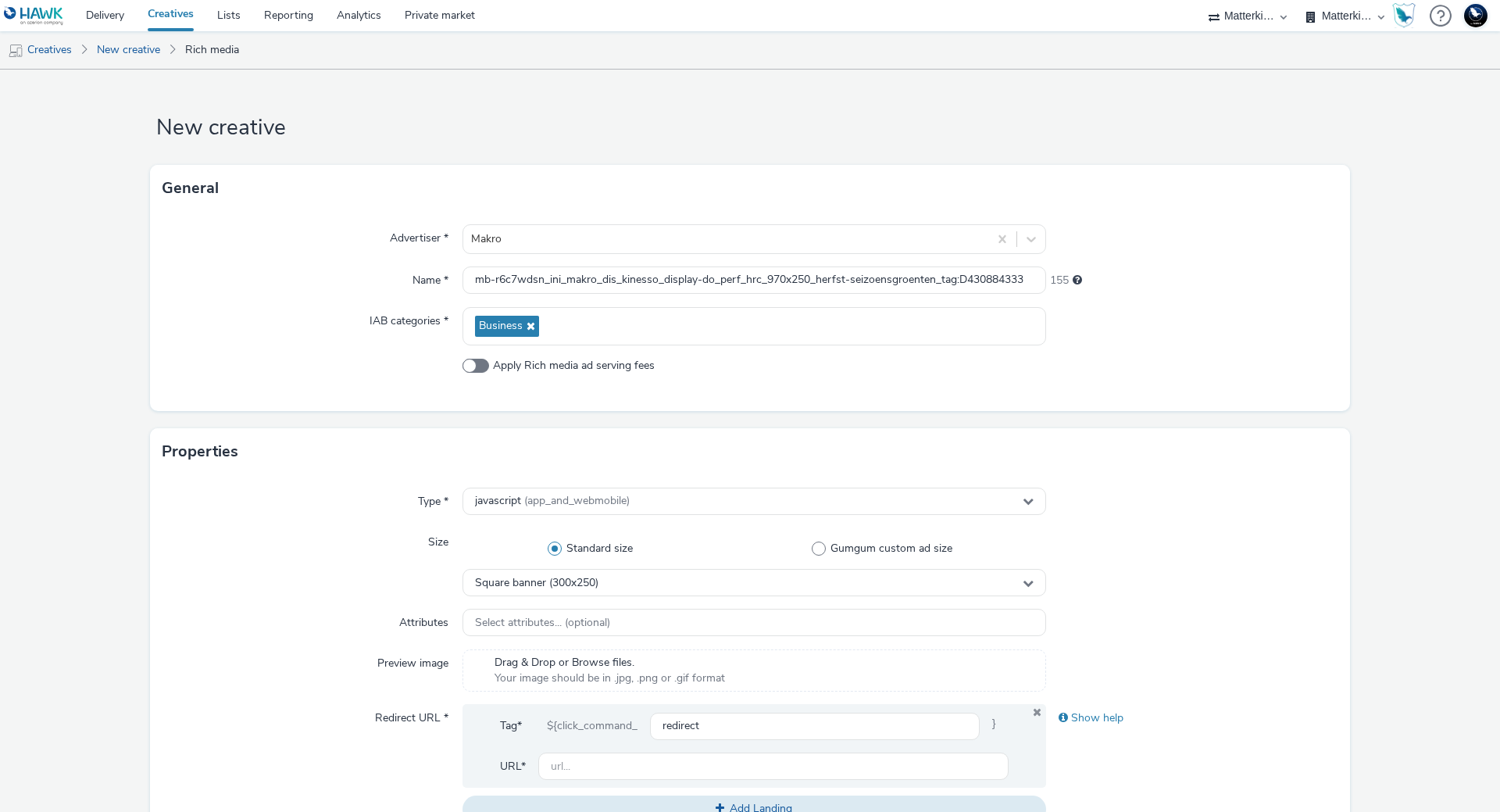
click at [560, 566] on div "Standard size Gumgum custom ad size" at bounding box center [754, 549] width 584 height 41
click at [562, 580] on span "Square banner (300x250)" at bounding box center [536, 583] width 123 height 14
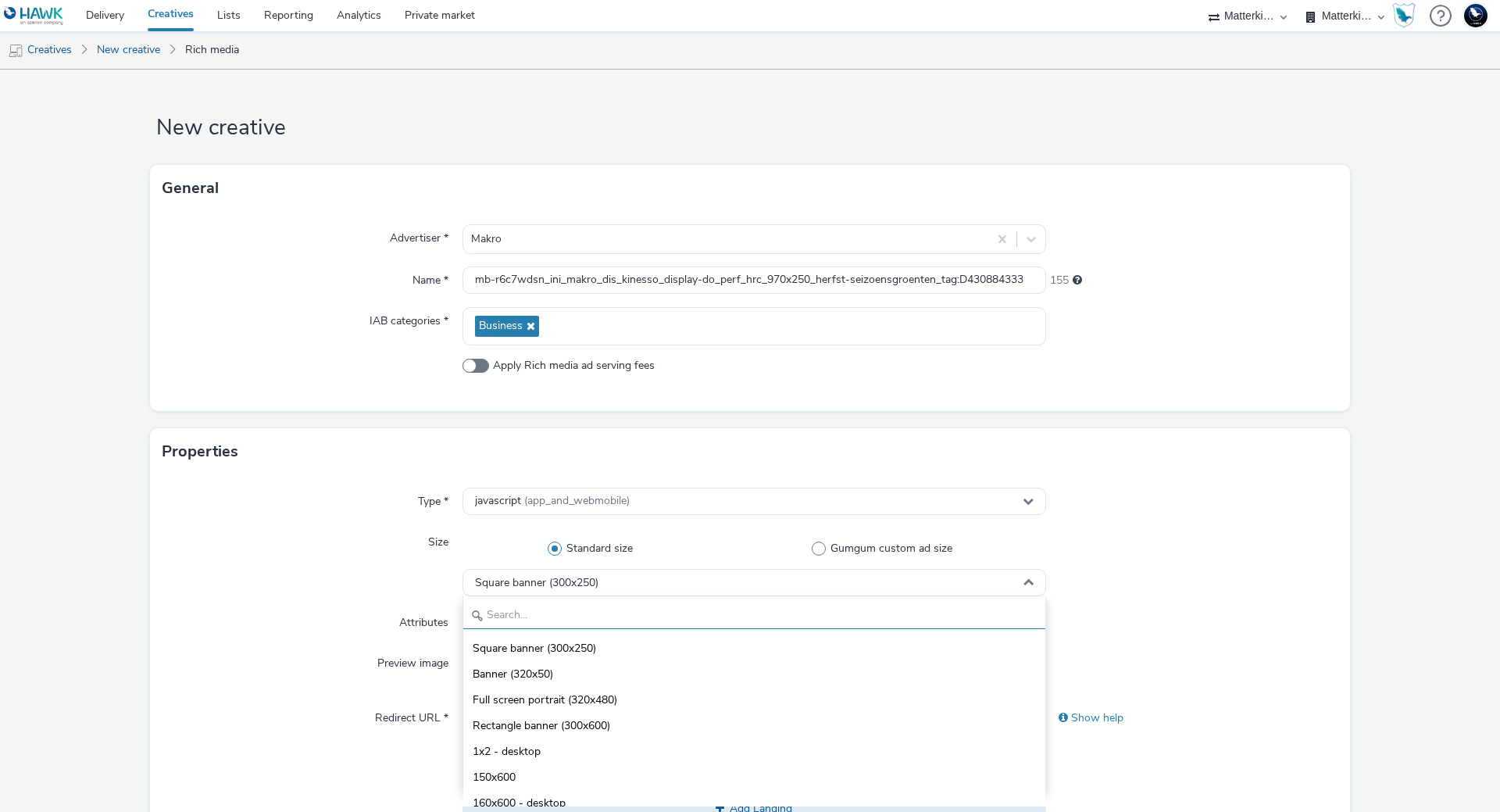
click at [550, 617] on input "text" at bounding box center [753, 615] width 582 height 27
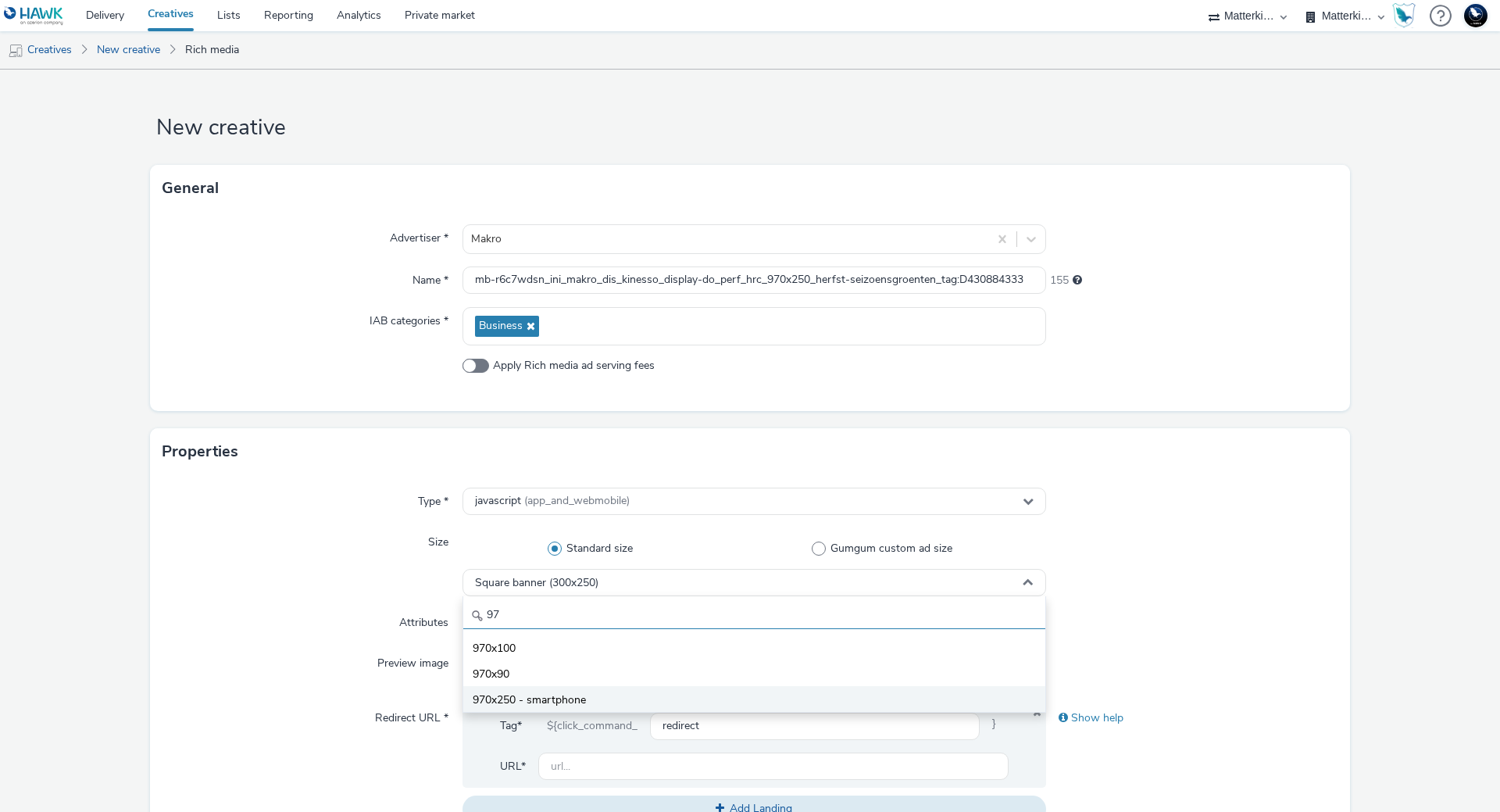
type input "97"
click at [561, 694] on span "970x250 - smartphone" at bounding box center [529, 700] width 113 height 15
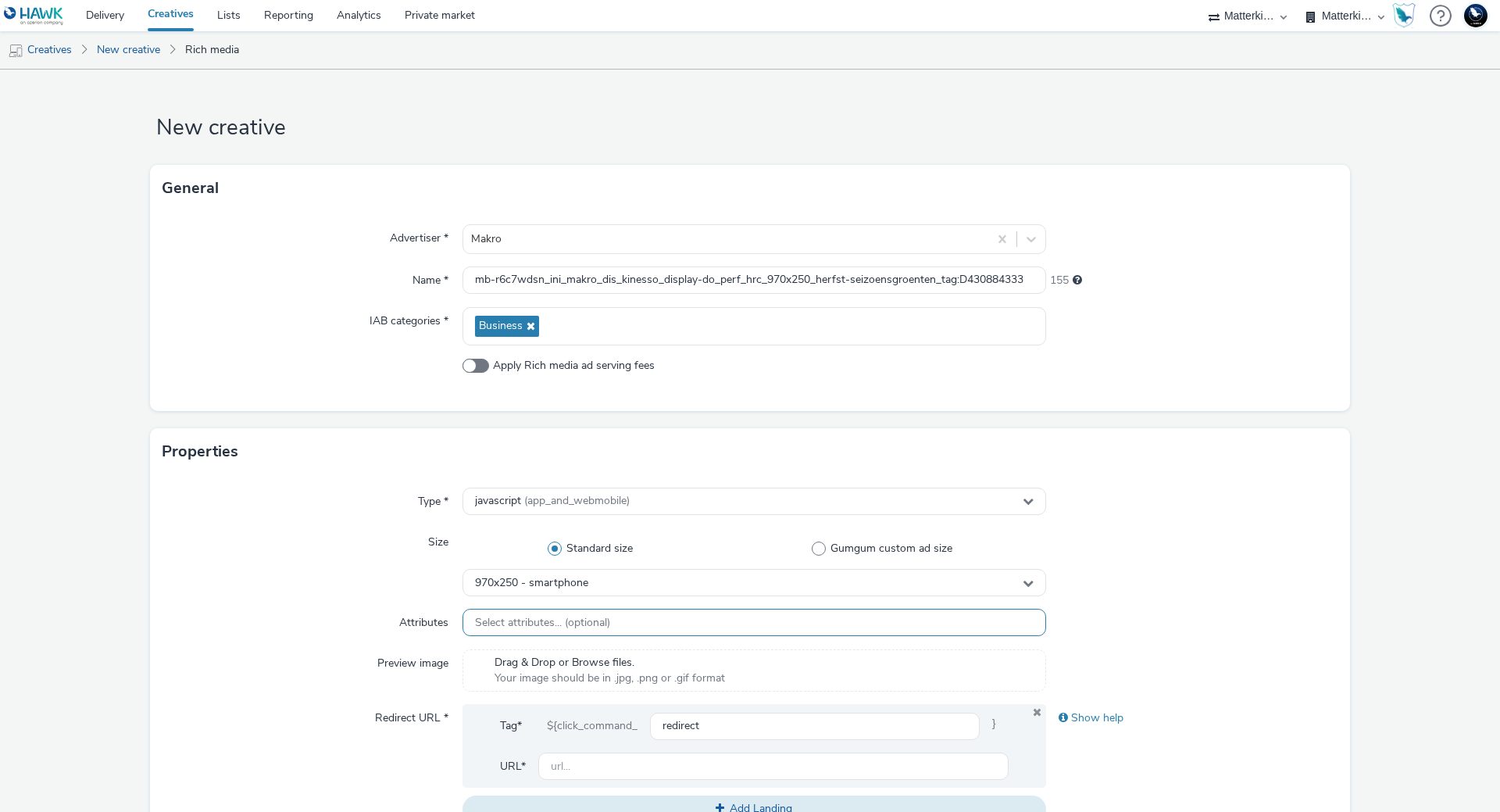
click at [586, 627] on span "Select attributes... (optional)" at bounding box center [542, 623] width 135 height 14
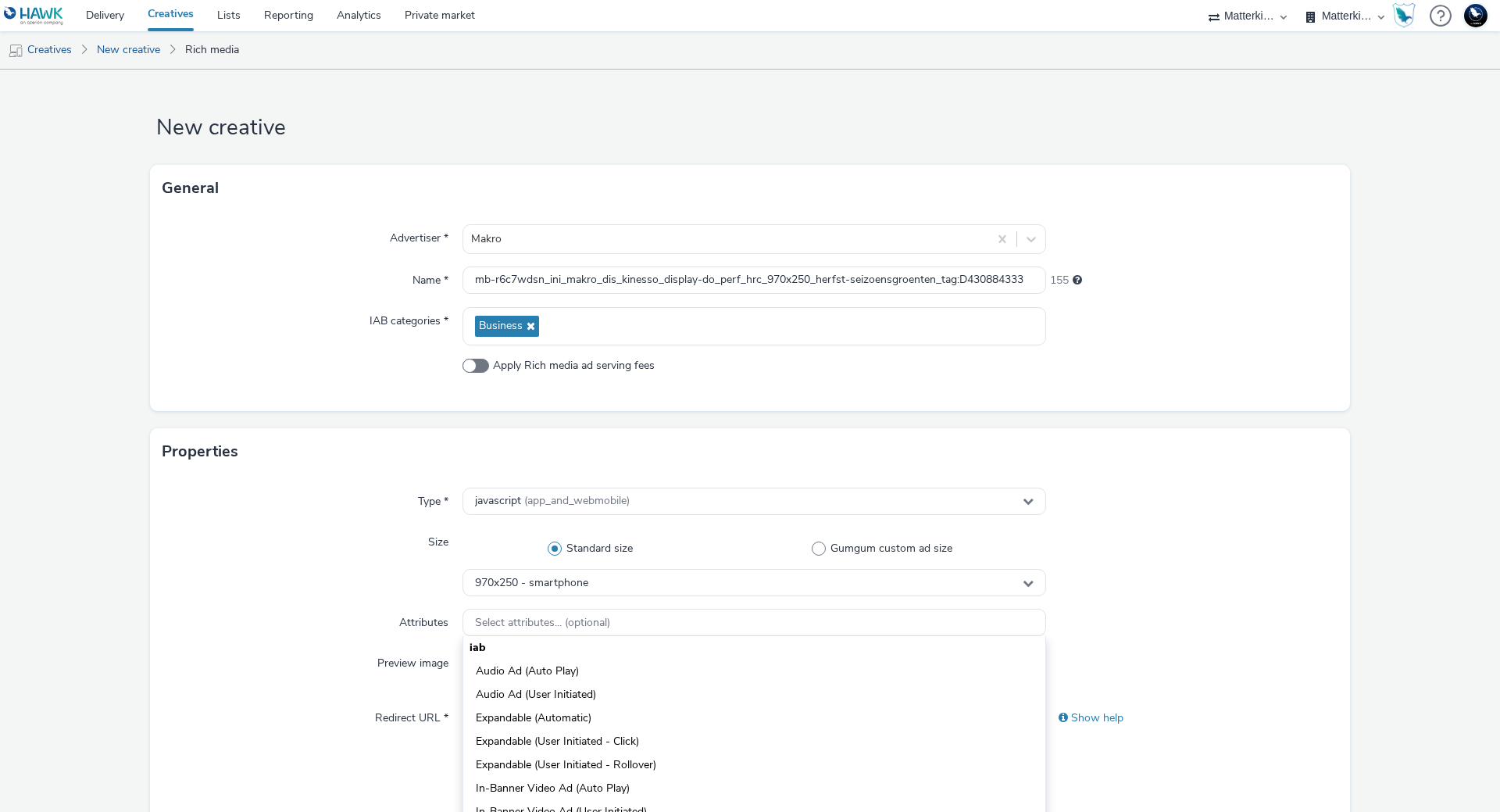
click at [1268, 514] on div at bounding box center [1192, 501] width 292 height 28
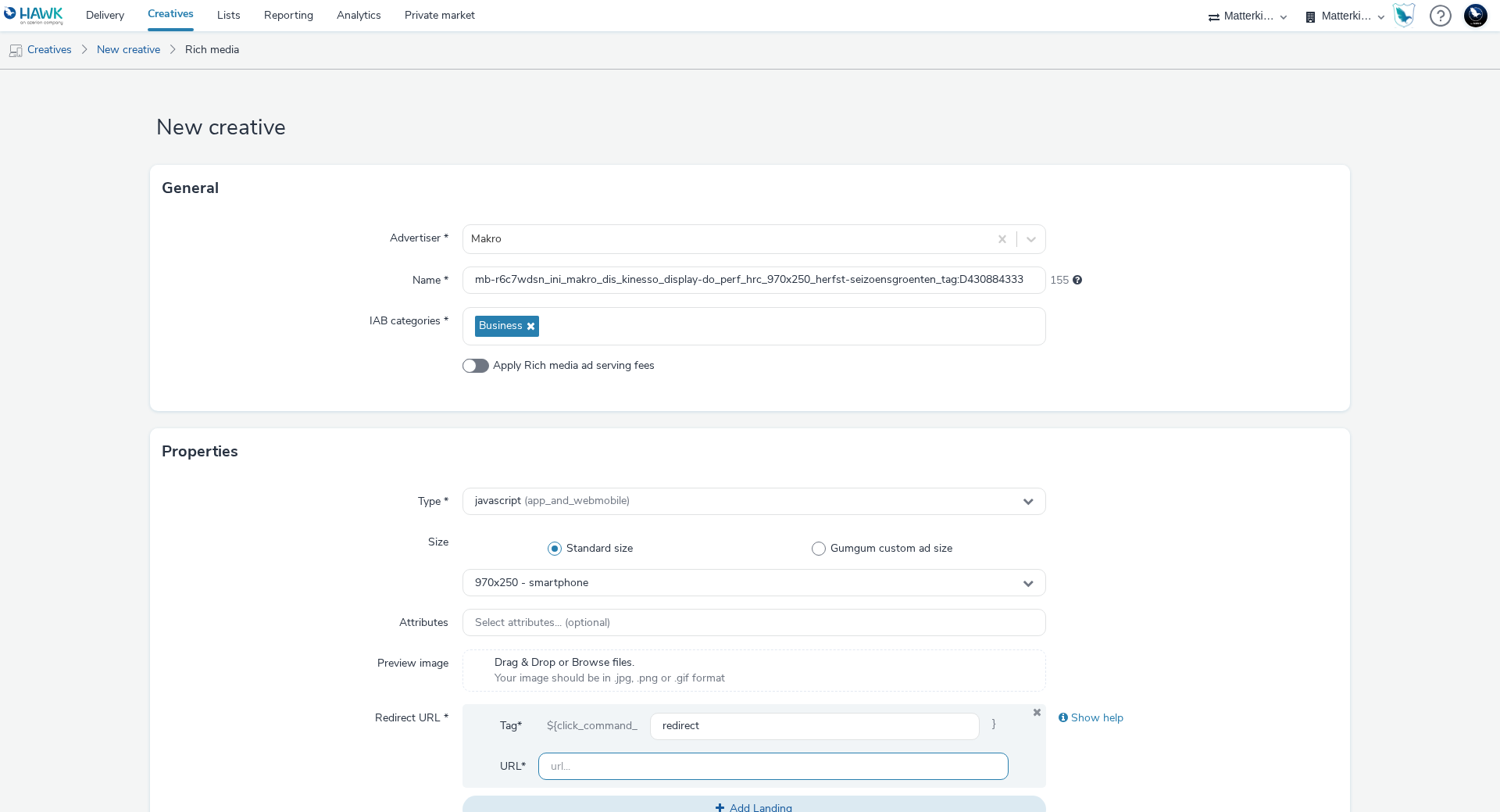
click at [700, 765] on input "text" at bounding box center [774, 766] width 471 height 27
paste input "https://producten.makro.nl/"
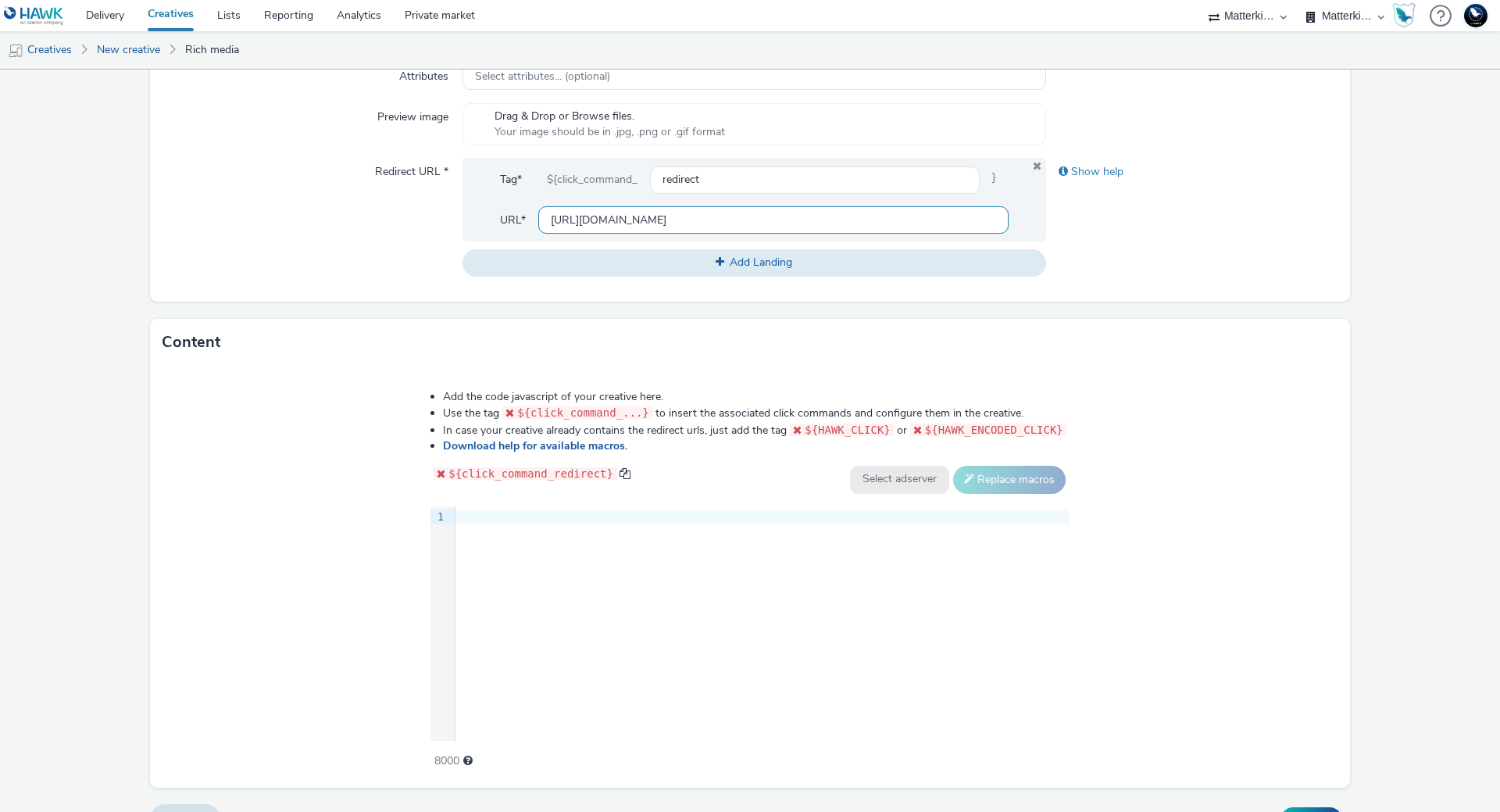
scroll to position [547, 0]
type input "https://producten.makro.nl/"
click at [729, 672] on div "9 1 ›" at bounding box center [750, 622] width 640 height 234
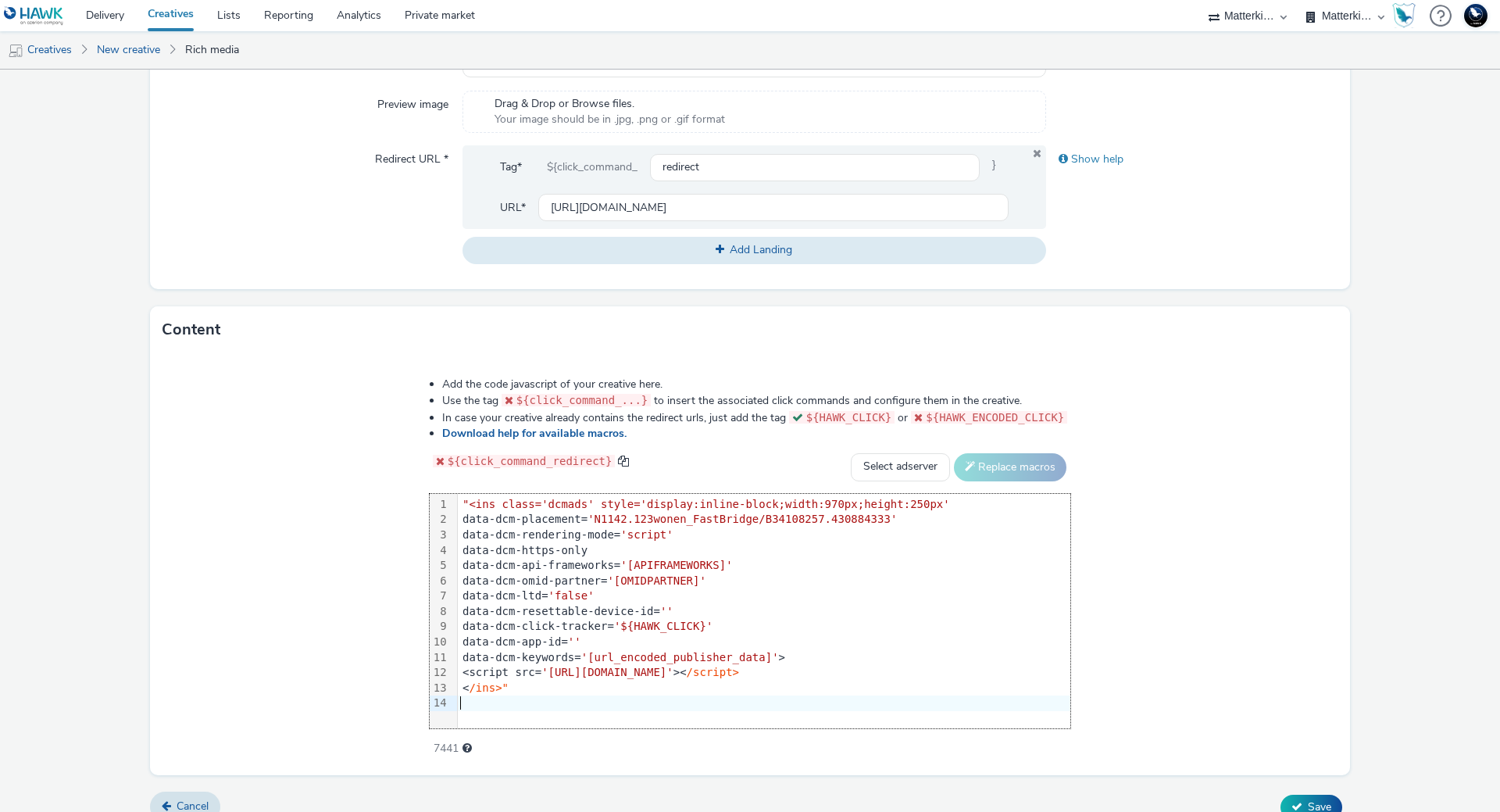
scroll to position [579, 0]
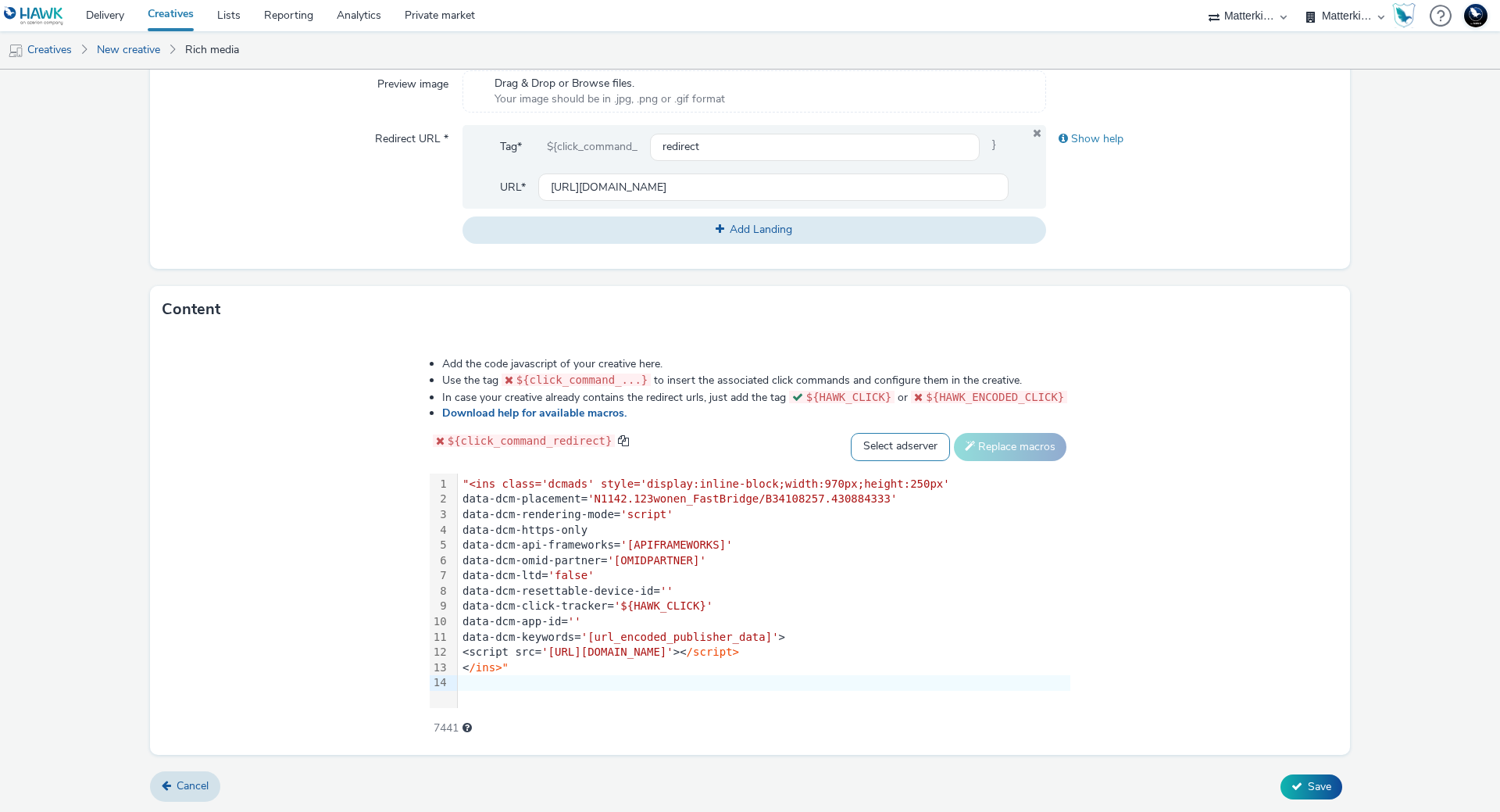
click at [895, 446] on select "Select adserver Sizmek DCM Adform Sting" at bounding box center [900, 447] width 99 height 28
select select "dcm"
click at [851, 433] on select "Select adserver Sizmek DCM Adform Sting" at bounding box center [900, 447] width 99 height 28
click at [980, 454] on button "Replace macros" at bounding box center [1010, 447] width 113 height 28
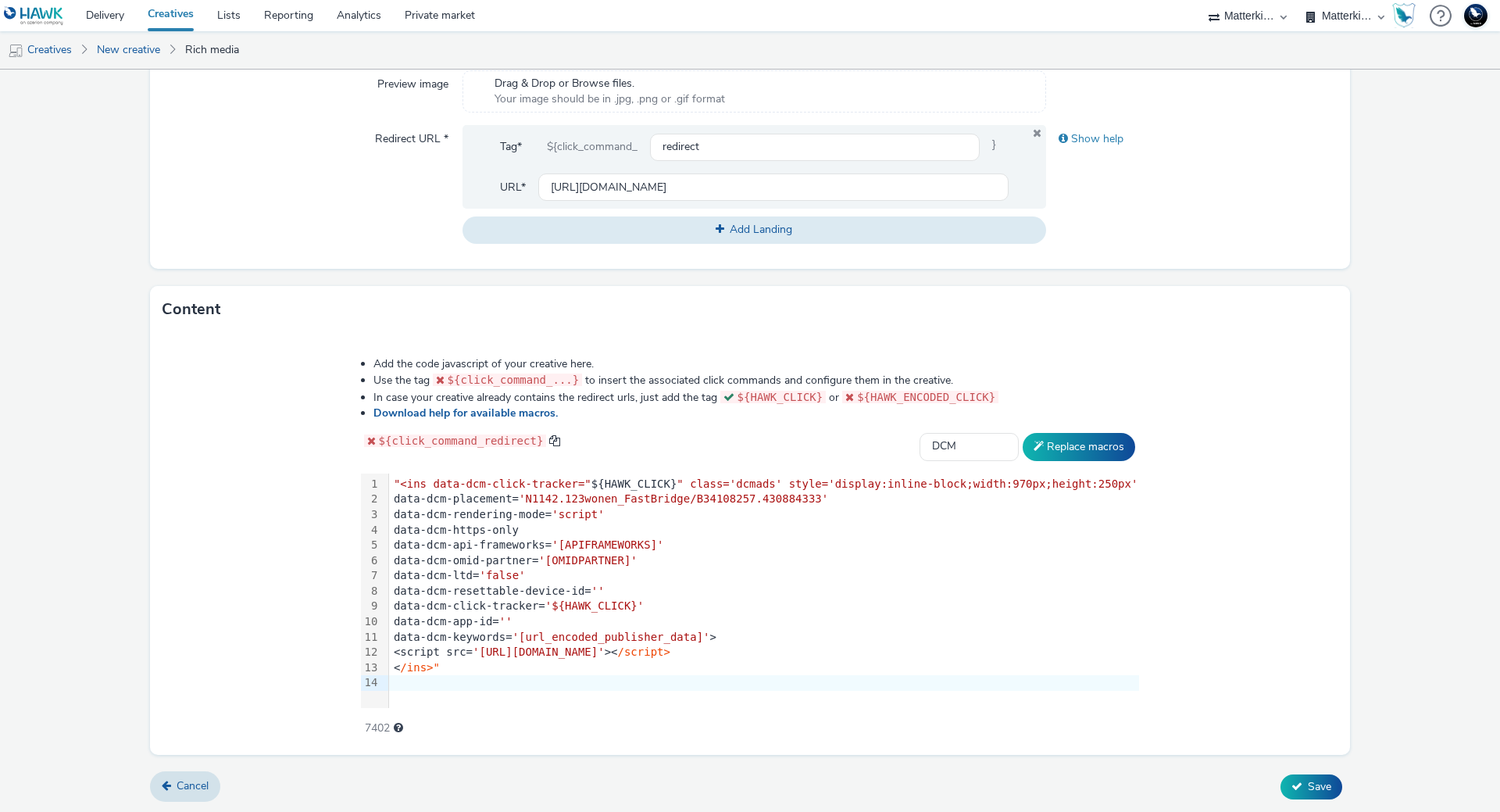
click at [428, 483] on span ""<ins data-dcm-click-tracker="" at bounding box center [492, 483] width 198 height 13
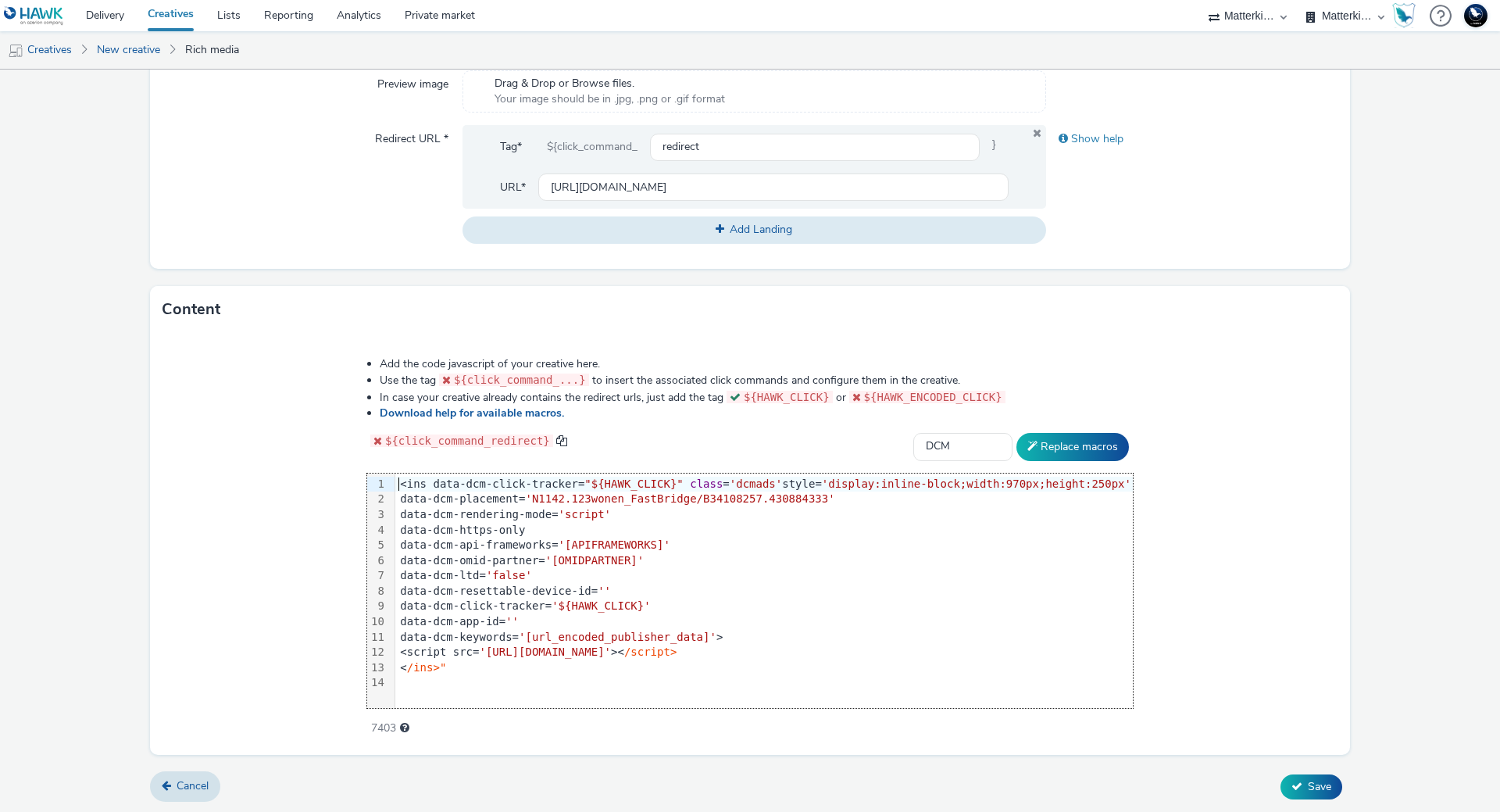
click at [483, 666] on div "< /ins>"" at bounding box center [764, 667] width 738 height 15
click at [1281, 778] on button "Save" at bounding box center [1312, 787] width 62 height 25
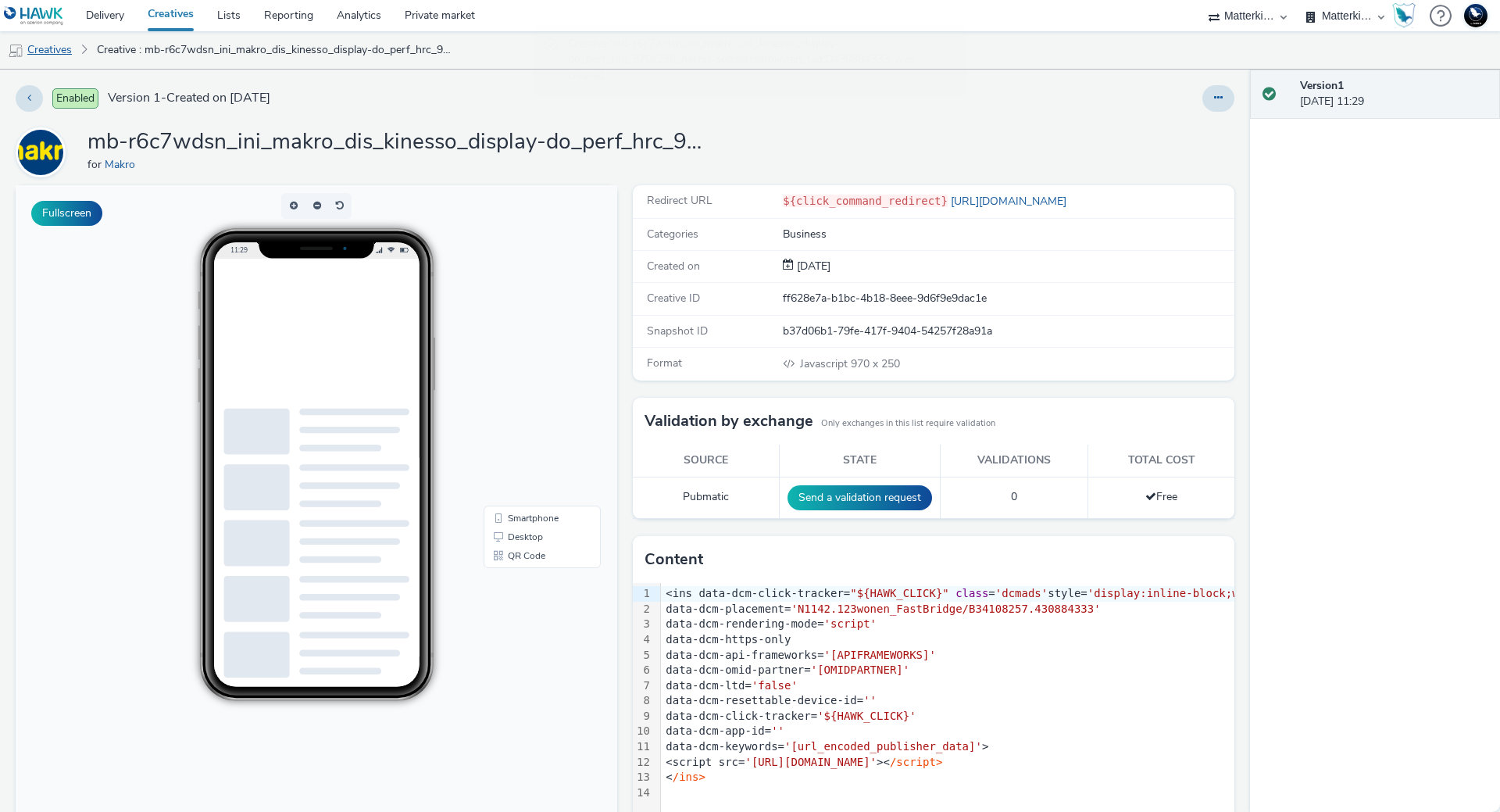
click at [58, 43] on link "Creatives" at bounding box center [40, 49] width 80 height 38
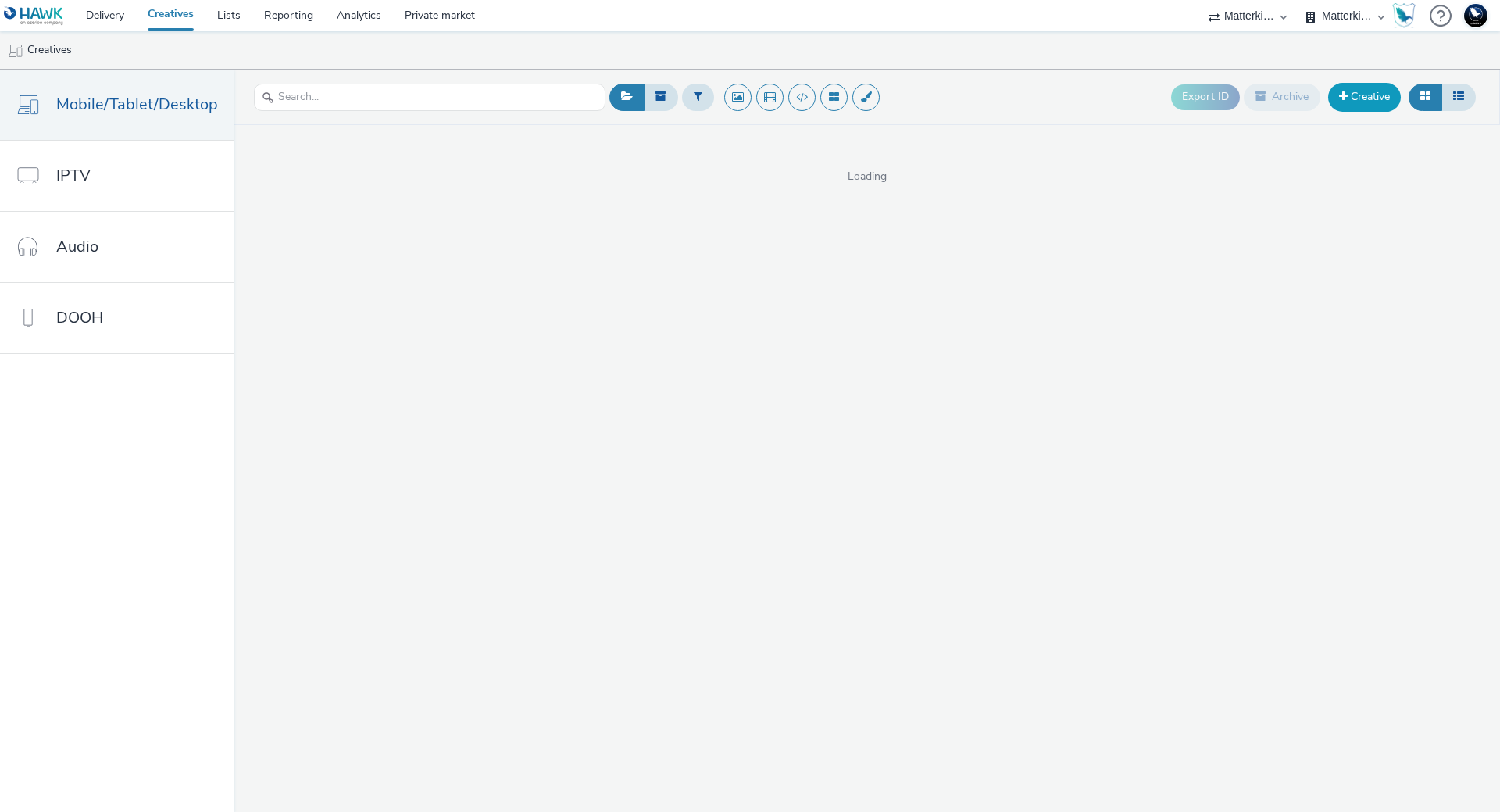
click at [1386, 90] on link "Creative" at bounding box center [1364, 96] width 72 height 28
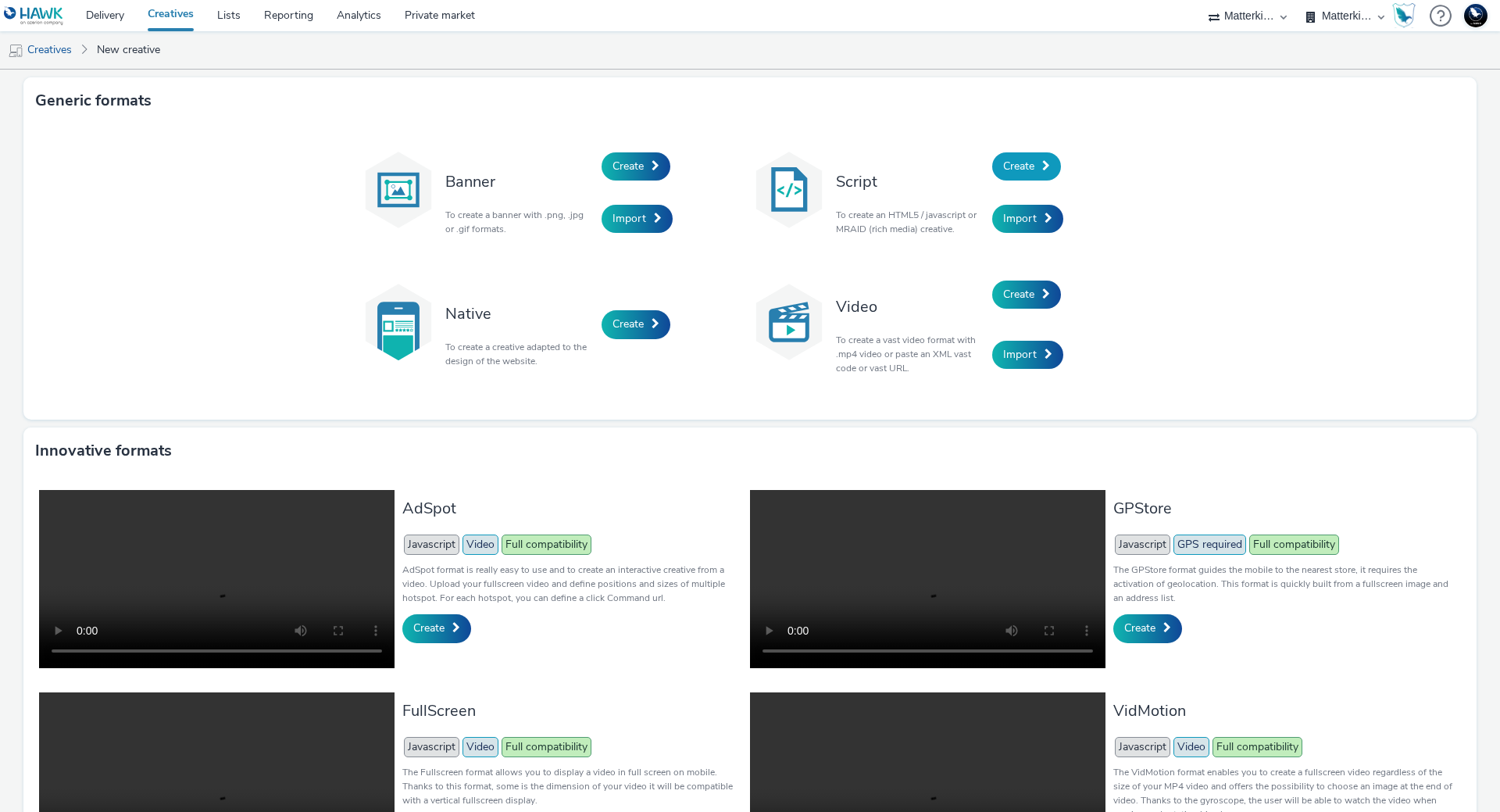
click at [1034, 170] on link "Create" at bounding box center [1026, 166] width 68 height 28
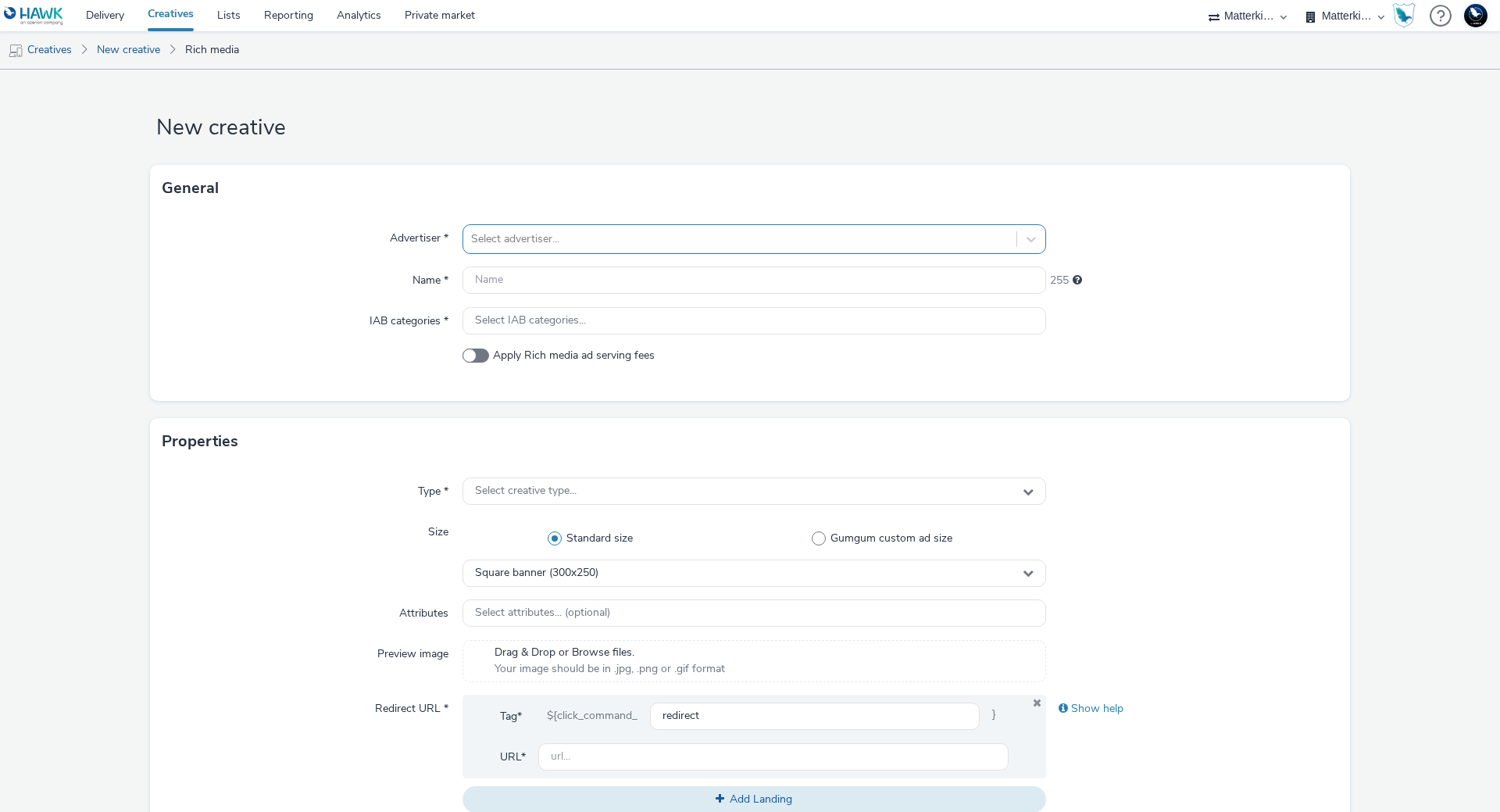
click at [669, 244] on div at bounding box center [739, 238] width 537 height 18
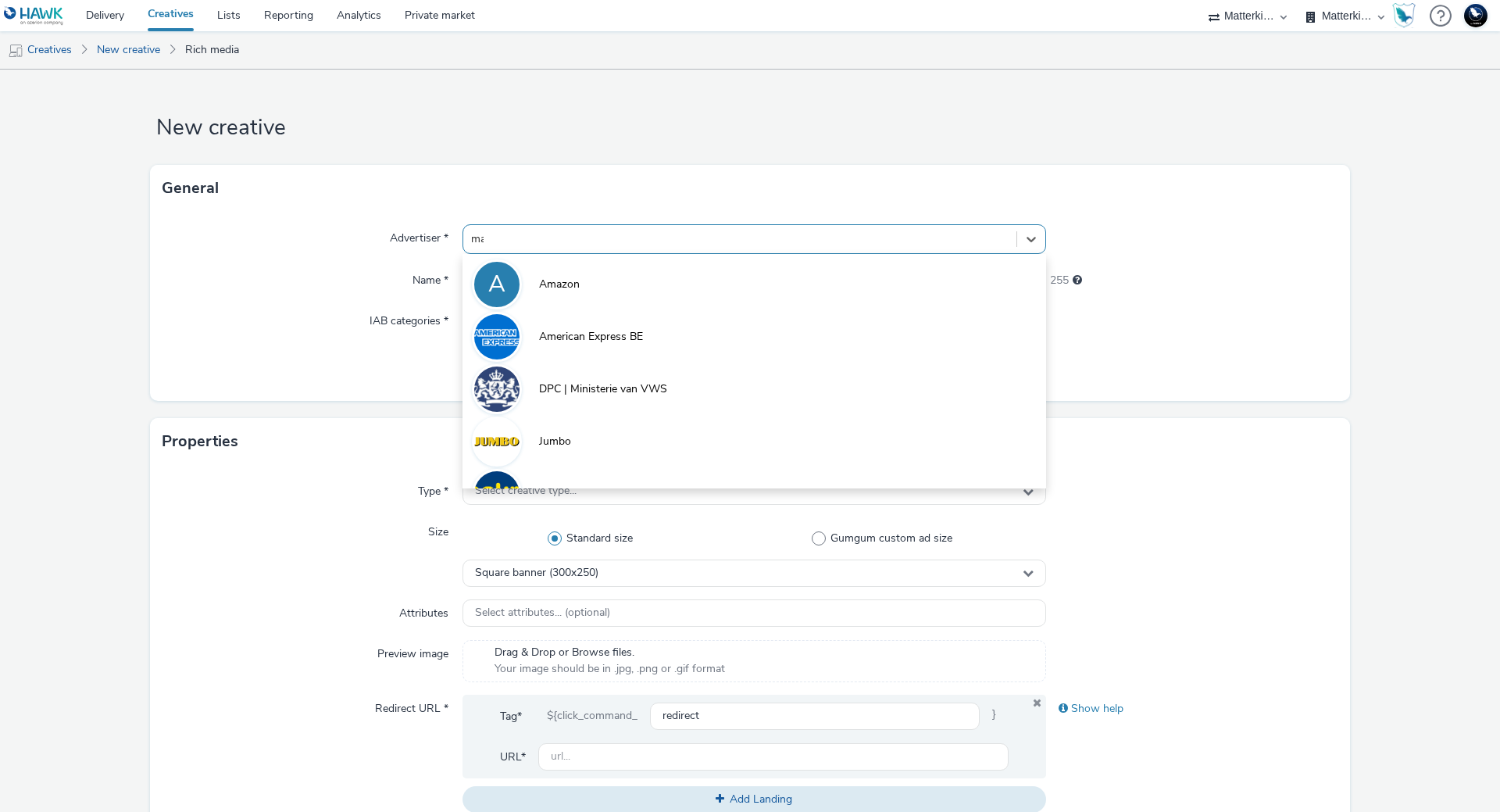
type input "mak"
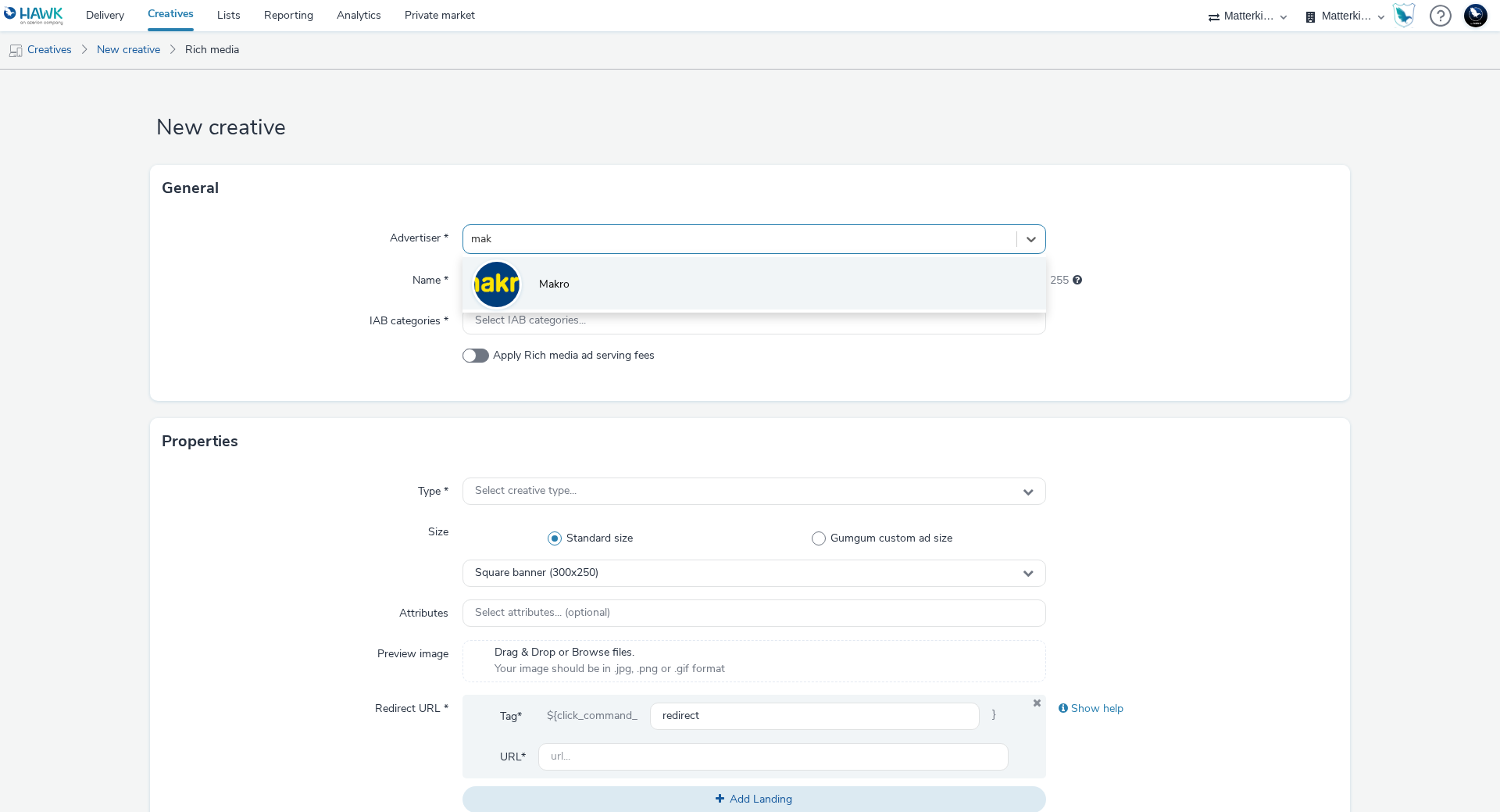
click at [655, 282] on li "Makro" at bounding box center [754, 283] width 584 height 52
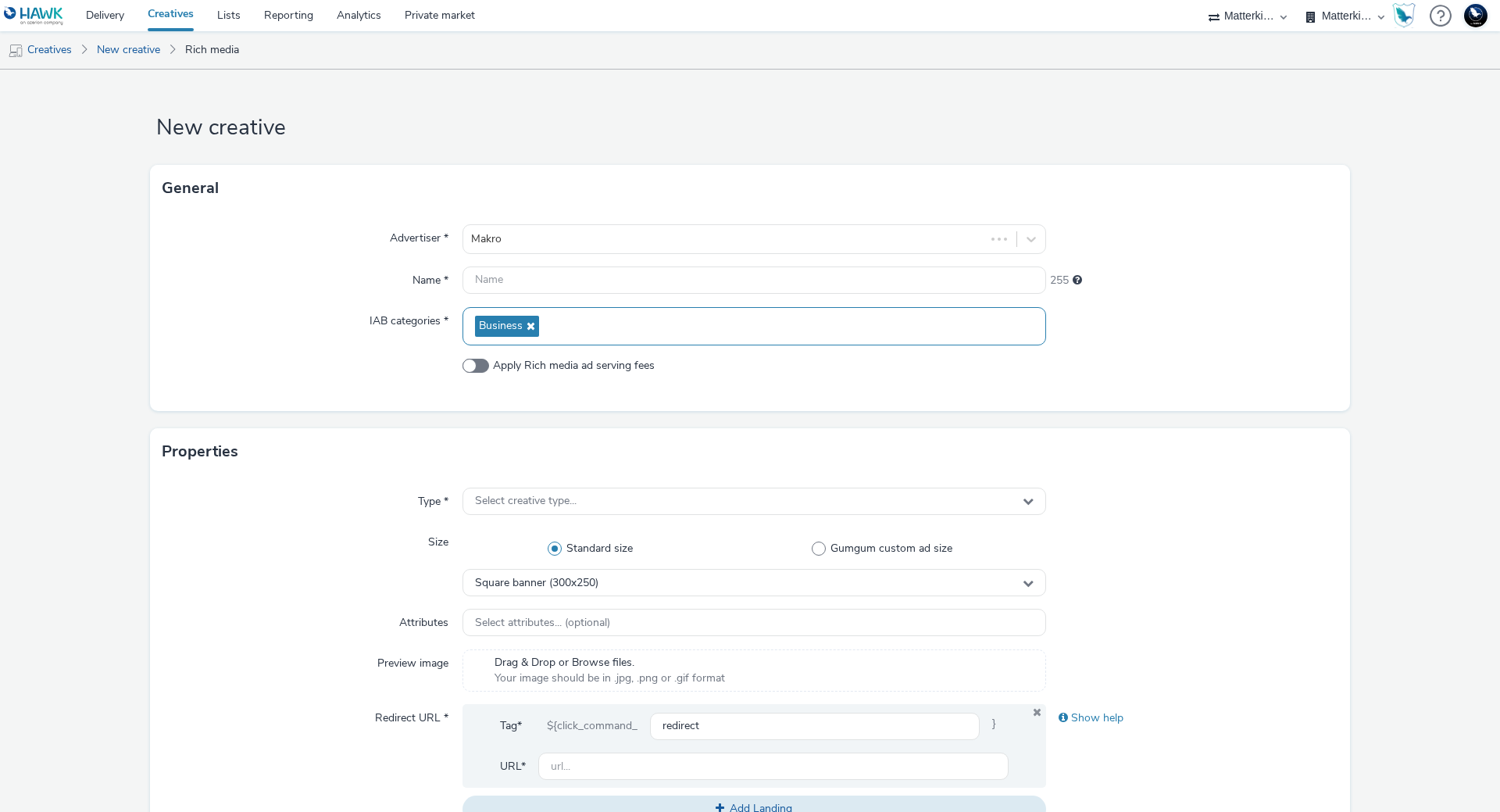
click at [518, 317] on span "Business" at bounding box center [506, 326] width 64 height 21
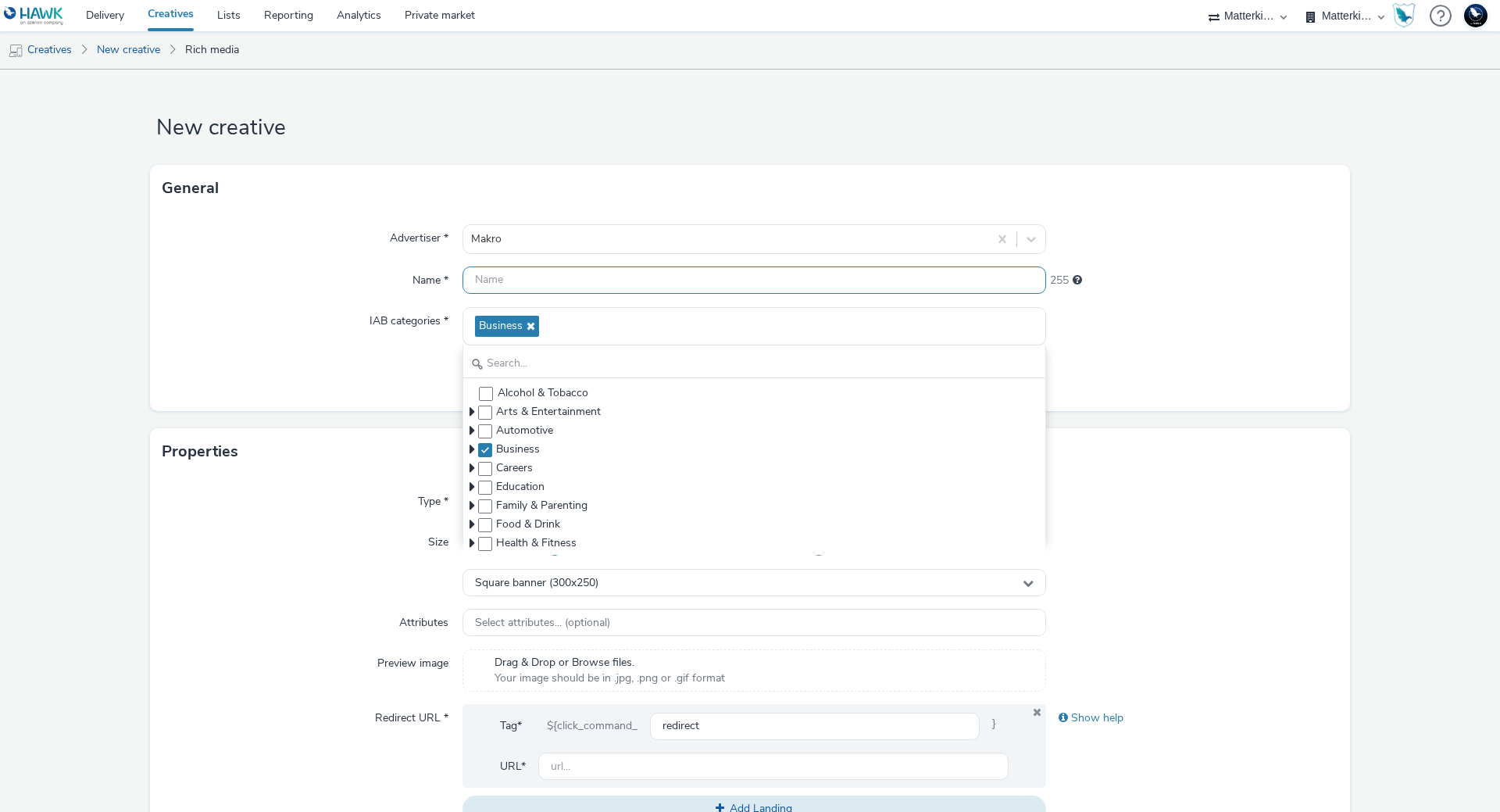
click at [532, 282] on input "text" at bounding box center [754, 280] width 584 height 27
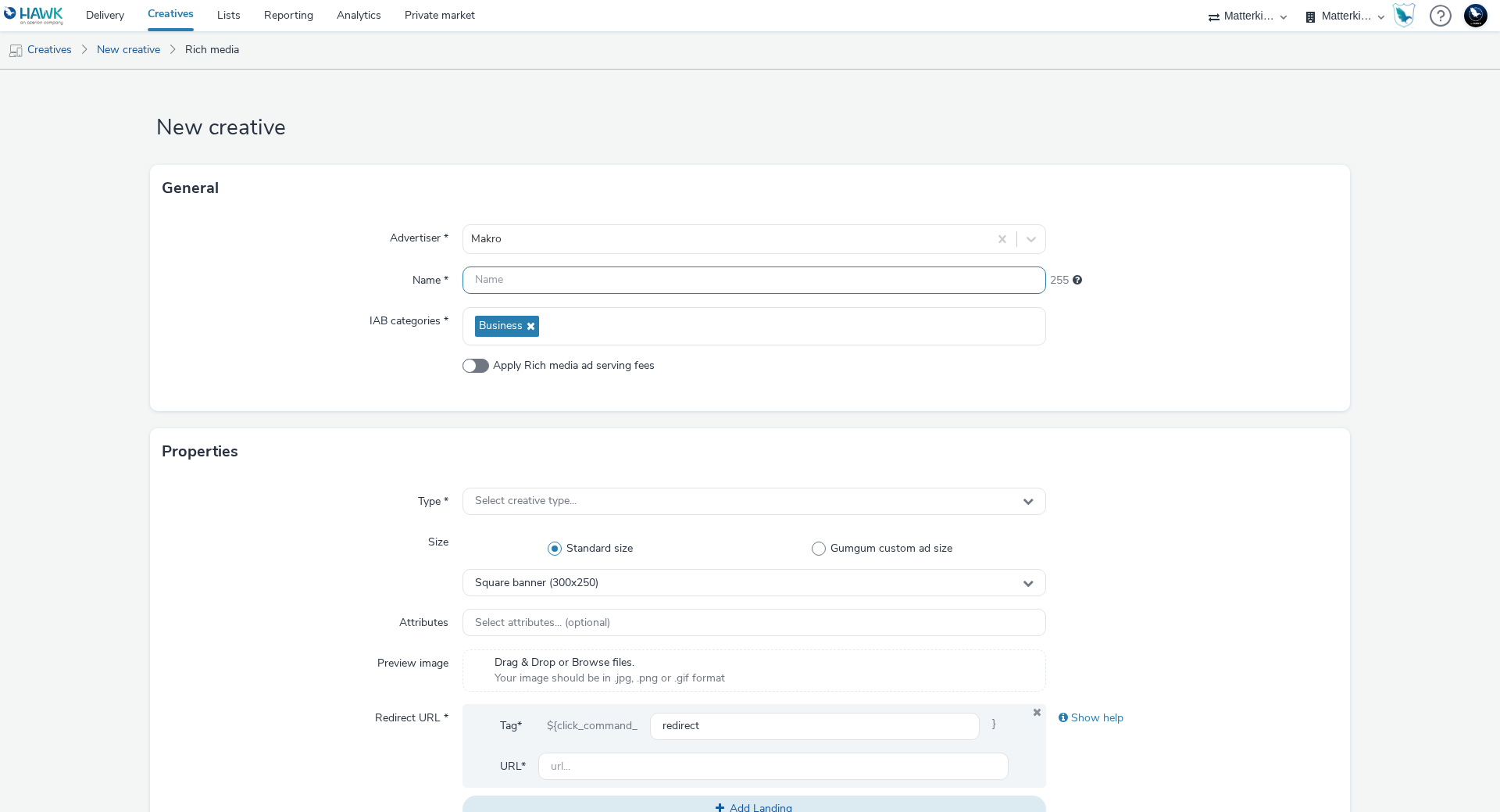
paste input "mb-r6c7wdsn_ini_makro_dis_kinesso_display-do_perf_hrc_336x280_herfst-seizoensgr…"
type input "mb-r6c7wdsn_ini_makro_dis_kinesso_display-do_perf_hrc_336x280_herfst-seizoensgr…"
click at [590, 577] on span "Square banner (300x250)" at bounding box center [536, 583] width 123 height 14
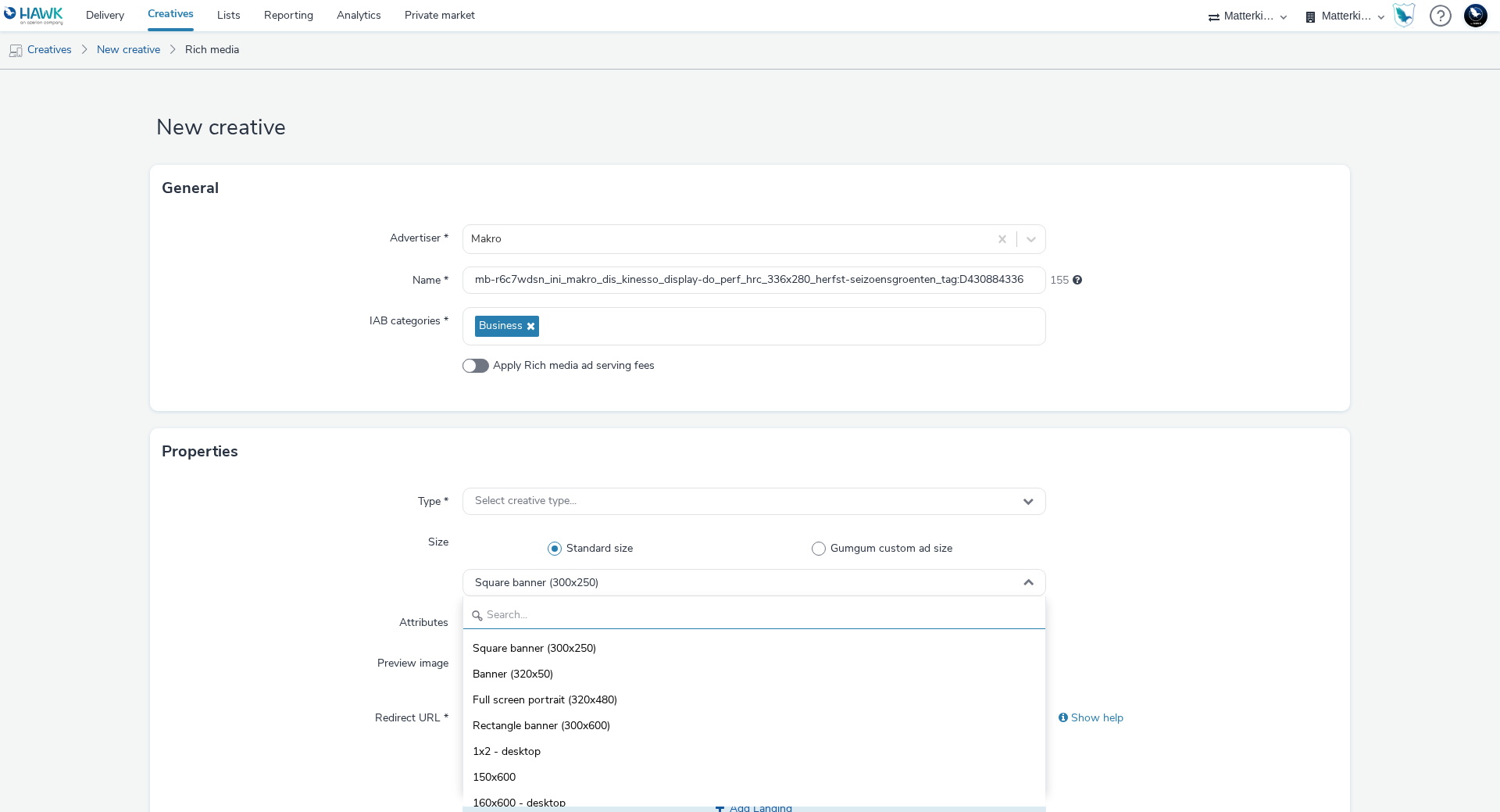
click at [581, 614] on input "text" at bounding box center [753, 615] width 582 height 27
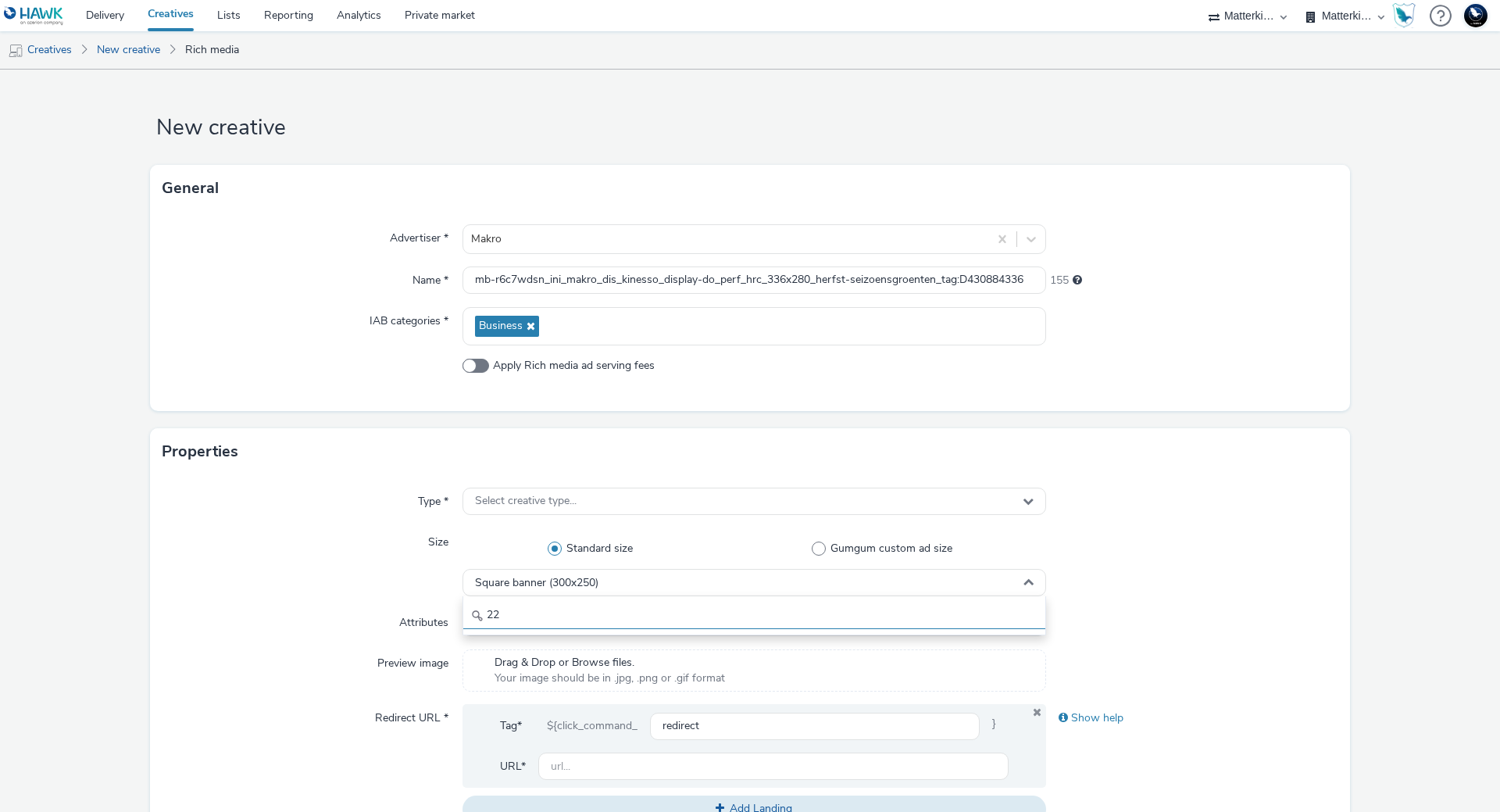
type input "2"
type input "33"
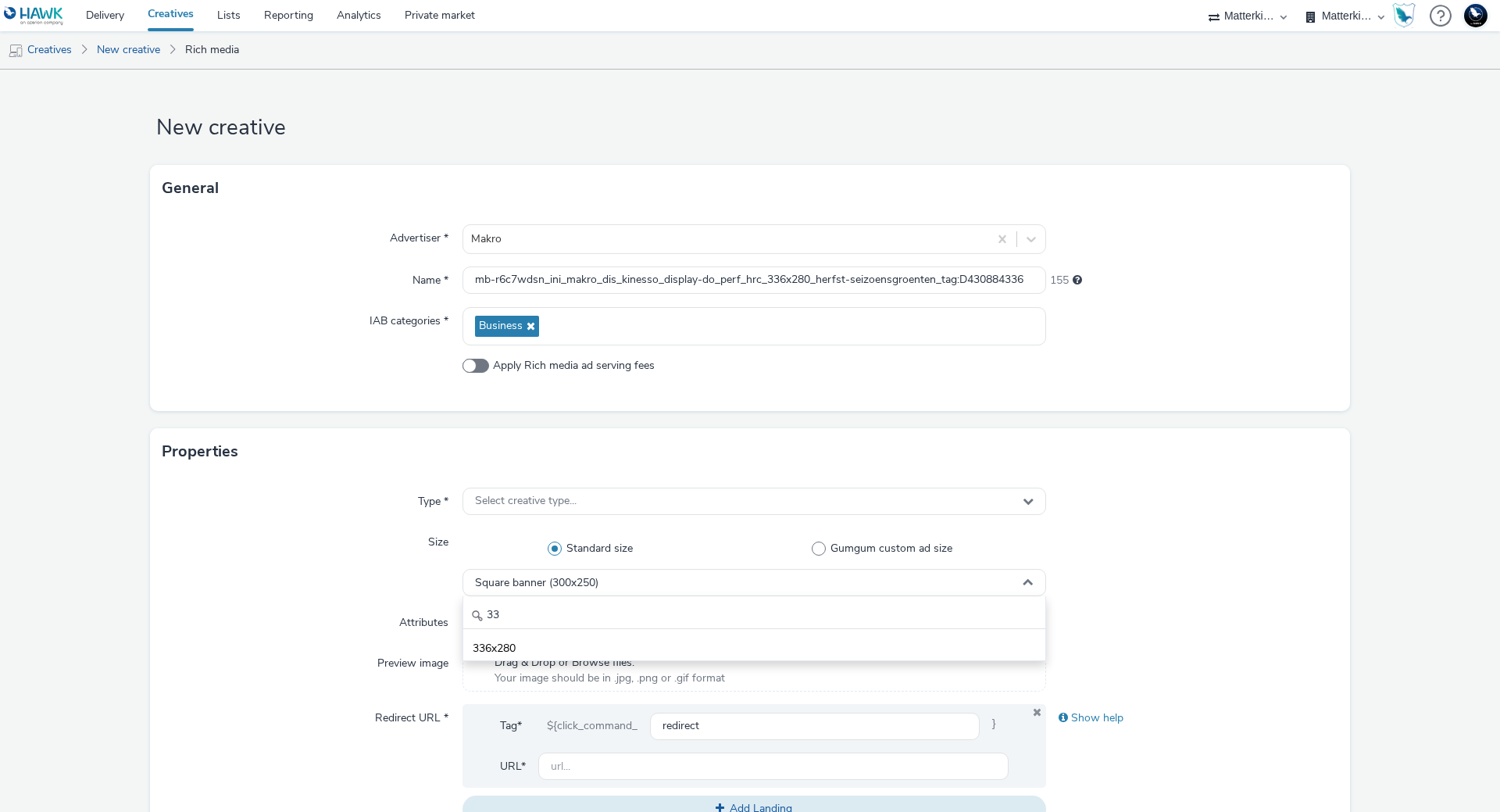
click at [580, 631] on div "33 336x280" at bounding box center [754, 628] width 584 height 65
click at [654, 578] on div "Square banner (300x250)" at bounding box center [754, 582] width 584 height 27
click at [616, 637] on li "336x280" at bounding box center [753, 647] width 582 height 26
click at [618, 760] on input "text" at bounding box center [774, 766] width 471 height 27
paste input "https://producten.makro.nl/"
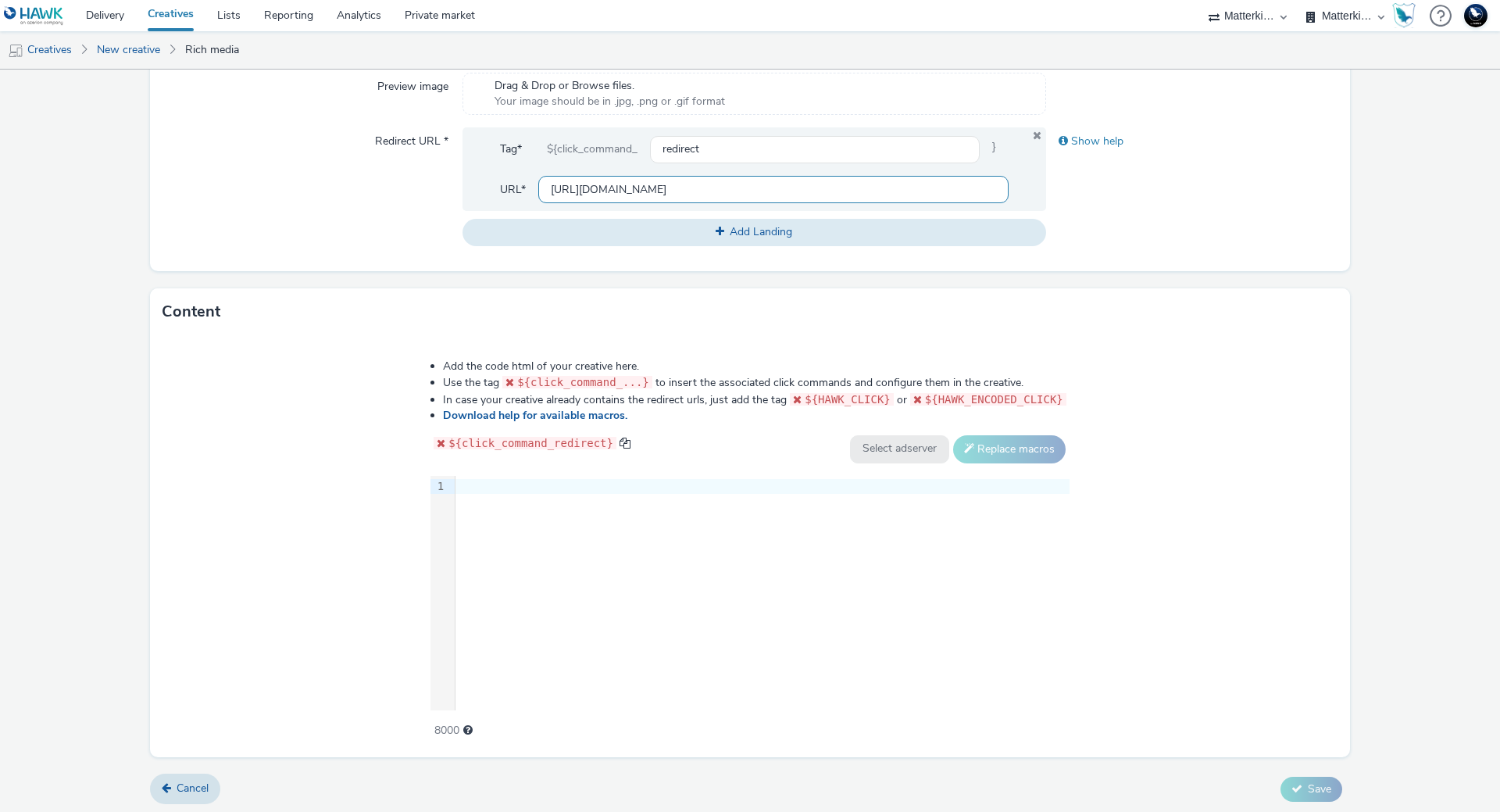
scroll to position [579, 0]
type input "https://producten.makro.nl/"
click at [564, 628] on div "9 1 ›" at bounding box center [750, 590] width 640 height 234
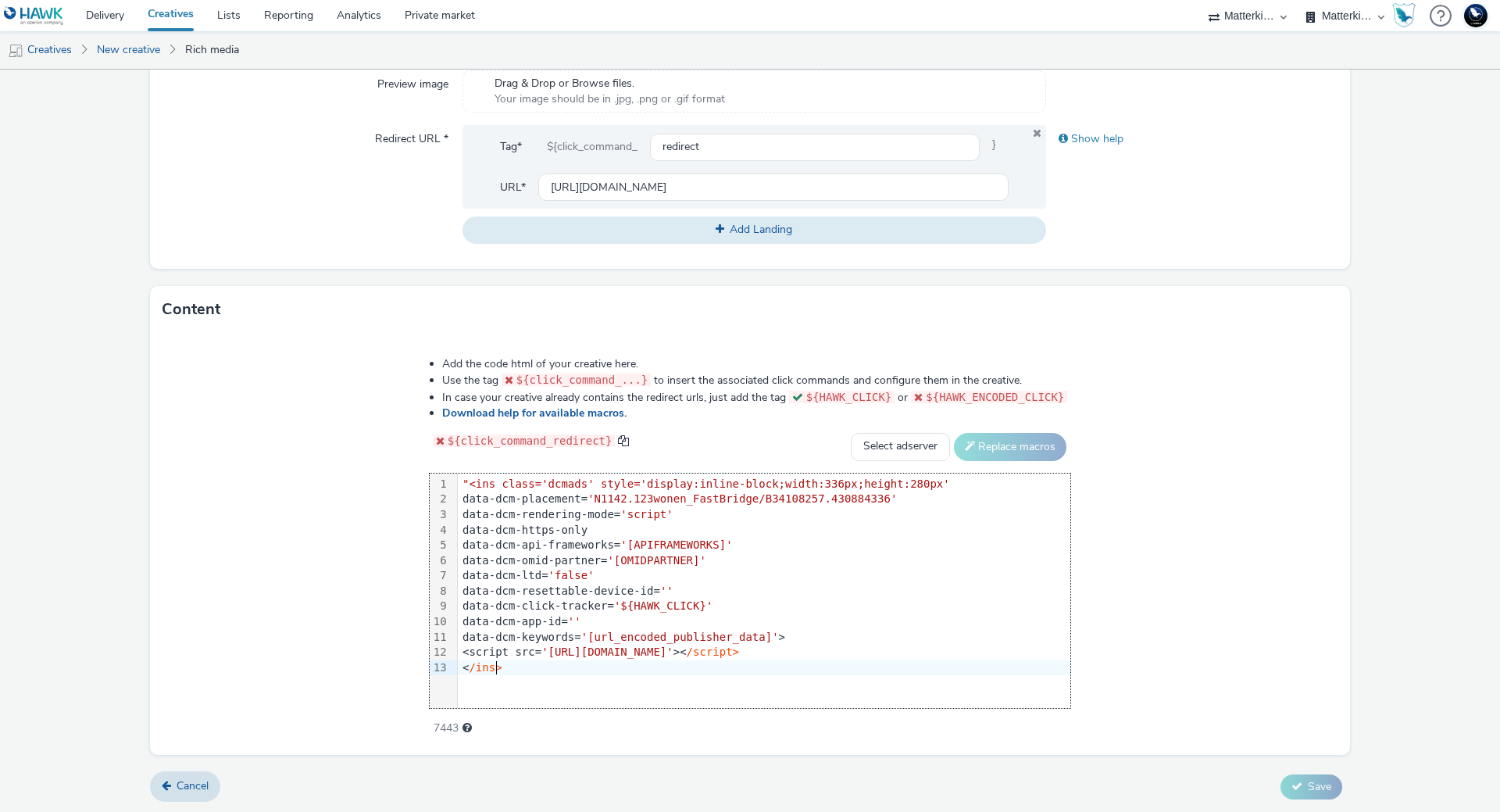
click at [472, 479] on span ""<ins class='dcmads' style='display:inline-block;width:336px;height:280px'" at bounding box center [706, 483] width 487 height 13
click at [924, 441] on select "Select adserver Sizmek DCM Adform Sting" at bounding box center [900, 447] width 99 height 28
select select "dcm"
click at [851, 433] on select "Select adserver Sizmek DCM Adform Sting" at bounding box center [900, 447] width 99 height 28
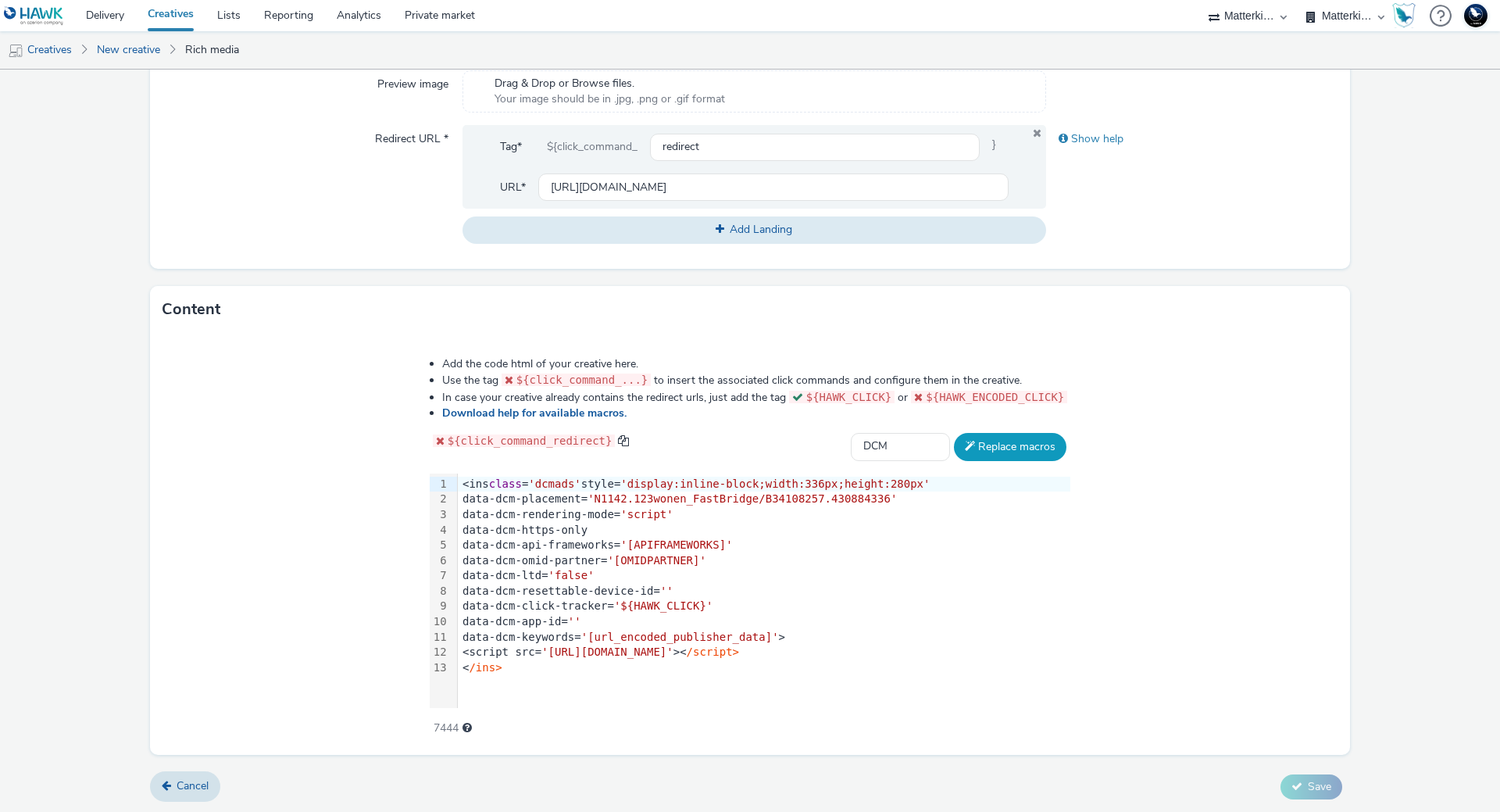
click at [985, 453] on button "Replace macros" at bounding box center [1010, 447] width 113 height 28
click at [1007, 445] on button "Replace macros" at bounding box center [1010, 447] width 113 height 28
click at [720, 561] on div "data-dcm-omid-partner= '[OMIDPARTNER]'" at bounding box center [764, 560] width 613 height 15
click at [964, 447] on button "Replace macros" at bounding box center [1010, 447] width 113 height 28
click at [674, 609] on span "'${HAWK_CLICK}'" at bounding box center [664, 605] width 98 height 13
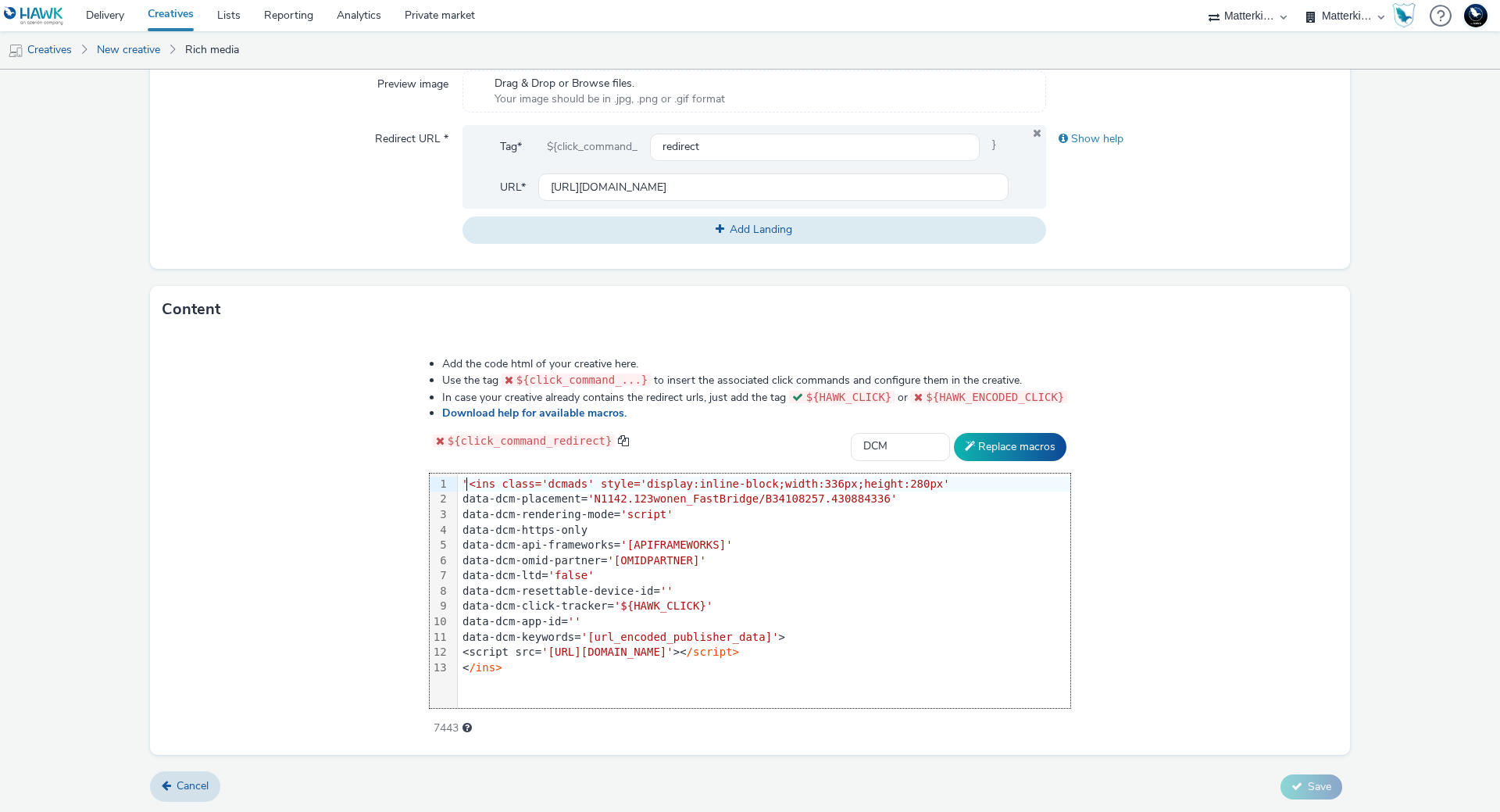
click at [641, 614] on div "data-dcm-app-id= ''" at bounding box center [764, 622] width 613 height 15
click at [651, 609] on span "'${HAWK_CLICK}'" at bounding box center [664, 605] width 98 height 13
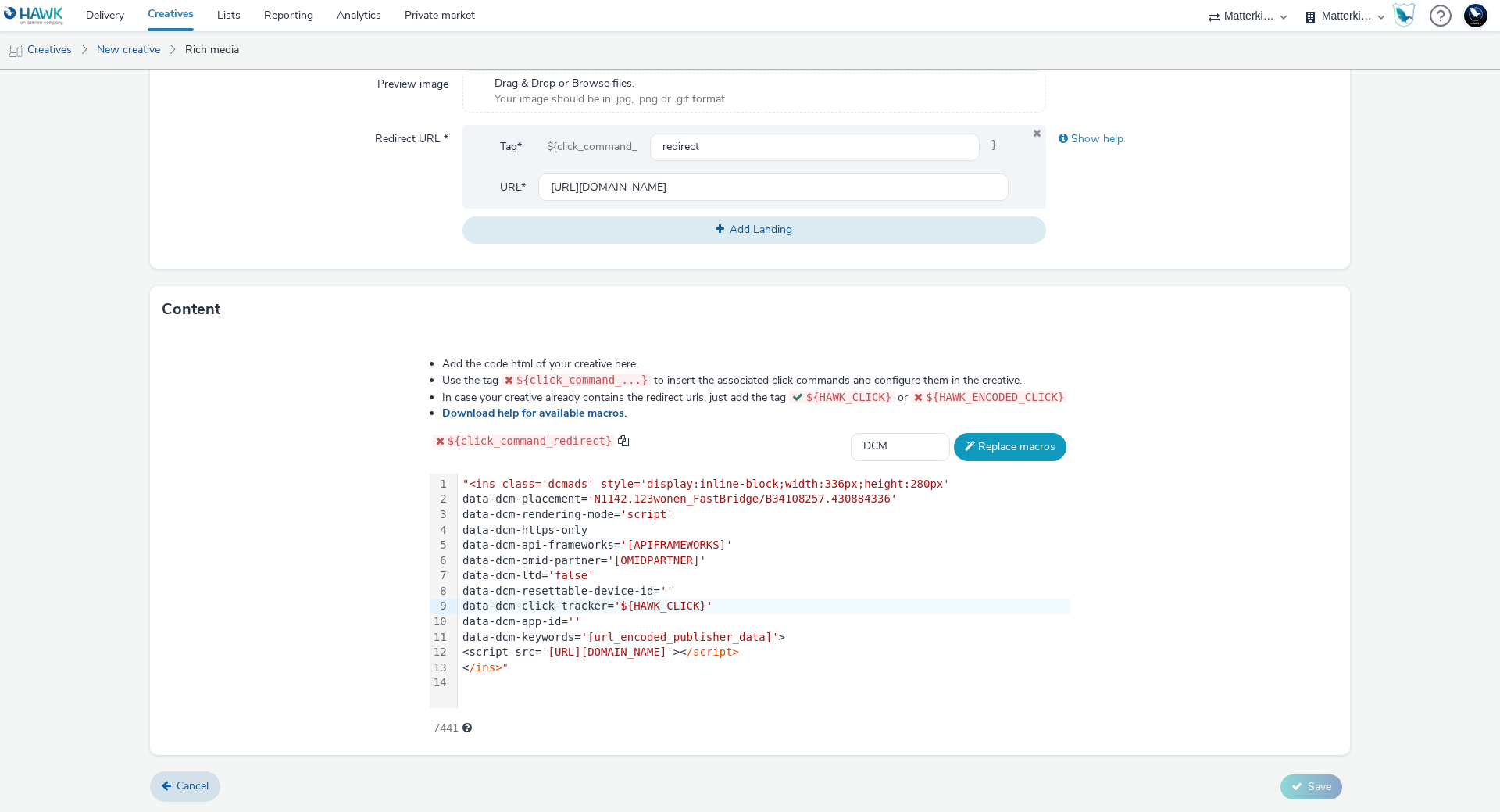
click at [982, 434] on button "Replace macros" at bounding box center [1010, 447] width 113 height 28
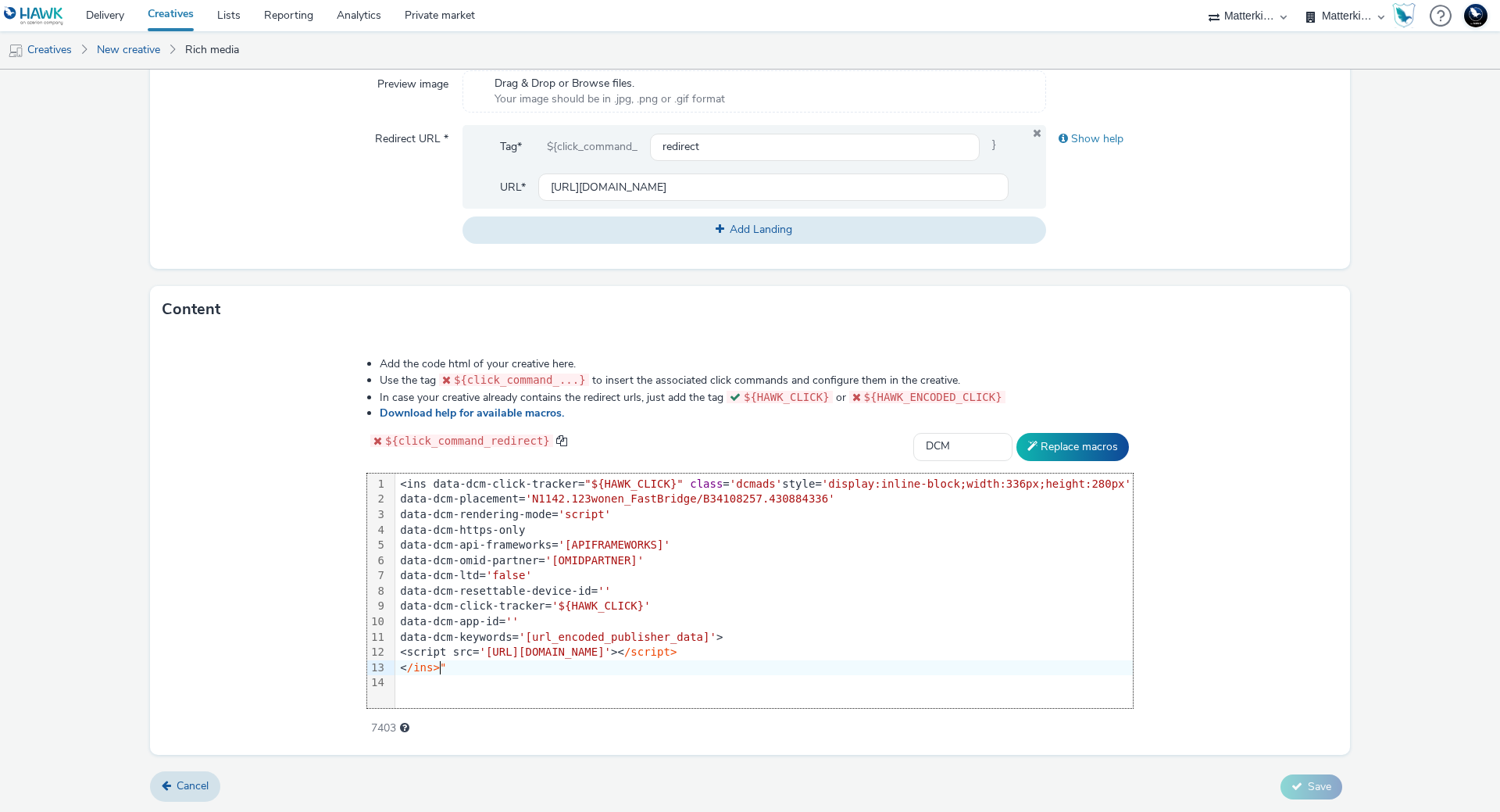
click at [485, 668] on div "< /ins>"" at bounding box center [764, 667] width 738 height 15
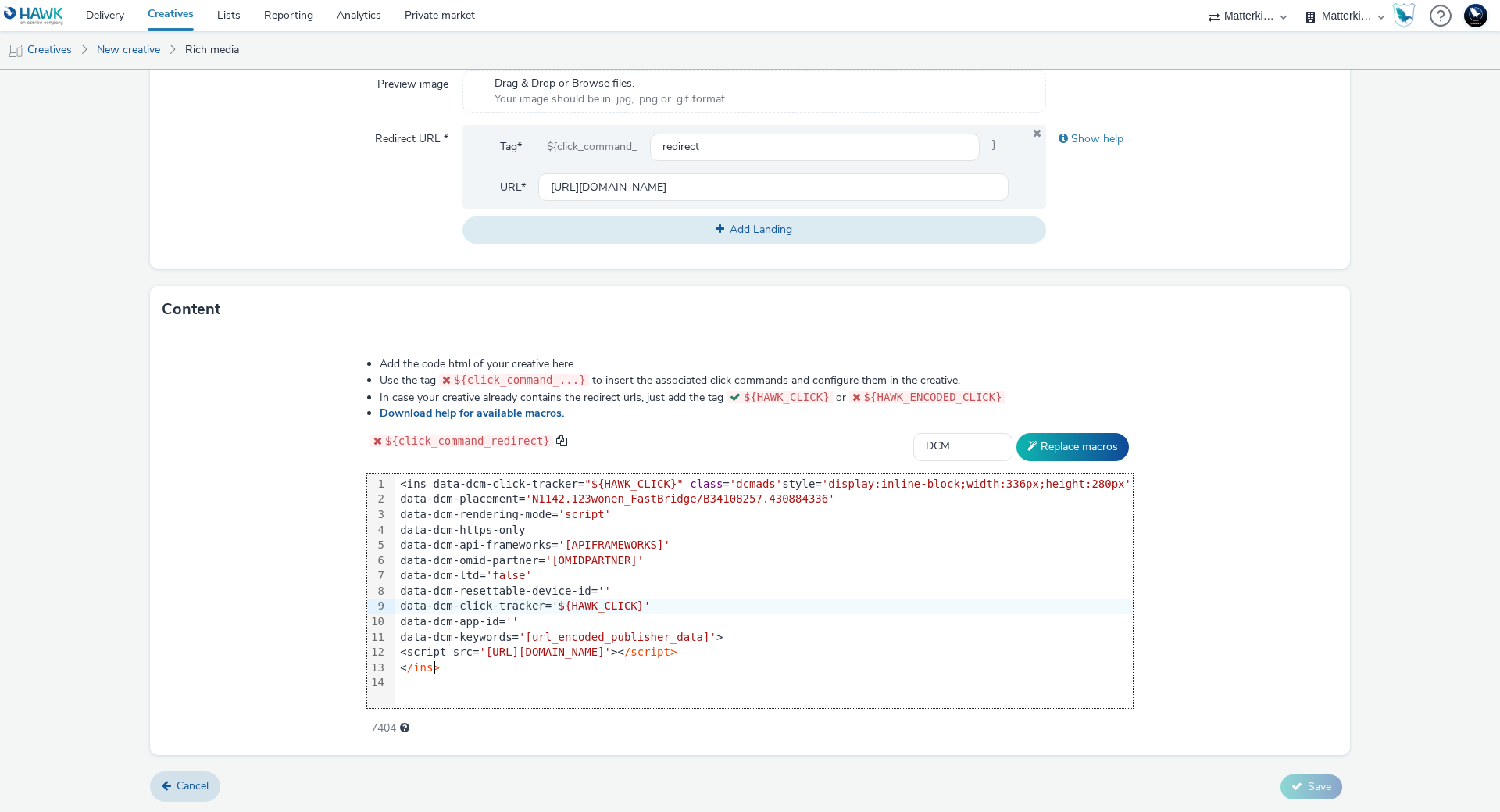
click at [1268, 606] on div "Add the code html of your creative here. Use the tag ${click_command_...} to in…" at bounding box center [750, 543] width 1200 height 421
click at [1225, 515] on div "Add the code html of your creative here. Use the tag ${click_command_...} to in…" at bounding box center [750, 543] width 1200 height 421
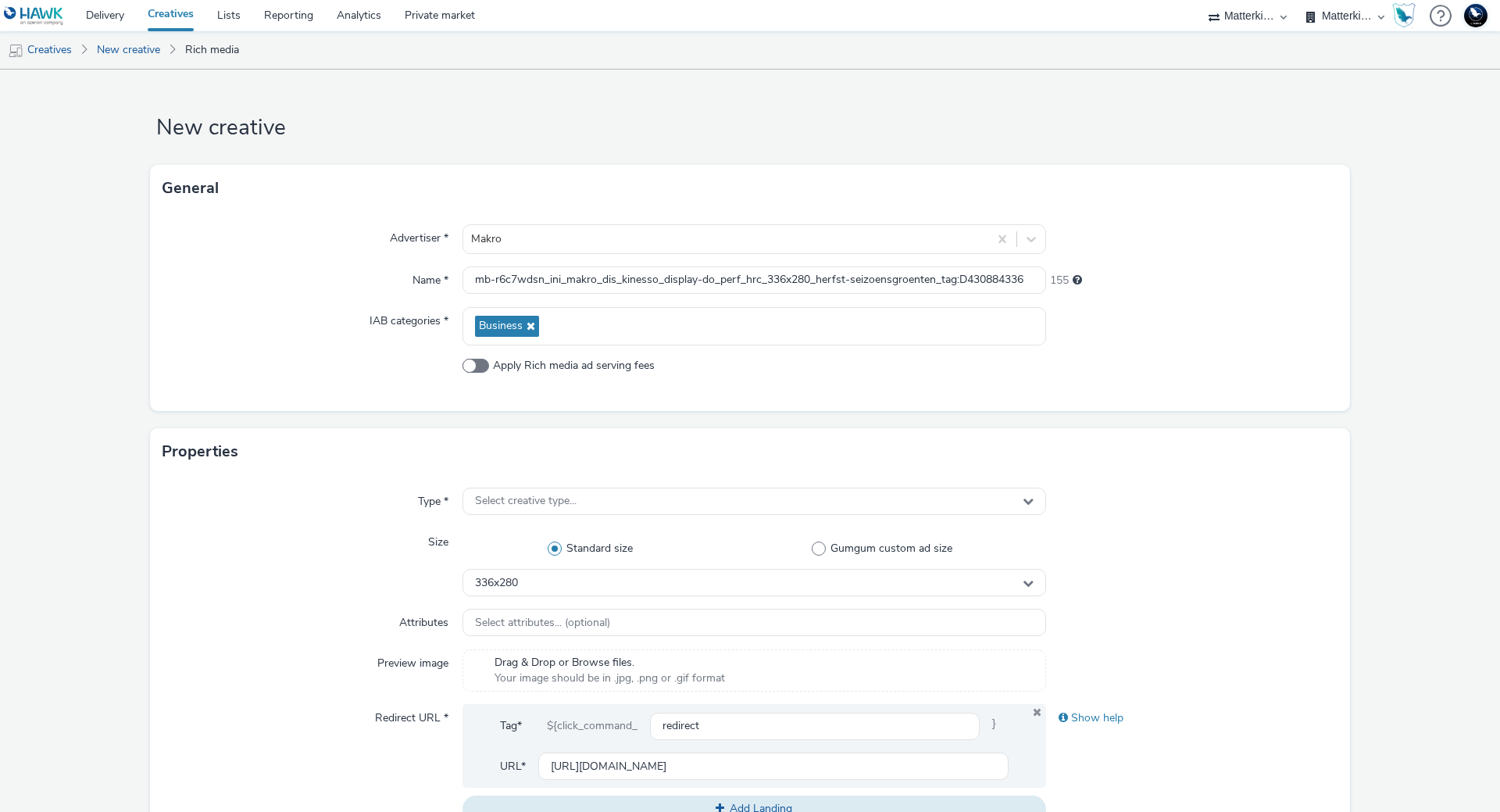
drag, startPoint x: 794, startPoint y: 478, endPoint x: 796, endPoint y: 488, distance: 10.2
click at [794, 479] on div "Type * Select creative type... Size Standard size Gumgum custom ad size 336x280…" at bounding box center [750, 661] width 1200 height 372
click at [796, 490] on div "Select creative type..." at bounding box center [754, 501] width 584 height 27
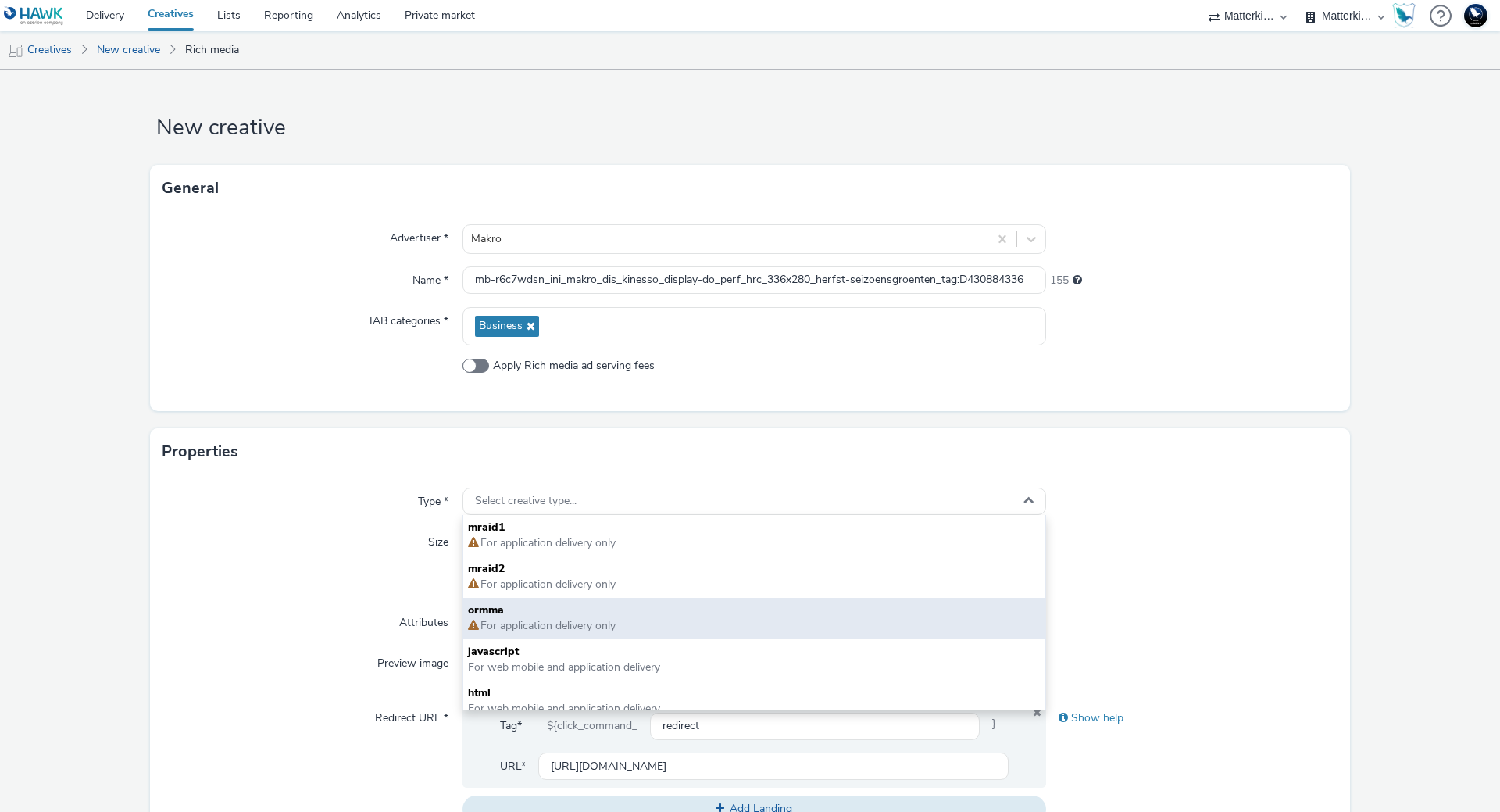
click at [578, 637] on div "ormma For application delivery only" at bounding box center [753, 618] width 582 height 41
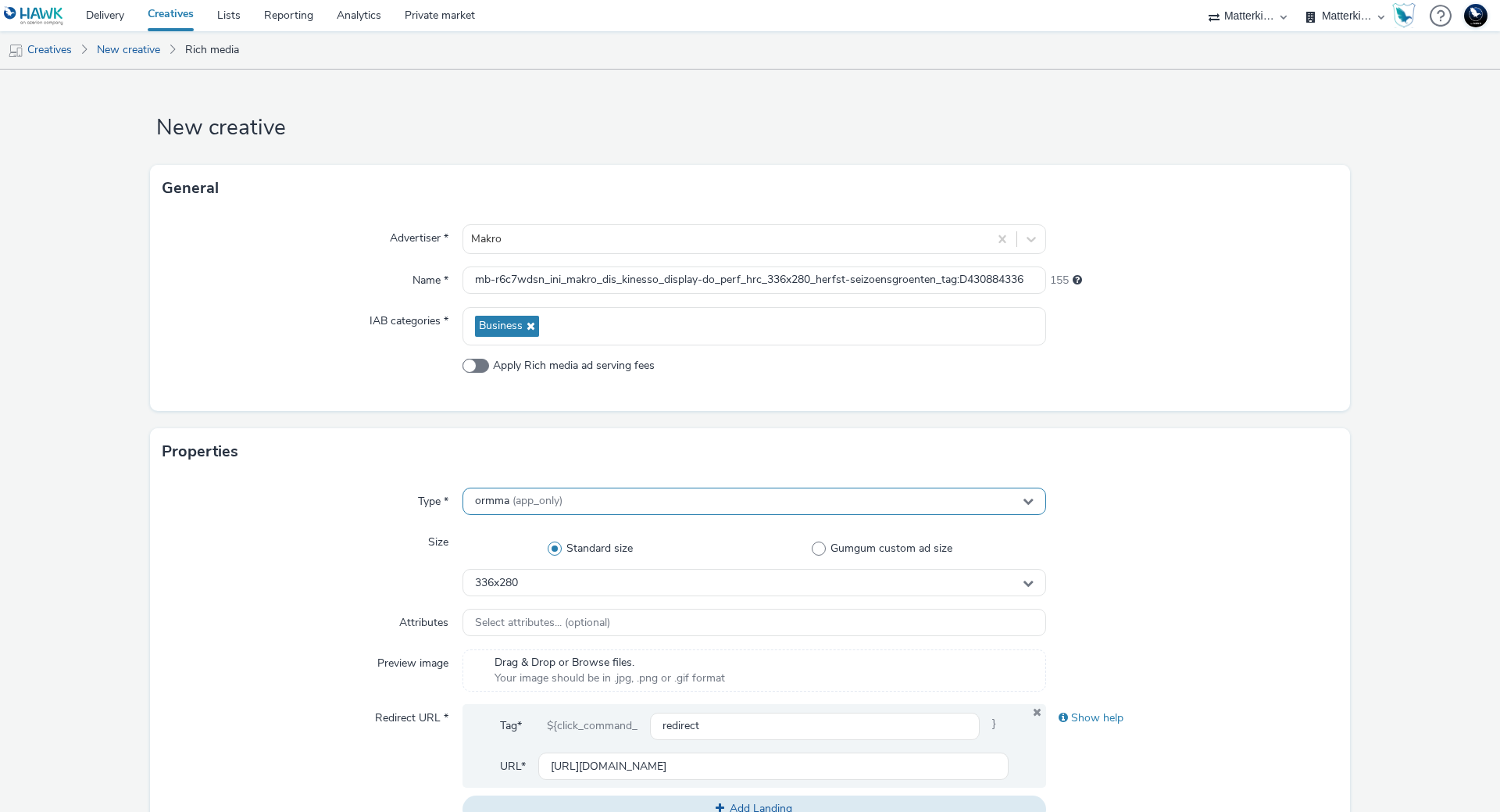
click at [595, 502] on div "ormma (app_only)" at bounding box center [754, 501] width 584 height 27
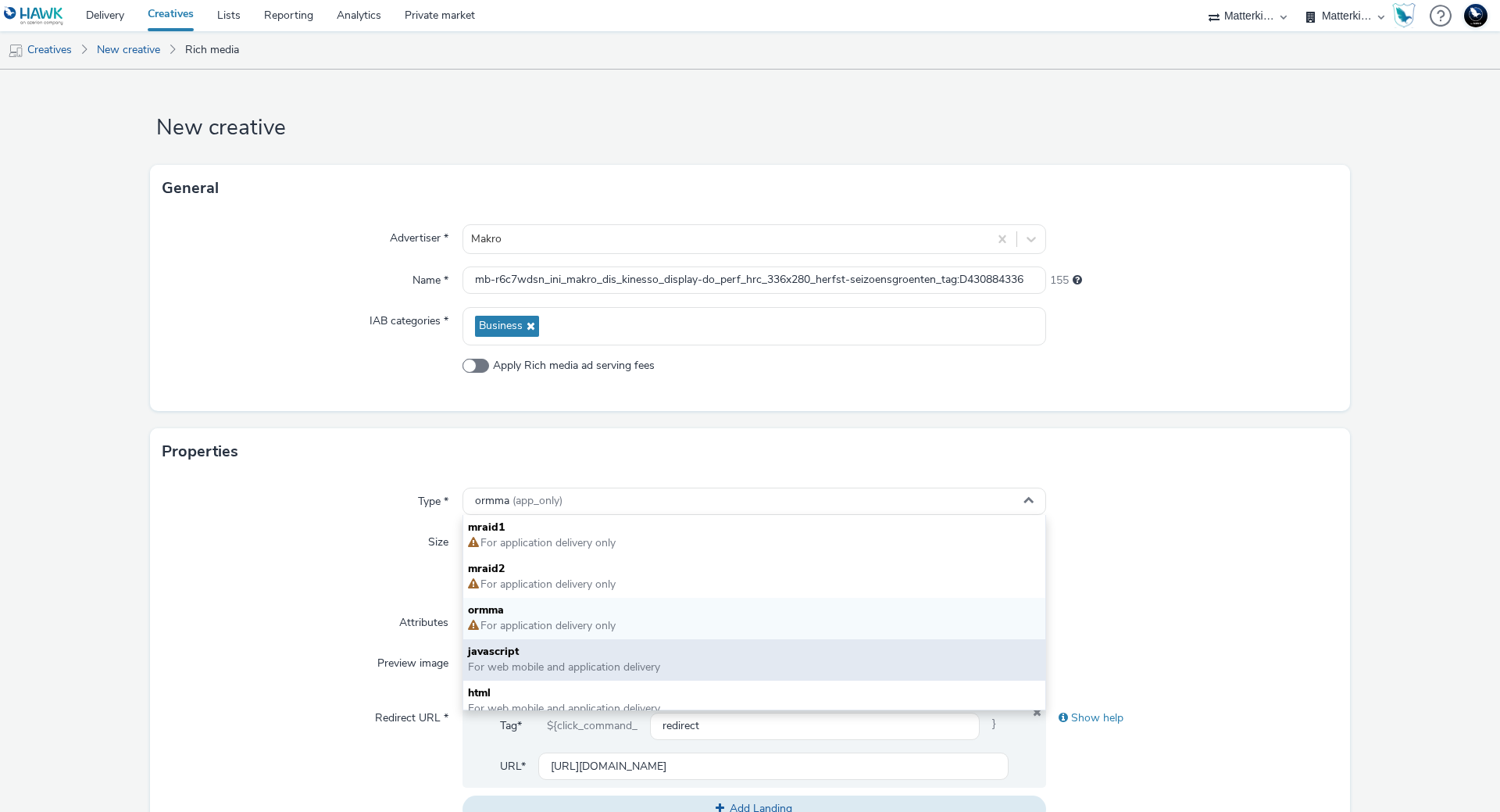
click at [579, 657] on span "javascript" at bounding box center [754, 651] width 573 height 15
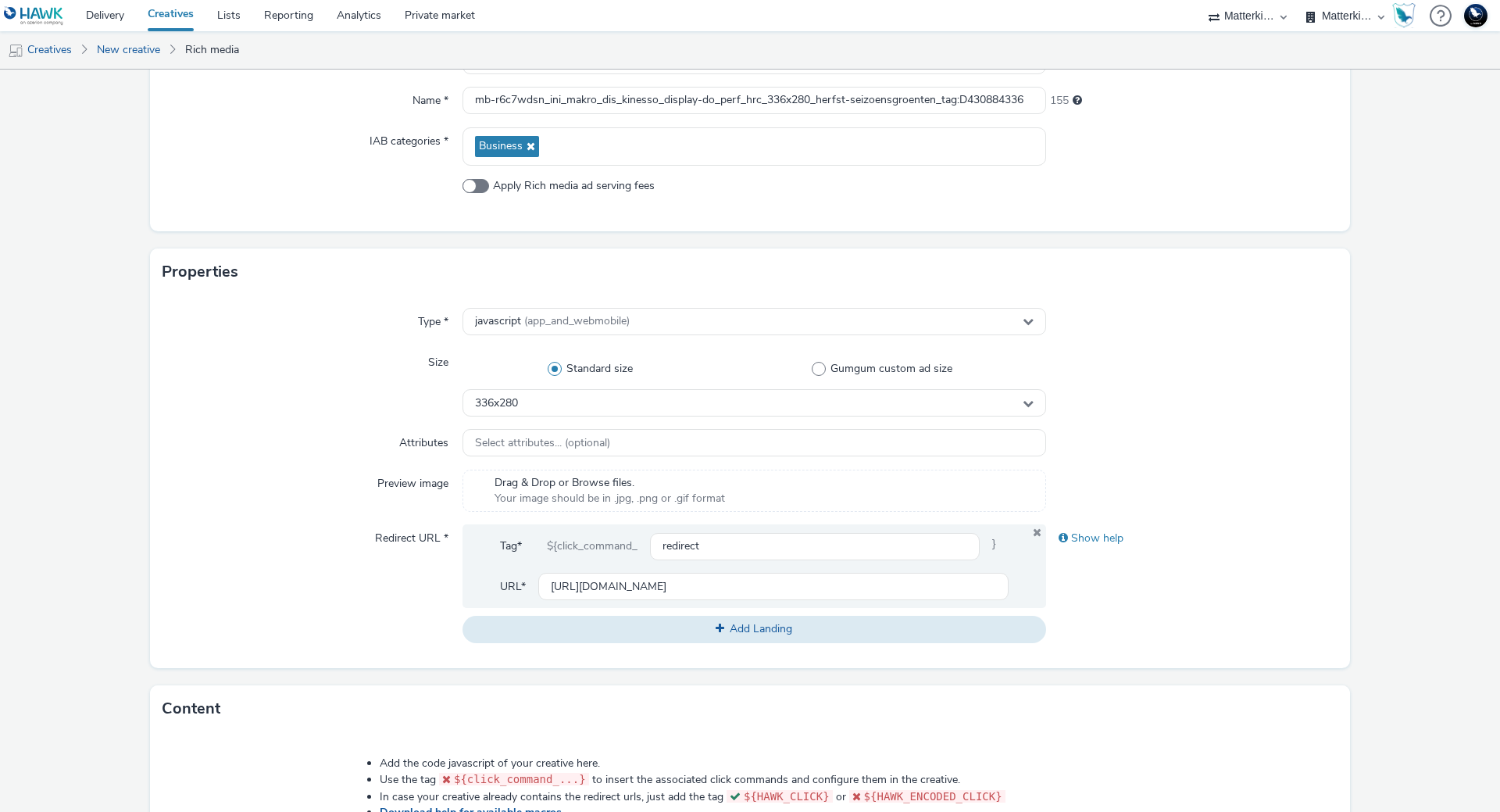
scroll to position [579, 0]
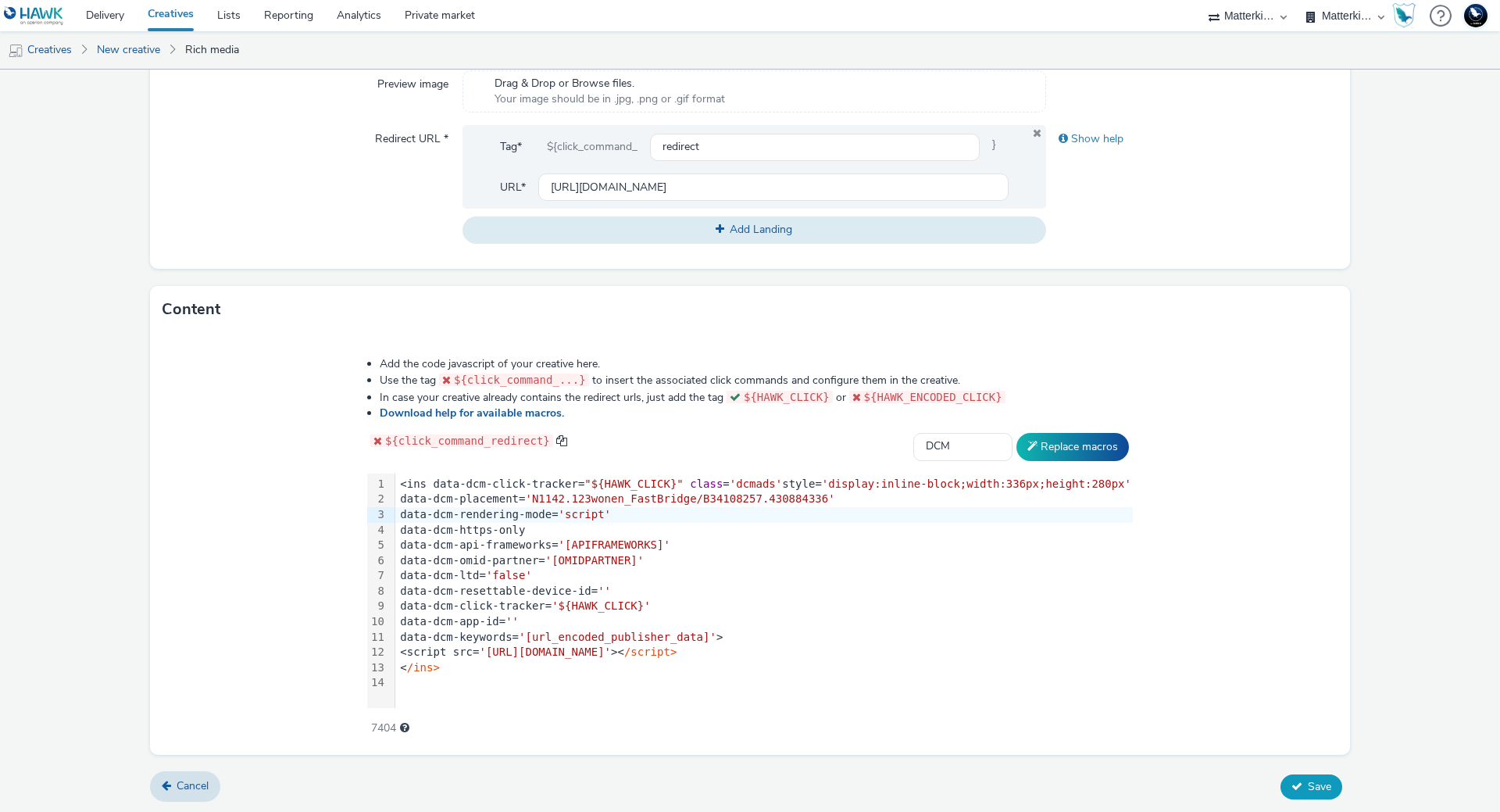
click at [1281, 775] on button "Save" at bounding box center [1312, 787] width 62 height 25
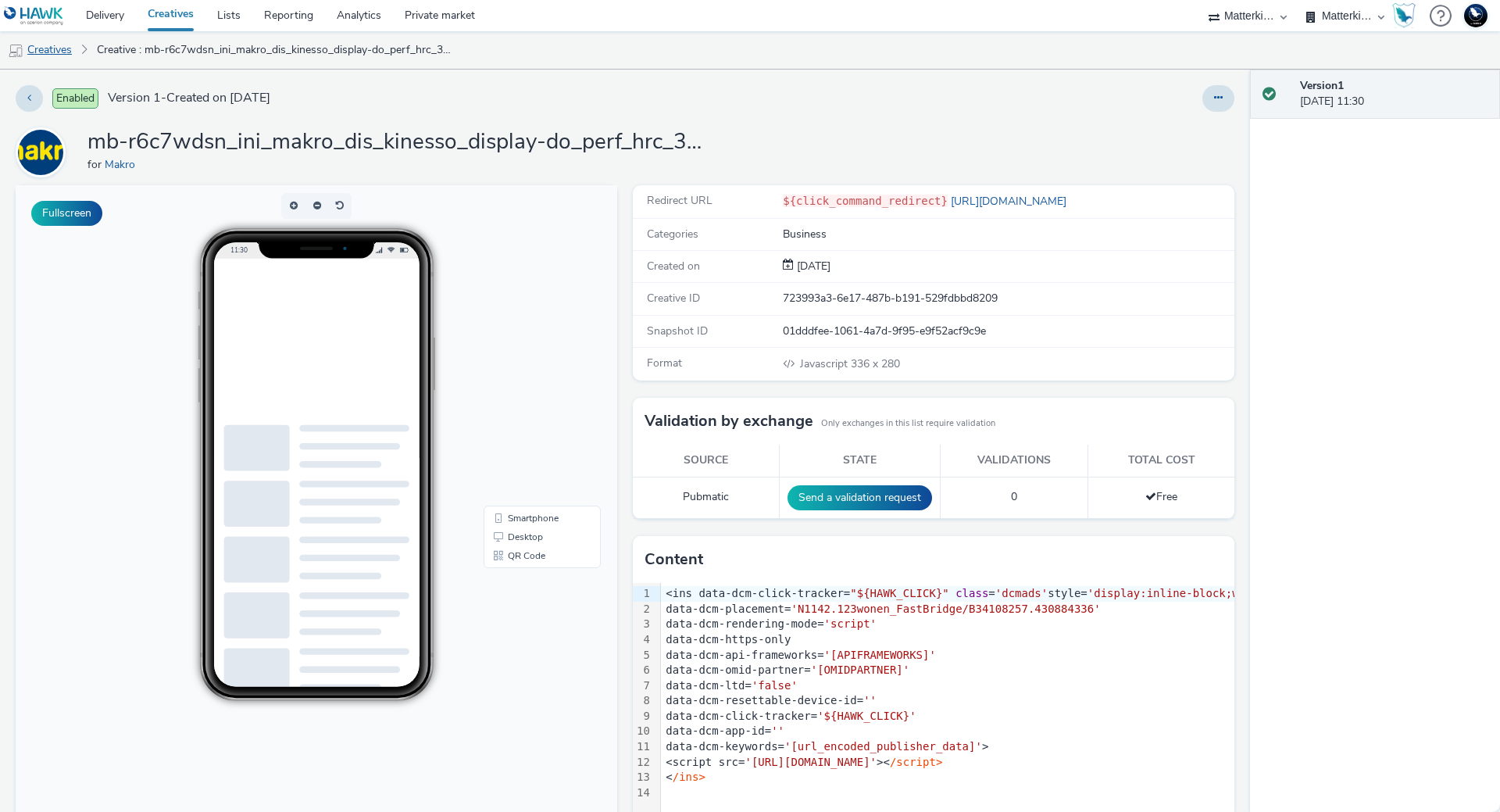
drag, startPoint x: 42, startPoint y: 56, endPoint x: 56, endPoint y: 51, distance: 14.9
click at [42, 56] on link "Creatives" at bounding box center [40, 49] width 80 height 38
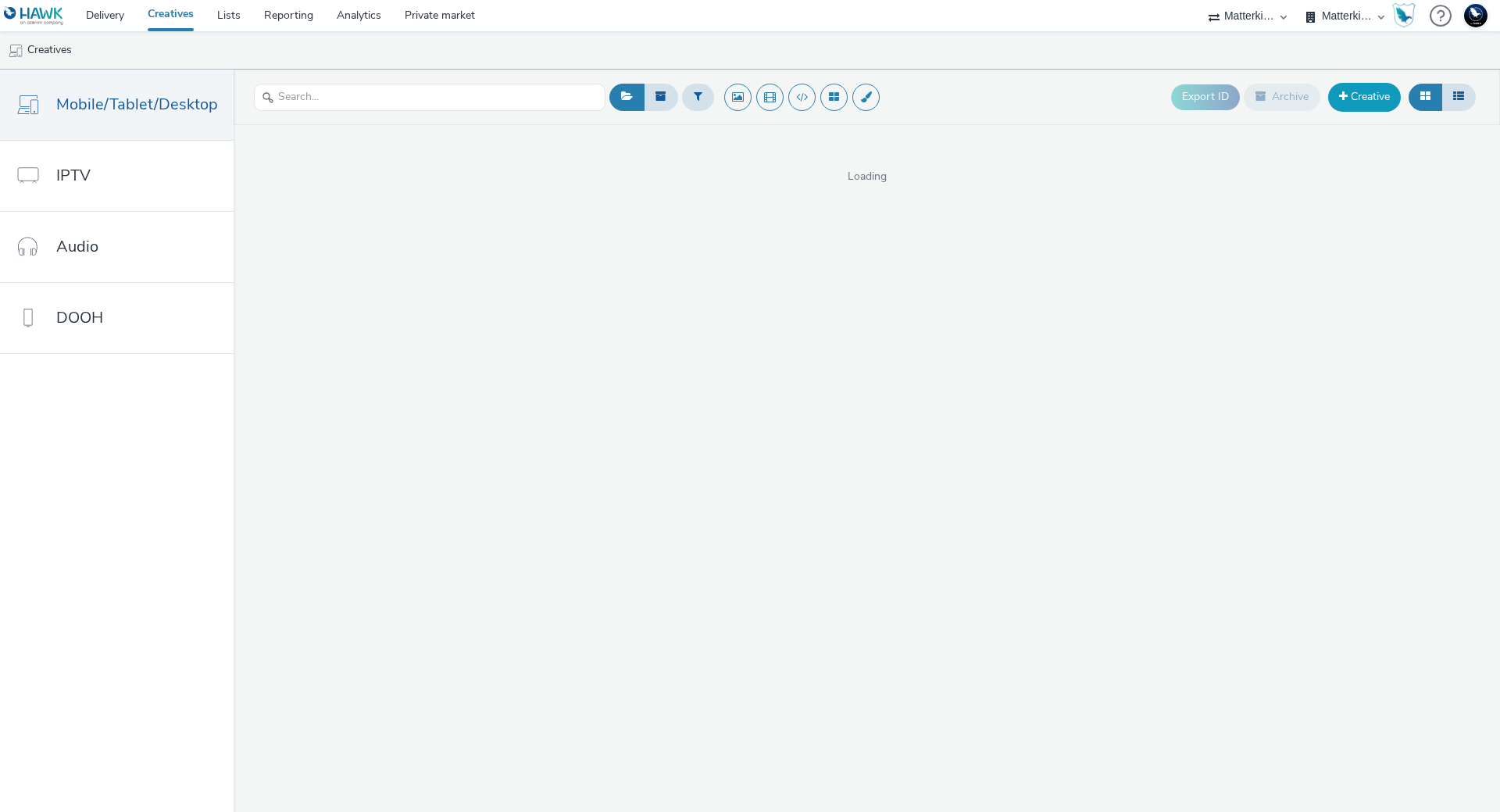
click at [1380, 101] on link "Creative" at bounding box center [1364, 96] width 72 height 28
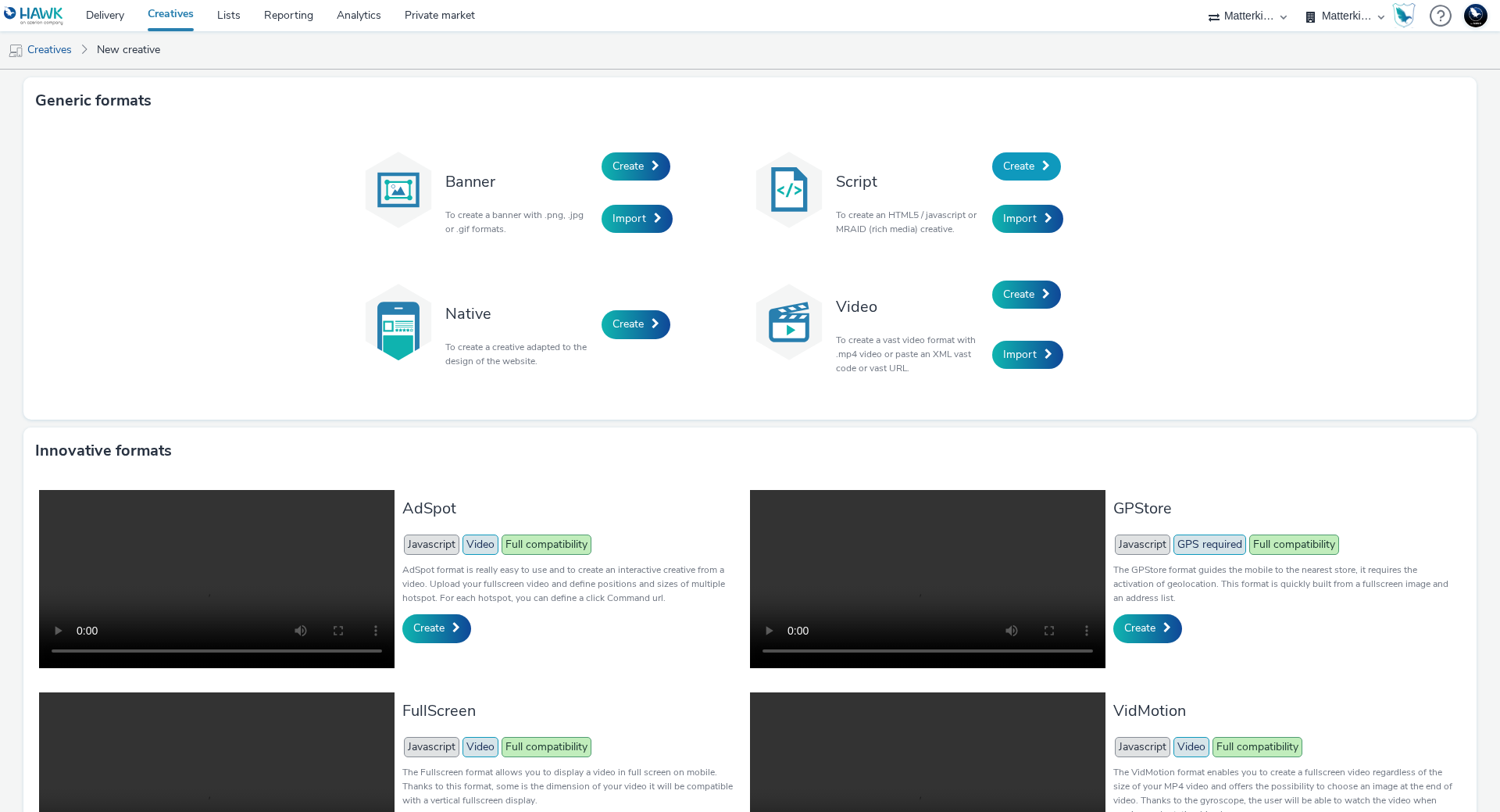
click at [1040, 154] on link "Create" at bounding box center [1026, 166] width 68 height 28
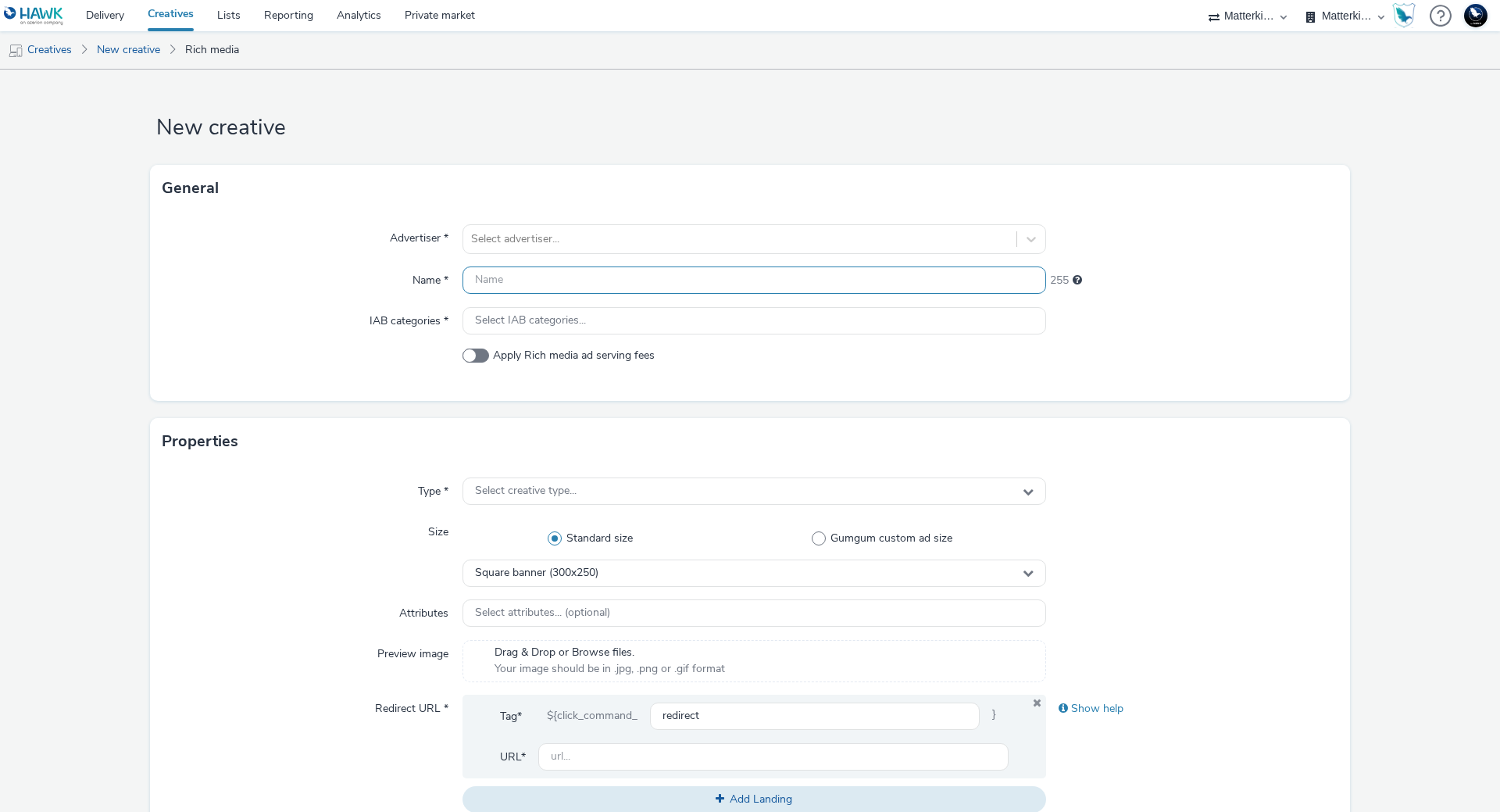
click at [569, 274] on input "text" at bounding box center [754, 280] width 584 height 27
click at [574, 236] on div at bounding box center [739, 238] width 537 height 18
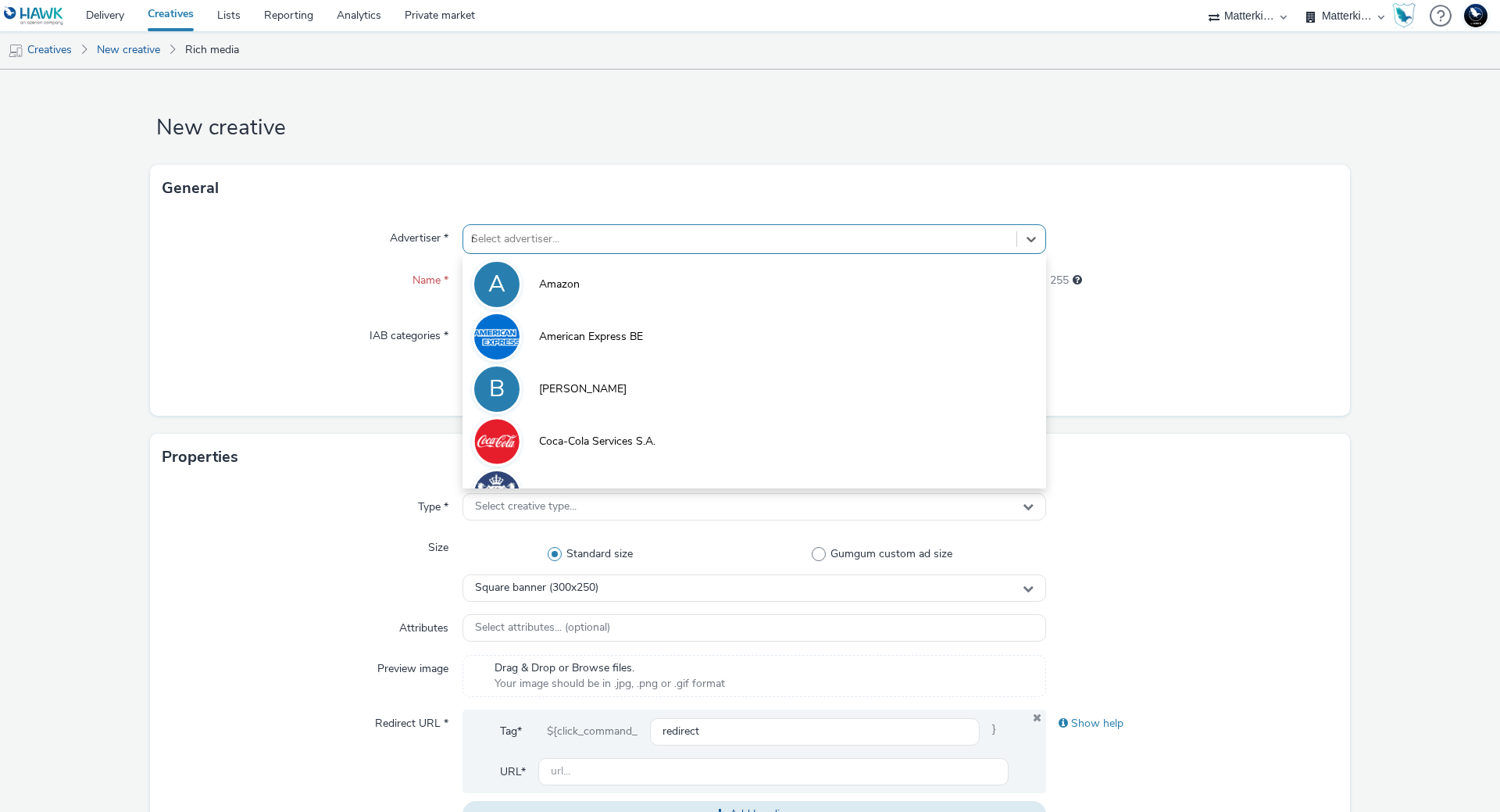
type input "ma"
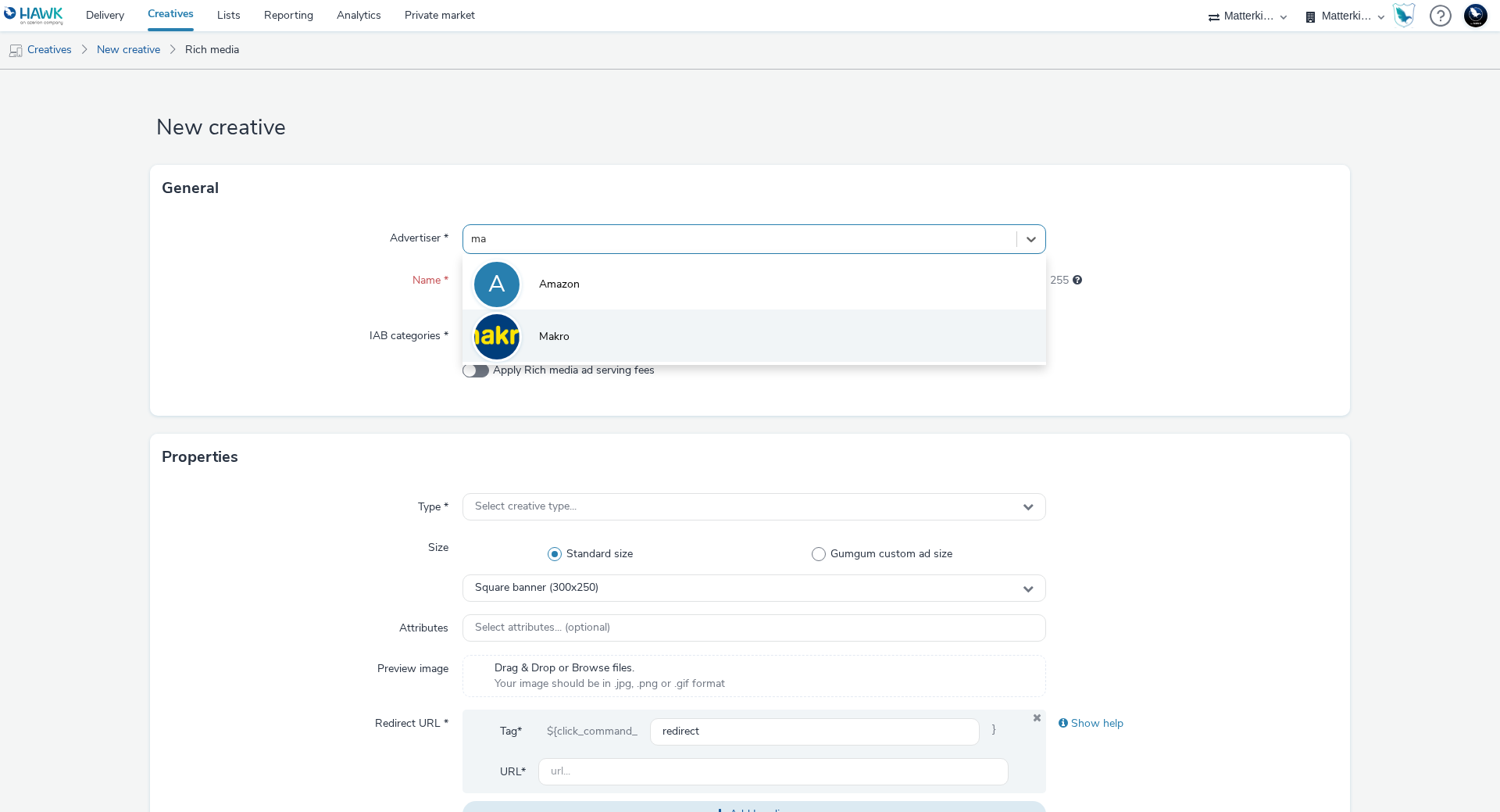
click at [604, 334] on li "Makro" at bounding box center [754, 336] width 584 height 52
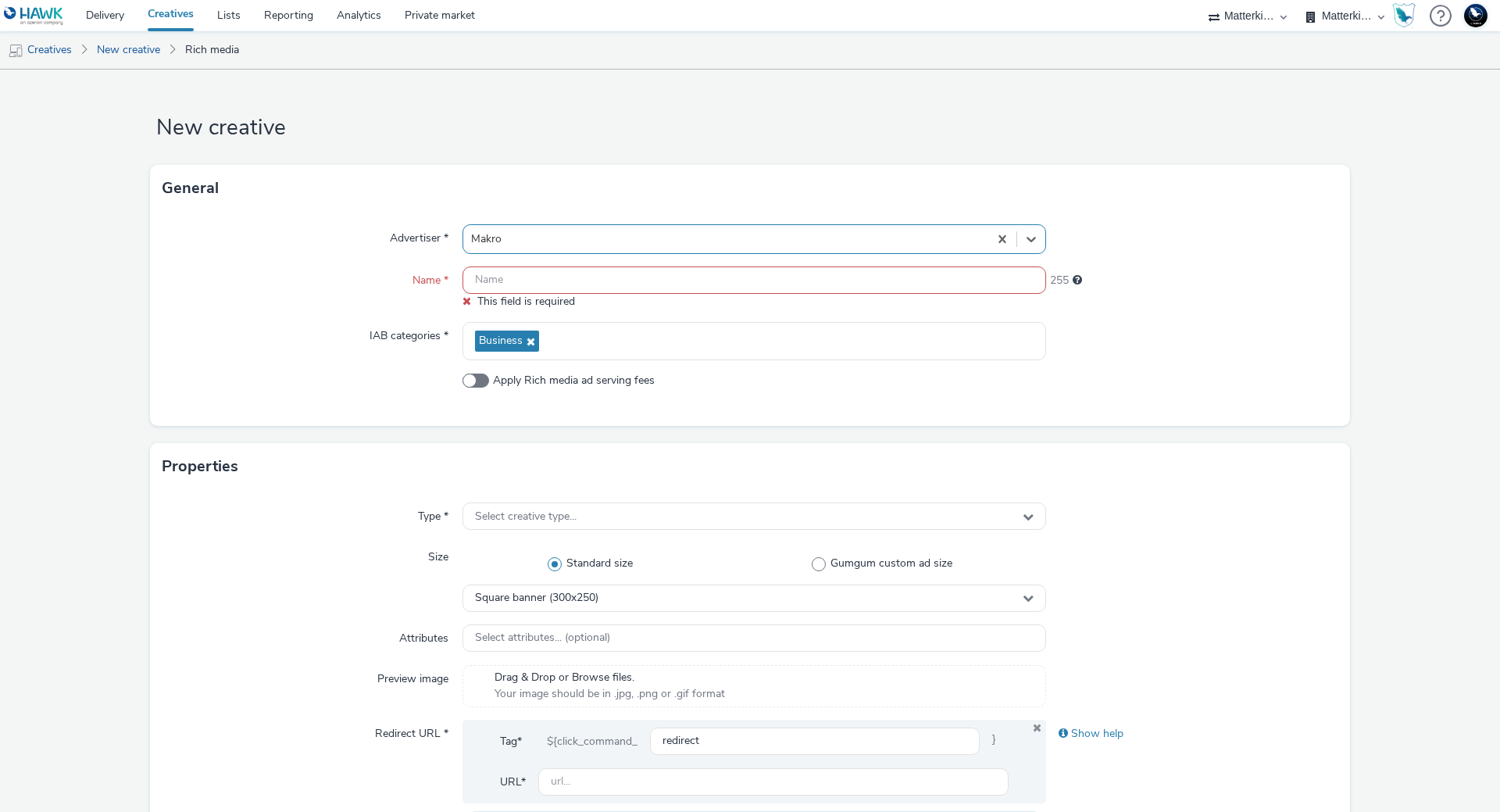
click at [559, 285] on input "text" at bounding box center [754, 280] width 584 height 27
click at [598, 287] on input "text" at bounding box center [754, 280] width 584 height 27
paste input "mb-r6c7wdsn_ini_makro_dis_kinesso_display-do_perf_hrc_970x250_herfst-rodewijn_t…"
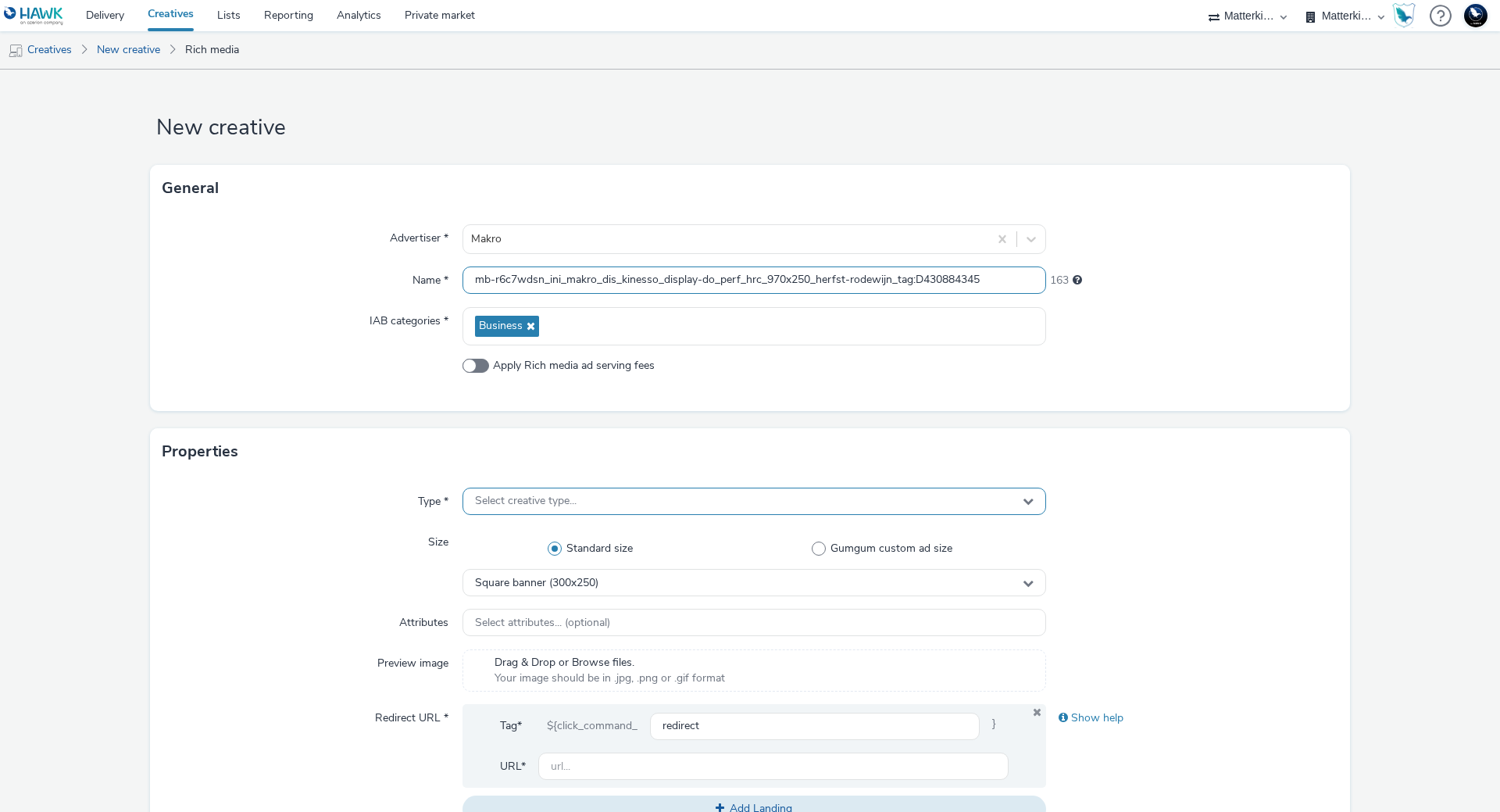
type input "mb-r6c7wdsn_ini_makro_dis_kinesso_display-do_perf_hrc_970x250_herfst-rodewijn_t…"
click at [556, 495] on span "Select creative type..." at bounding box center [525, 501] width 101 height 14
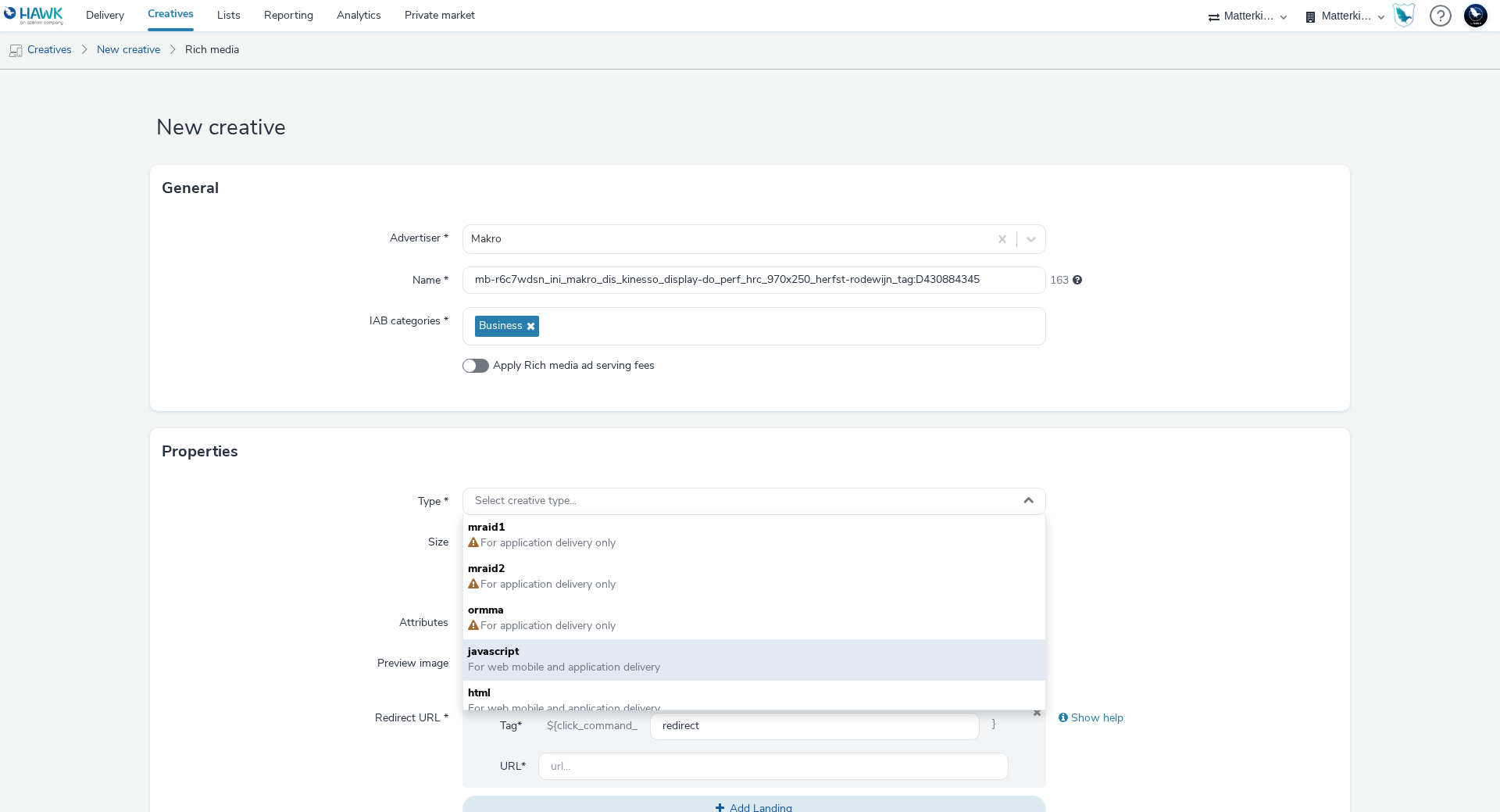
click at [512, 663] on span "For web mobile and application delivery" at bounding box center [563, 666] width 192 height 14
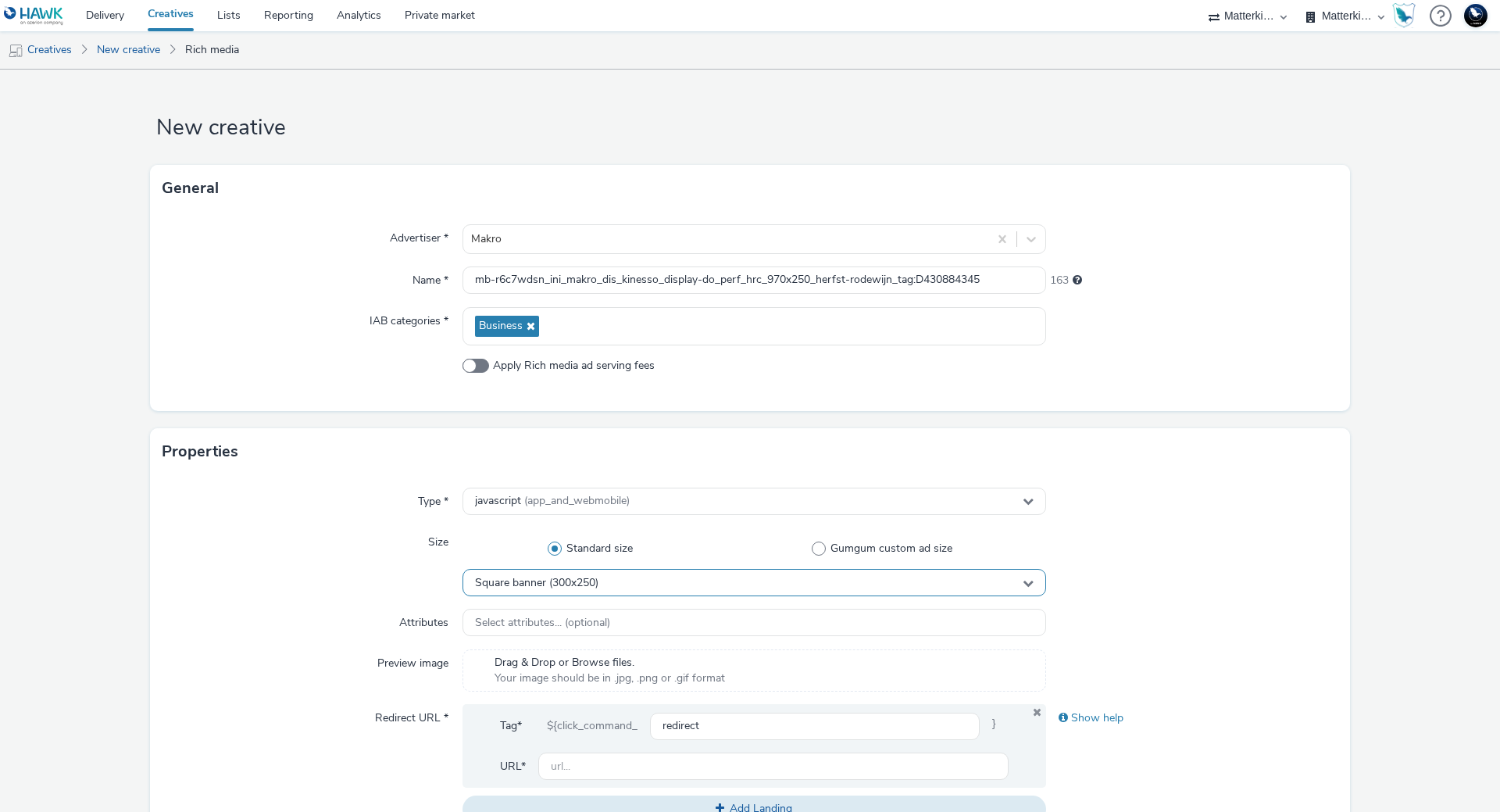
click at [528, 583] on span "Square banner (300x250)" at bounding box center [536, 583] width 123 height 14
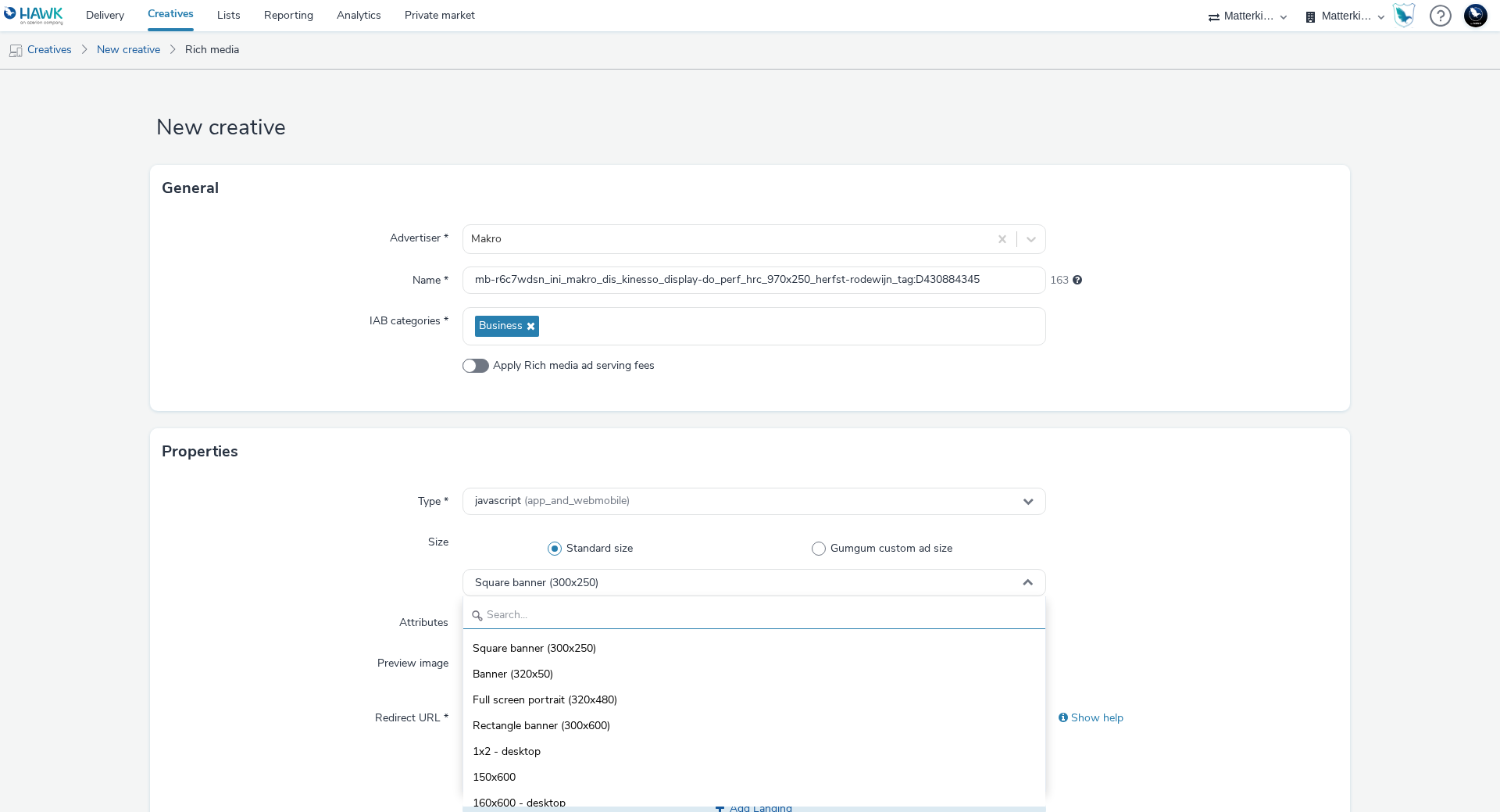
click at [602, 611] on input "text" at bounding box center [753, 615] width 582 height 27
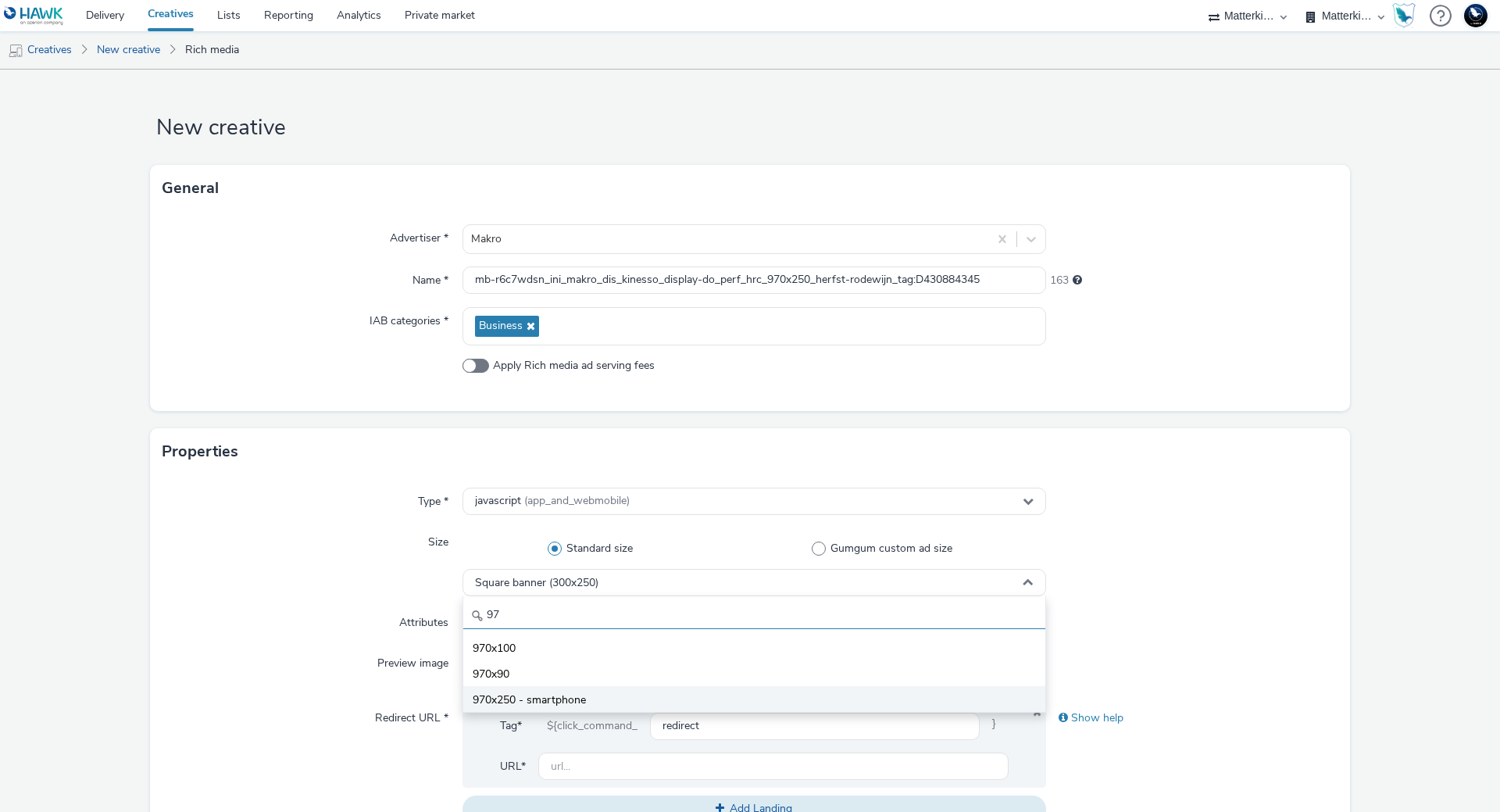
type input "97"
click at [561, 692] on span "970x250 - smartphone" at bounding box center [529, 700] width 113 height 15
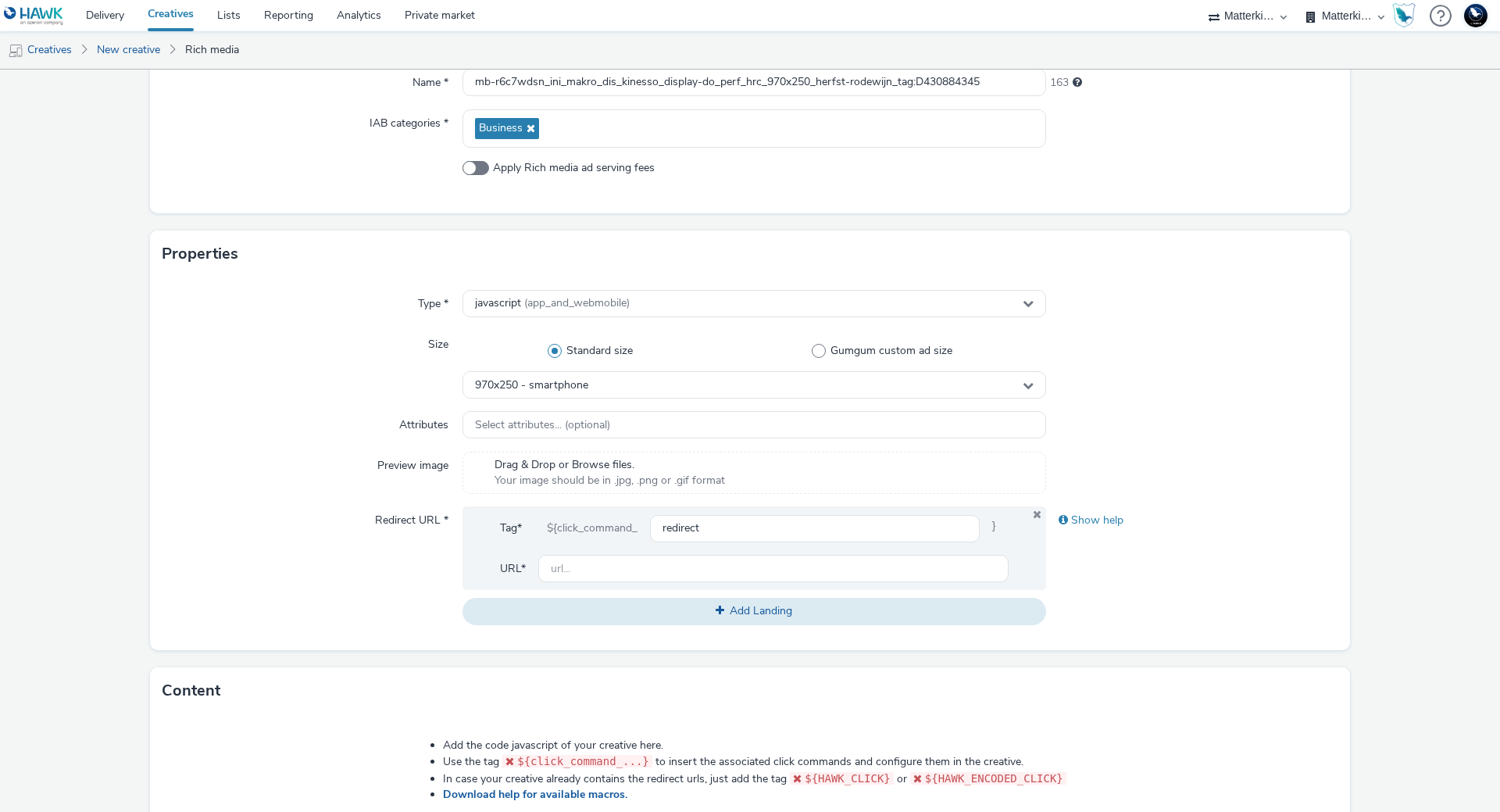
scroll to position [234, 0]
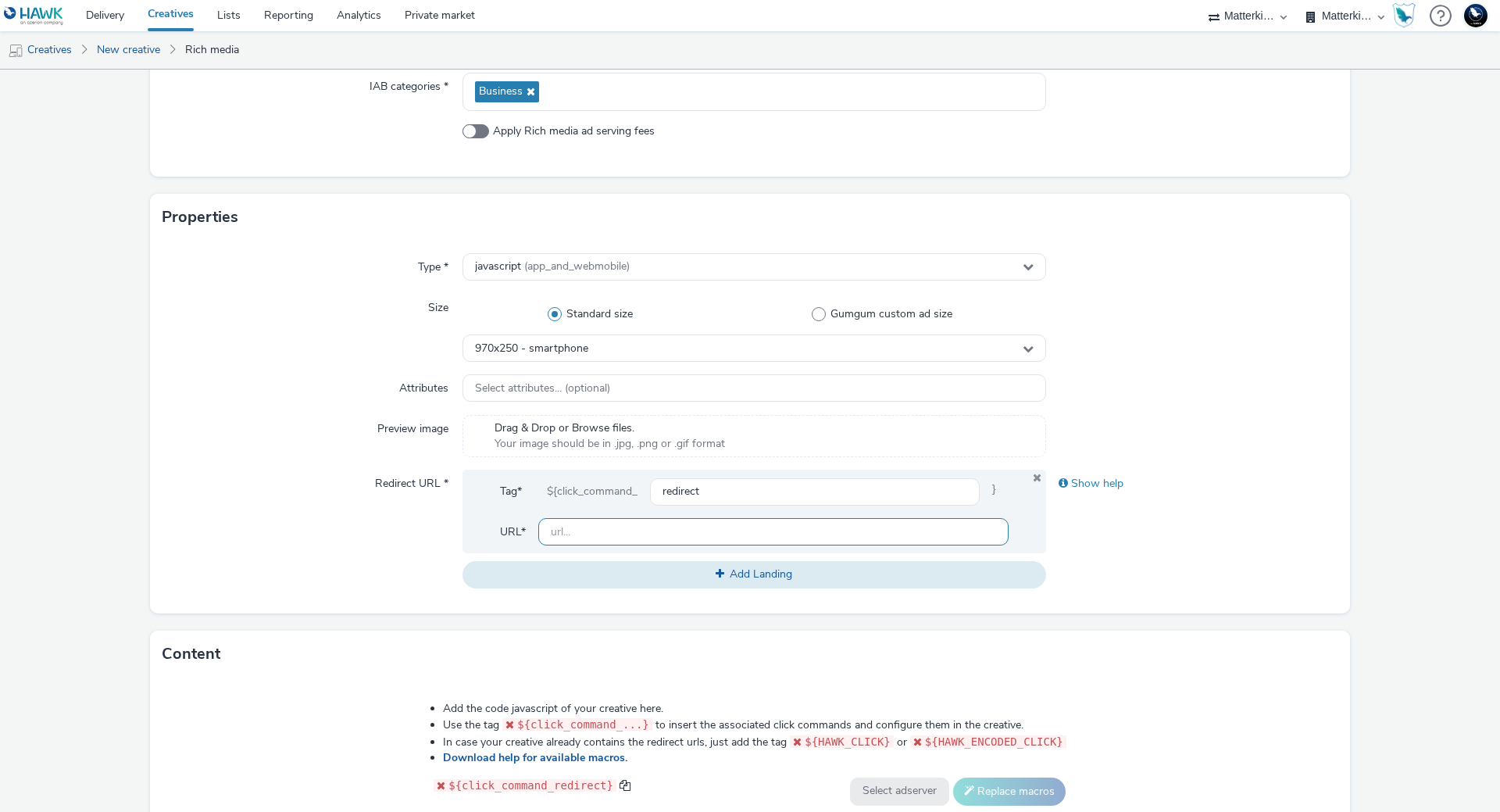
click at [563, 535] on input "text" at bounding box center [774, 531] width 471 height 27
paste input "https://producten.makro.nl/"
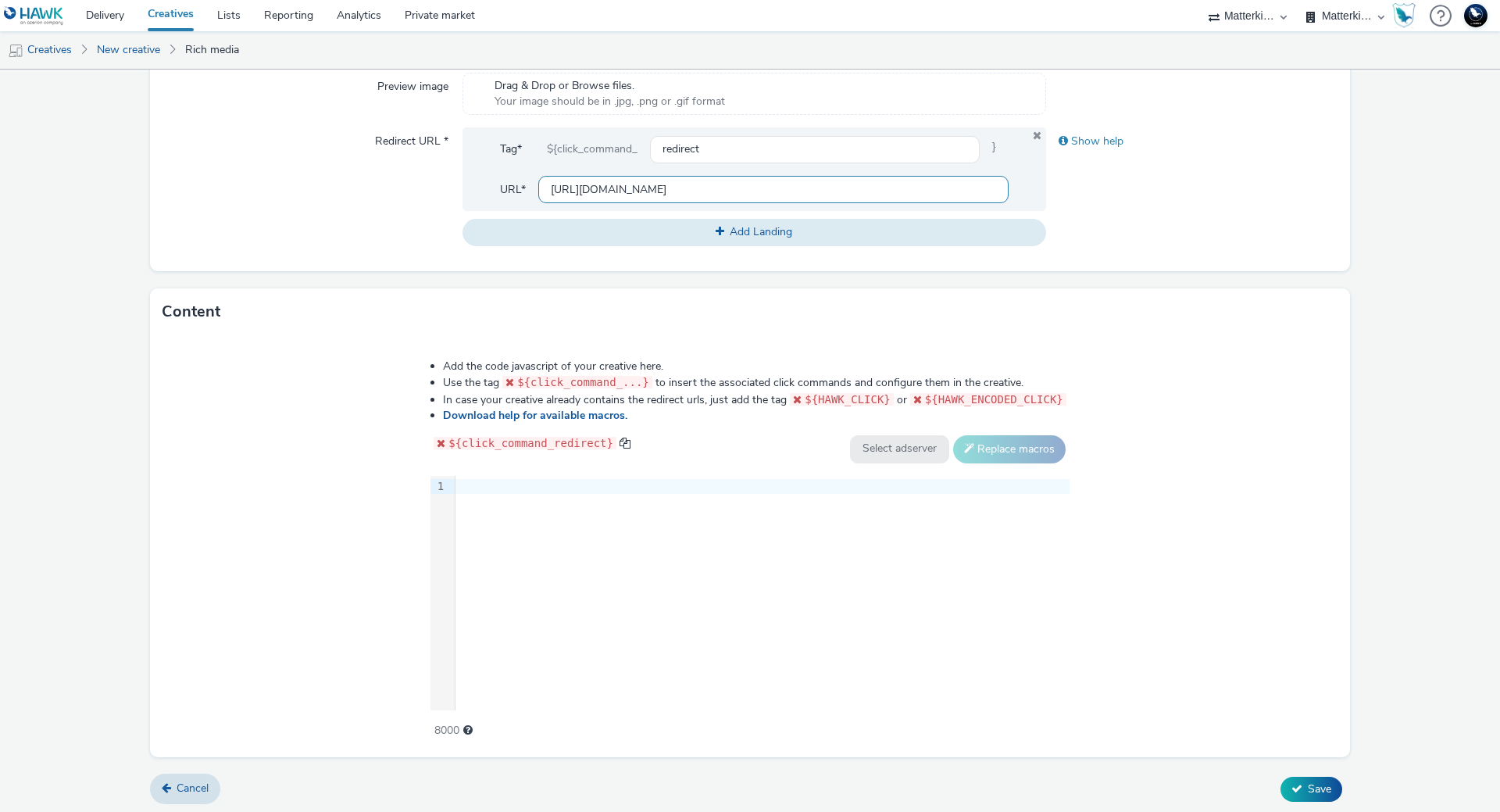
scroll to position [579, 0]
type input "https://producten.makro.nl/"
click at [636, 645] on div "9 1 ›" at bounding box center [750, 590] width 640 height 234
click at [647, 544] on div "9 1 ›" at bounding box center [750, 590] width 640 height 234
click at [701, 570] on div "9 1 ›" at bounding box center [750, 590] width 640 height 234
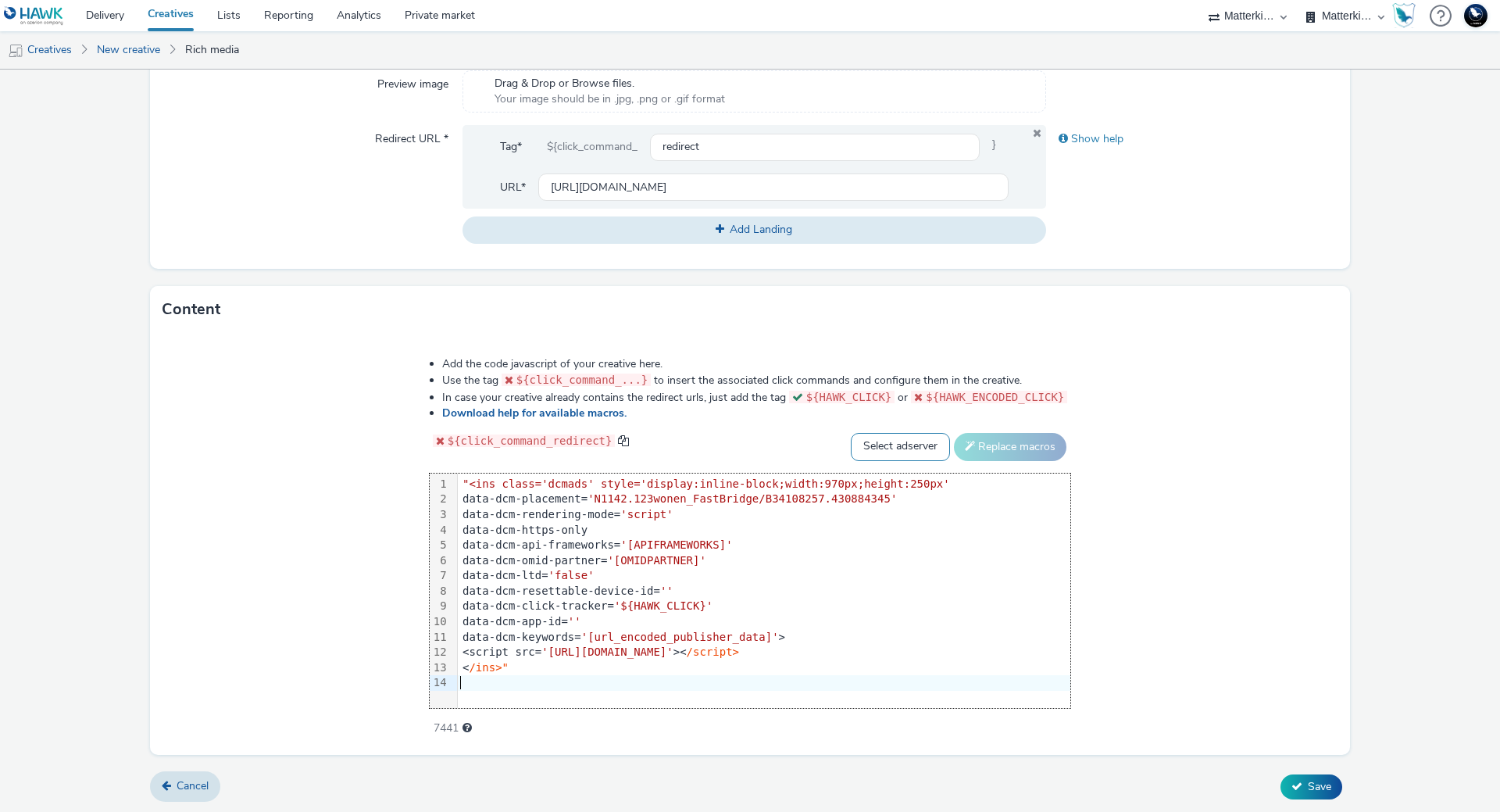
click at [924, 447] on select "Select adserver Sizmek DCM Adform Sting" at bounding box center [900, 447] width 99 height 28
select select "dcm"
click at [851, 433] on select "Select adserver Sizmek DCM Adform Sting" at bounding box center [900, 447] width 99 height 28
click at [979, 457] on button "Replace macros" at bounding box center [1010, 447] width 113 height 28
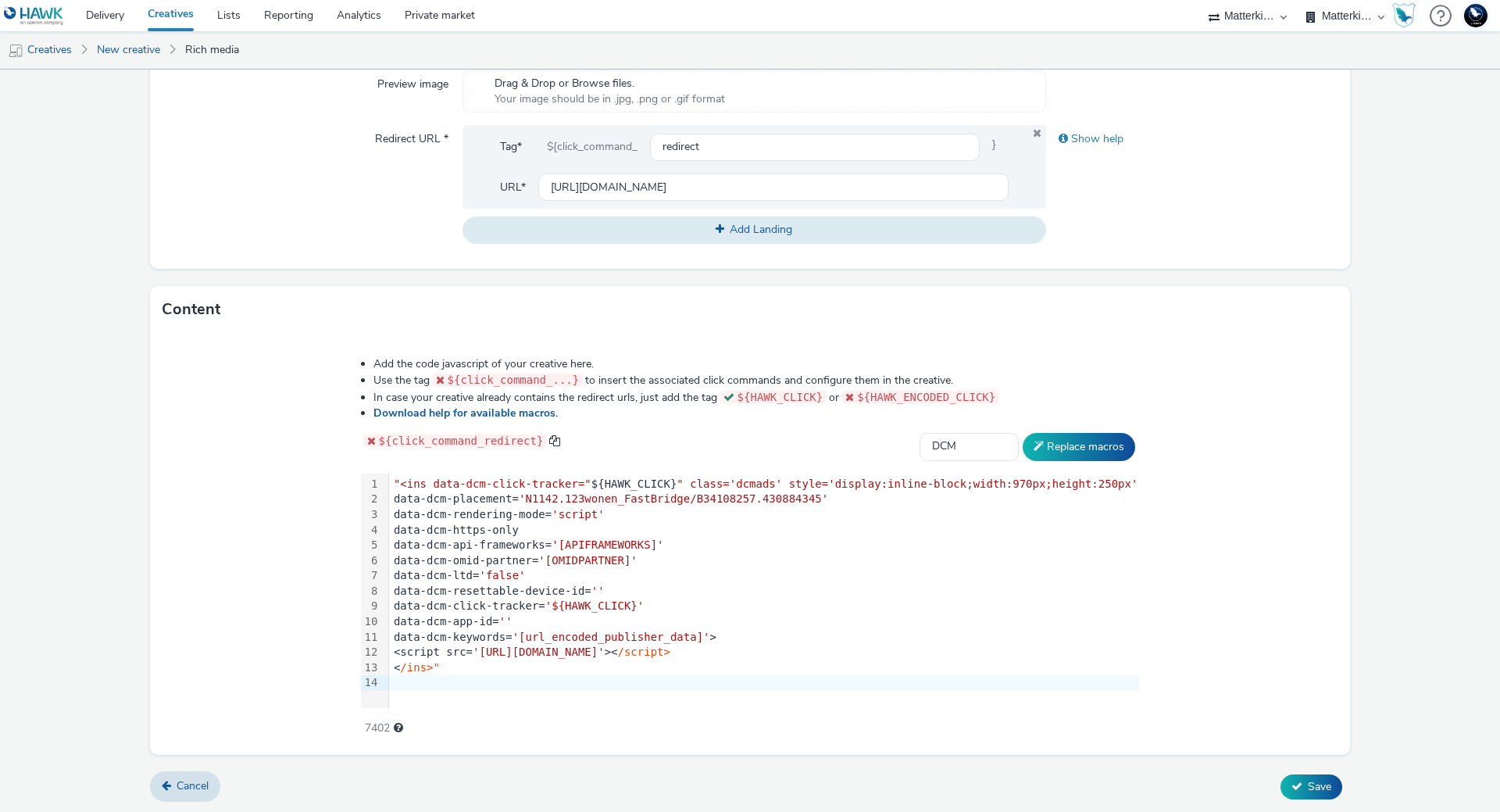
click at [472, 668] on div "< /ins>"" at bounding box center [764, 667] width 750 height 15
click at [422, 483] on span ""<ins data-dcm-click-tracker="" at bounding box center [492, 483] width 198 height 13
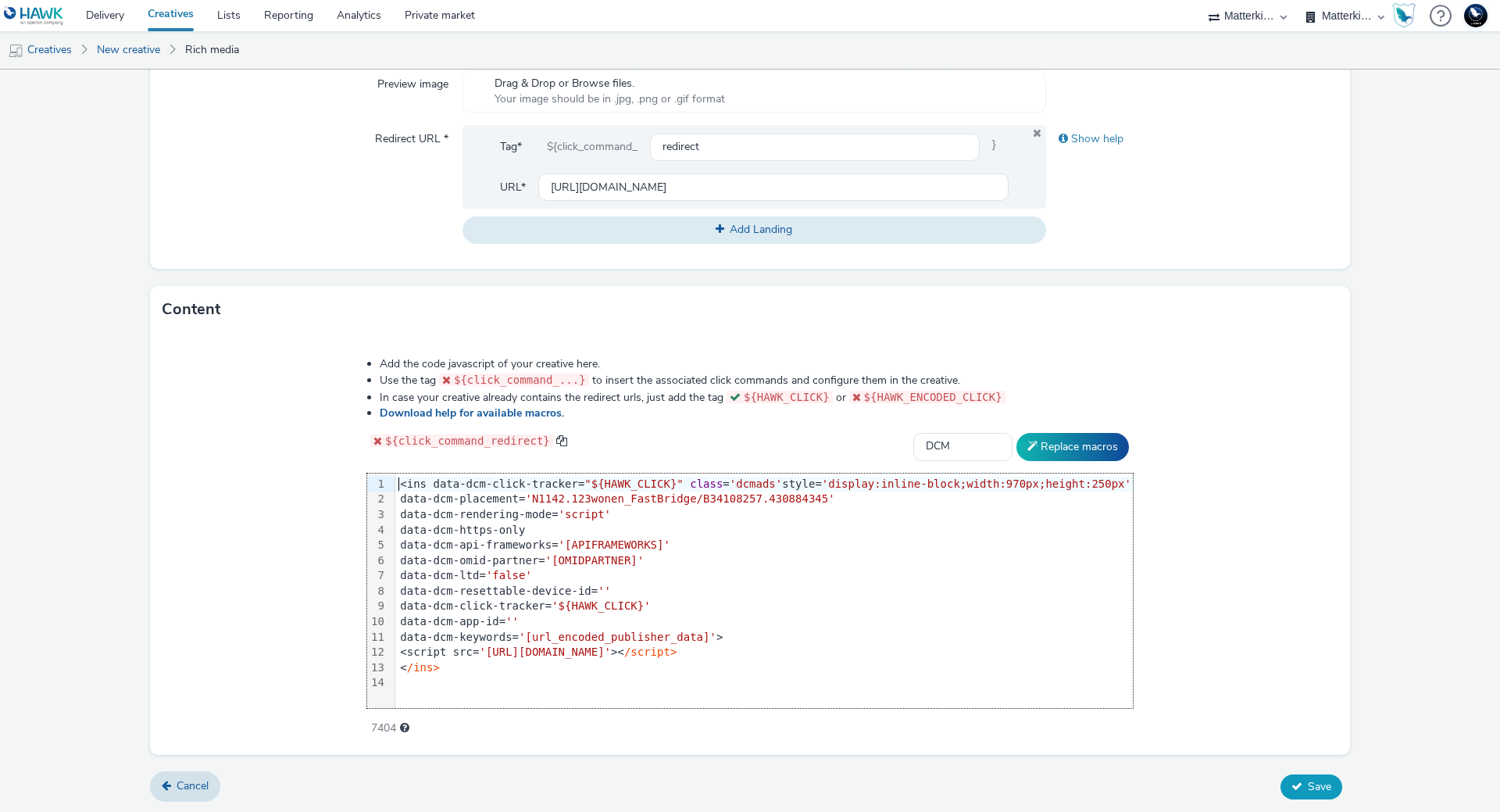
click at [1328, 784] on button "Save" at bounding box center [1312, 787] width 62 height 25
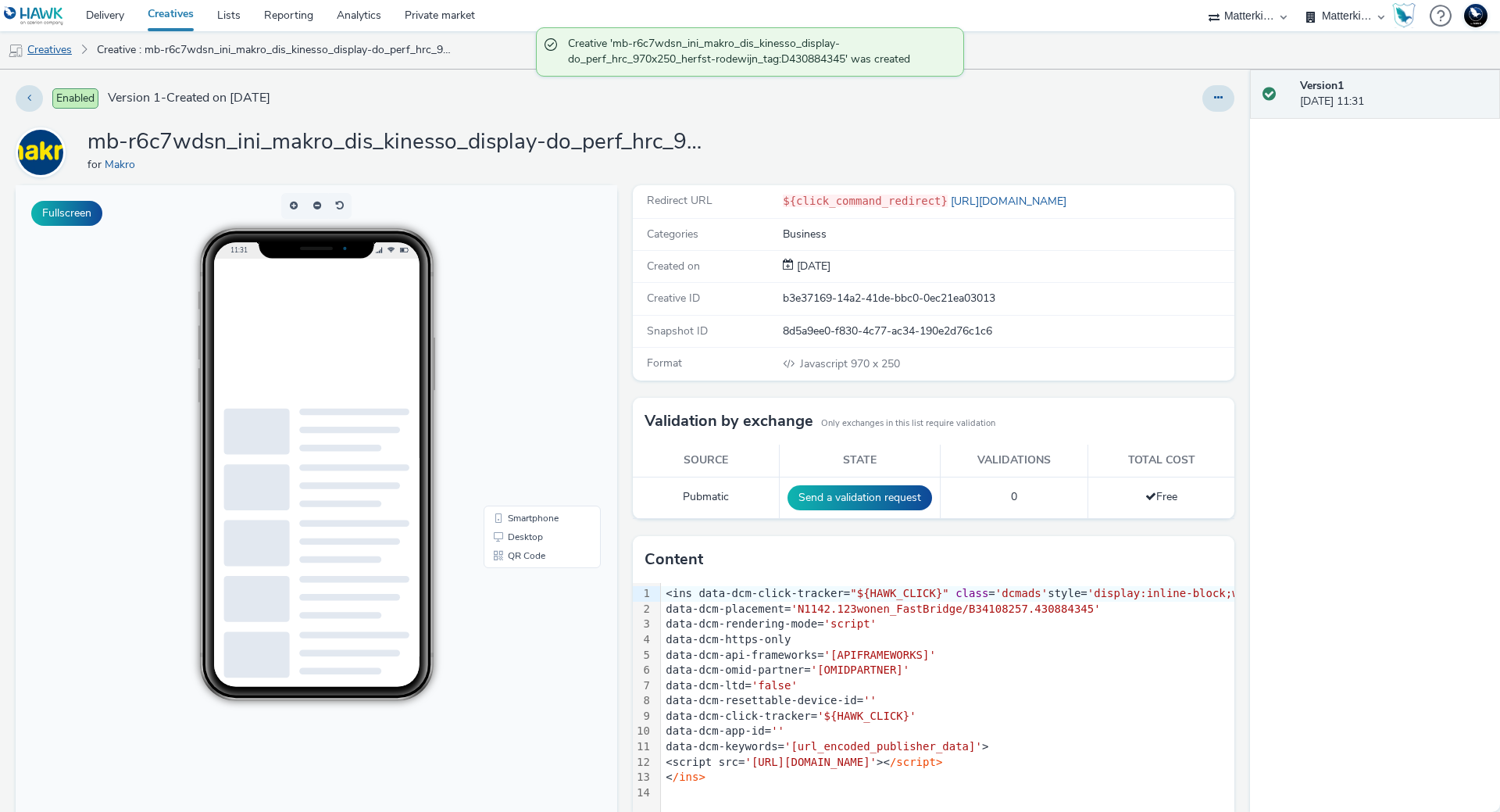
click at [45, 52] on link "Creatives" at bounding box center [40, 49] width 80 height 38
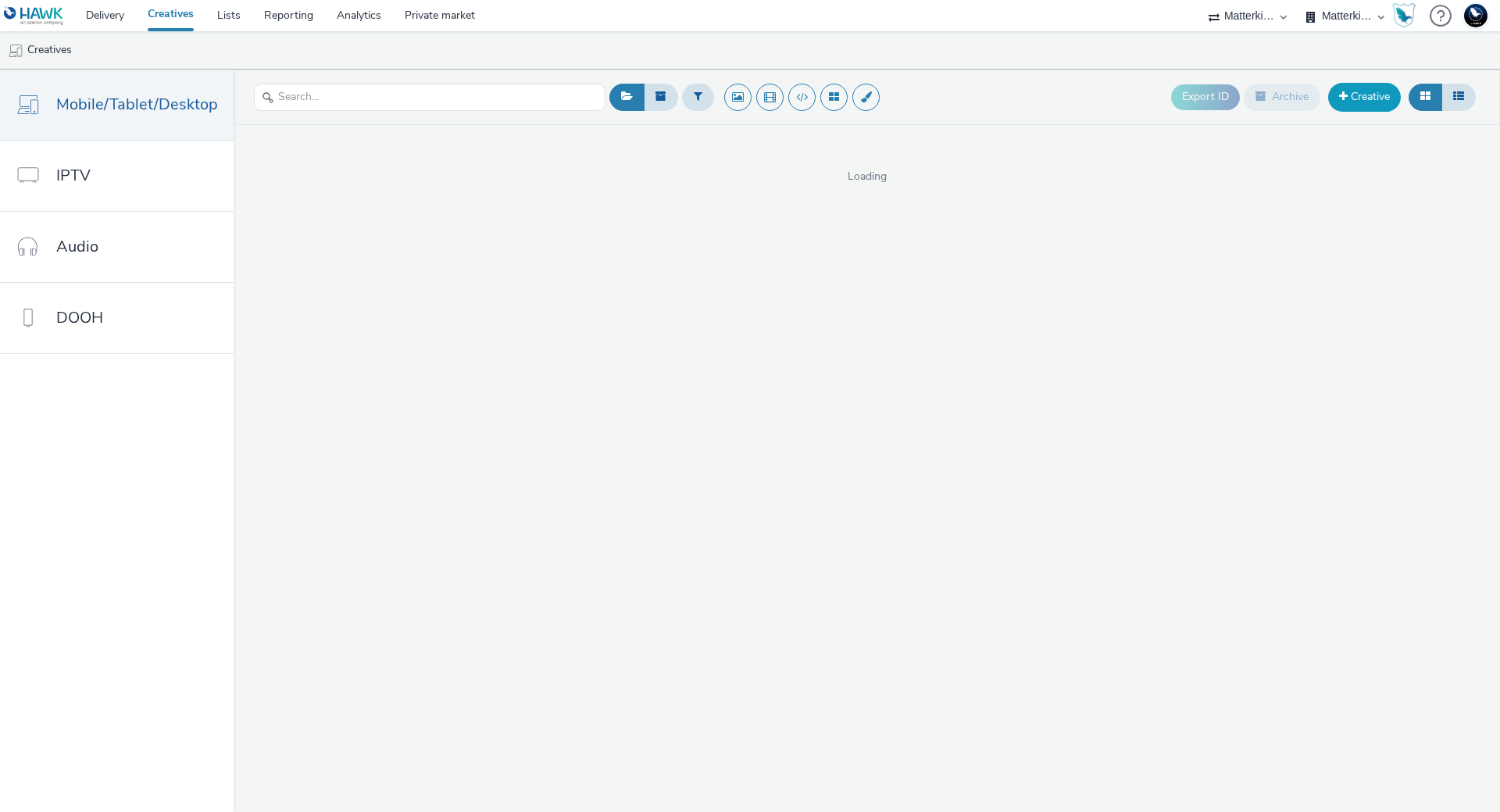
click at [1356, 91] on link "Creative" at bounding box center [1364, 96] width 72 height 28
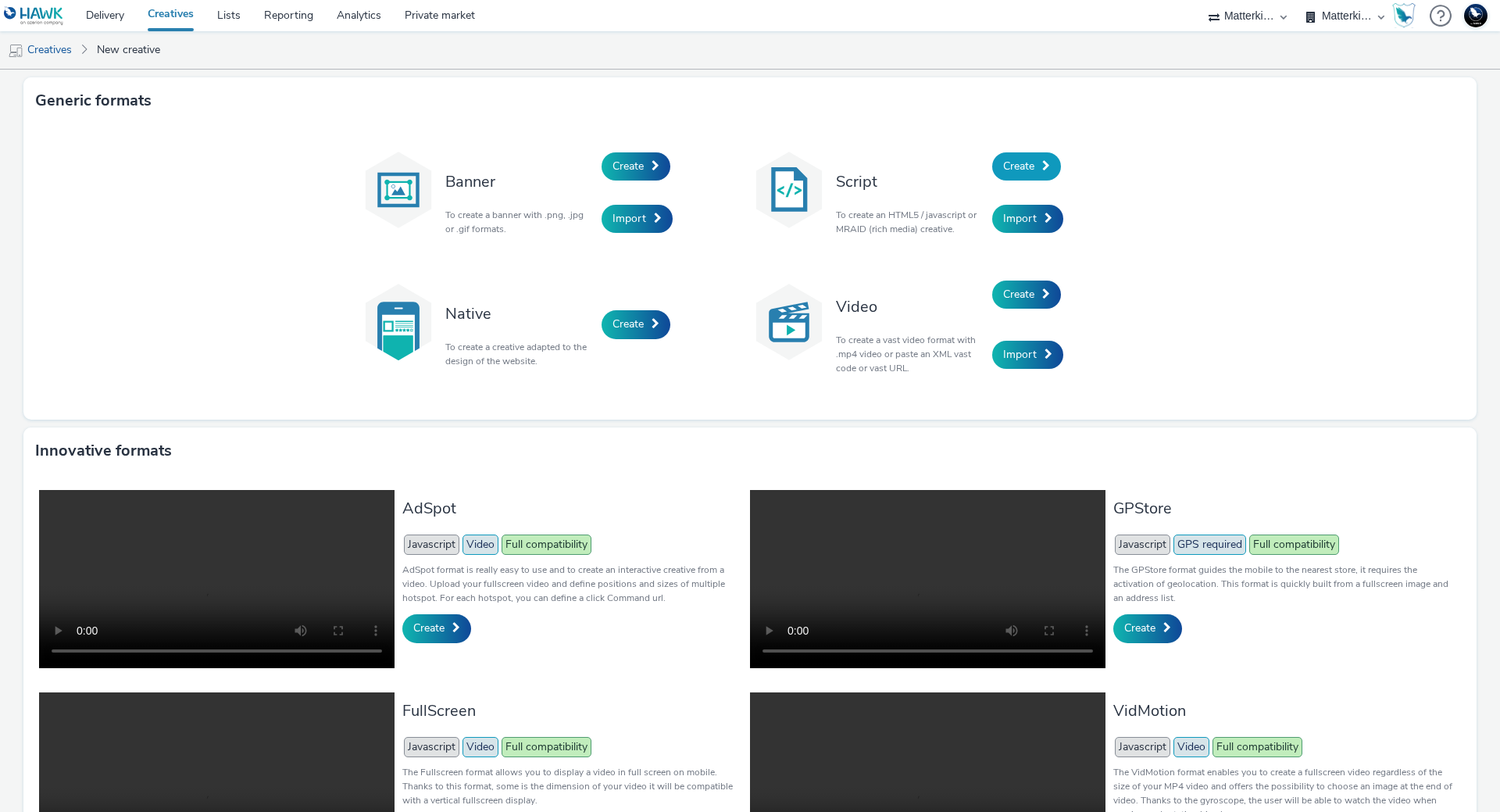
click at [1043, 161] on span at bounding box center [1047, 165] width 8 height 11
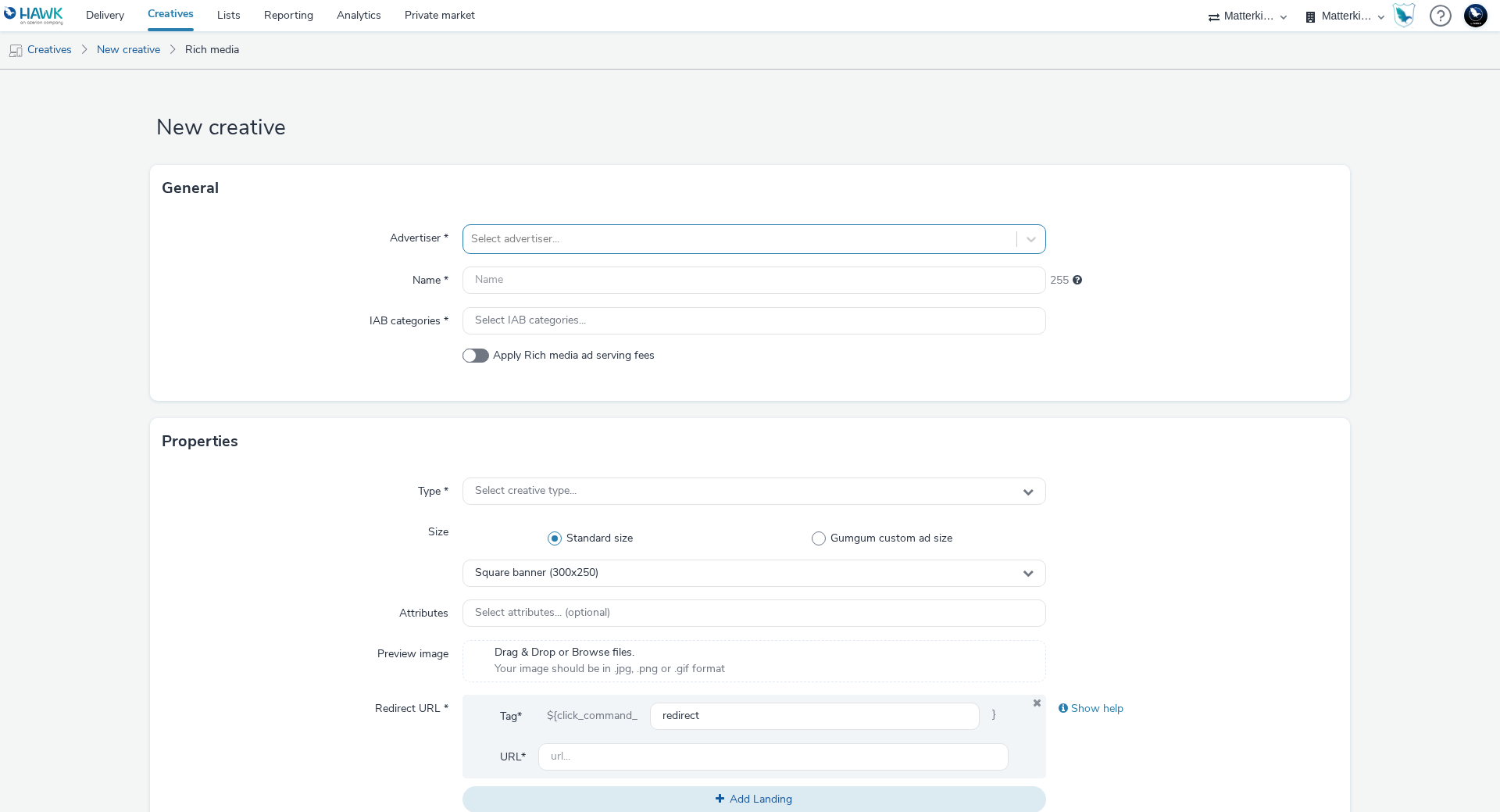
click at [602, 236] on div at bounding box center [739, 238] width 537 height 18
type input "mak"
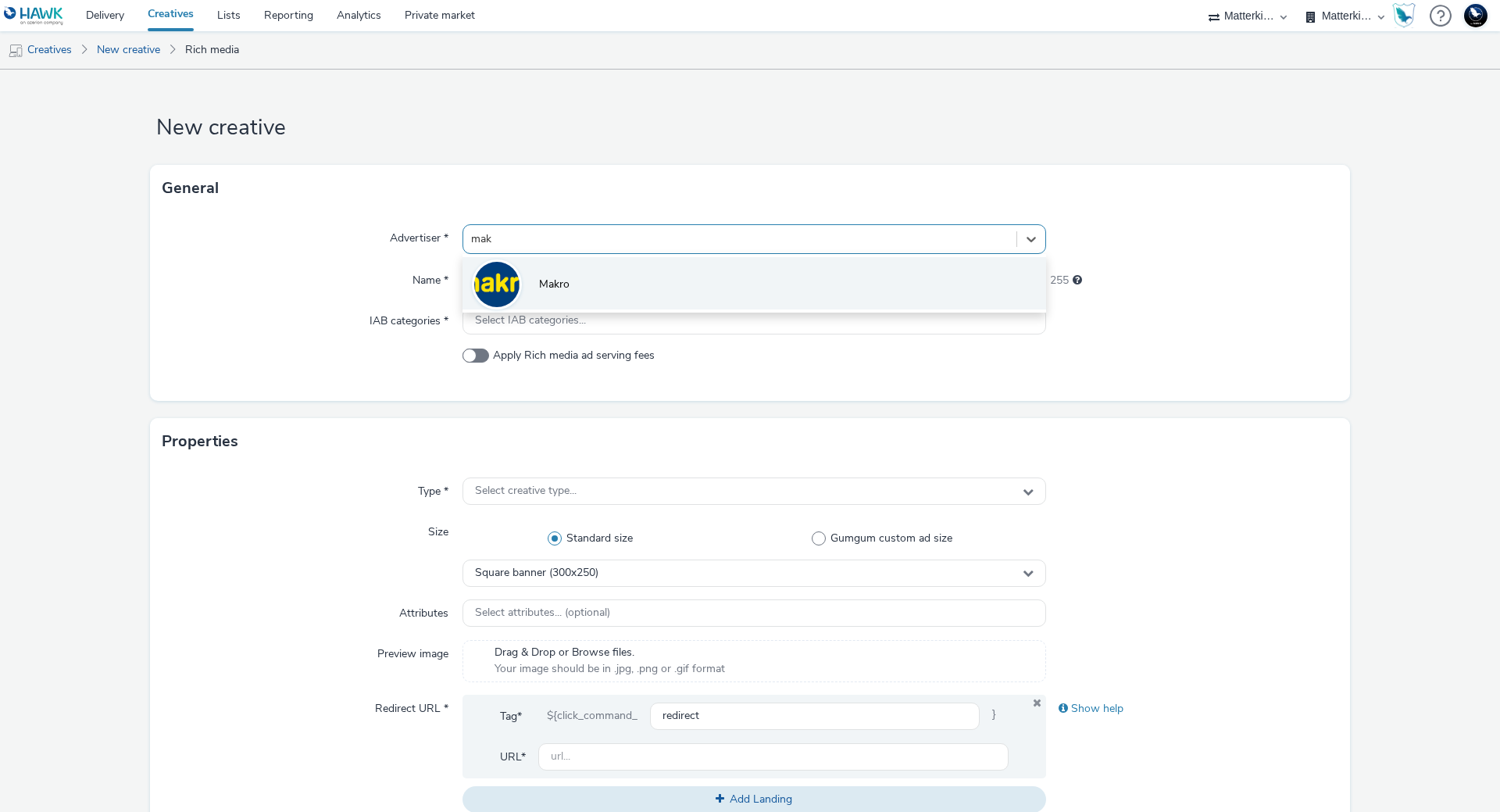
click at [603, 274] on li "Makro" at bounding box center [754, 283] width 584 height 52
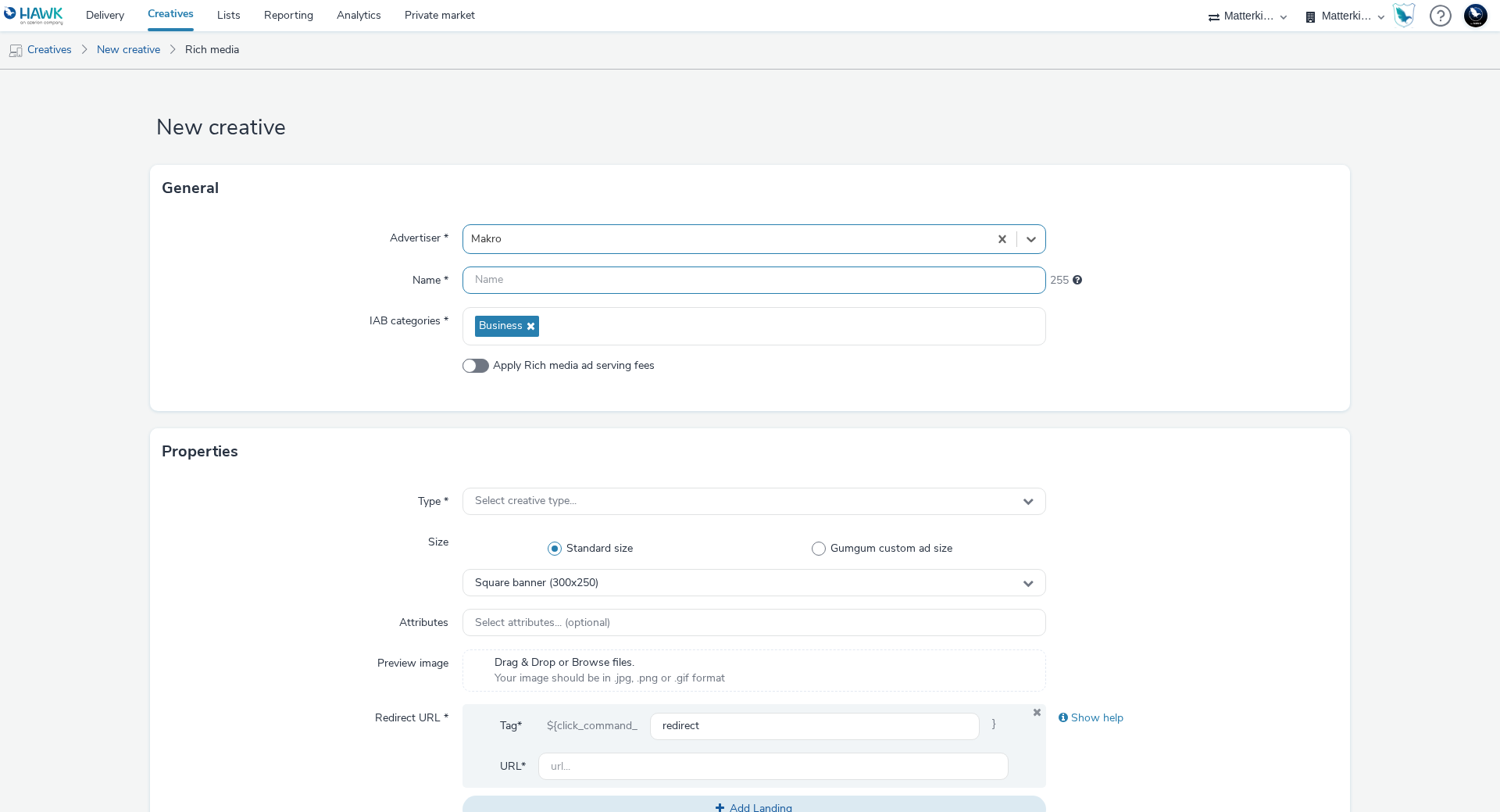
click at [539, 285] on input "text" at bounding box center [754, 280] width 584 height 27
paste input "mb-r6c7wdsn_ini_makro_dis_kinesso_display-do_perf_hrc_336x280_herfst-rodewijn_t…"
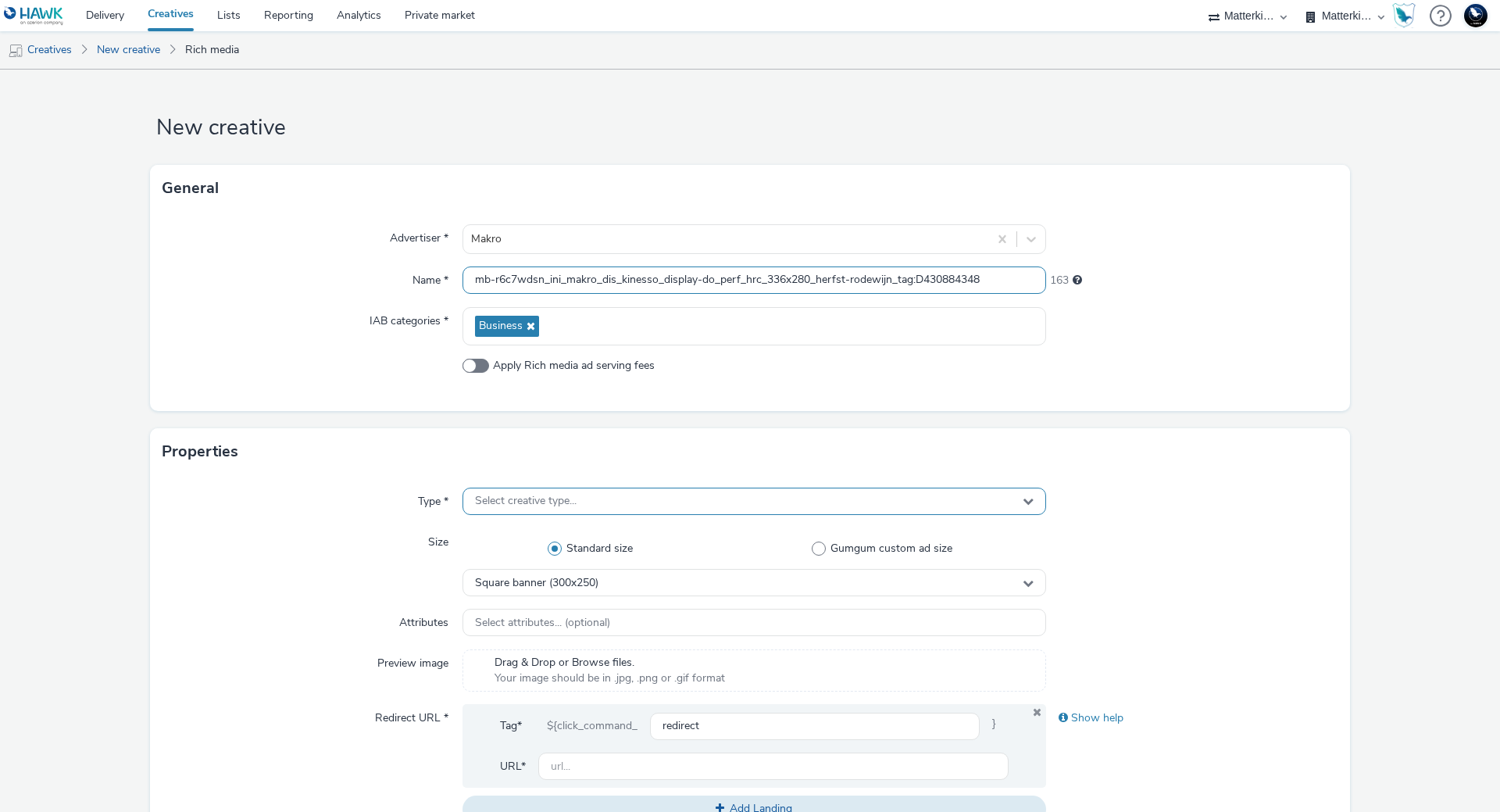
type input "mb-r6c7wdsn_ini_makro_dis_kinesso_display-do_perf_hrc_336x280_herfst-rodewijn_t…"
click at [556, 500] on span "Select creative type..." at bounding box center [525, 501] width 101 height 14
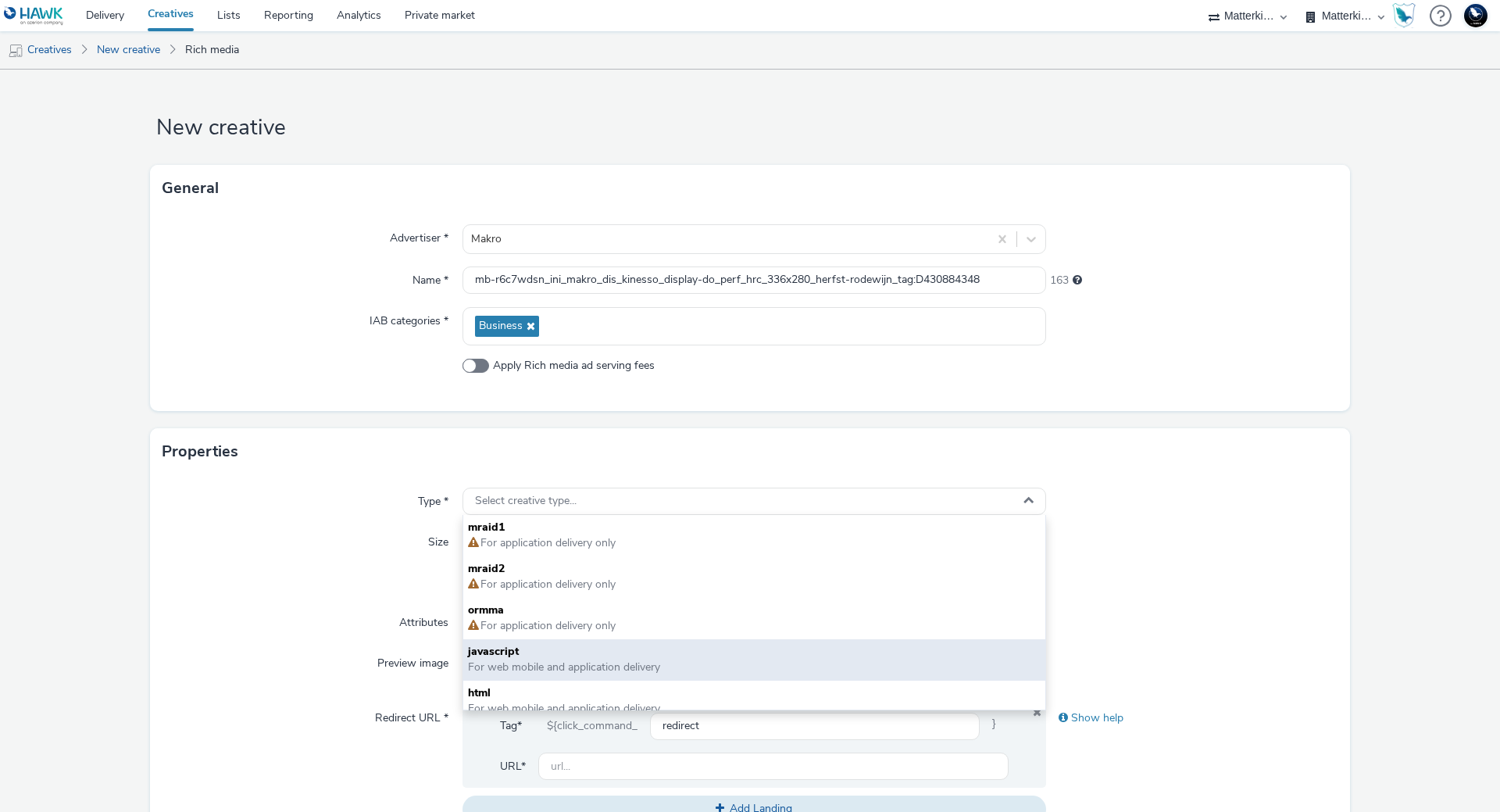
click at [535, 659] on span "javascript" at bounding box center [754, 651] width 573 height 15
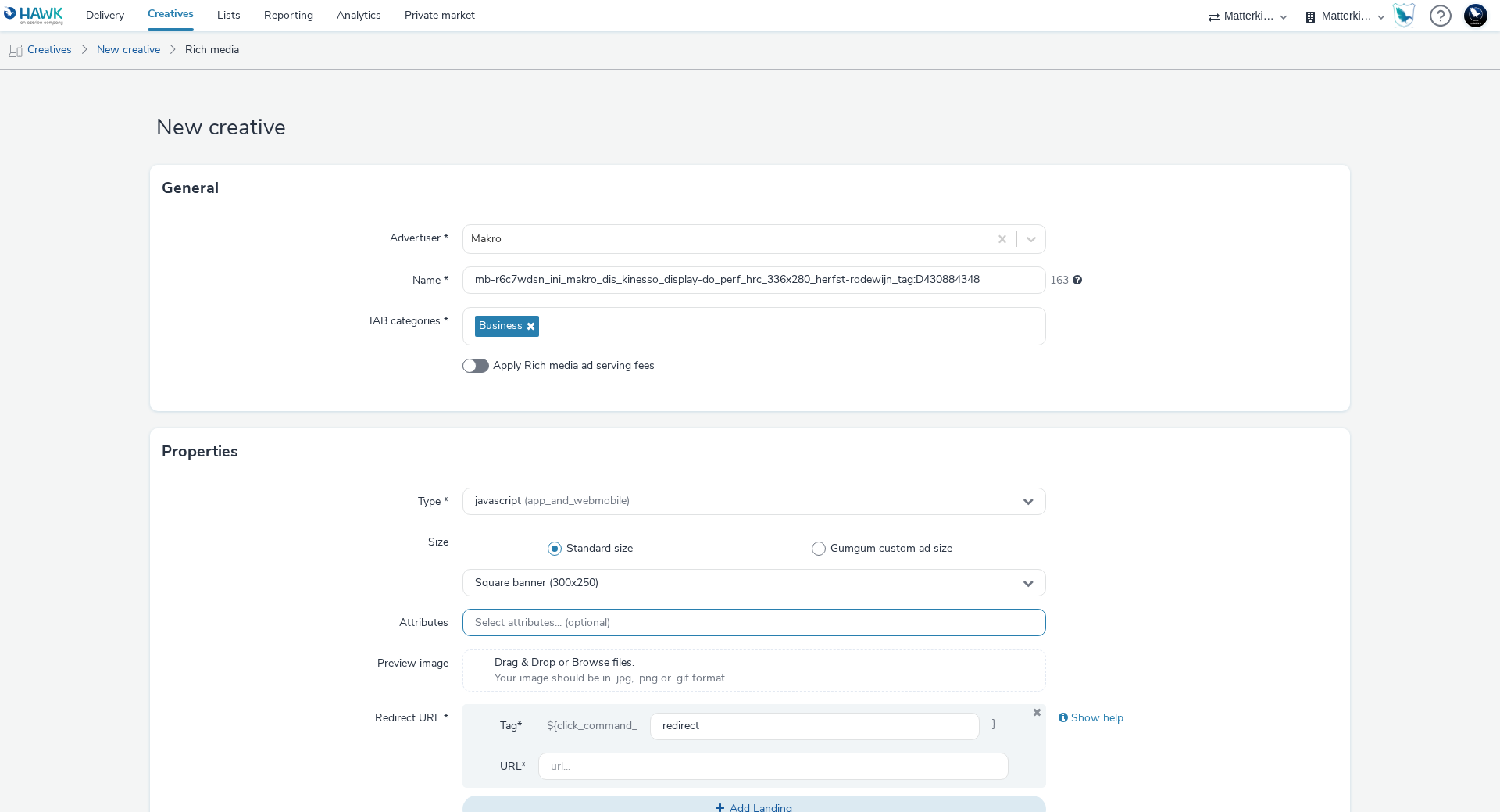
click at [661, 627] on div "Select attributes... (optional)" at bounding box center [754, 622] width 584 height 27
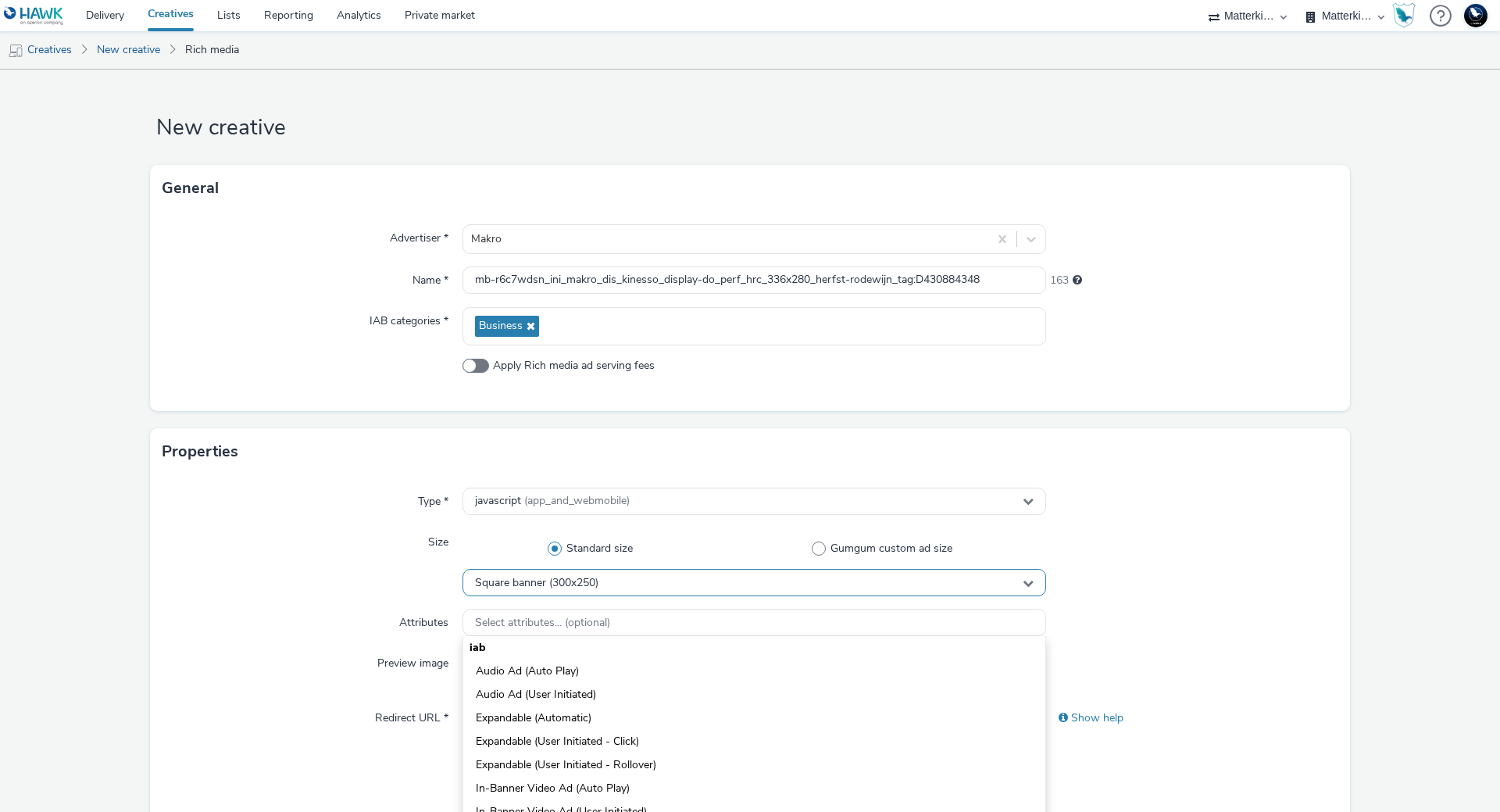
click at [651, 583] on div "Square banner (300x250)" at bounding box center [754, 582] width 584 height 27
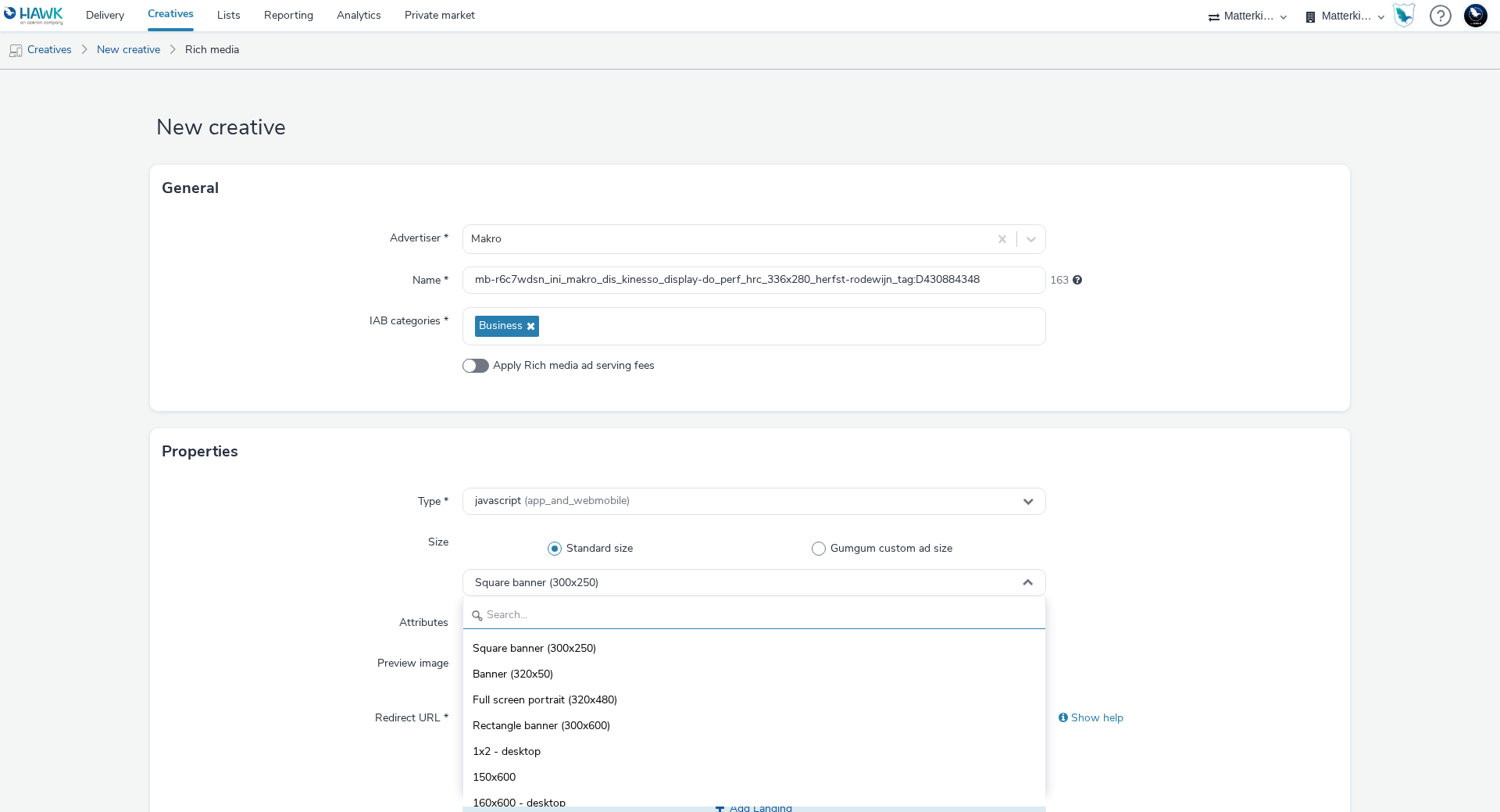
click at [672, 606] on input "text" at bounding box center [753, 615] width 582 height 27
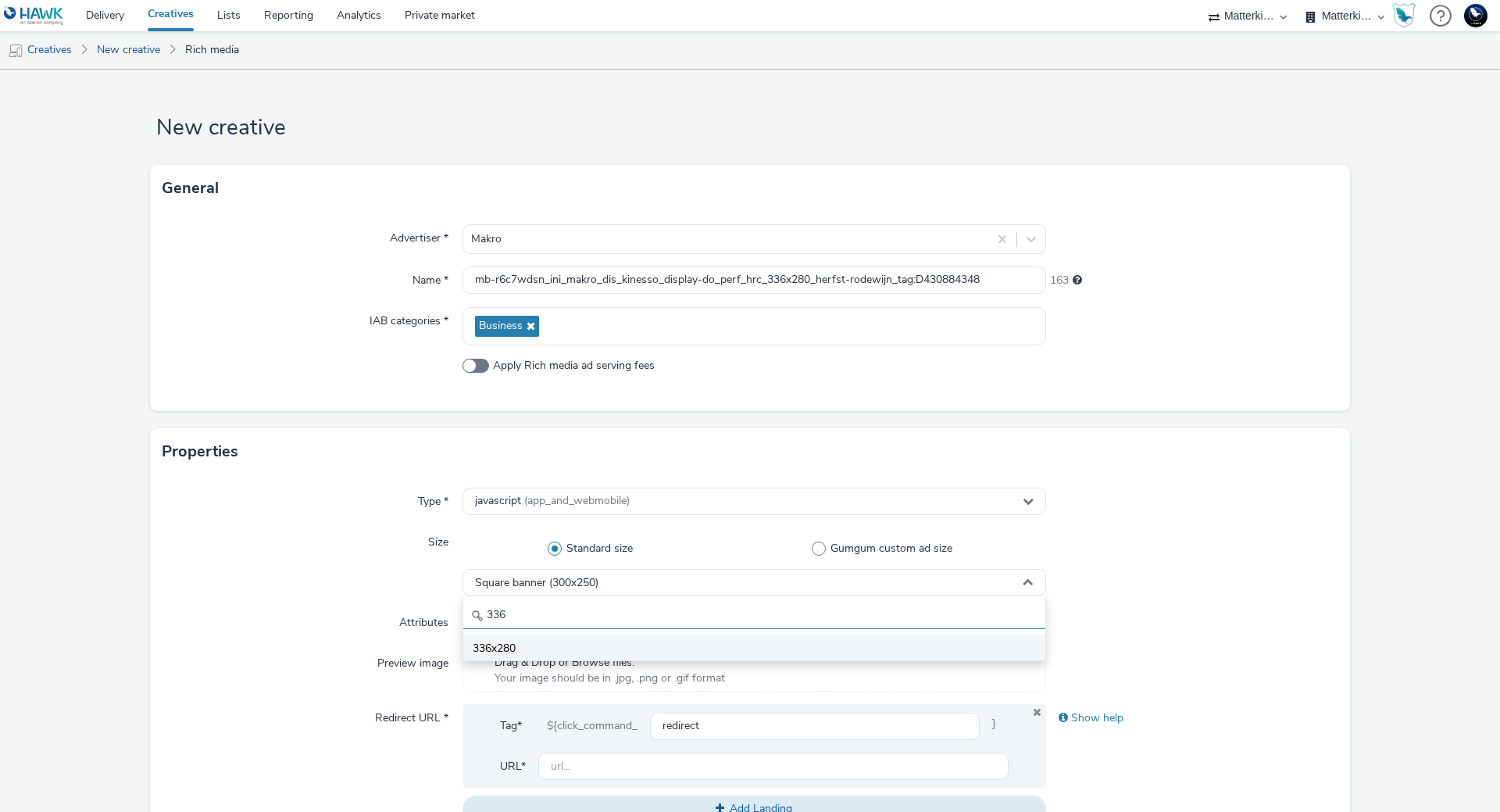
type input "336"
click at [647, 640] on li "336x280" at bounding box center [753, 647] width 582 height 26
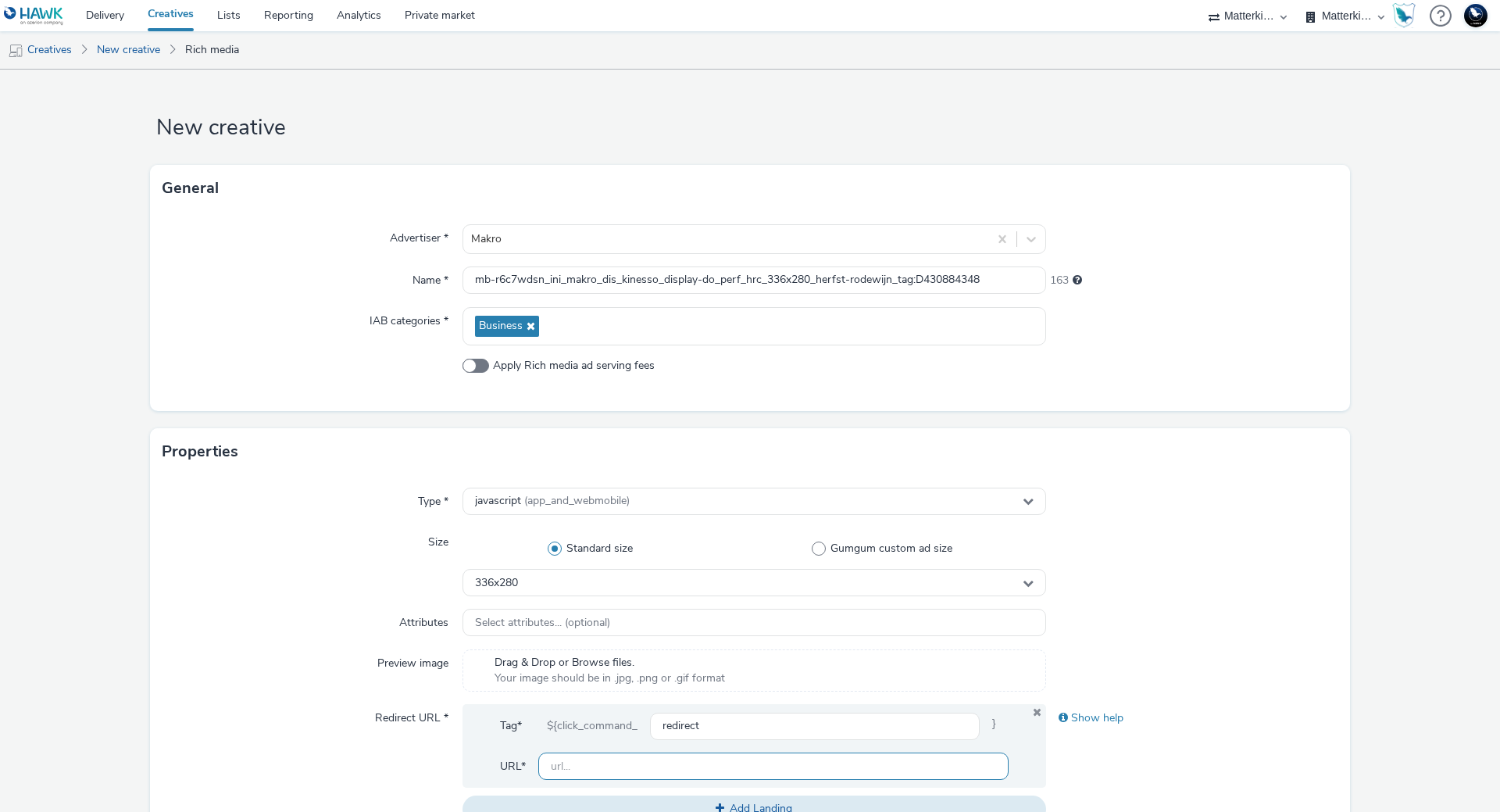
click at [688, 756] on input "text" at bounding box center [774, 766] width 471 height 27
paste input "https://producten.makro.nl/"
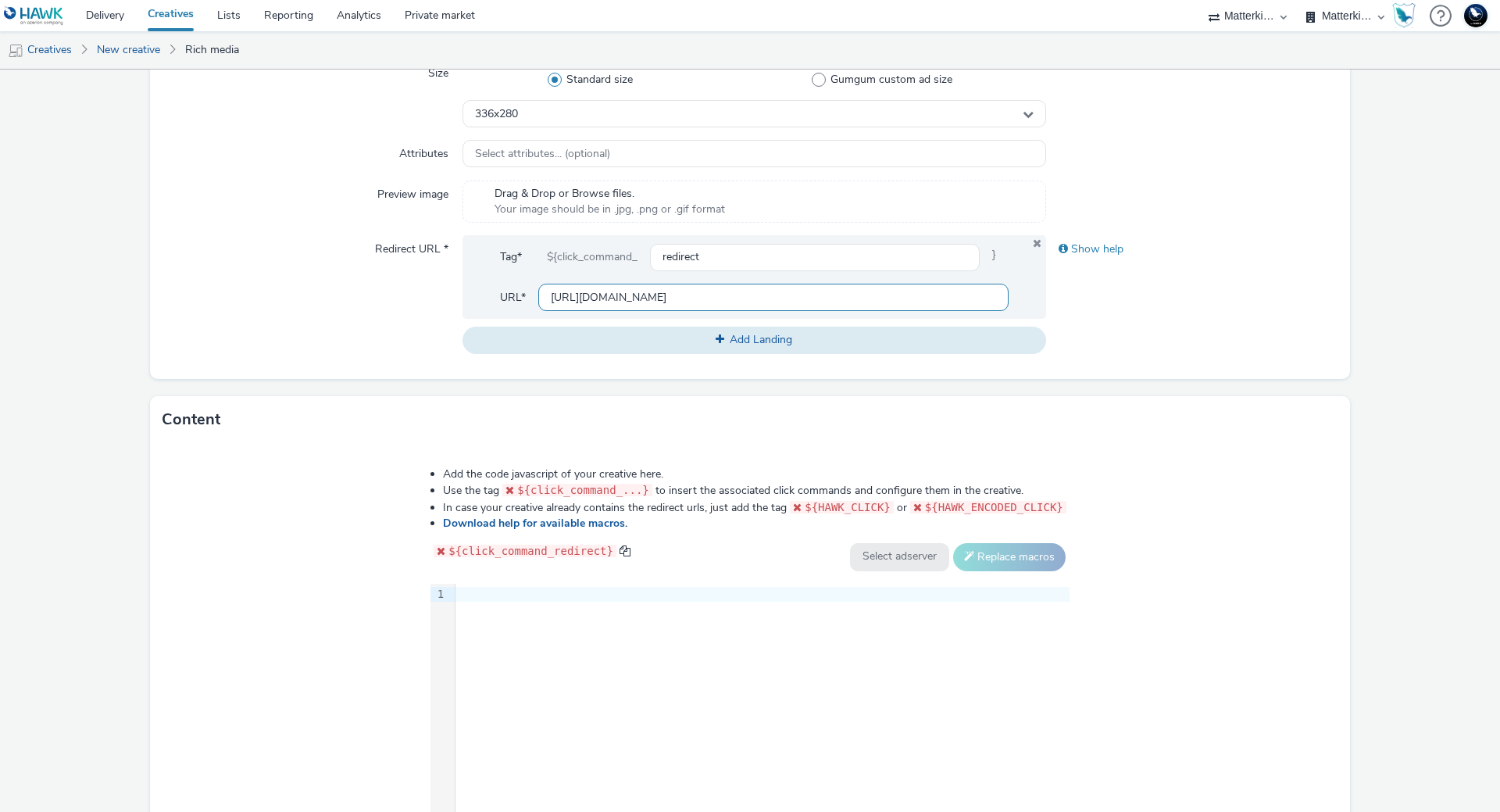
scroll to position [579, 0]
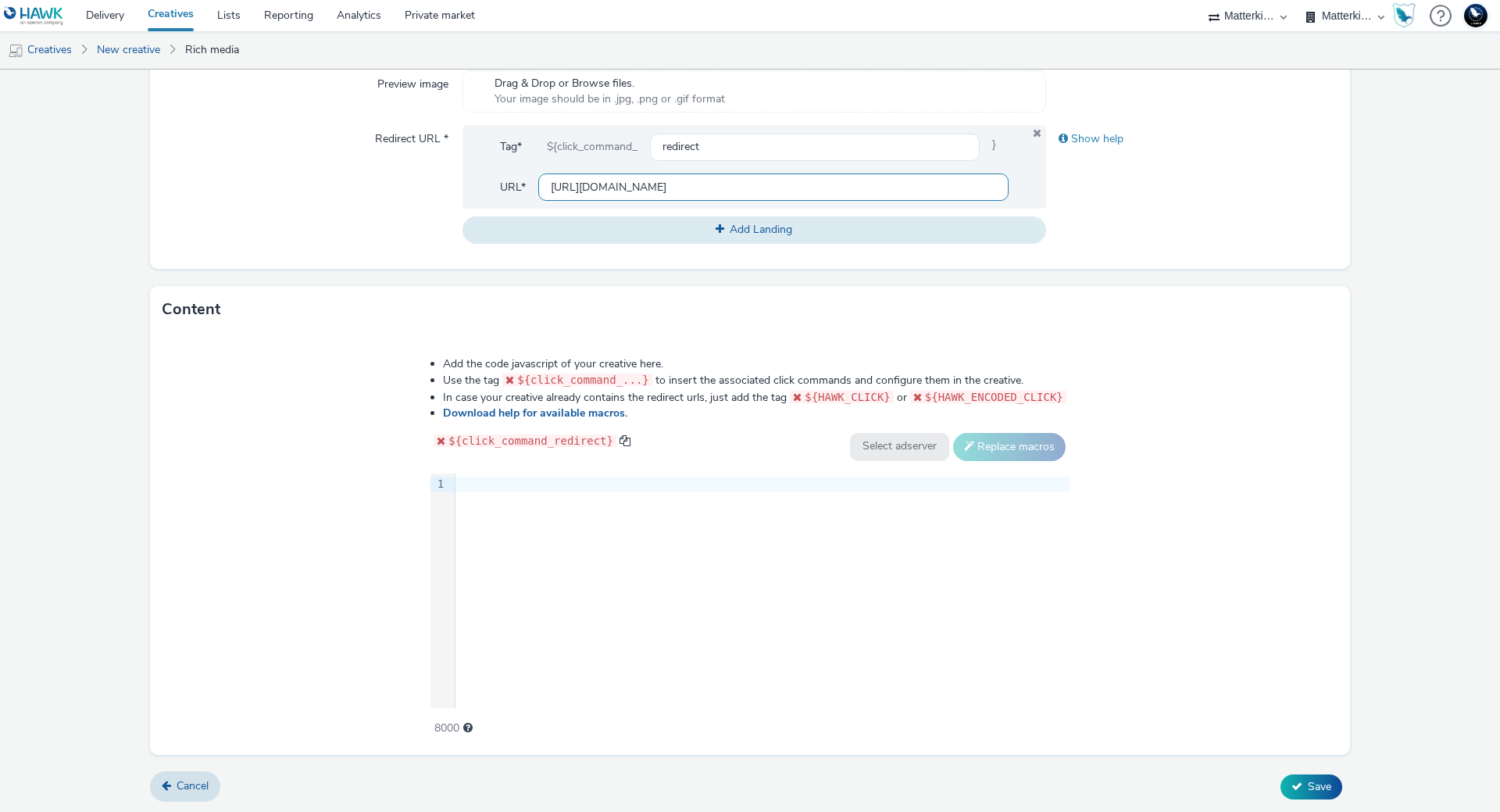
type input "https://producten.makro.nl/"
click at [738, 582] on div "9 1 ›" at bounding box center [750, 590] width 640 height 234
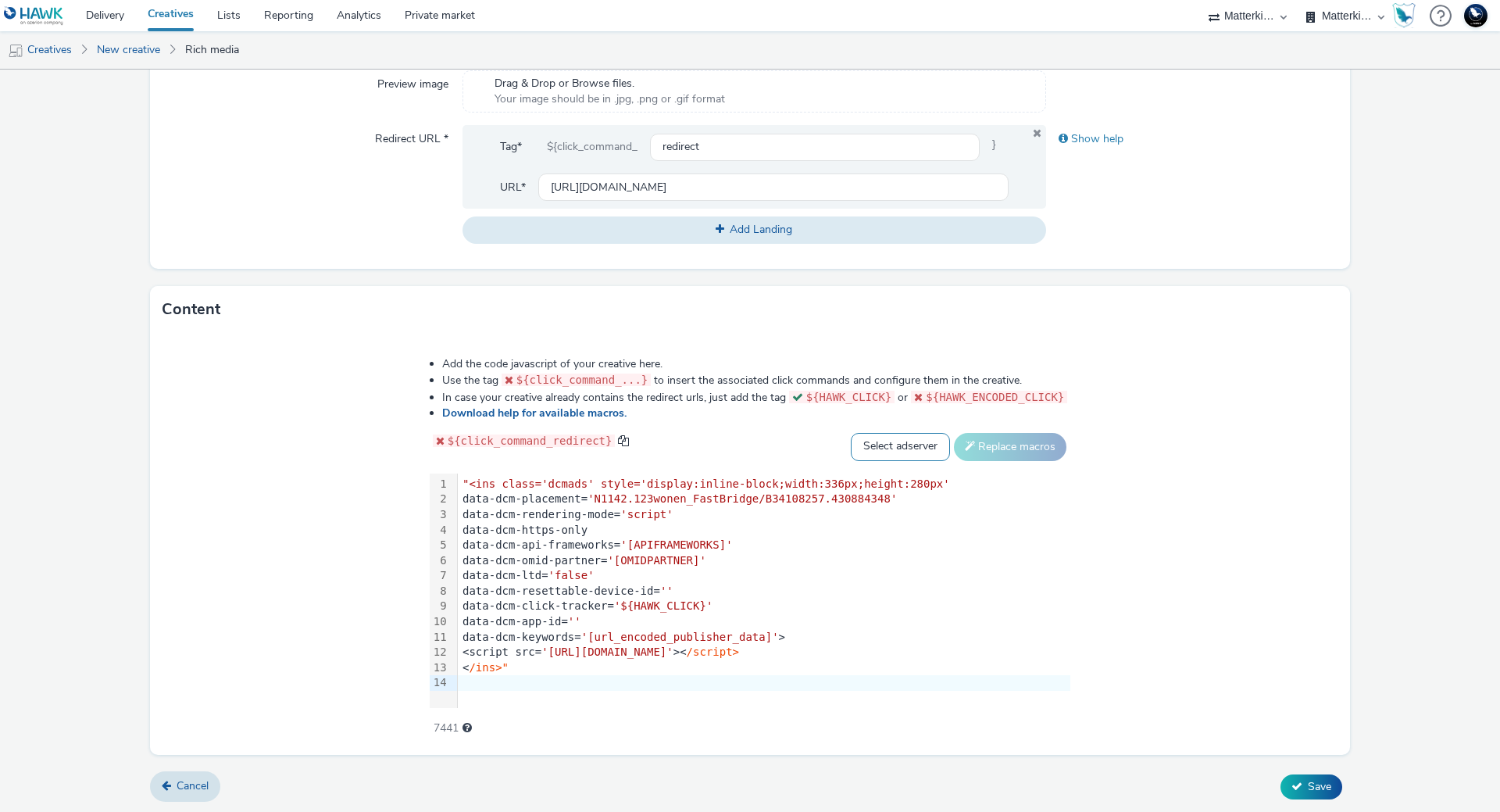
click at [905, 441] on select "Select adserver Sizmek DCM Adform Sting" at bounding box center [900, 447] width 99 height 28
select select "dcm"
click at [851, 433] on select "Select adserver Sizmek DCM Adform Sting" at bounding box center [900, 447] width 99 height 28
click at [1014, 442] on button "Replace macros" at bounding box center [1010, 447] width 113 height 28
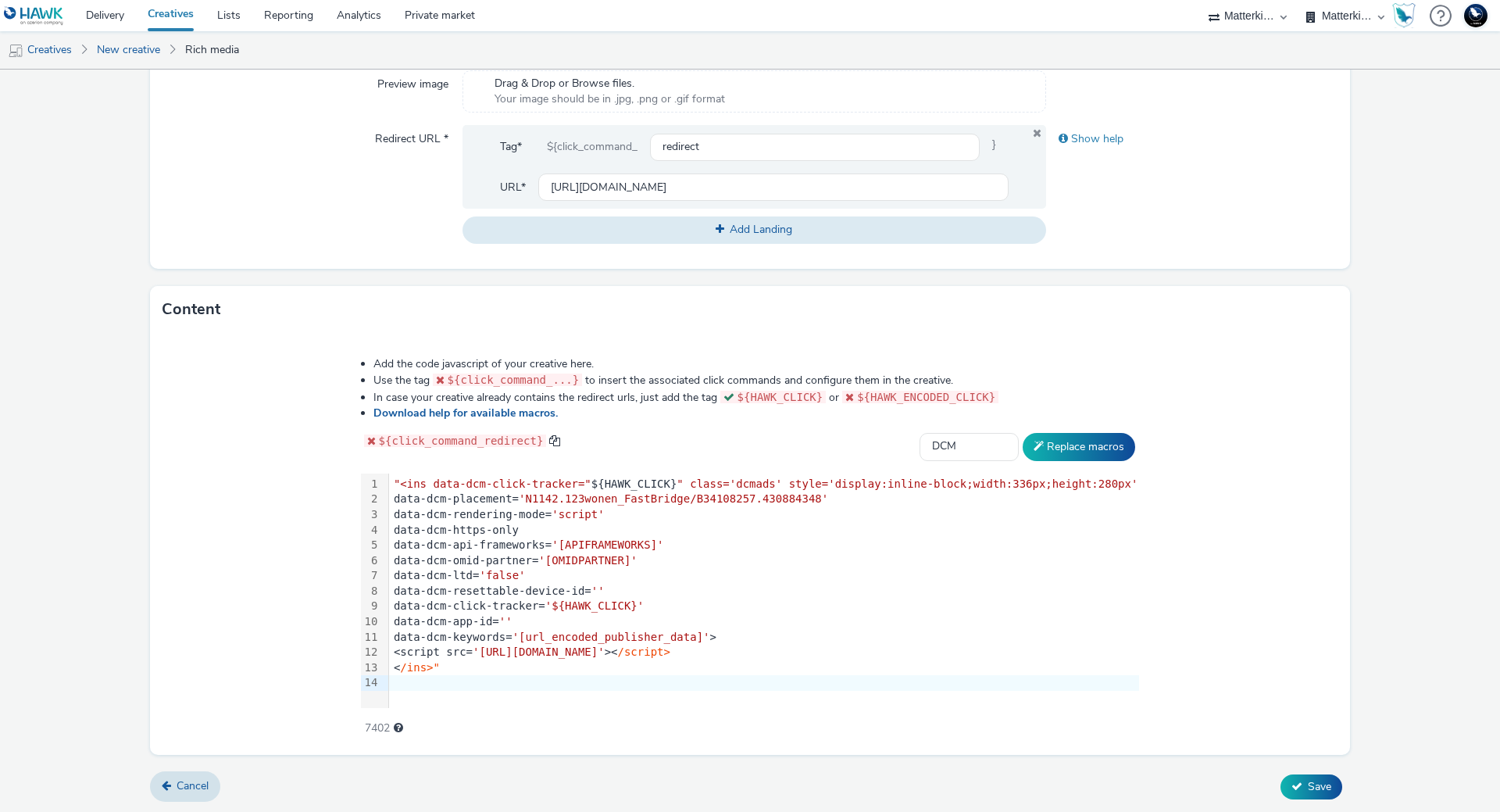
click at [500, 662] on div "< /ins>"" at bounding box center [764, 667] width 750 height 15
click at [427, 478] on span ""<ins data-dcm-click-tracker="" at bounding box center [492, 483] width 198 height 13
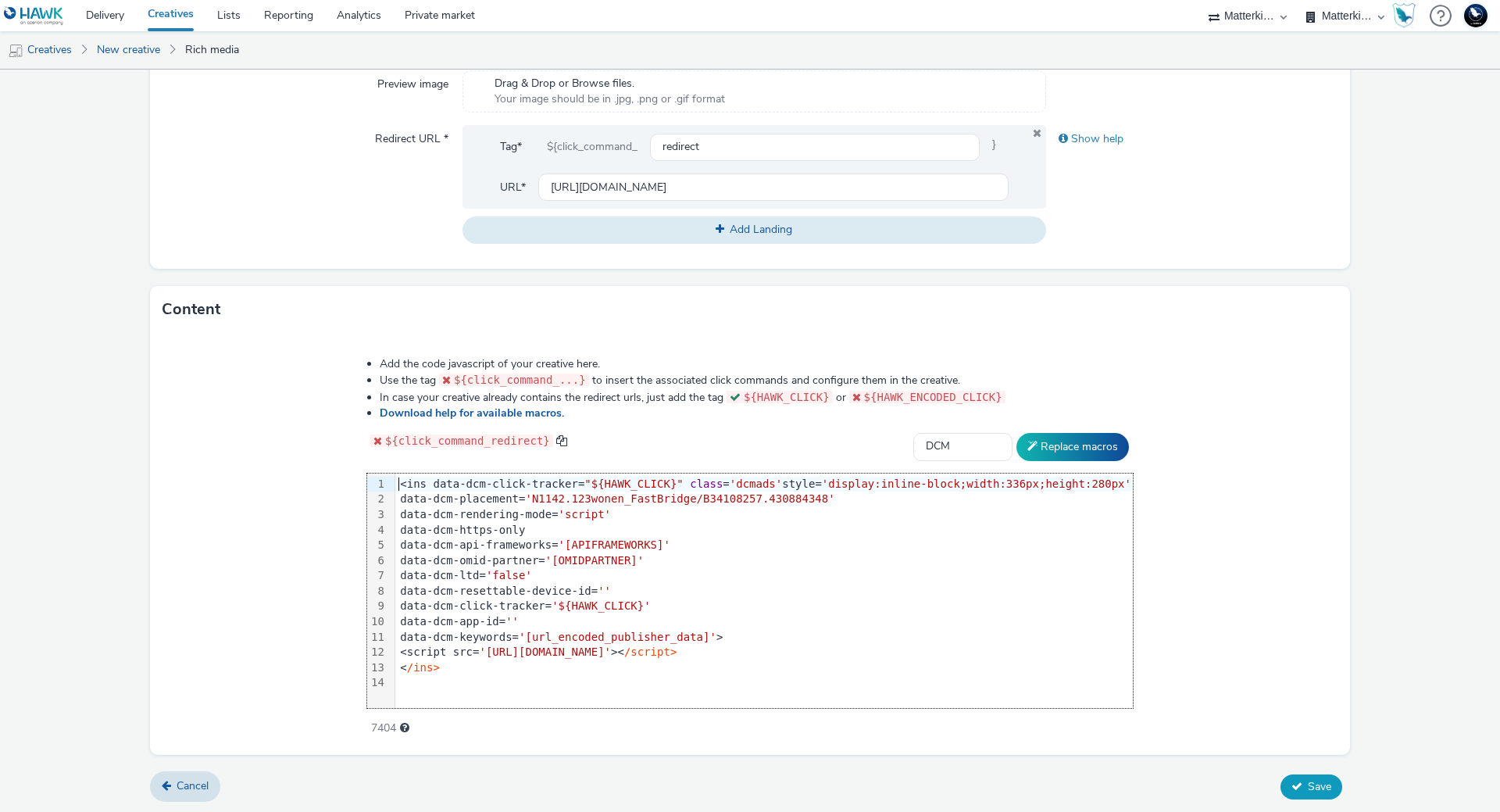
click at [1310, 783] on span "Save" at bounding box center [1320, 786] width 23 height 14
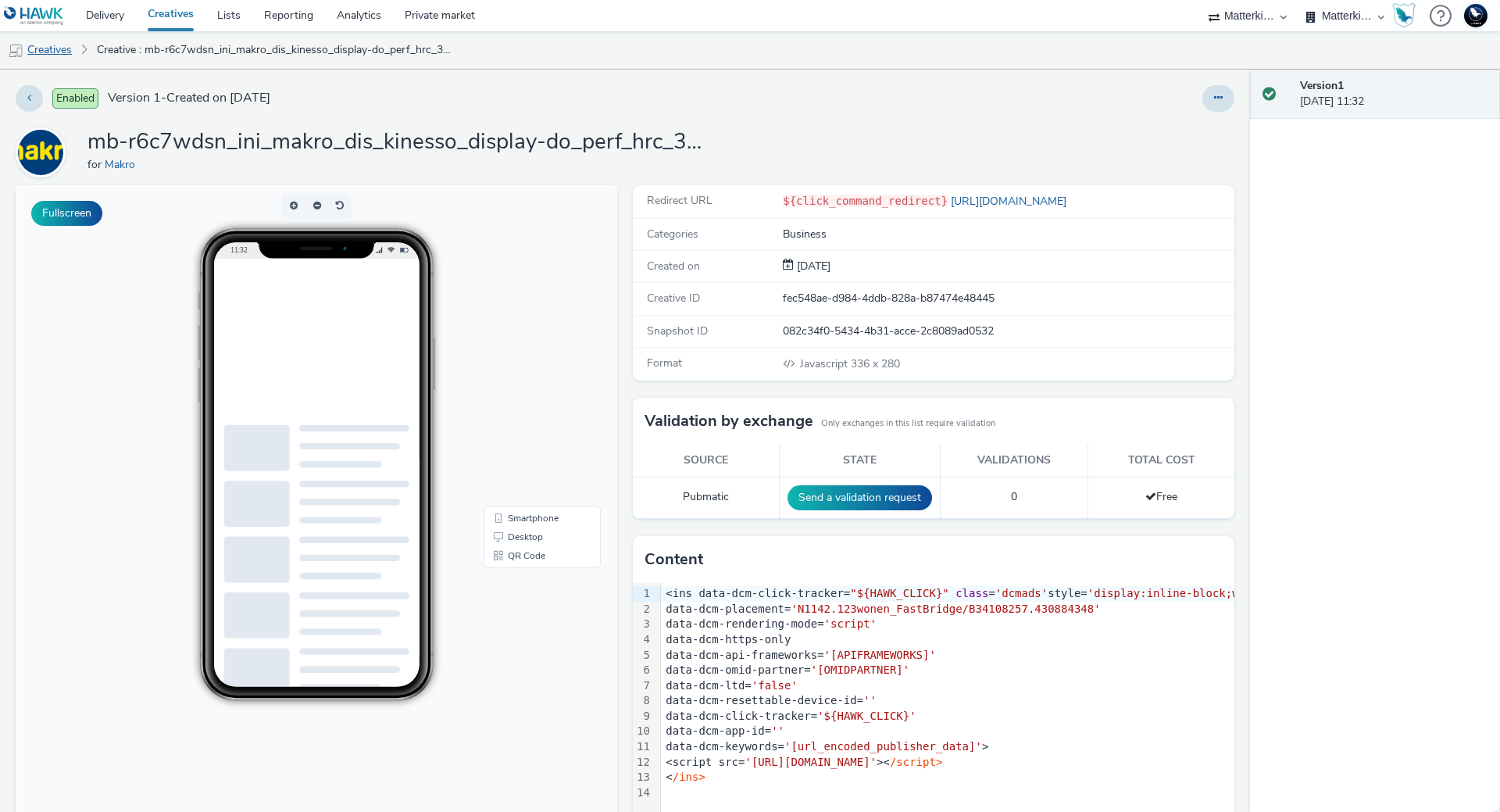
drag, startPoint x: 67, startPoint y: 60, endPoint x: 76, endPoint y: 56, distance: 9.8
click at [67, 60] on link "Creatives" at bounding box center [40, 49] width 80 height 38
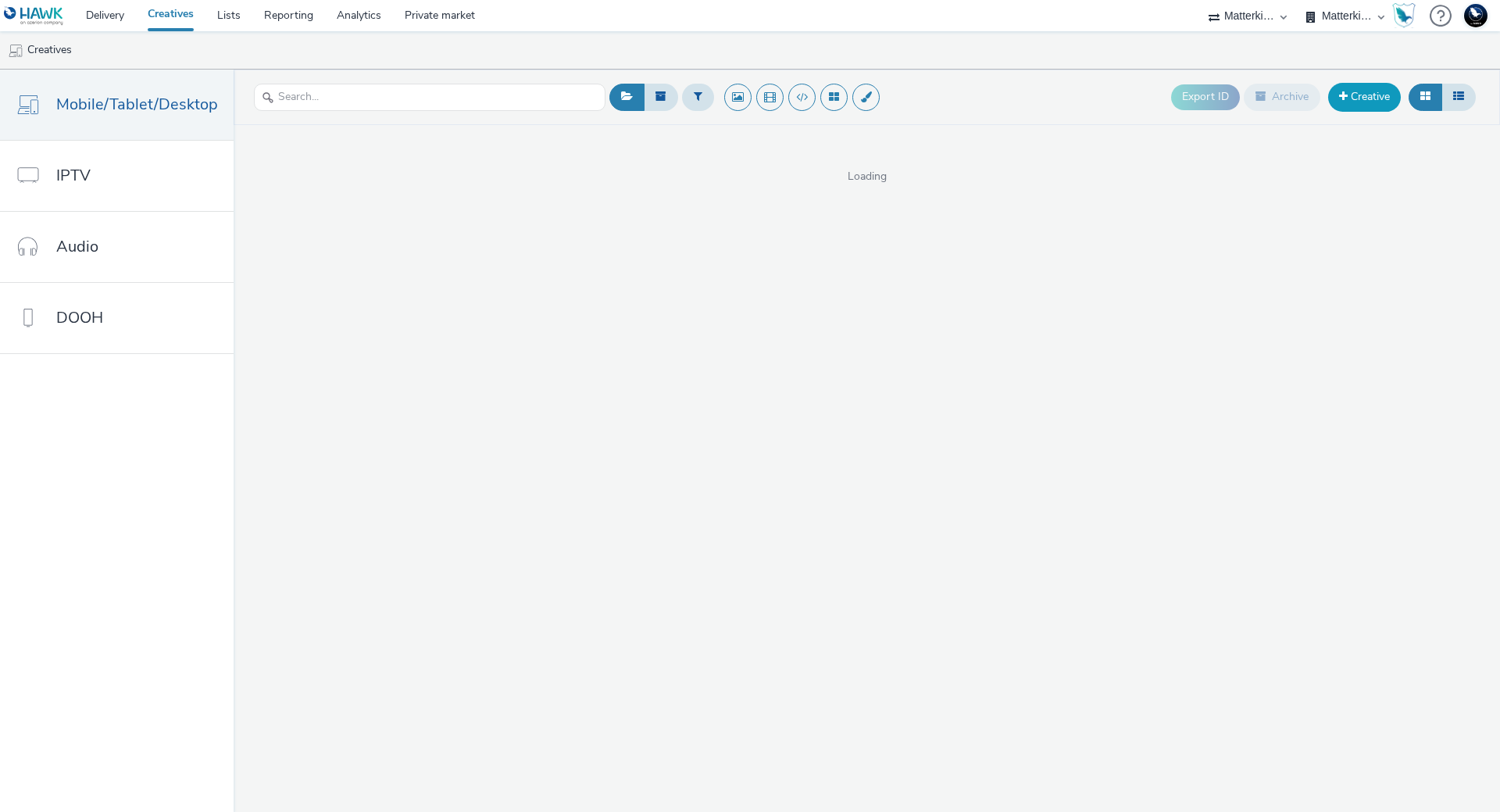
click at [1376, 93] on link "Creative" at bounding box center [1364, 96] width 72 height 28
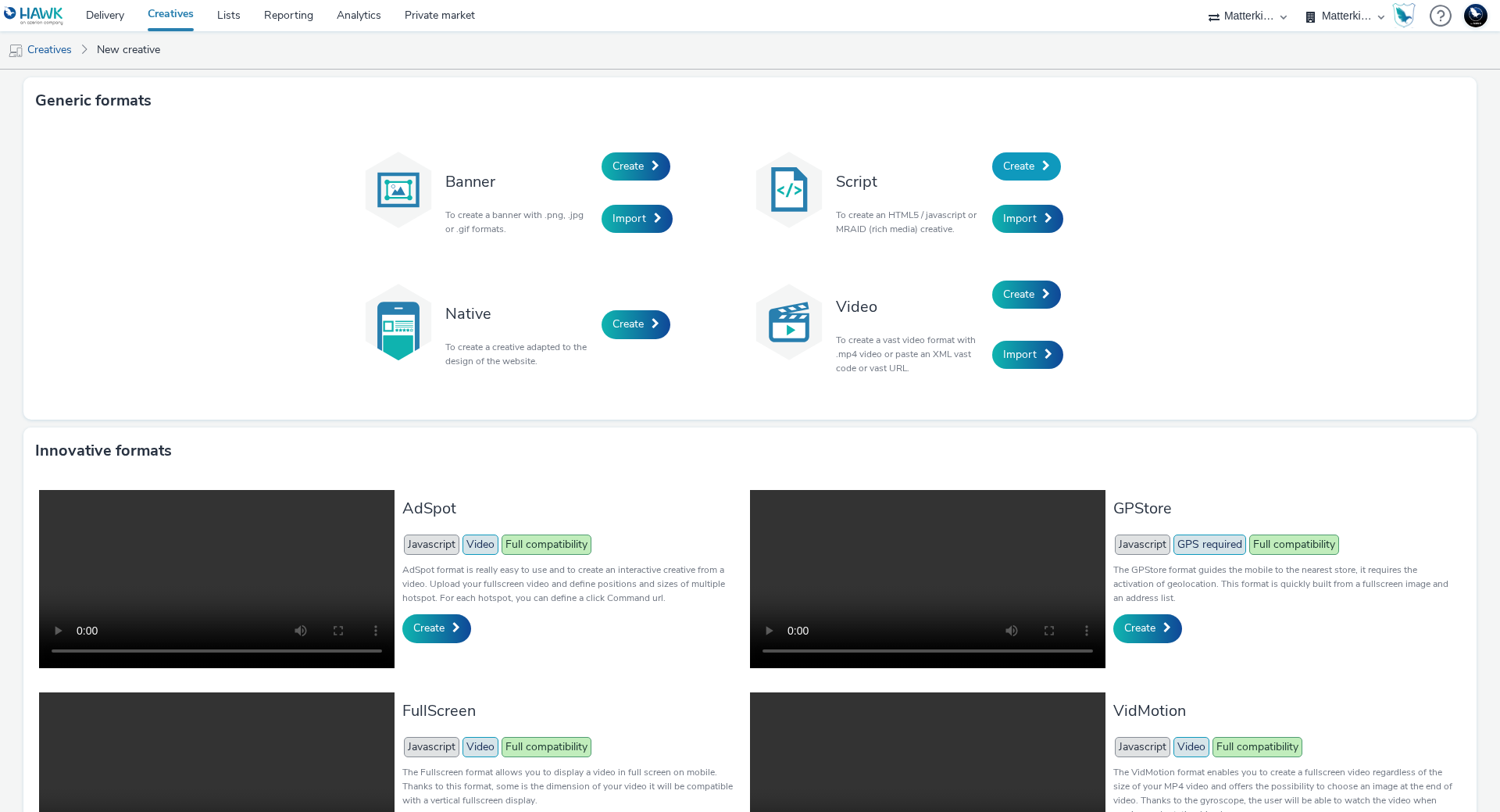
click at [1039, 153] on link "Create" at bounding box center [1026, 166] width 68 height 28
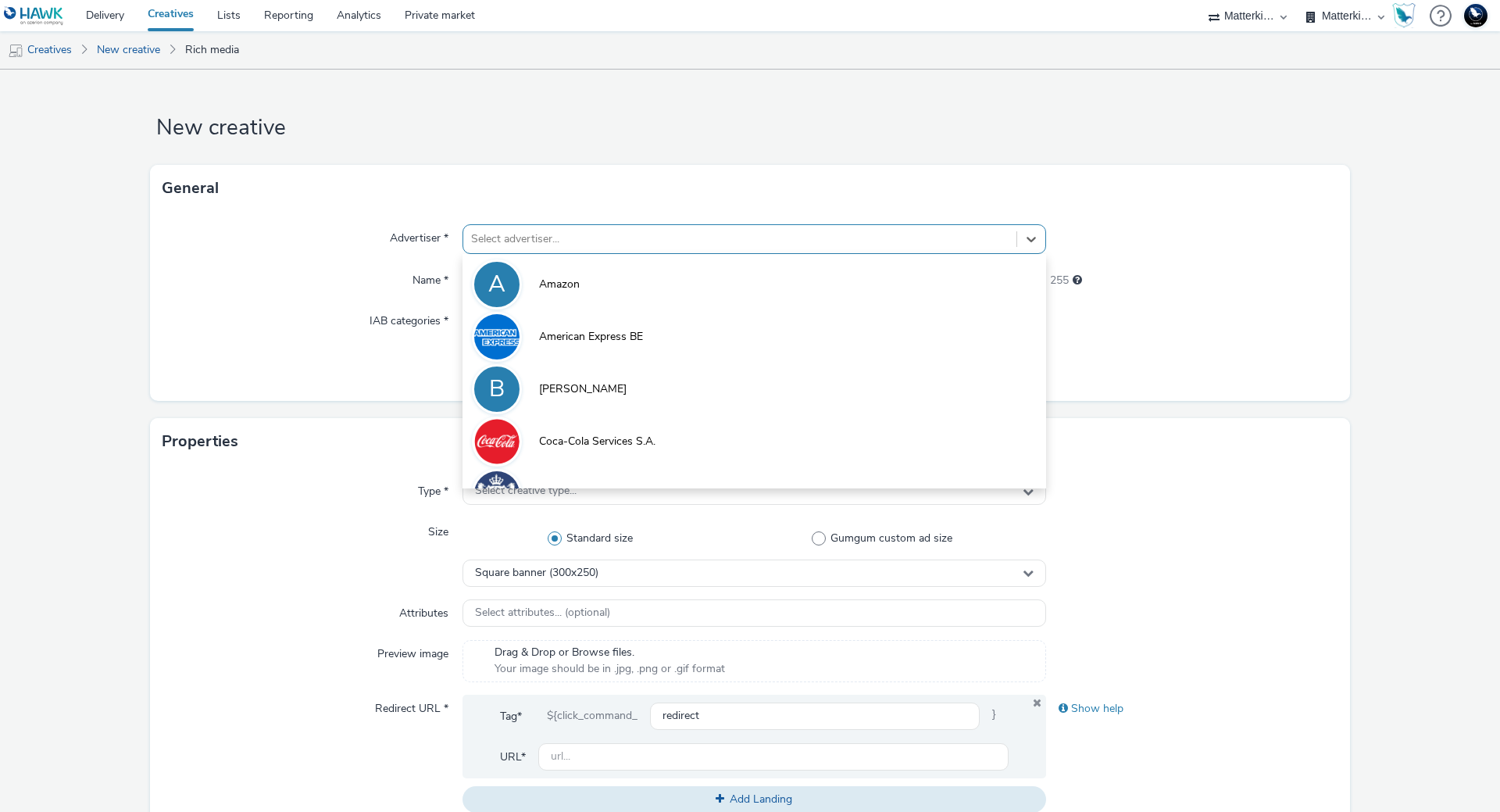
click at [620, 236] on div at bounding box center [739, 238] width 537 height 18
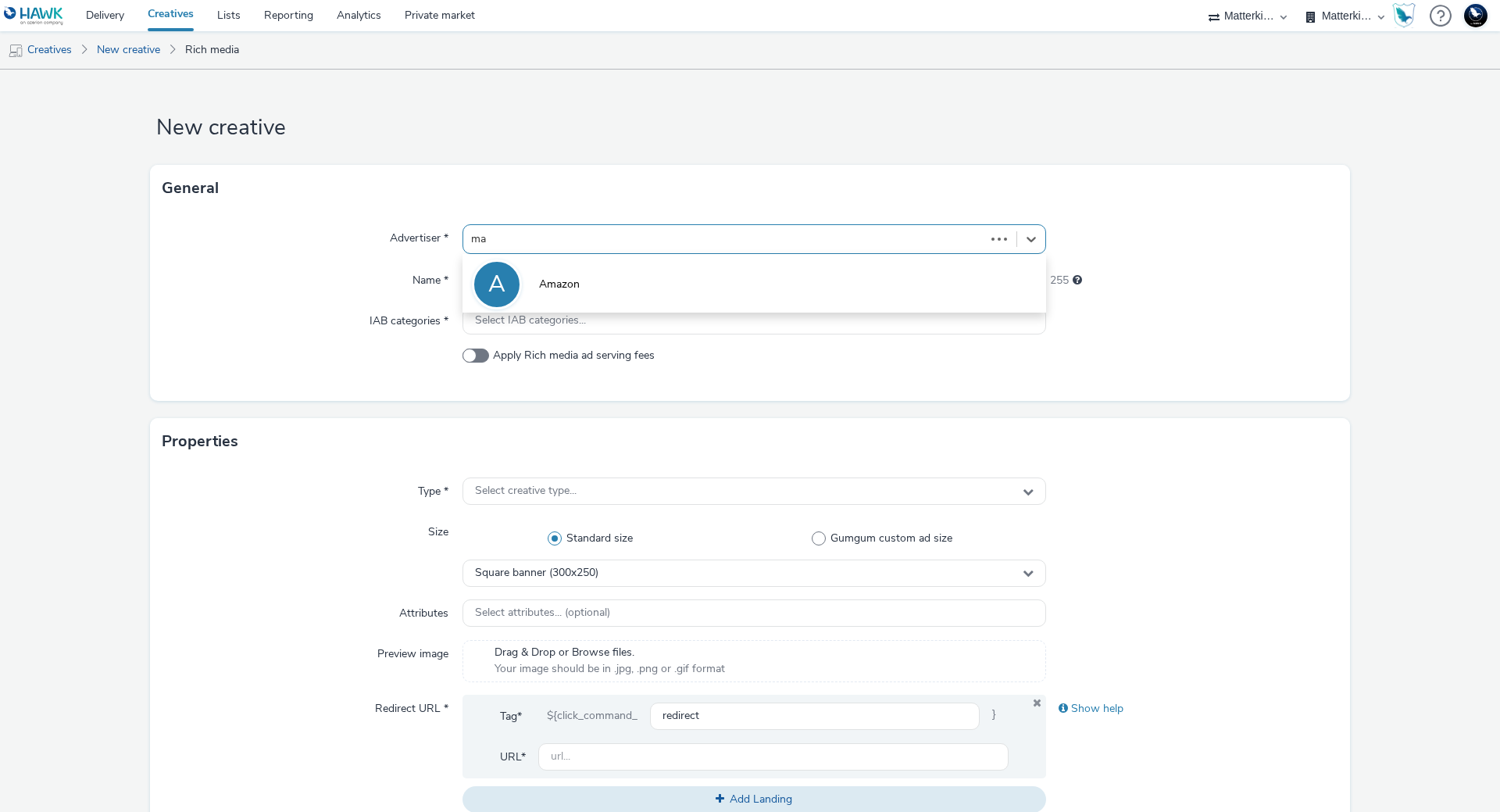
type input "mak"
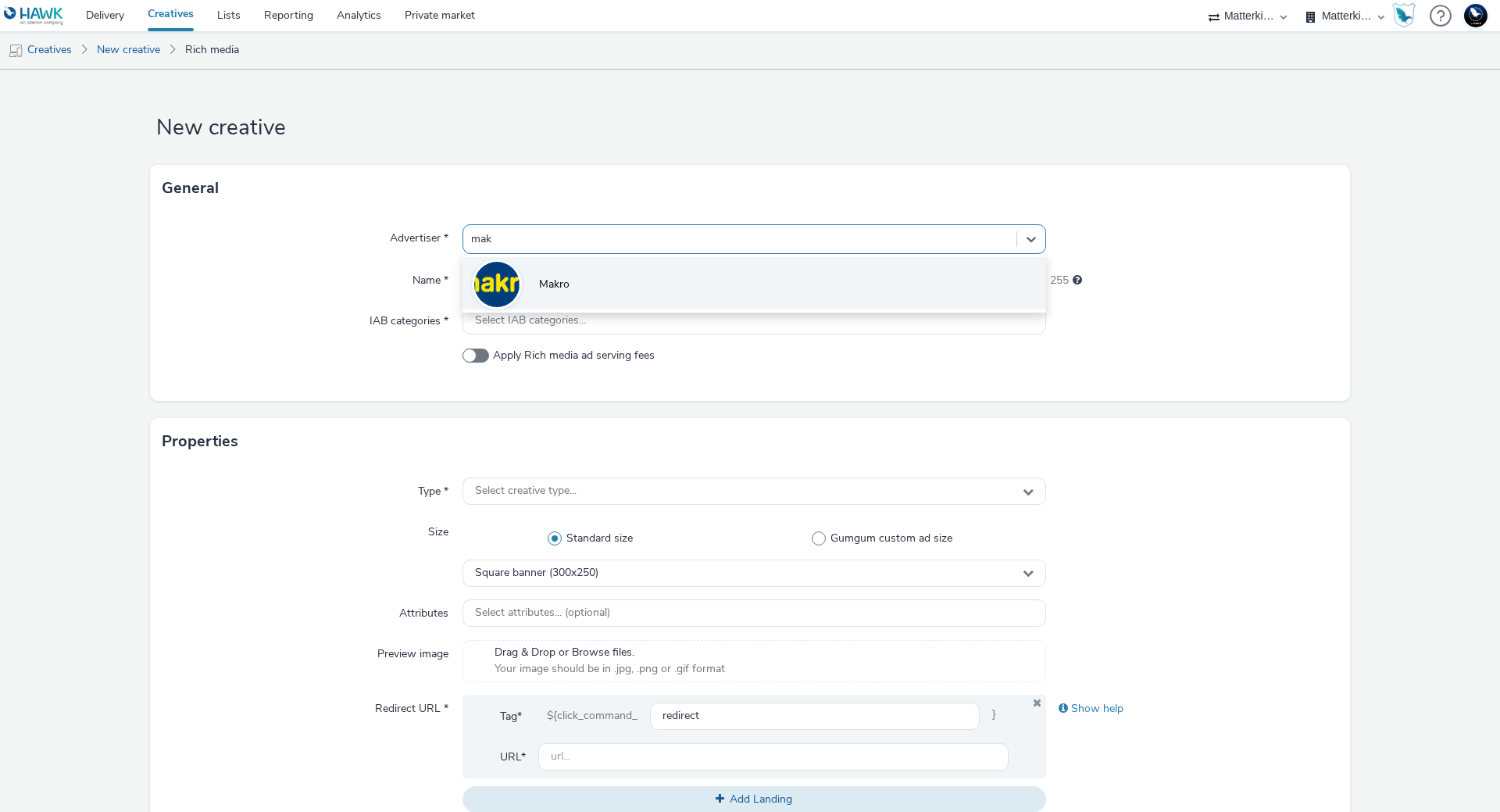
click at [598, 281] on li "Makro" at bounding box center [754, 283] width 584 height 52
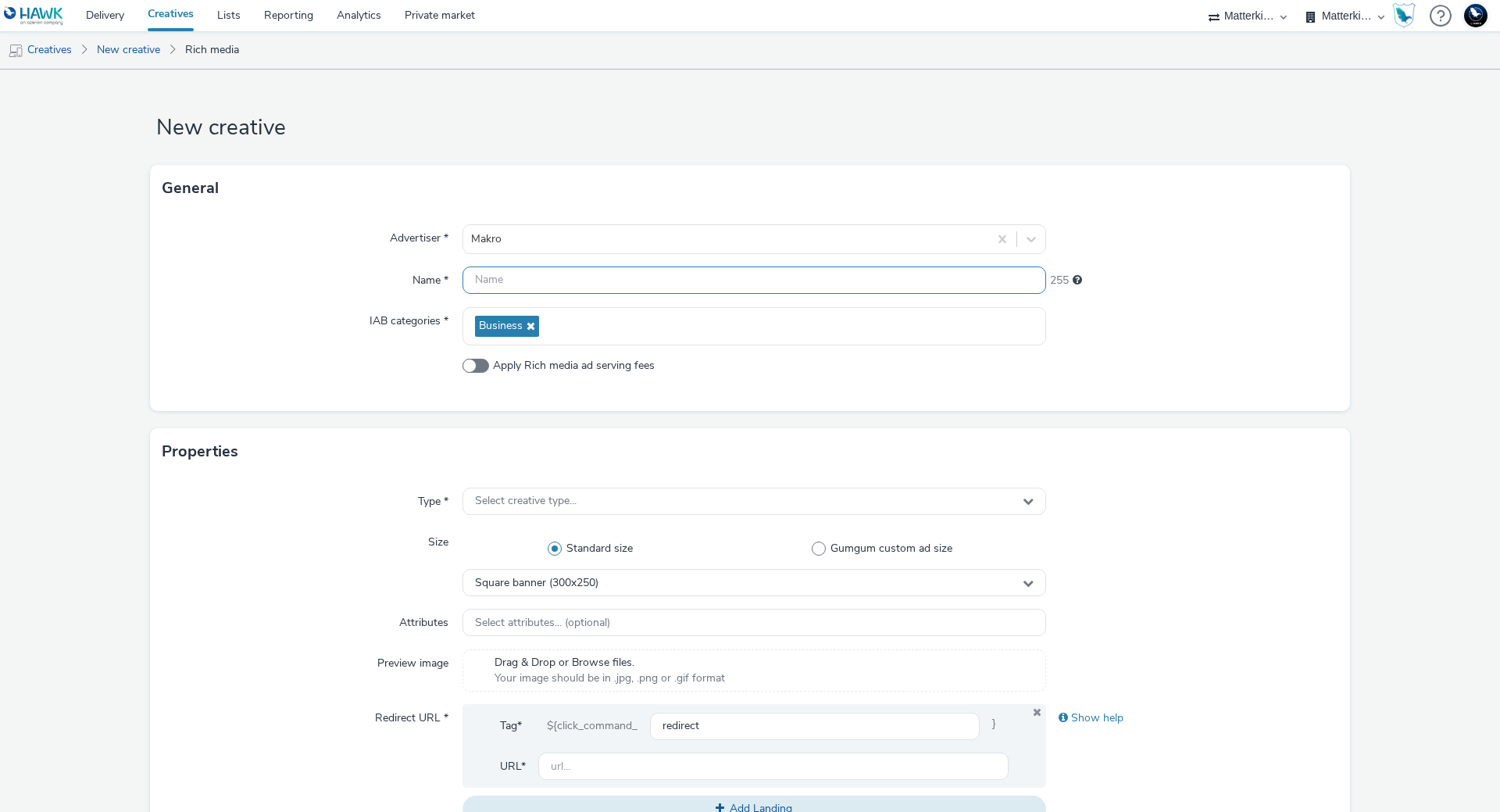
click at [571, 279] on input "text" at bounding box center [754, 280] width 584 height 27
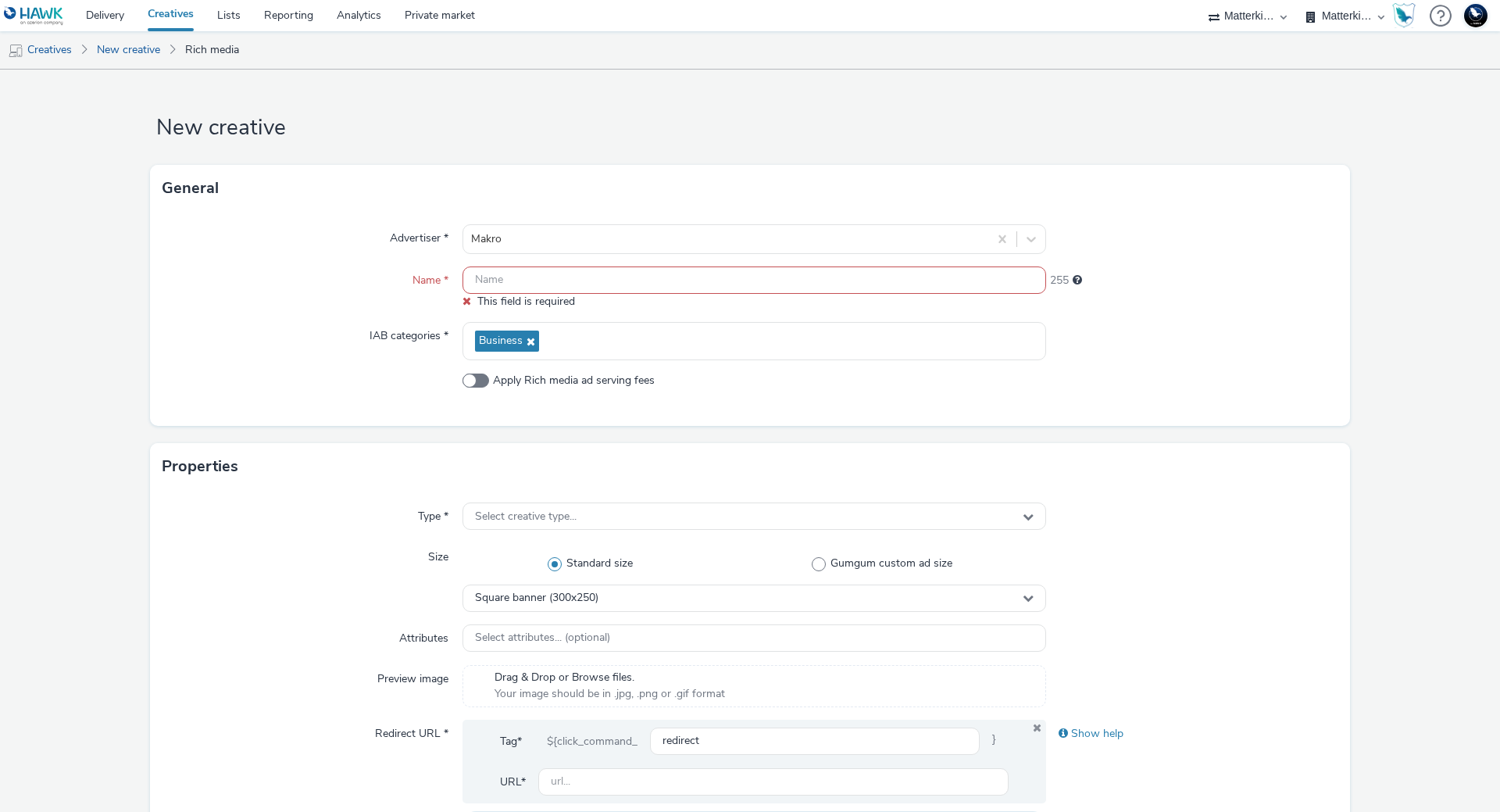
click at [525, 278] on input "text" at bounding box center [754, 280] width 584 height 27
paste input "mb-r6c7wdsn_ini_makro_dis_kinesso_display-do_perf_hrc_970x250_herfst-bavette_ta…"
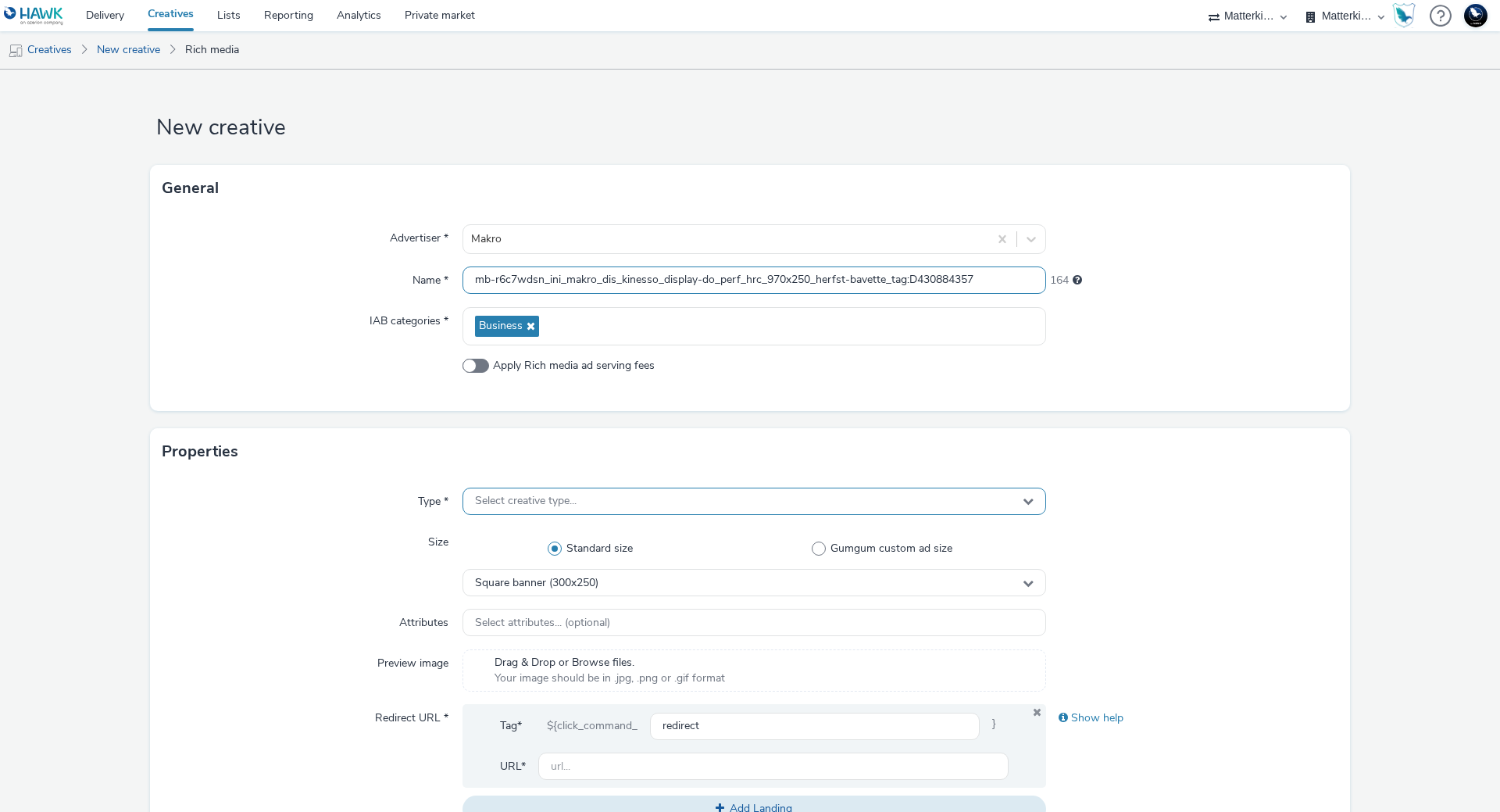
type input "mb-r6c7wdsn_ini_makro_dis_kinesso_display-do_perf_hrc_970x250_herfst-bavette_ta…"
click at [540, 508] on div "Select creative type..." at bounding box center [754, 501] width 584 height 27
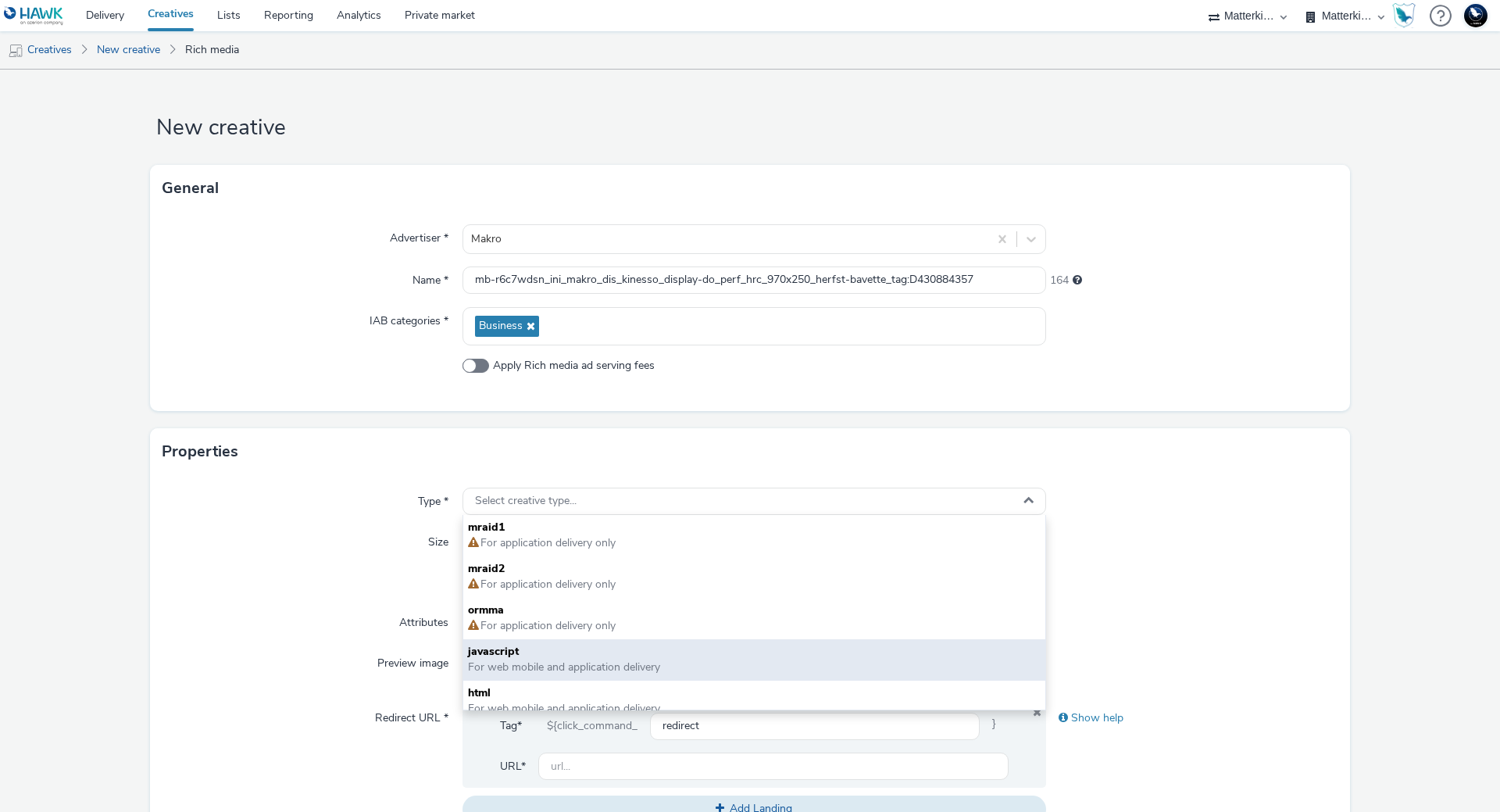
click at [520, 671] on span "For web mobile and application delivery" at bounding box center [563, 666] width 192 height 14
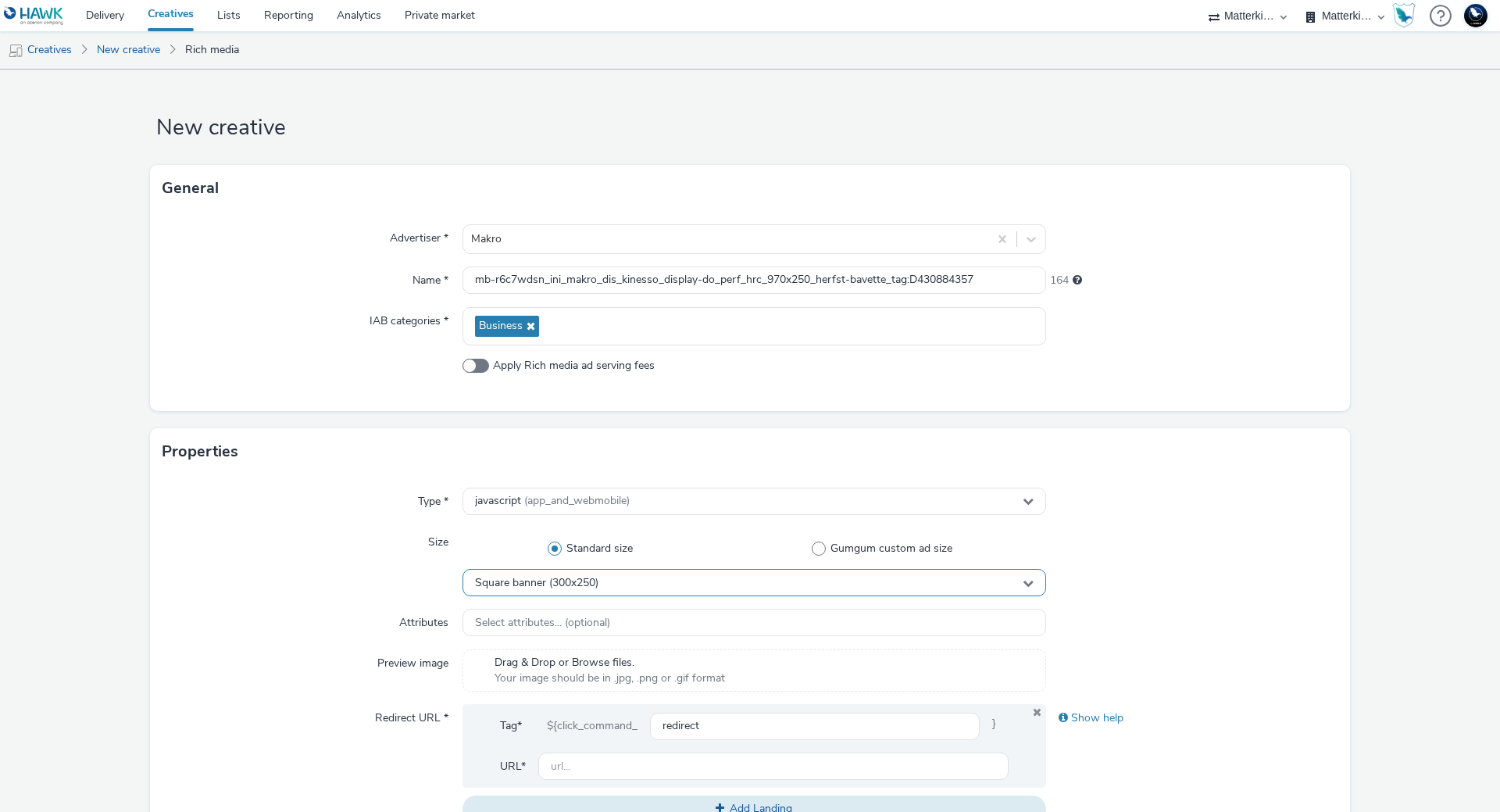
click at [541, 586] on span "Square banner (300x250)" at bounding box center [536, 583] width 123 height 14
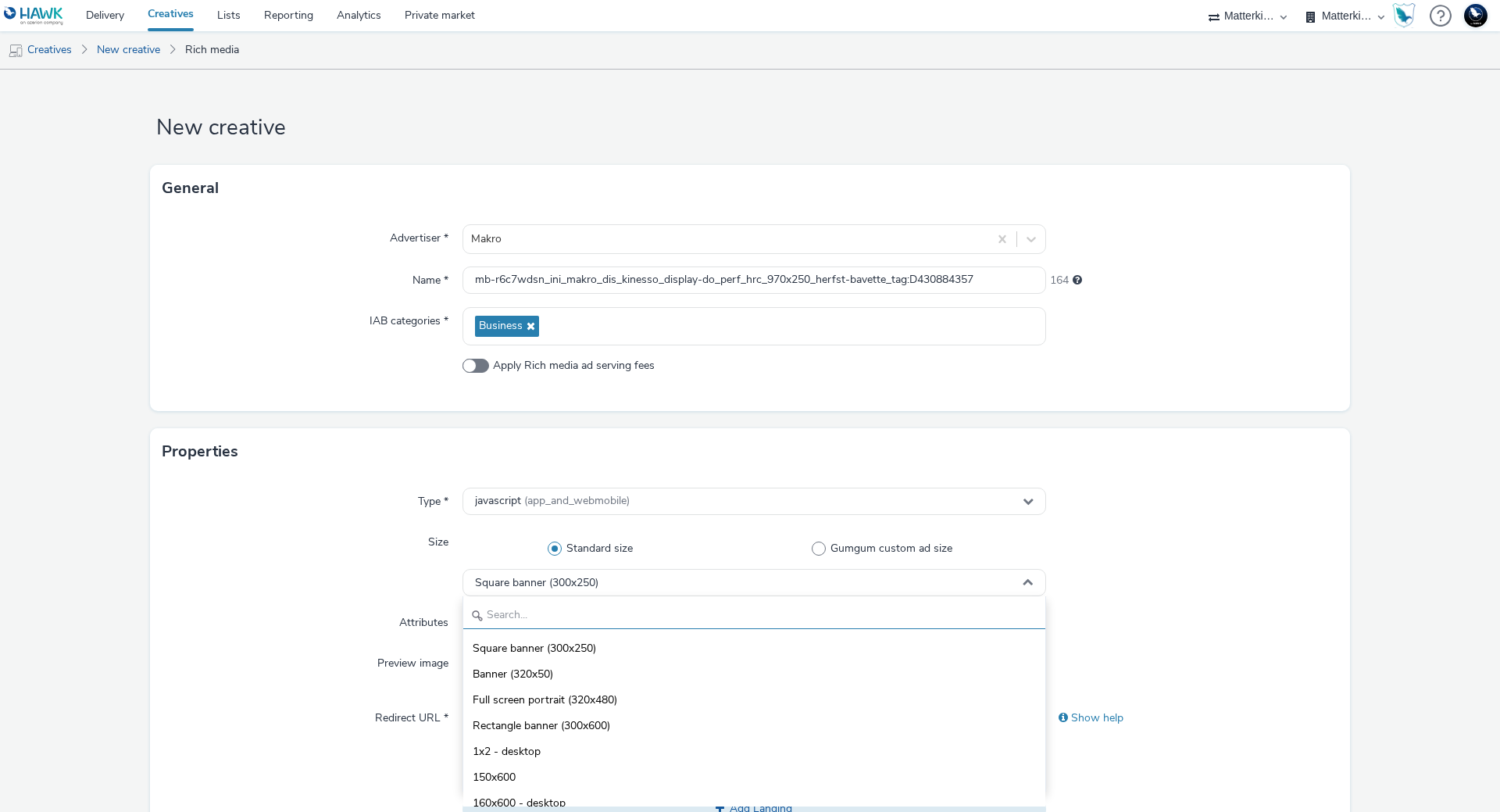
click at [553, 617] on input "text" at bounding box center [753, 615] width 582 height 27
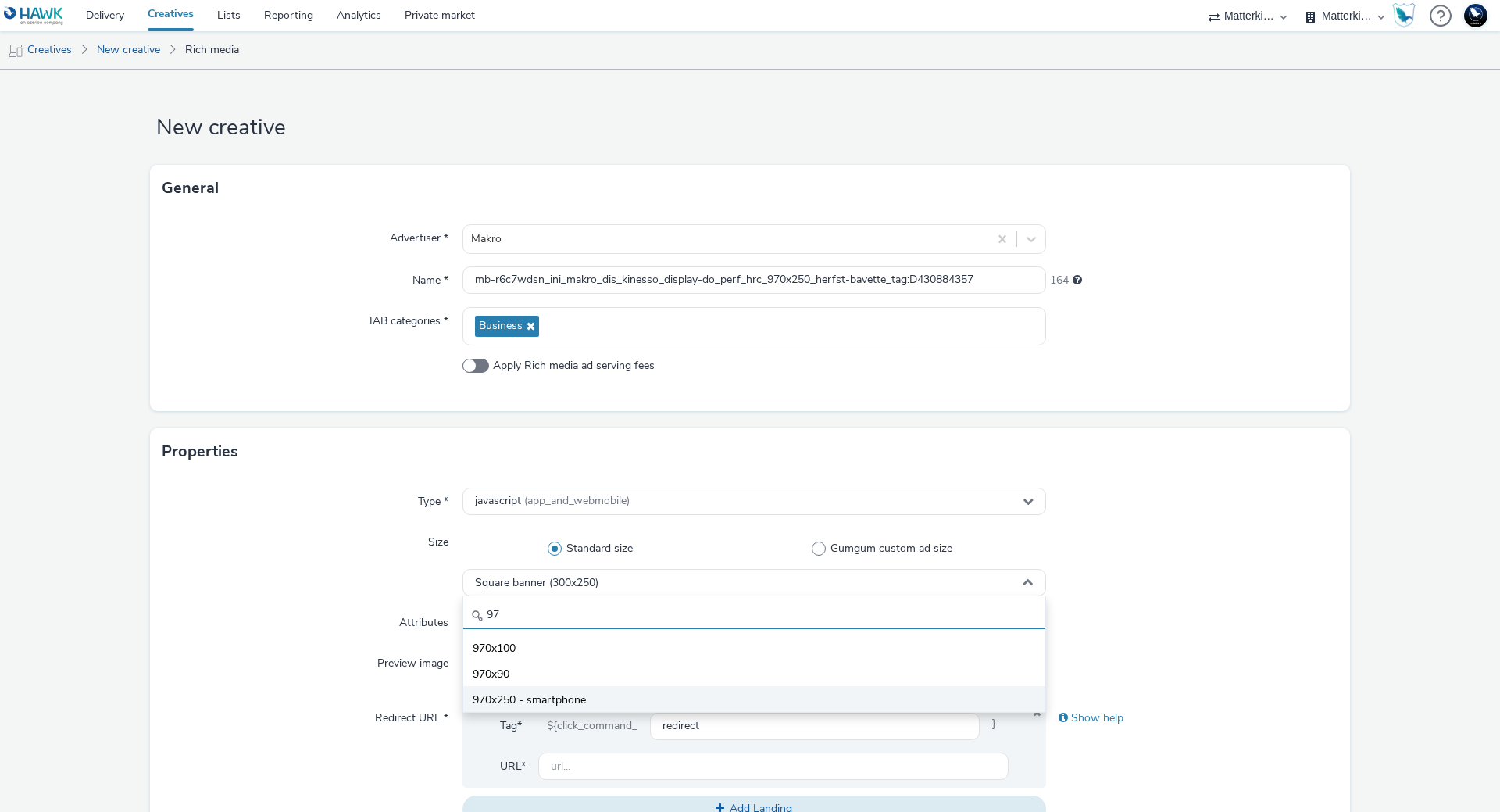
type input "97"
click at [538, 700] on span "970x250 - smartphone" at bounding box center [529, 700] width 113 height 15
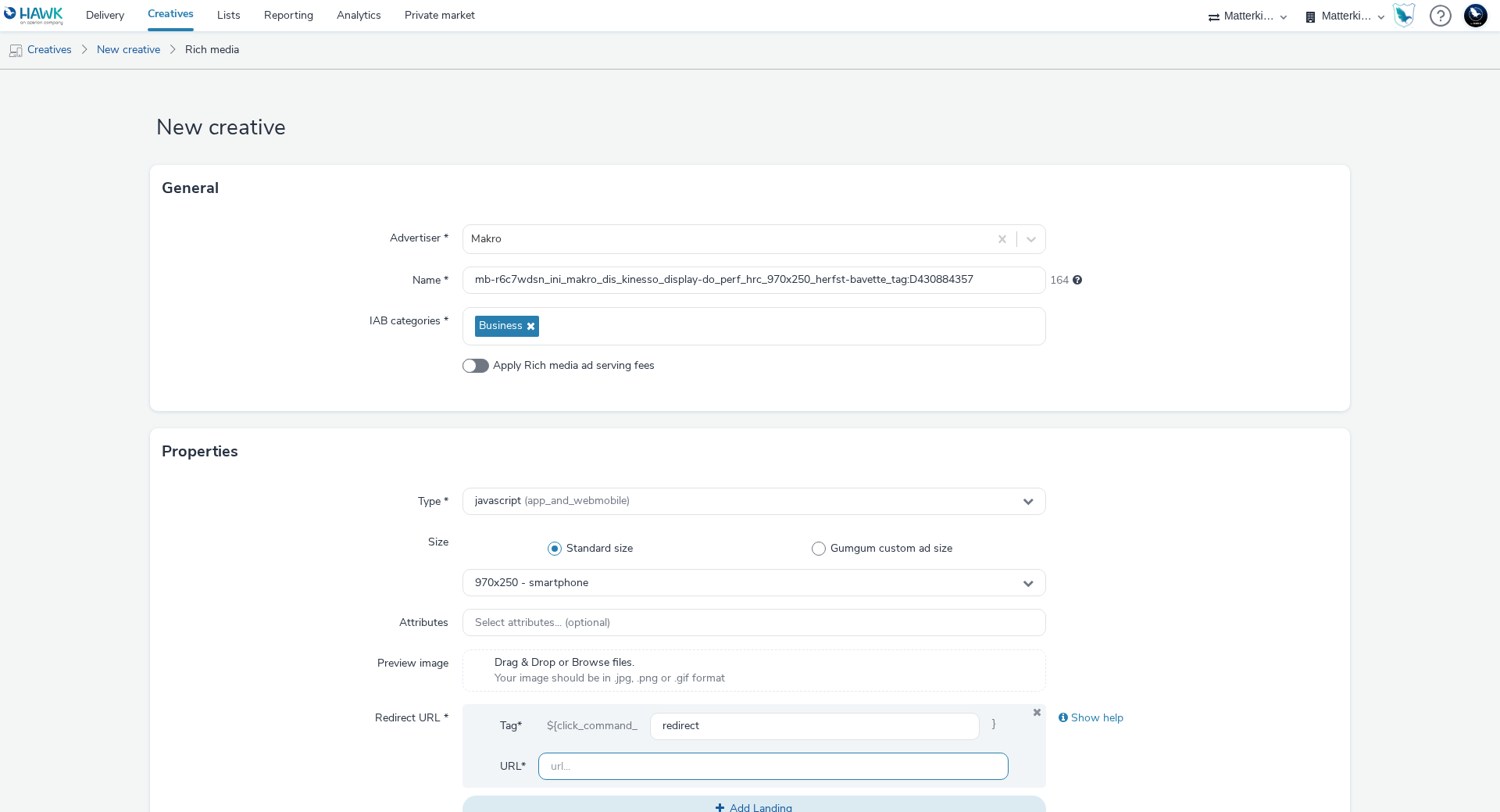
click at [679, 779] on input "text" at bounding box center [774, 766] width 471 height 27
paste input "https://producten.makro.nl/"
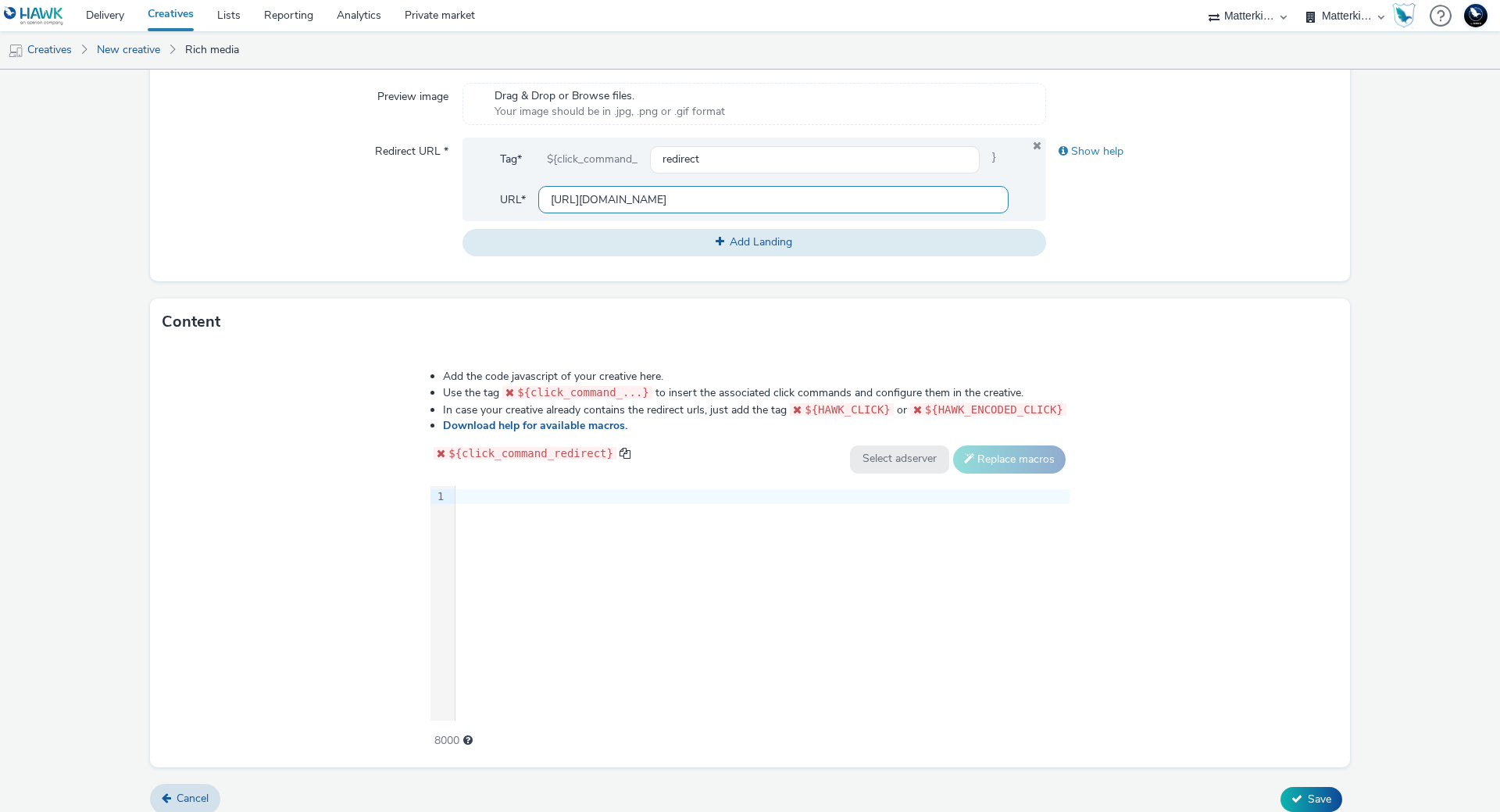
scroll to position [579, 0]
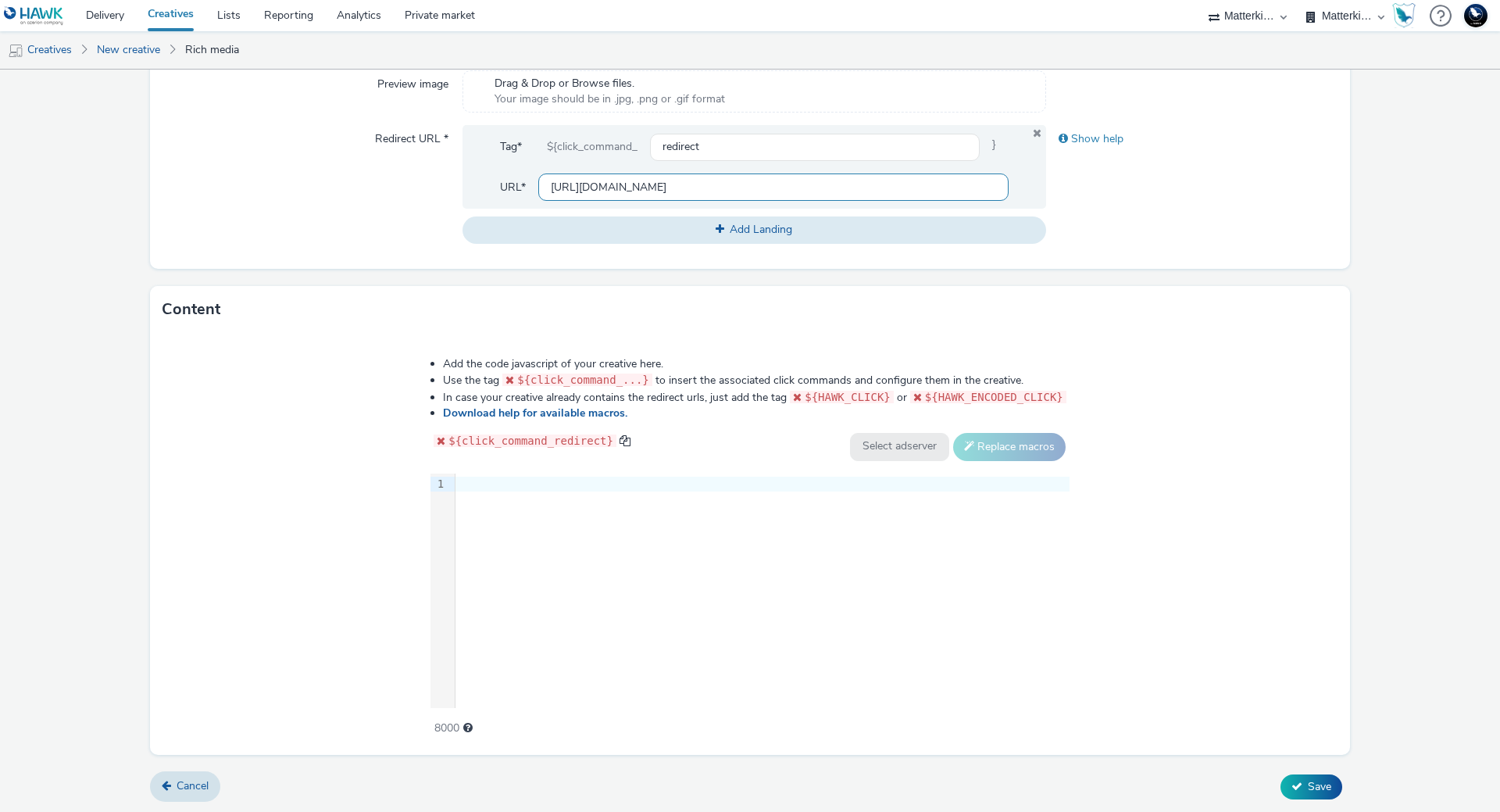
type input "https://producten.makro.nl/"
click at [734, 581] on div "9 1 ›" at bounding box center [750, 590] width 640 height 234
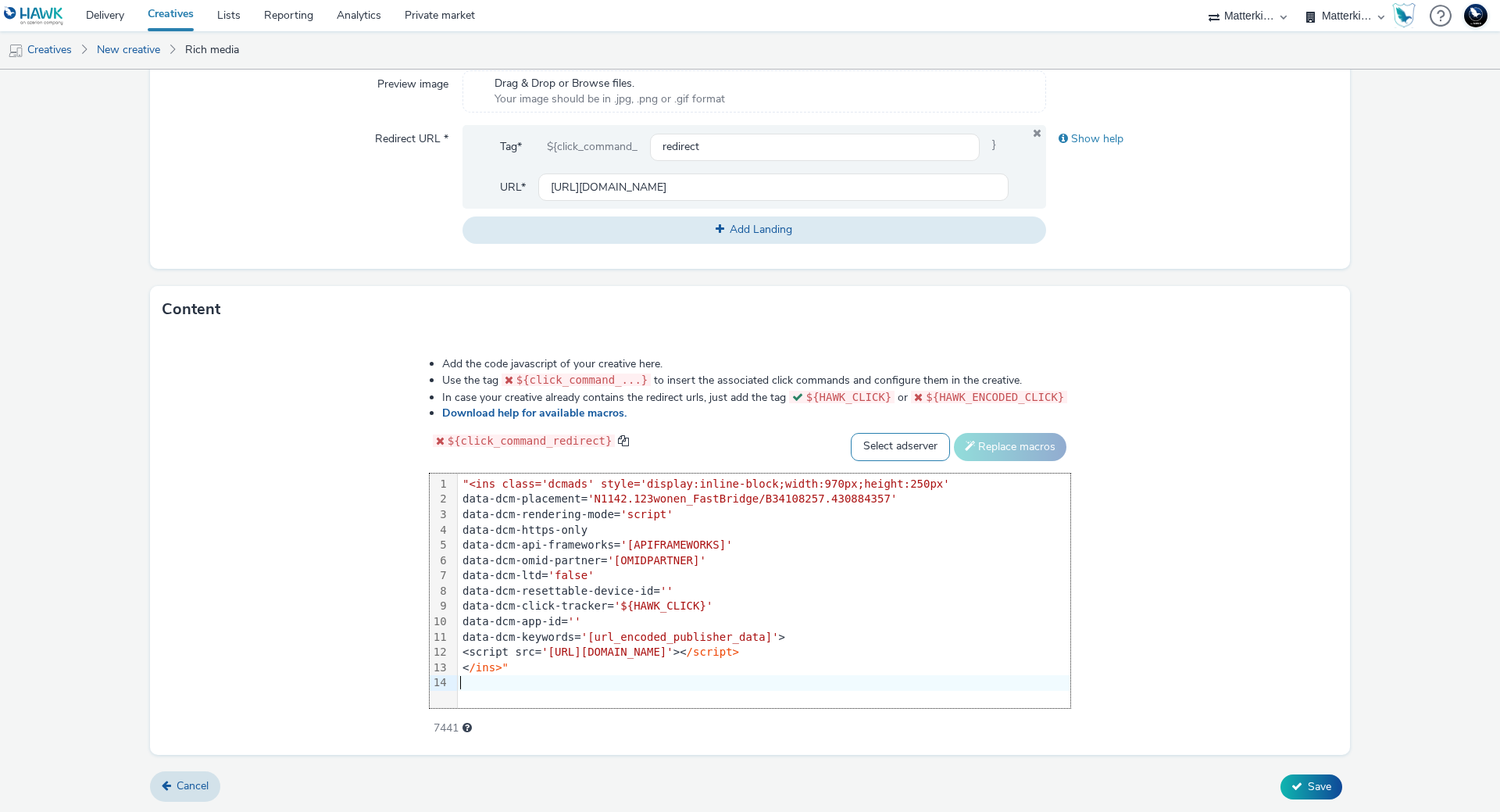
click at [892, 451] on select "Select adserver Sizmek DCM Adform Sting" at bounding box center [900, 447] width 99 height 28
select select "dcm"
click at [851, 433] on select "Select adserver Sizmek DCM Adform Sting" at bounding box center [900, 447] width 99 height 28
drag, startPoint x: 975, startPoint y: 451, endPoint x: 606, endPoint y: 670, distance: 429.1
click at [976, 451] on button "Replace macros" at bounding box center [1010, 447] width 113 height 28
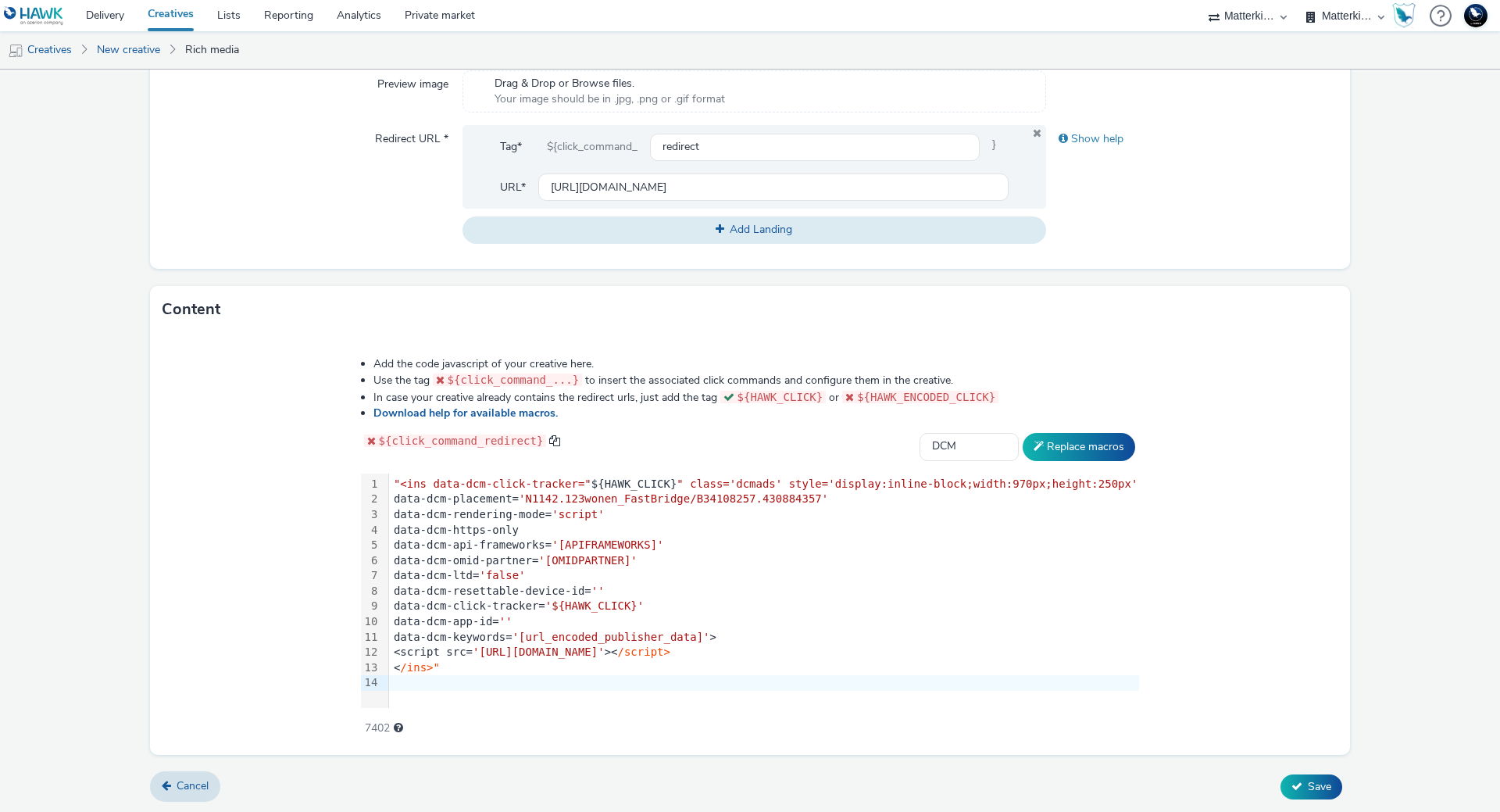
click at [553, 672] on div "< /ins>"" at bounding box center [764, 667] width 750 height 15
click at [425, 477] on span ""<ins data-dcm-click-tracker="" at bounding box center [492, 483] width 198 height 13
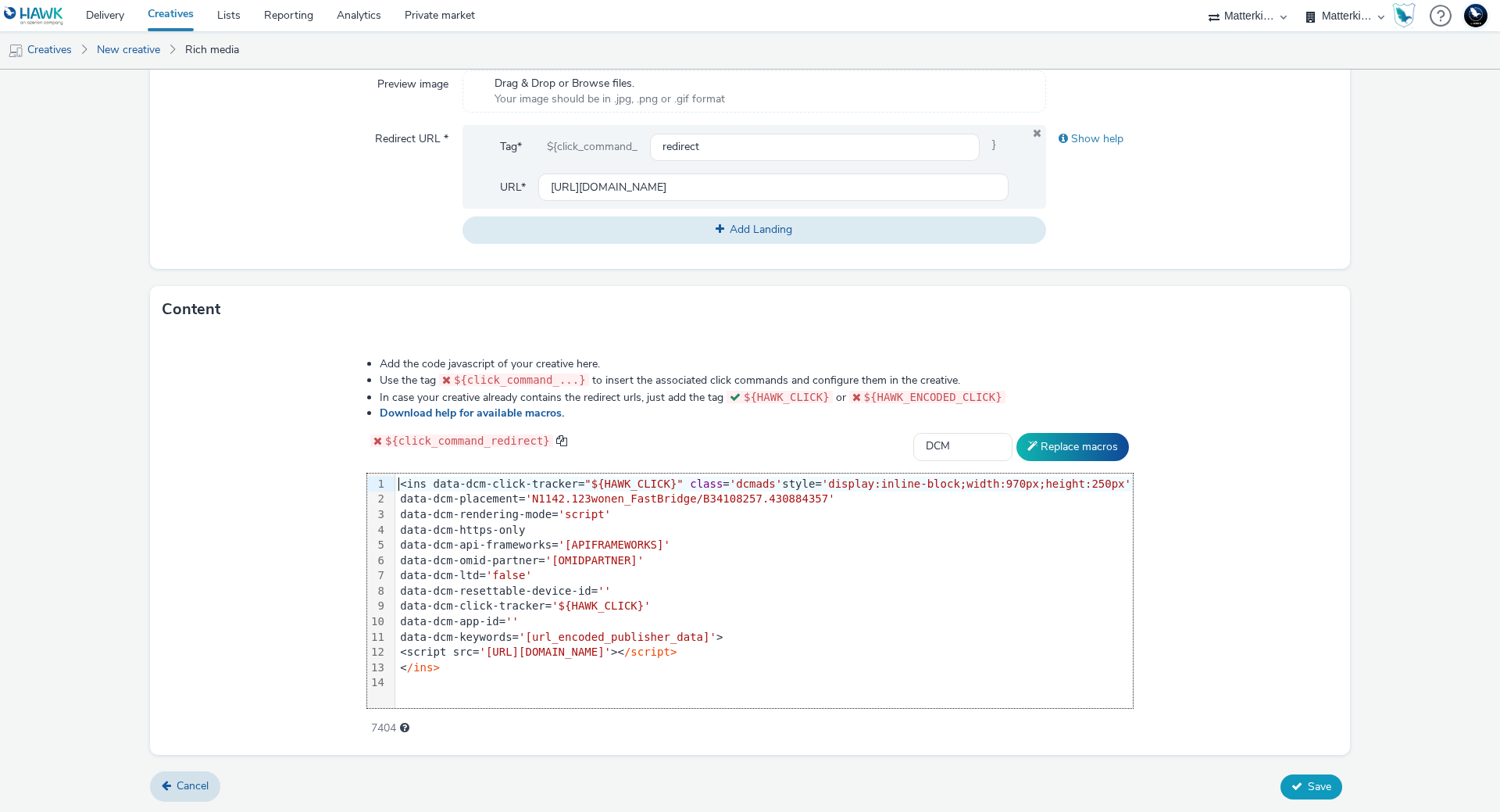
click at [1294, 786] on button "Save" at bounding box center [1312, 787] width 62 height 25
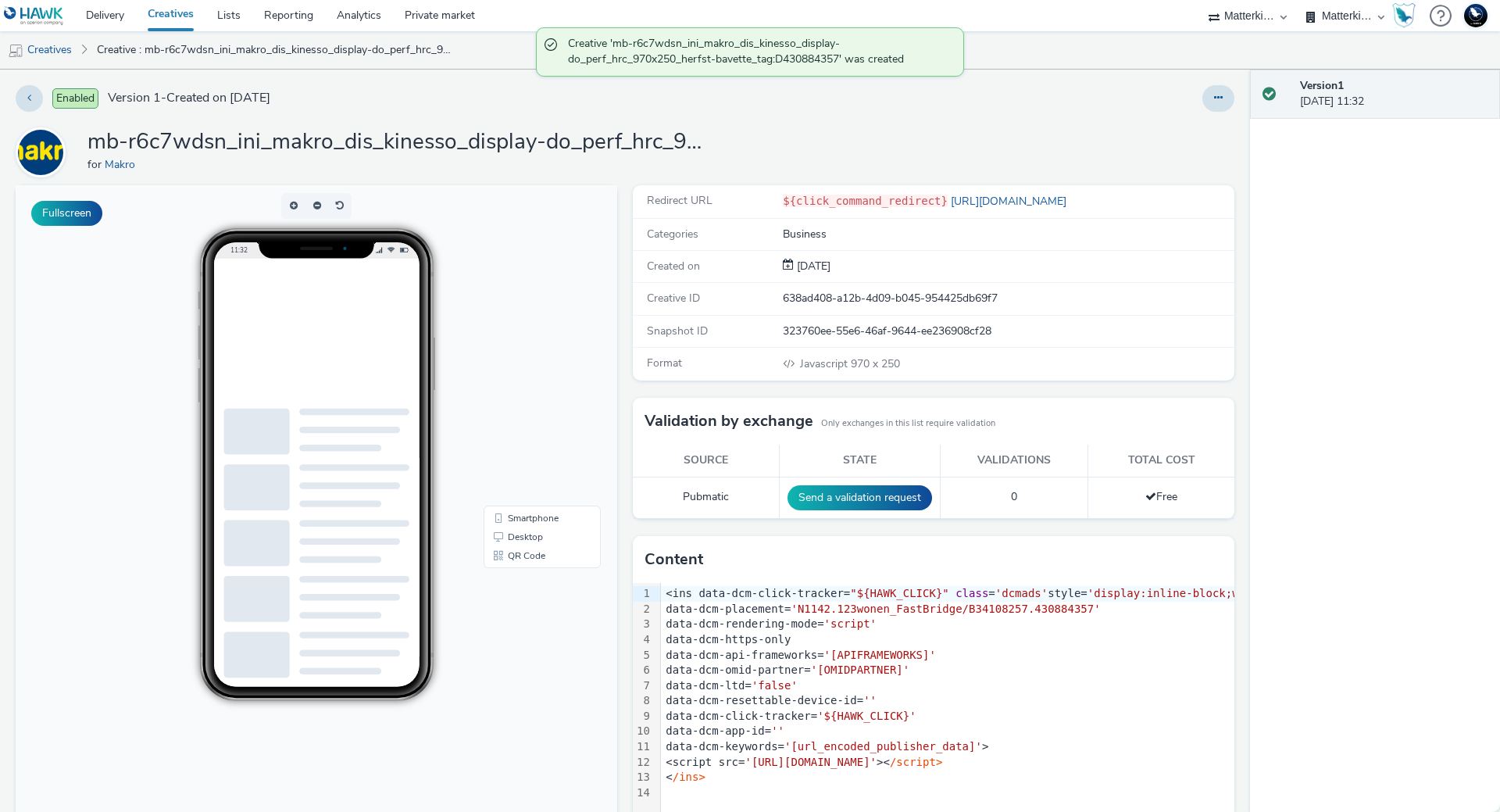
click at [68, 45] on link "Creatives" at bounding box center [40, 49] width 80 height 38
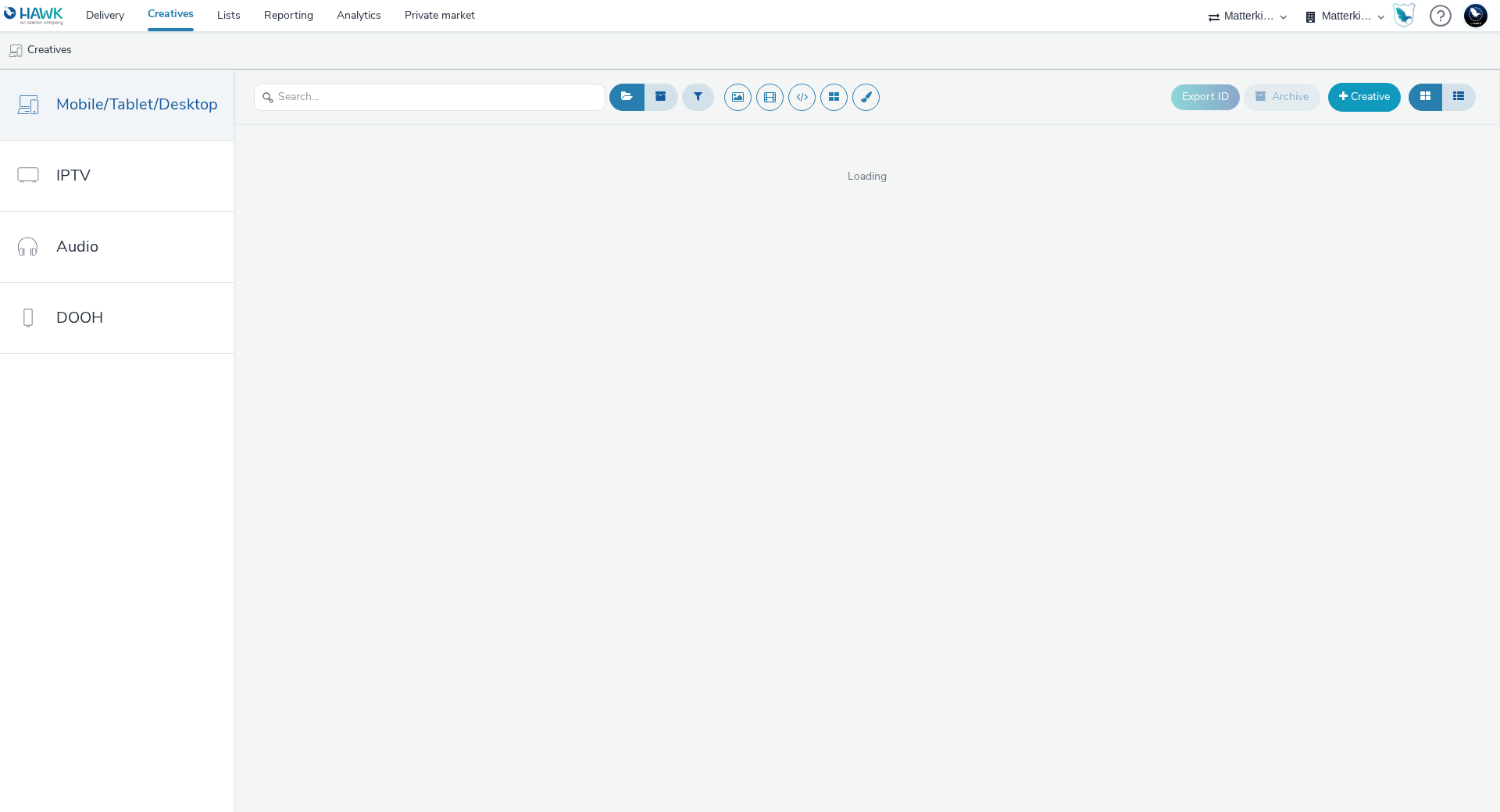
click at [1374, 102] on link "Creative" at bounding box center [1364, 96] width 72 height 28
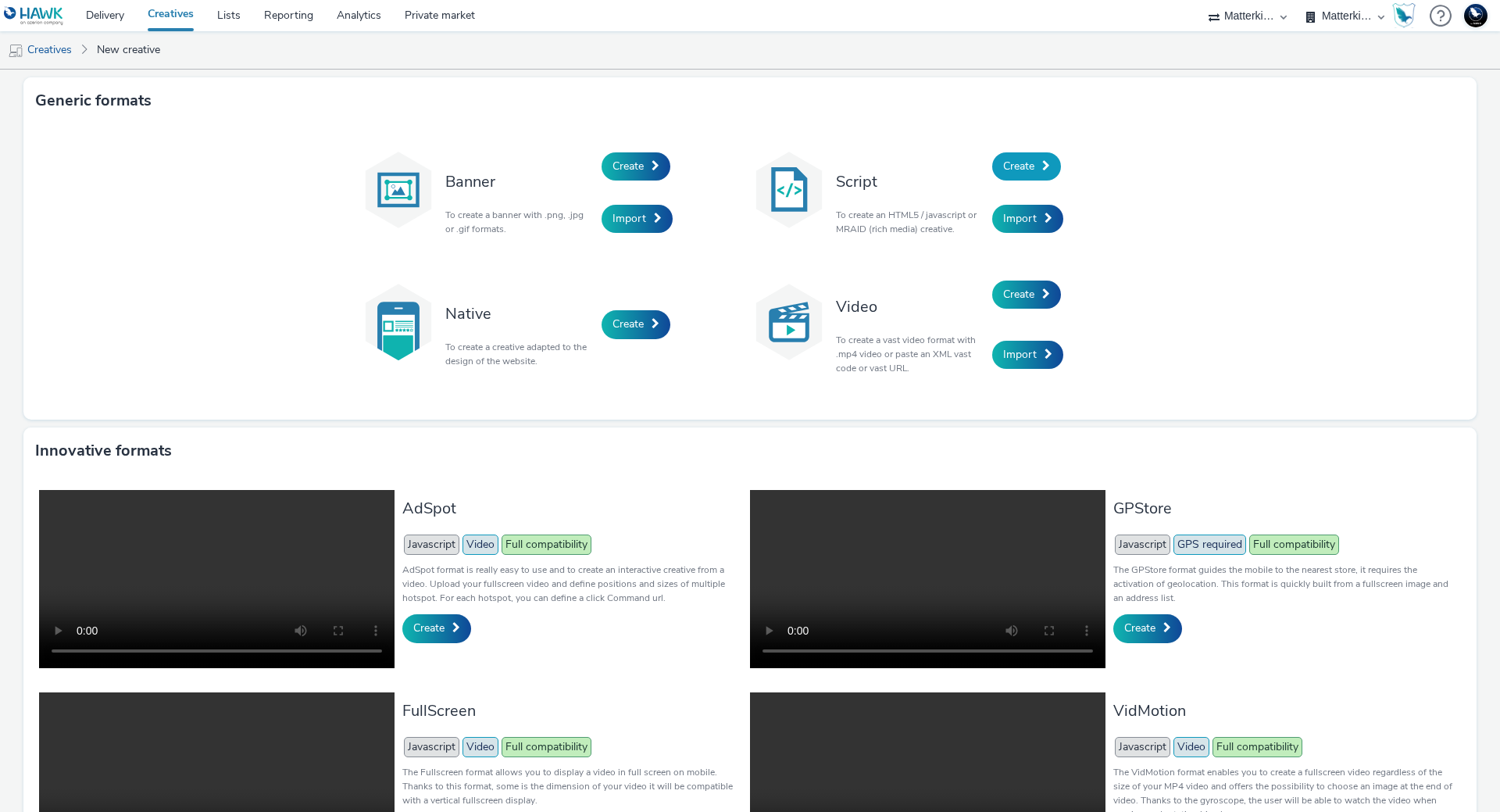
click at [1028, 157] on link "Create" at bounding box center [1026, 166] width 68 height 28
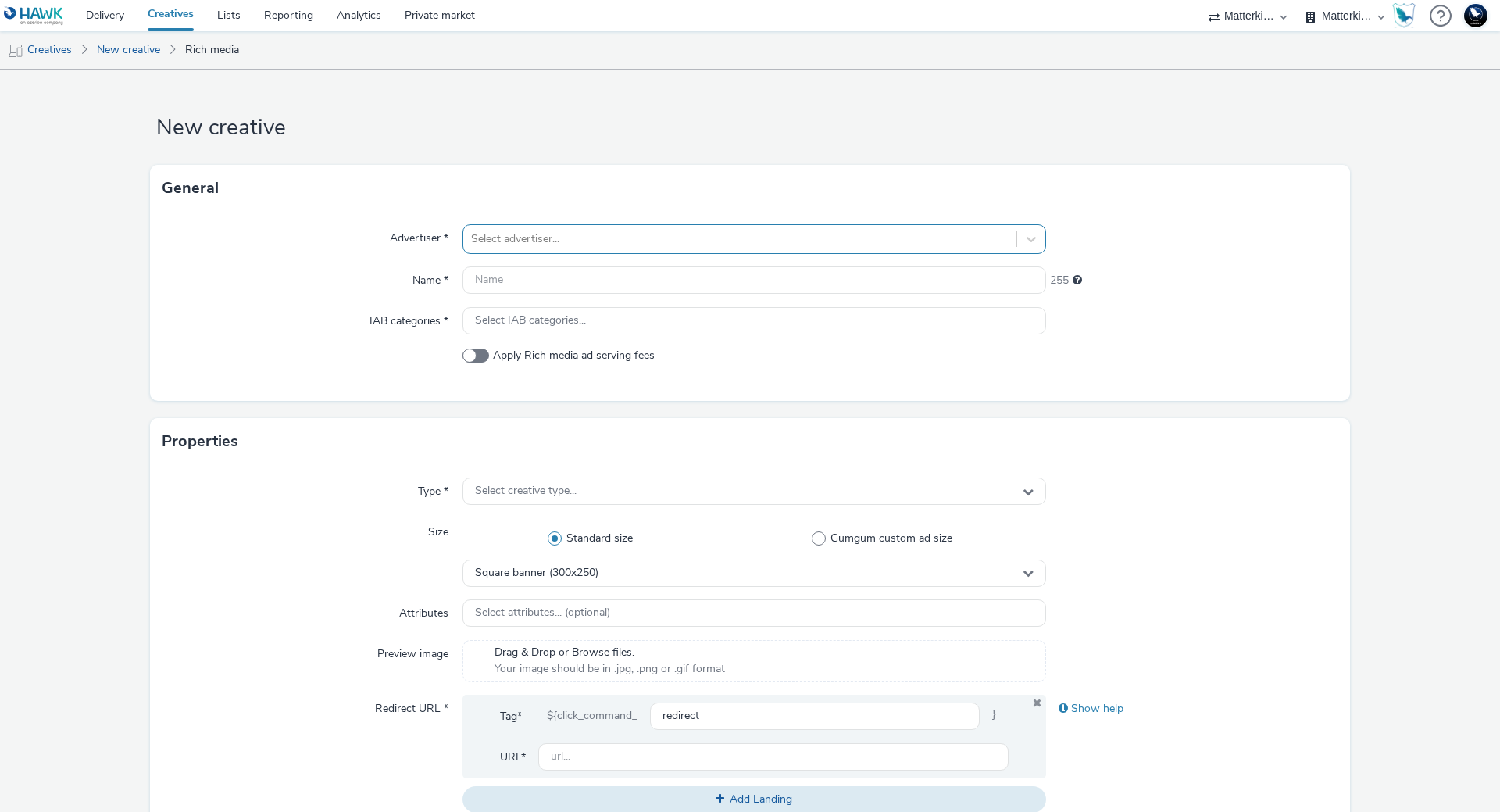
click at [604, 234] on div at bounding box center [739, 238] width 537 height 18
type input "mak"
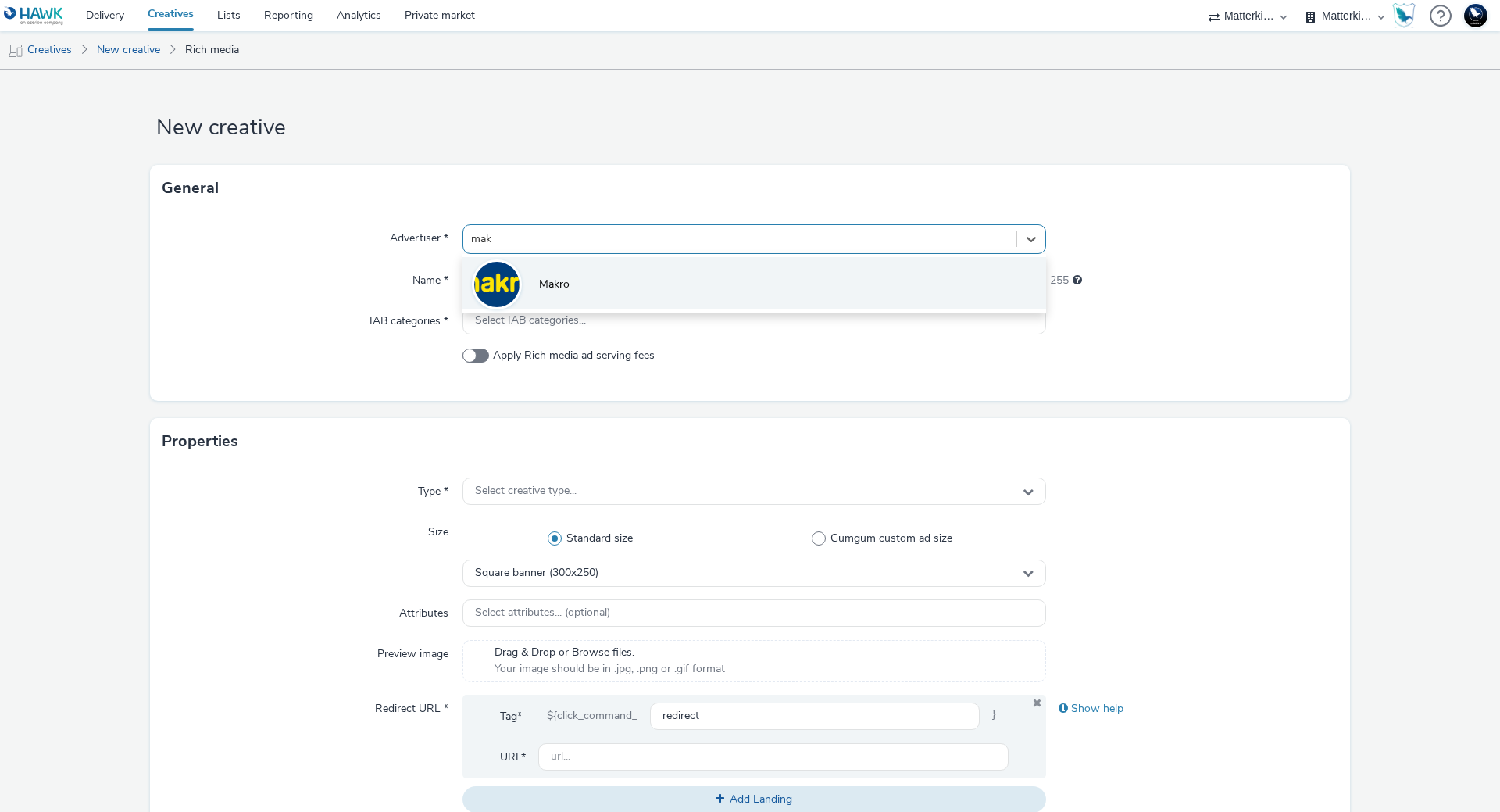
click at [578, 282] on li "Makro" at bounding box center [754, 283] width 584 height 52
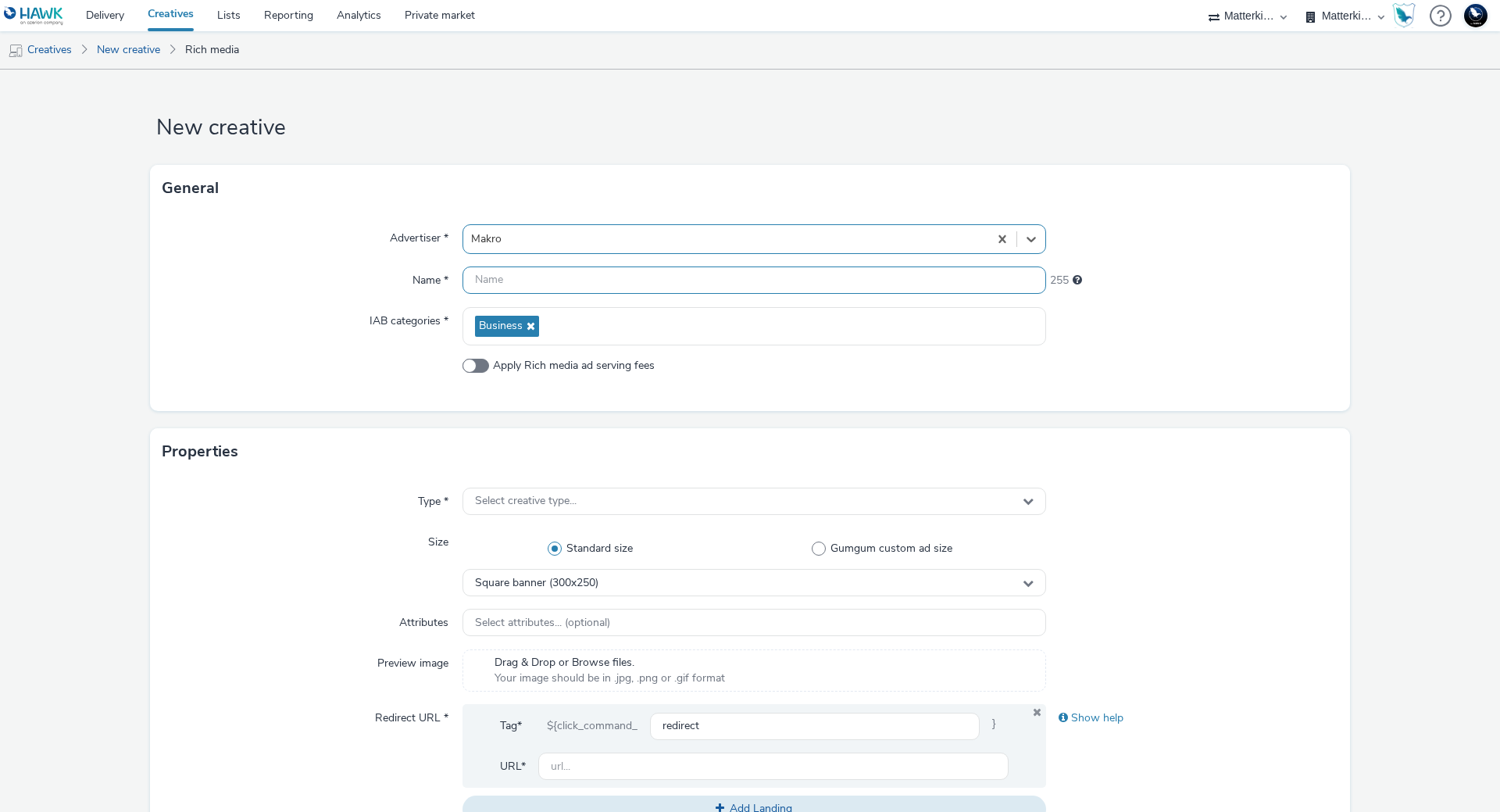
click at [543, 288] on input "text" at bounding box center [754, 280] width 584 height 27
paste input "mb-r6c7wdsn_ini_makro_dis_kinesso_display-do_perf_hrc_336x280_herfst-bavette_ta…"
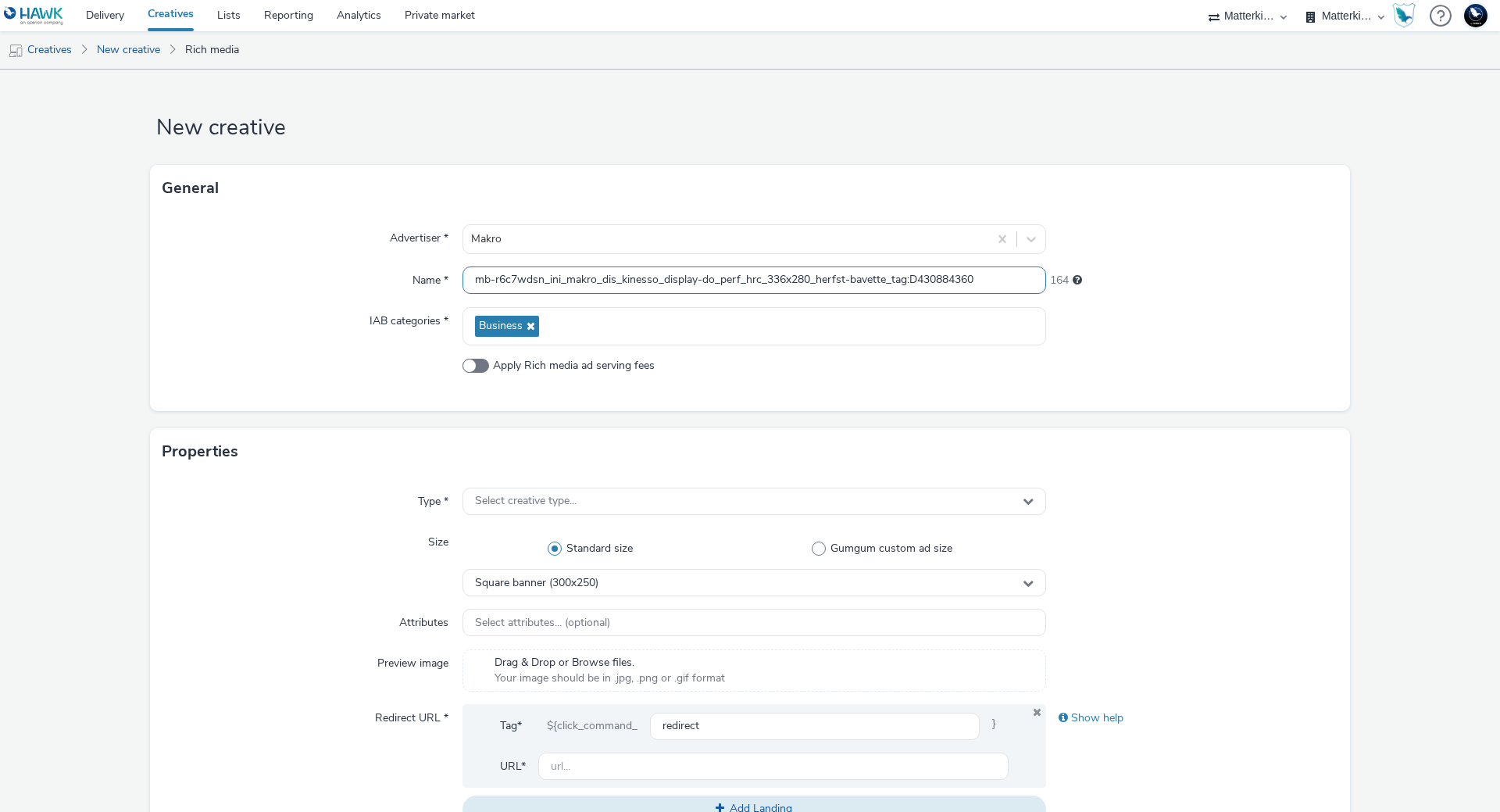
type input "mb-r6c7wdsn_ini_makro_dis_kinesso_display-do_perf_hrc_336x280_herfst-bavette_ta…"
click at [548, 501] on span "Select creative type..." at bounding box center [525, 501] width 101 height 14
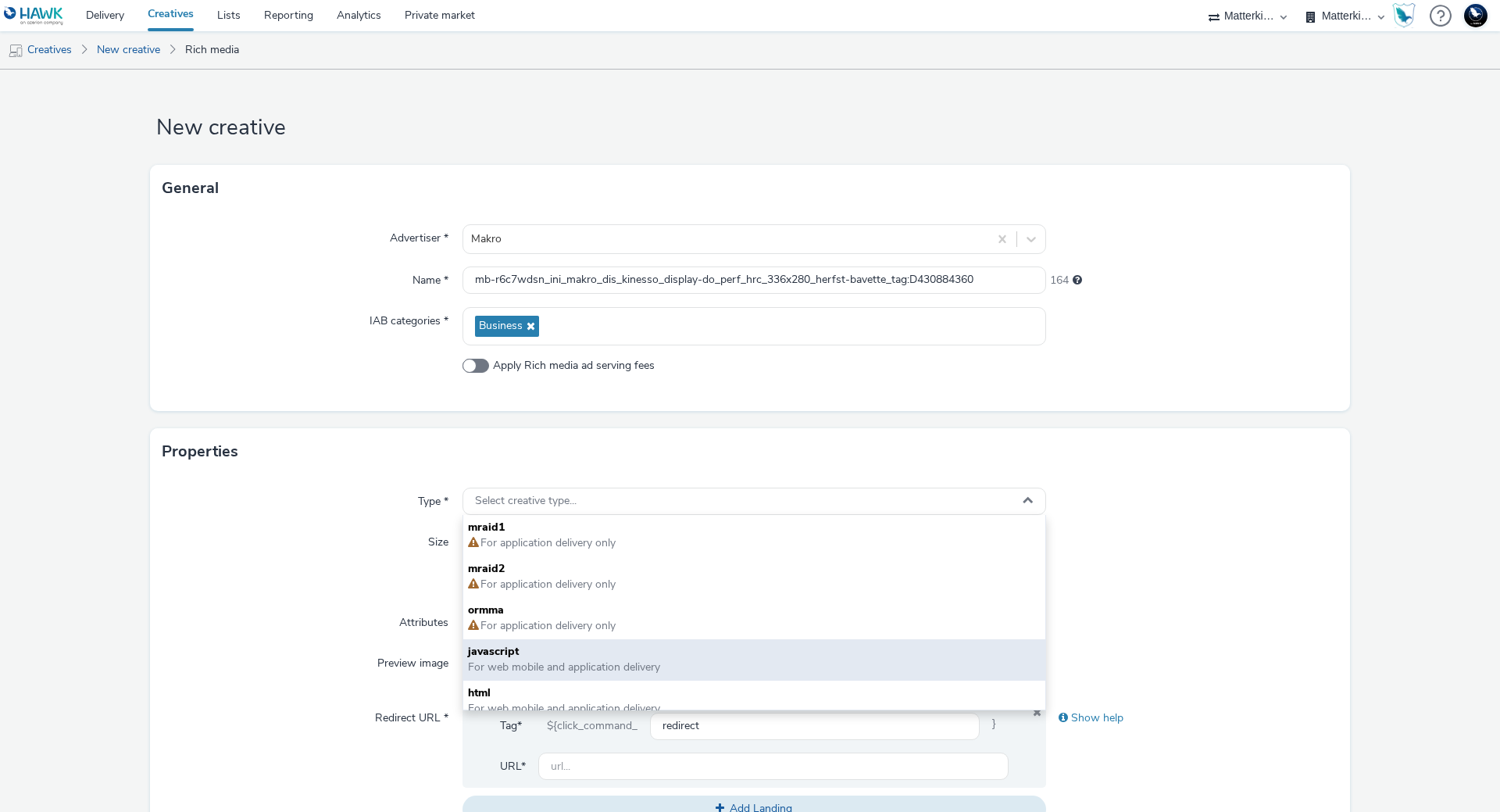
click at [534, 651] on span "javascript" at bounding box center [754, 651] width 573 height 15
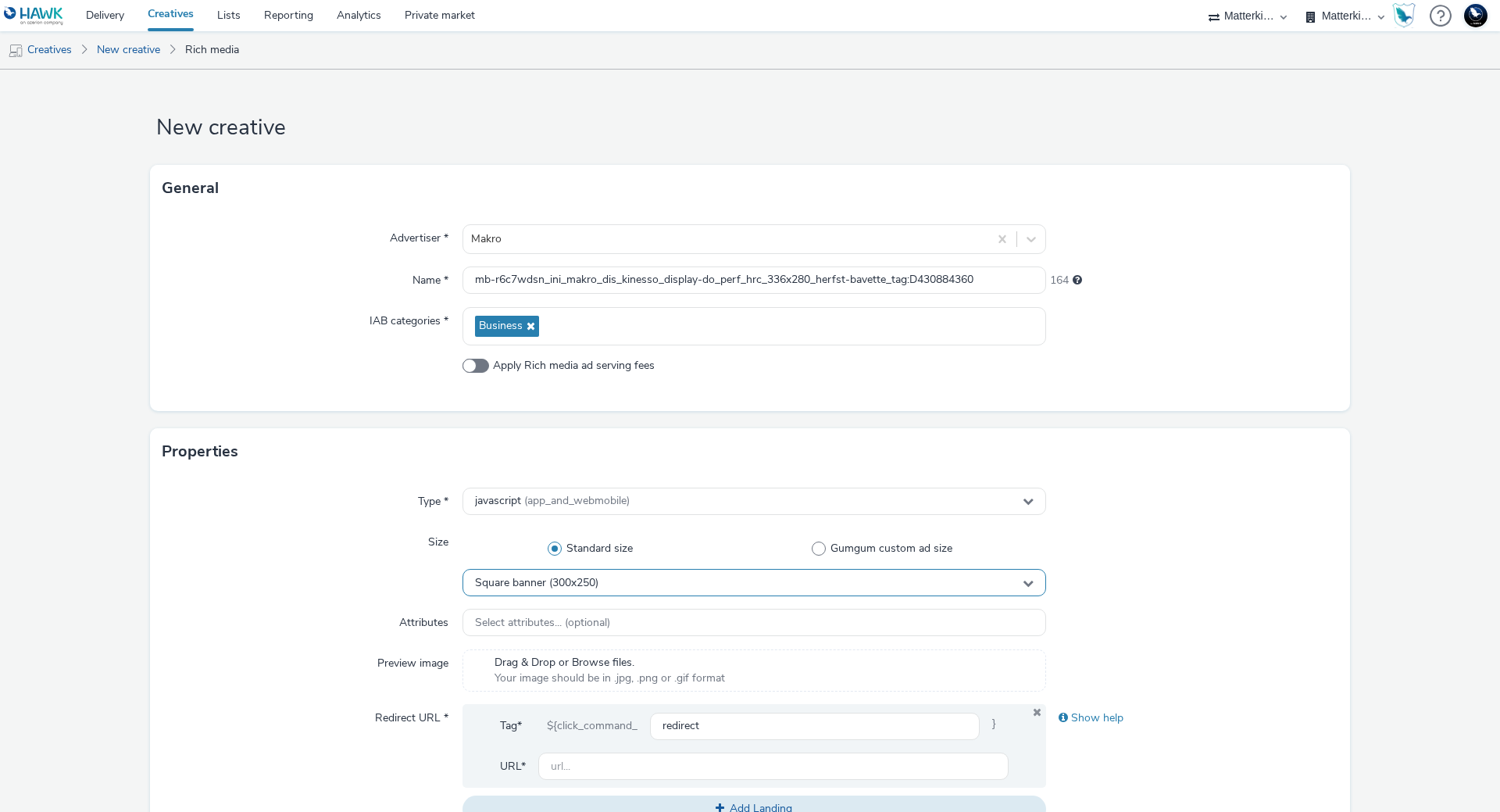
click at [576, 582] on span "Square banner (300x250)" at bounding box center [536, 583] width 123 height 14
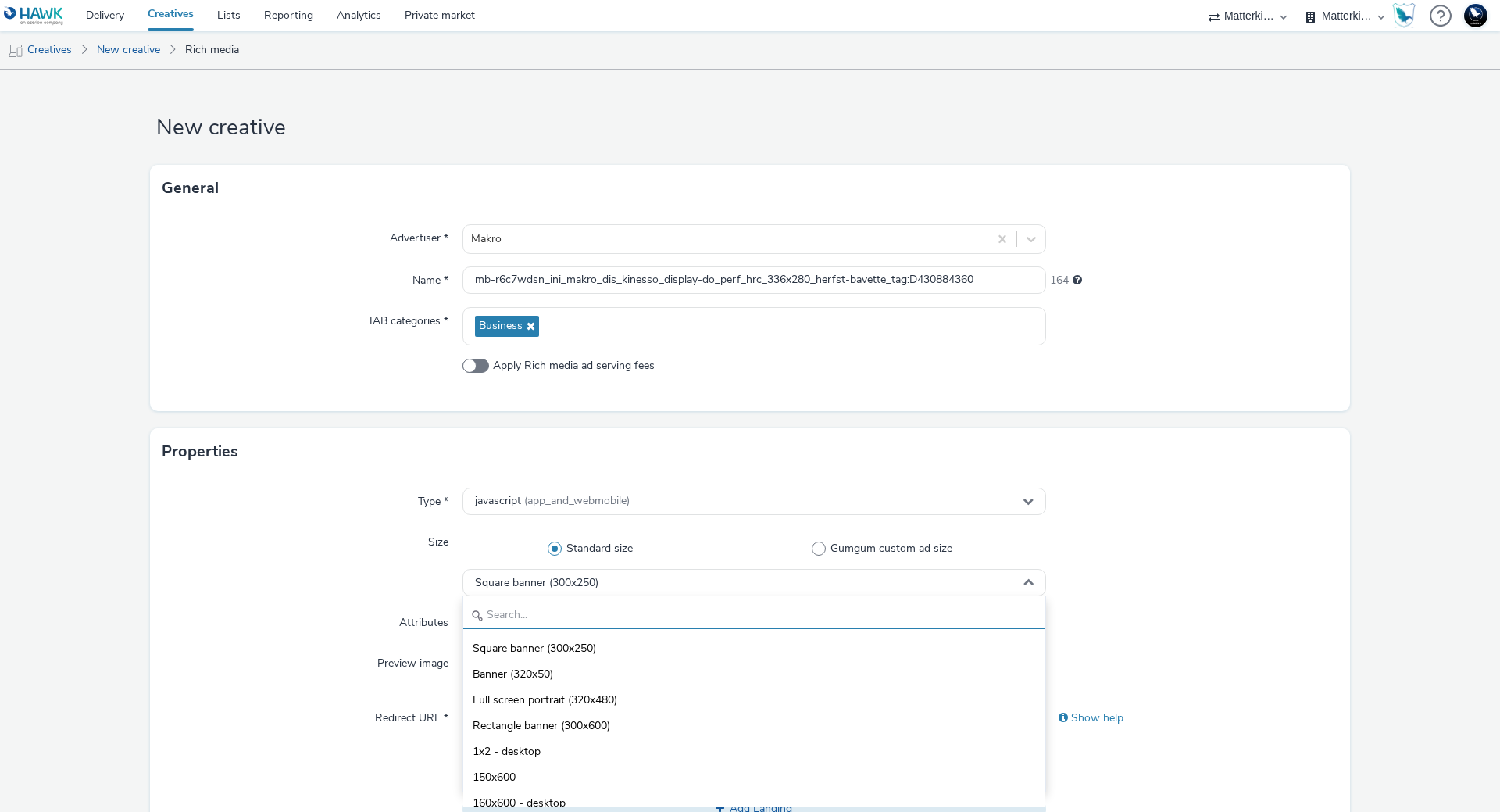
click at [556, 614] on input "text" at bounding box center [753, 615] width 582 height 27
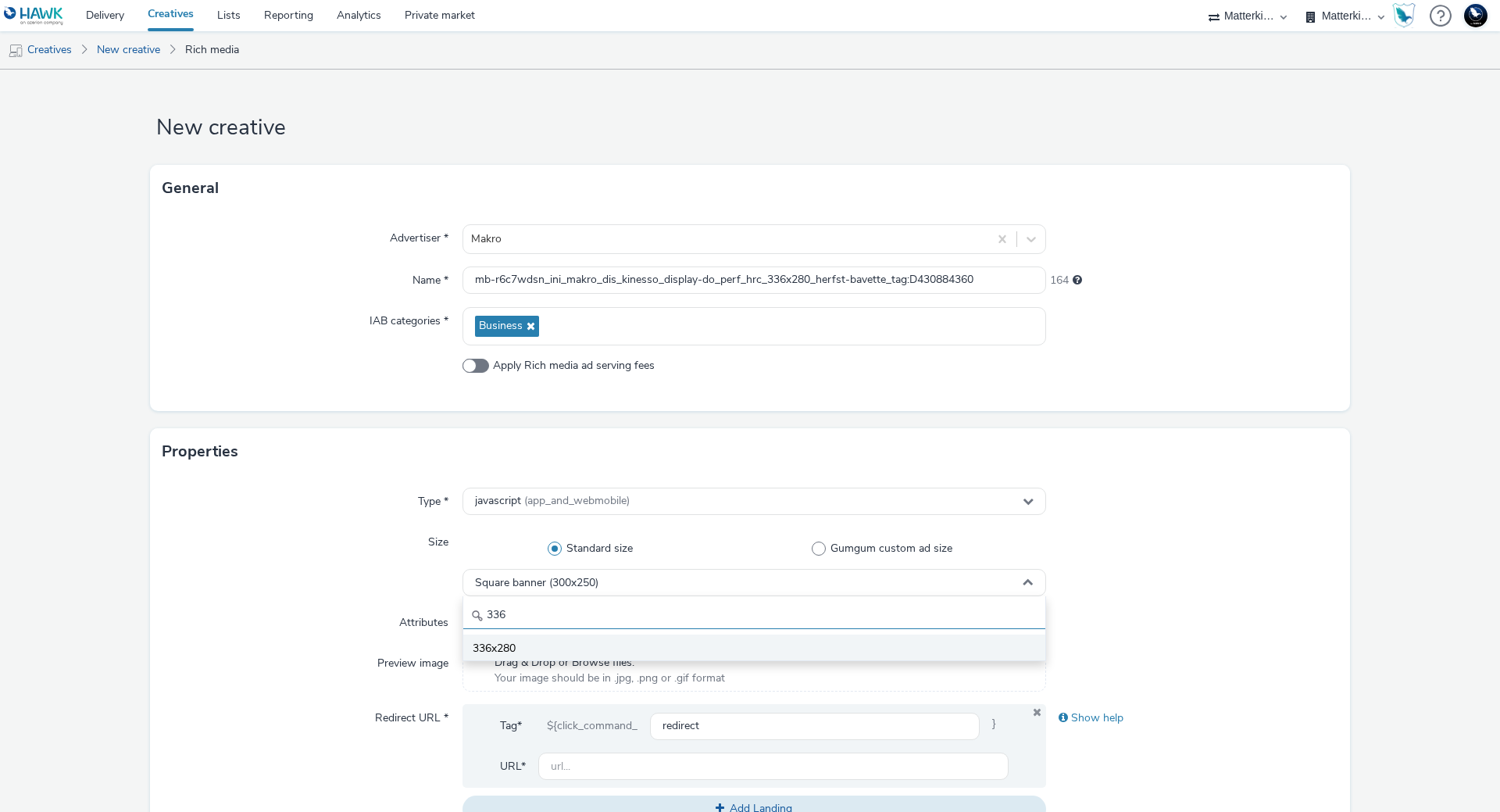
type input "336"
click at [557, 644] on li "336x280" at bounding box center [753, 647] width 582 height 26
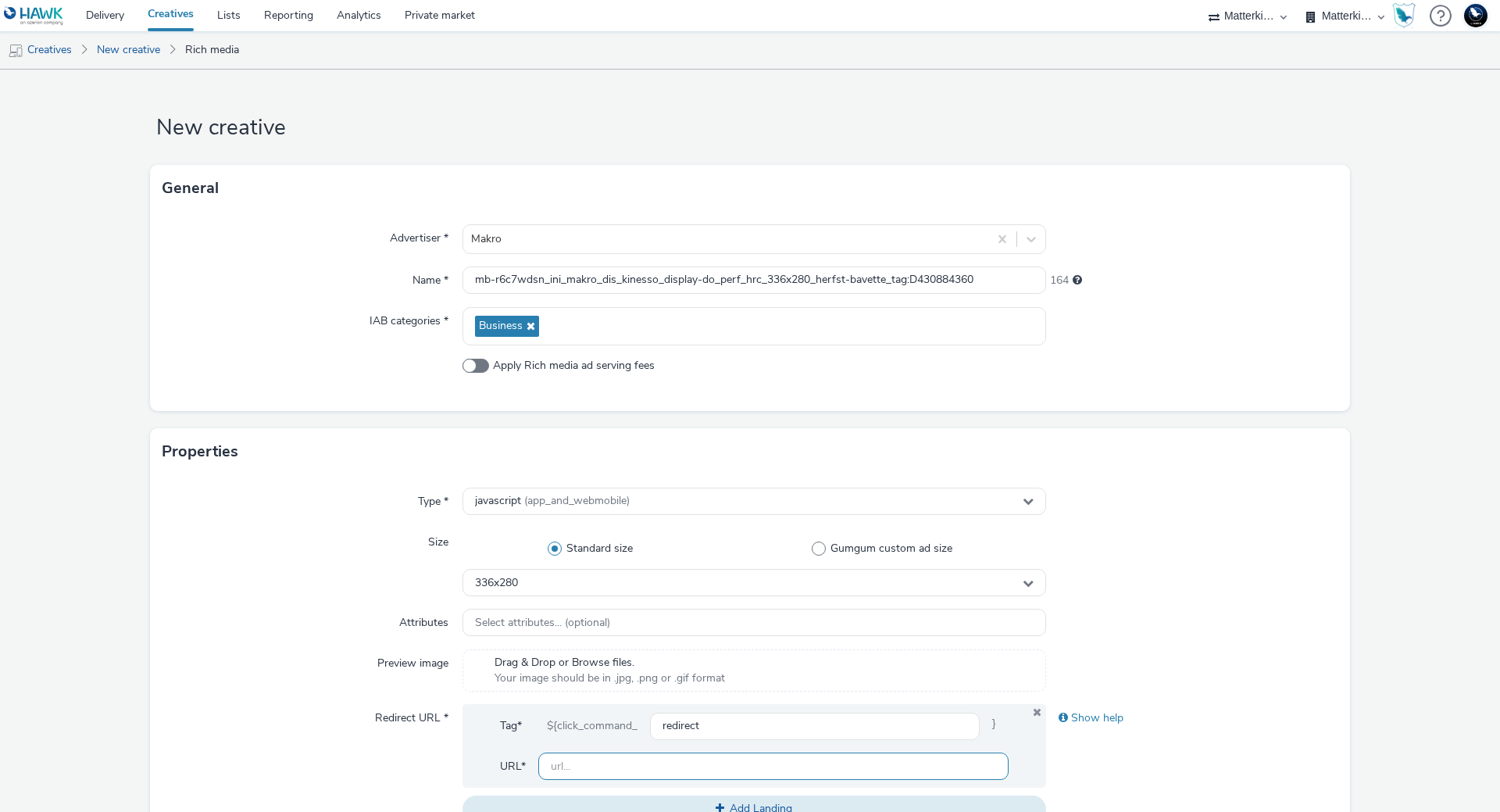
click at [684, 770] on input "text" at bounding box center [774, 766] width 471 height 27
paste input "https://publisher.com/ads/preview.png"
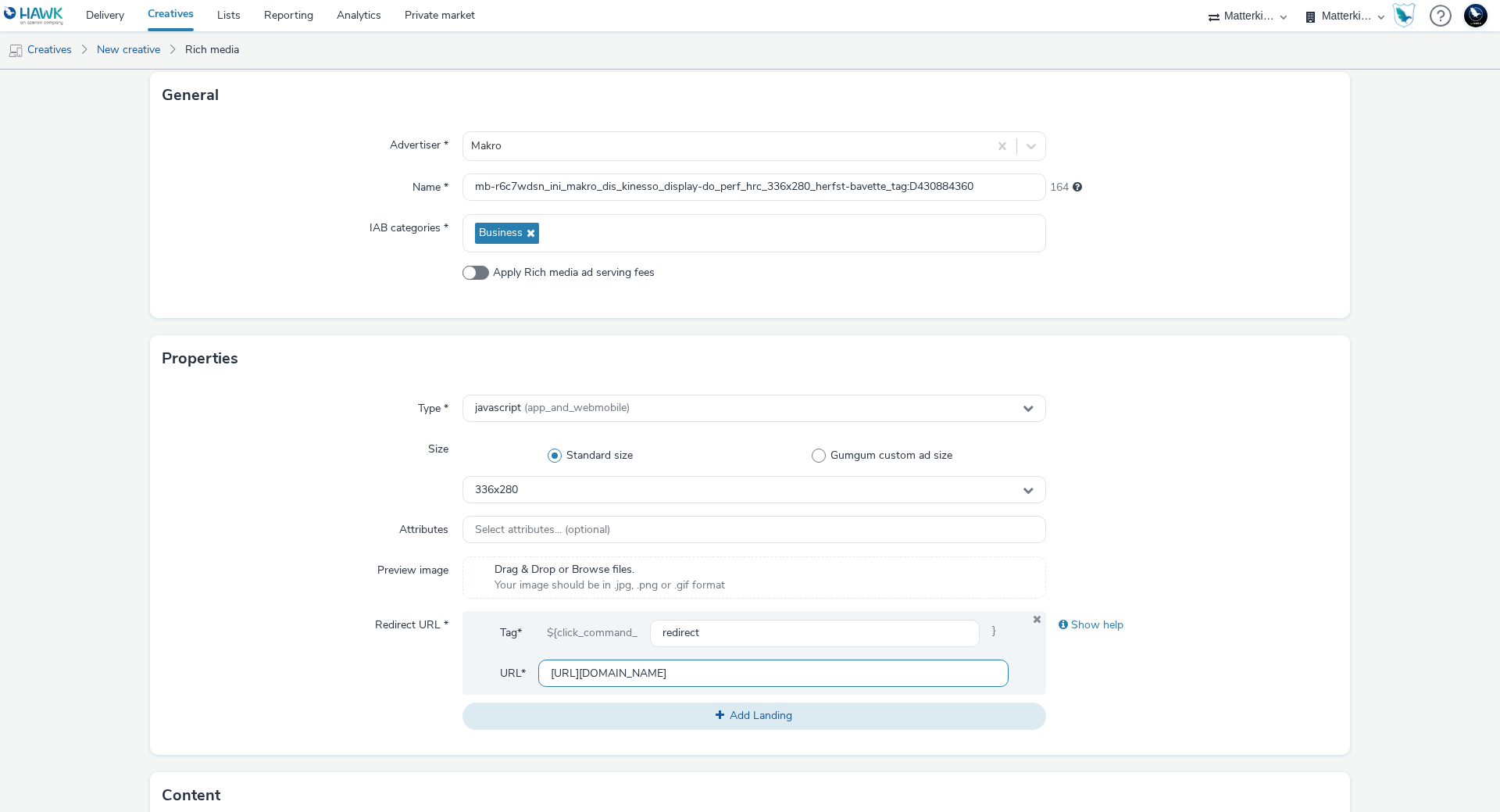
scroll to position [391, 0]
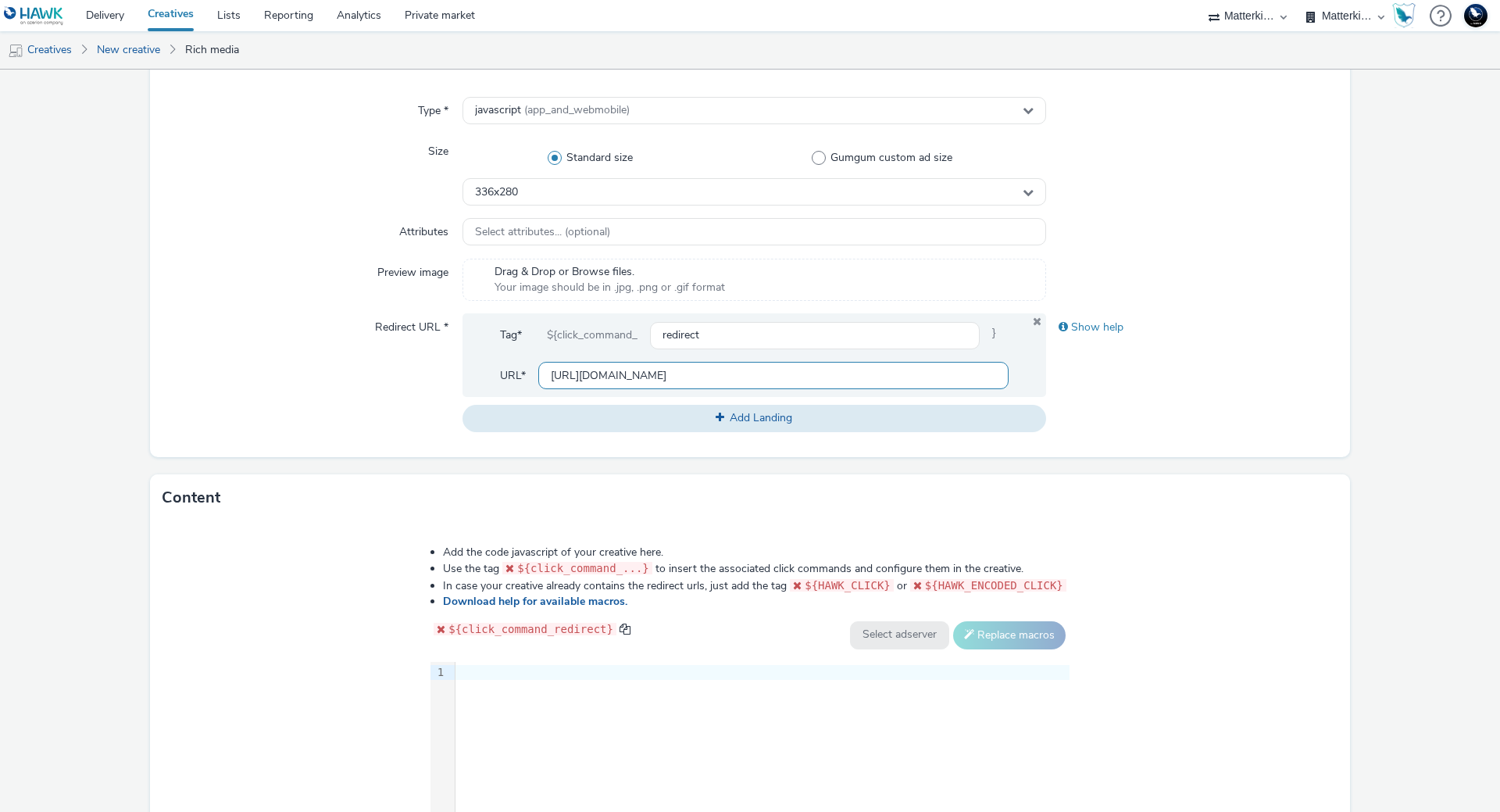
click at [785, 374] on input "https://publisher.com/ads/preview.png" at bounding box center [774, 375] width 471 height 27
paste input "roducten.makro.nl/"
type input "https://producten.makro.nl/"
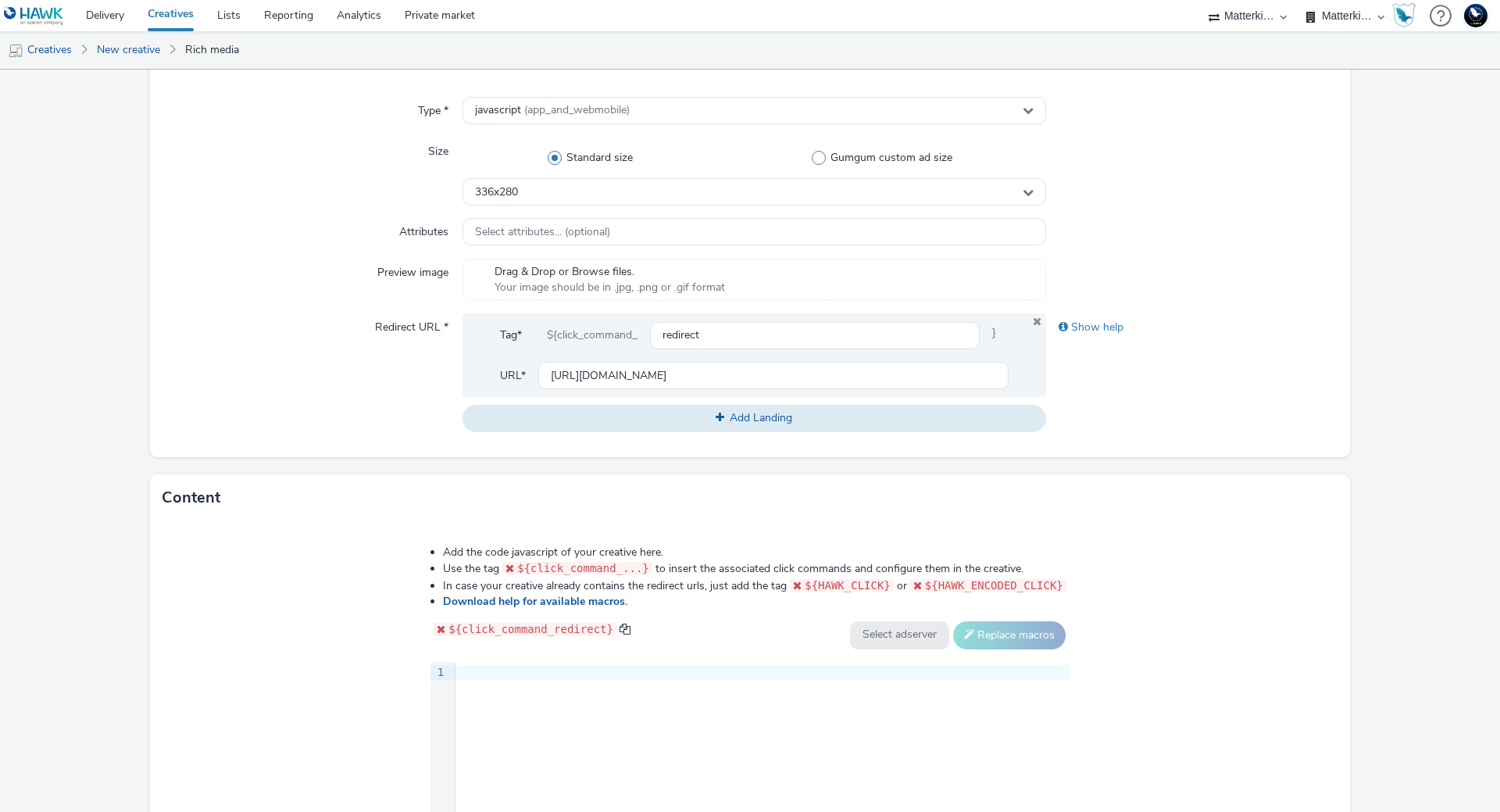
click at [738, 717] on div "9 1 ›" at bounding box center [750, 778] width 640 height 234
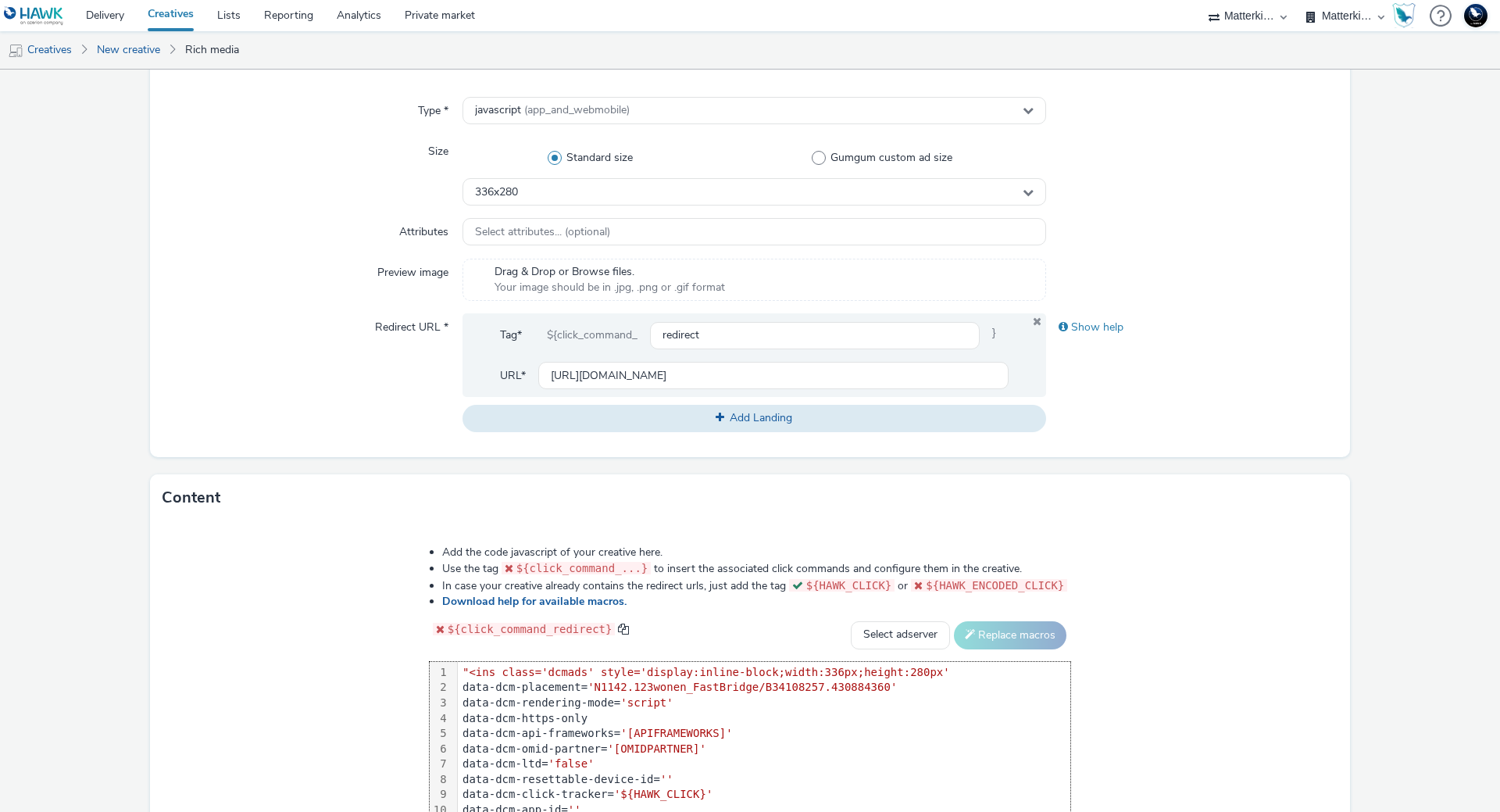
scroll to position [458, 0]
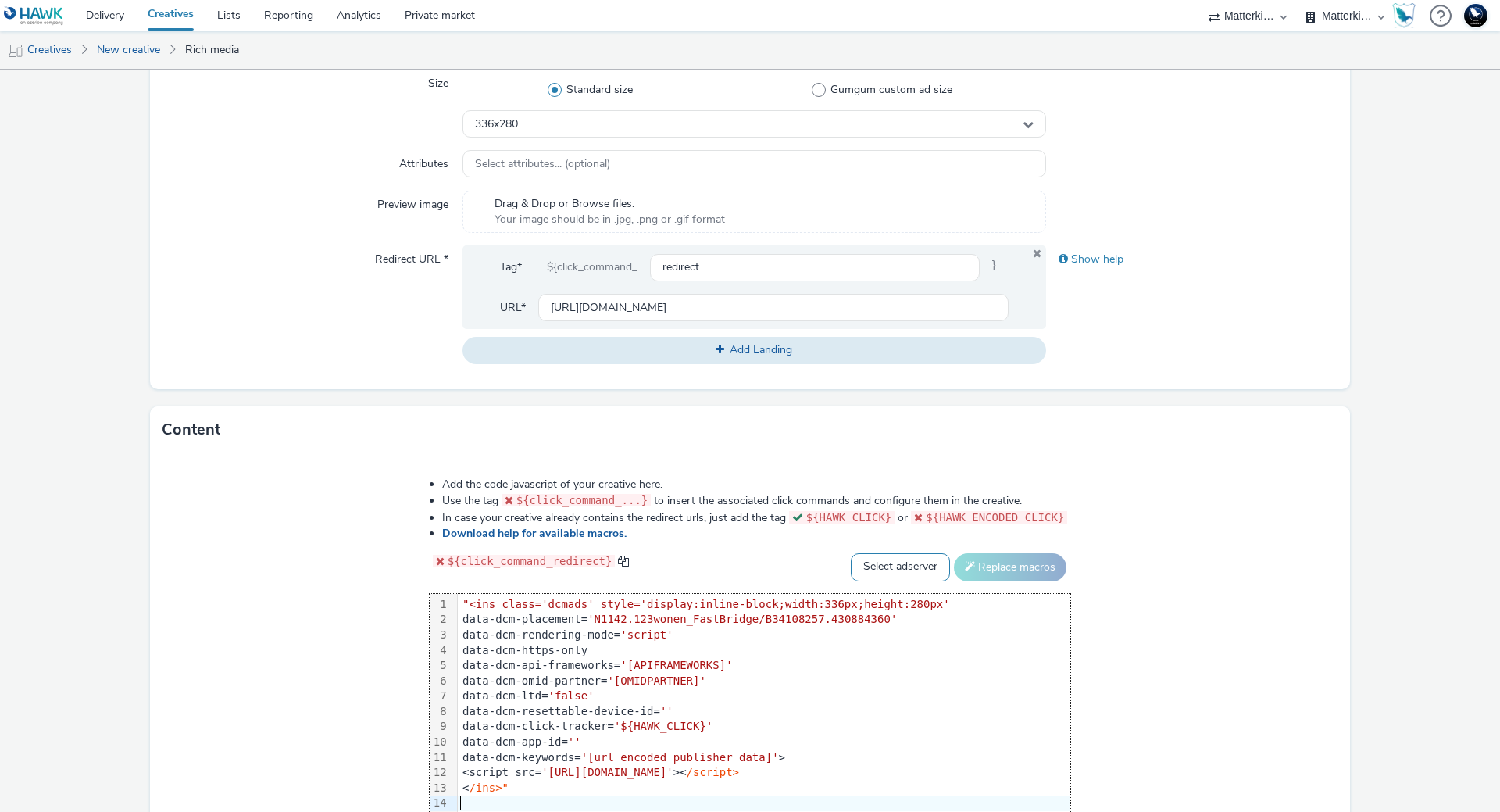
click at [909, 559] on select "Select adserver Sizmek DCM Adform Sting" at bounding box center [900, 566] width 99 height 28
select select "dcm"
click at [851, 553] on select "Select adserver Sizmek DCM Adform Sting" at bounding box center [900, 566] width 99 height 28
click at [992, 557] on button "Replace macros" at bounding box center [1010, 566] width 113 height 28
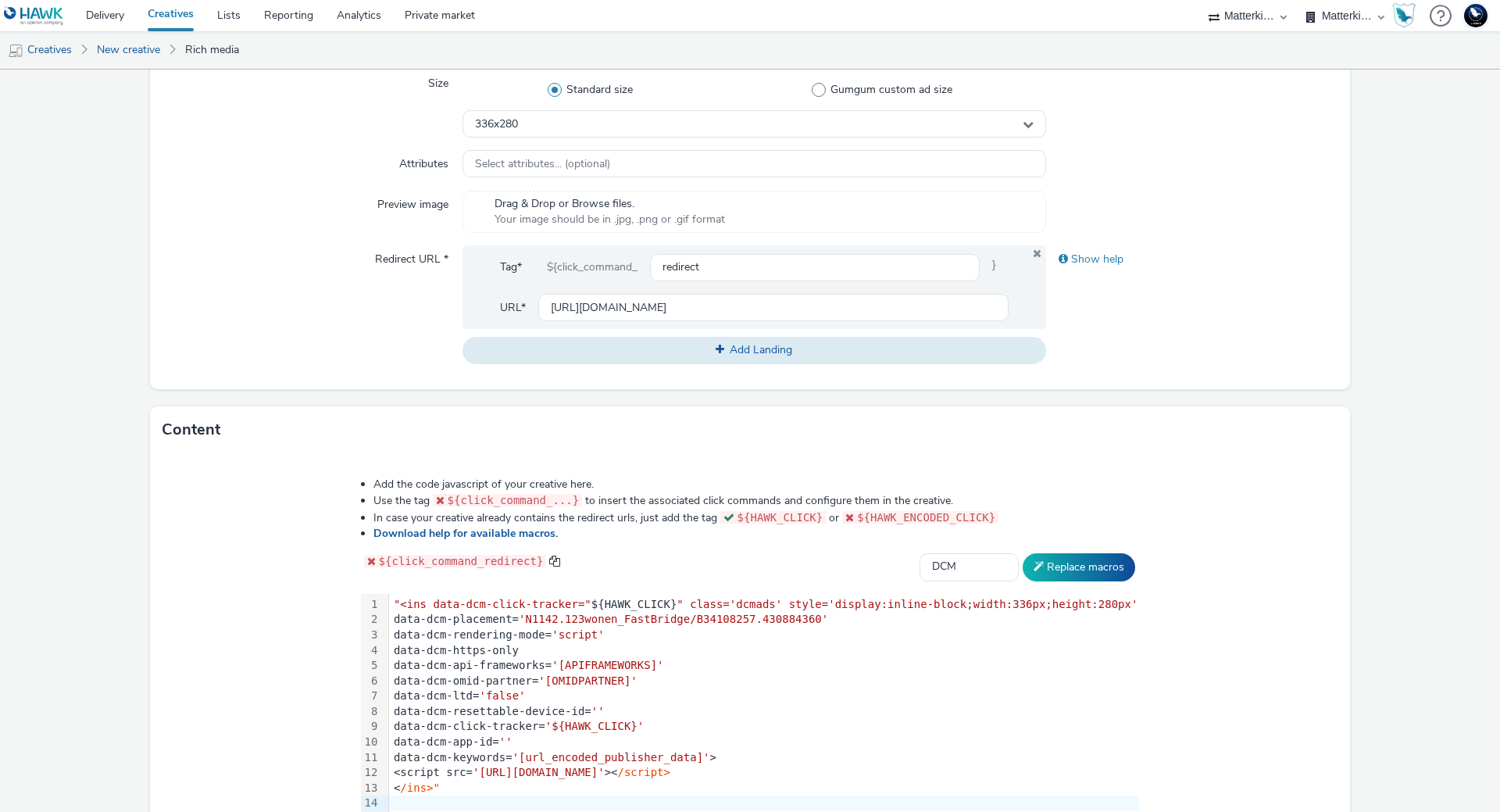
scroll to position [579, 0]
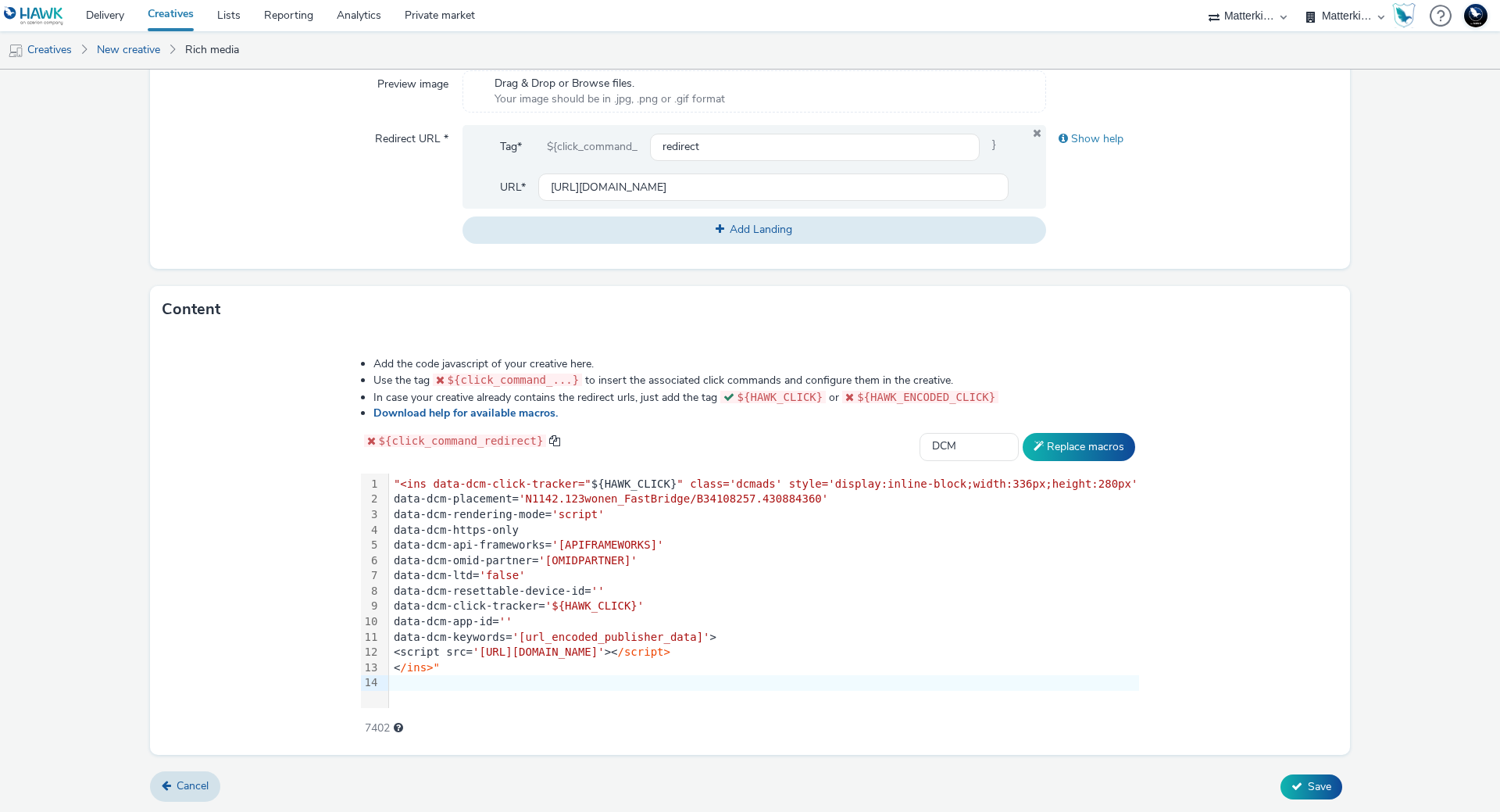
click at [485, 660] on div "< /ins>"" at bounding box center [764, 667] width 750 height 15
click at [425, 476] on div ""<ins data-dcm-click-tracker=" ${HAWK_CLICK} " class='dcmads' style='display:in…" at bounding box center [764, 484] width 750 height 15
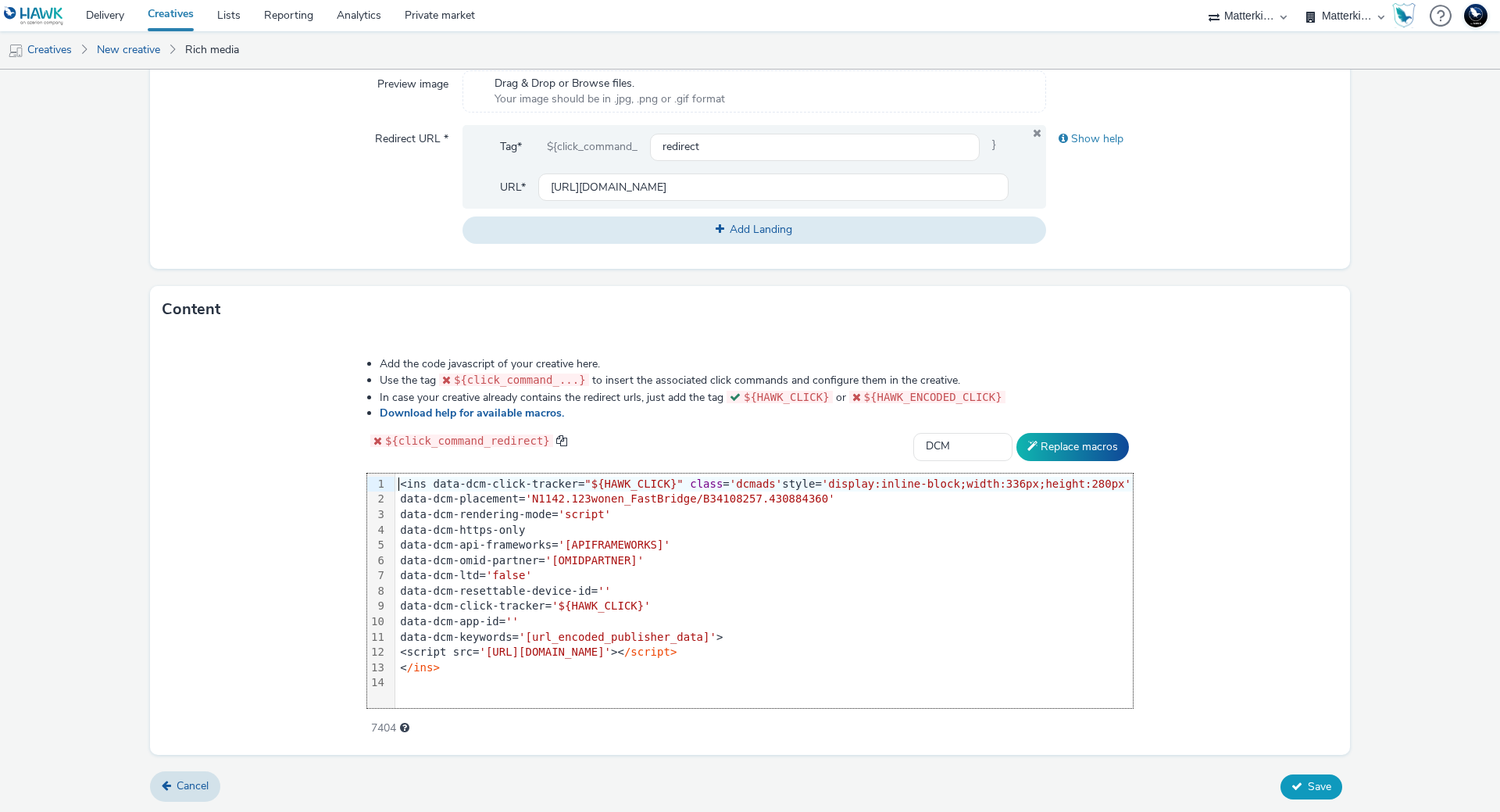
click at [1302, 797] on button "Save" at bounding box center [1312, 787] width 62 height 25
